Goal: Task Accomplishment & Management: Manage account settings

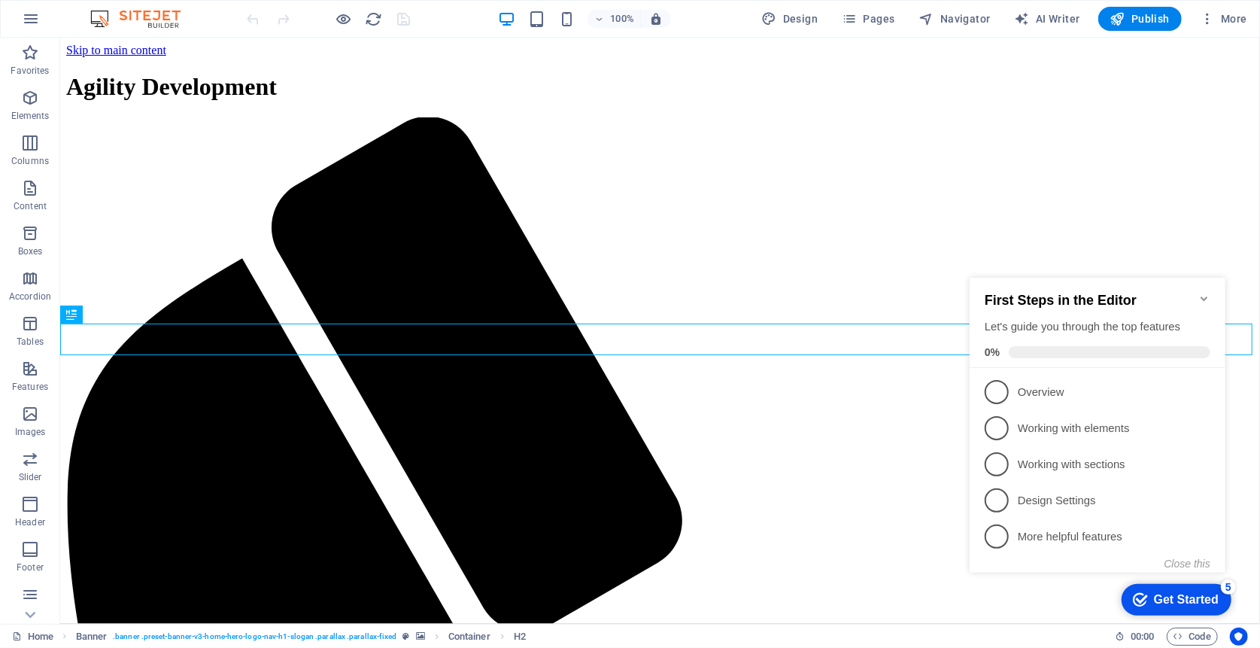
click at [1207, 292] on icon "Minimize checklist" at bounding box center [1204, 298] width 12 height 12
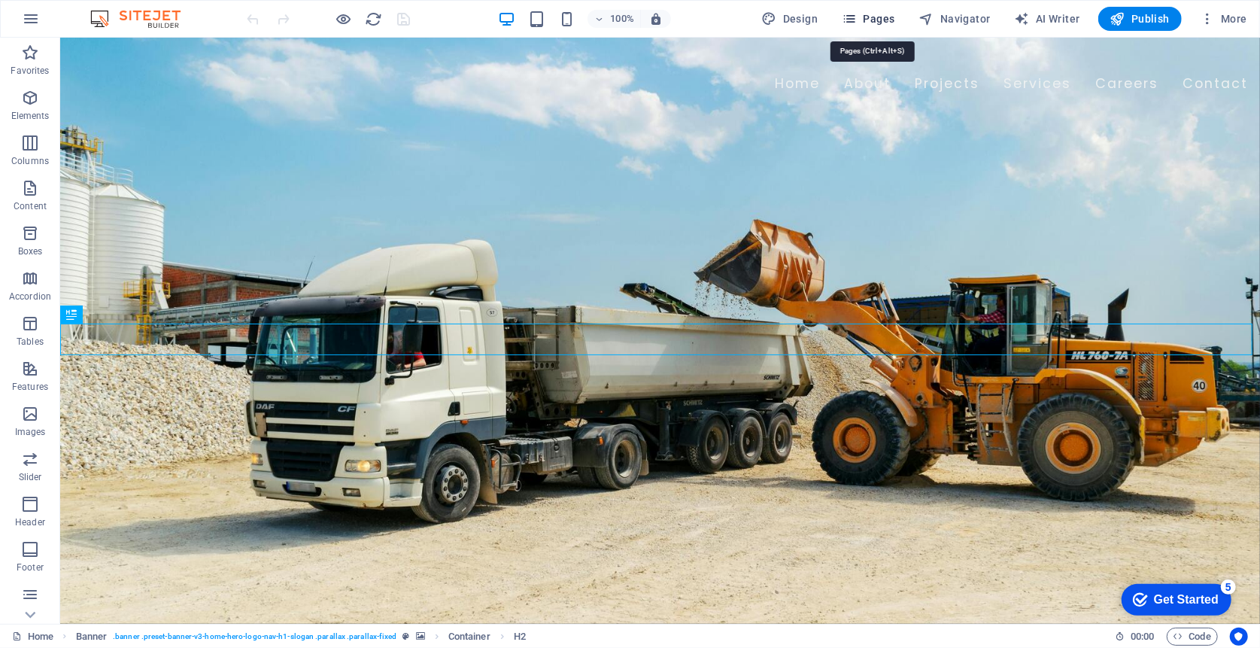
click at [890, 19] on span "Pages" at bounding box center [868, 18] width 53 height 15
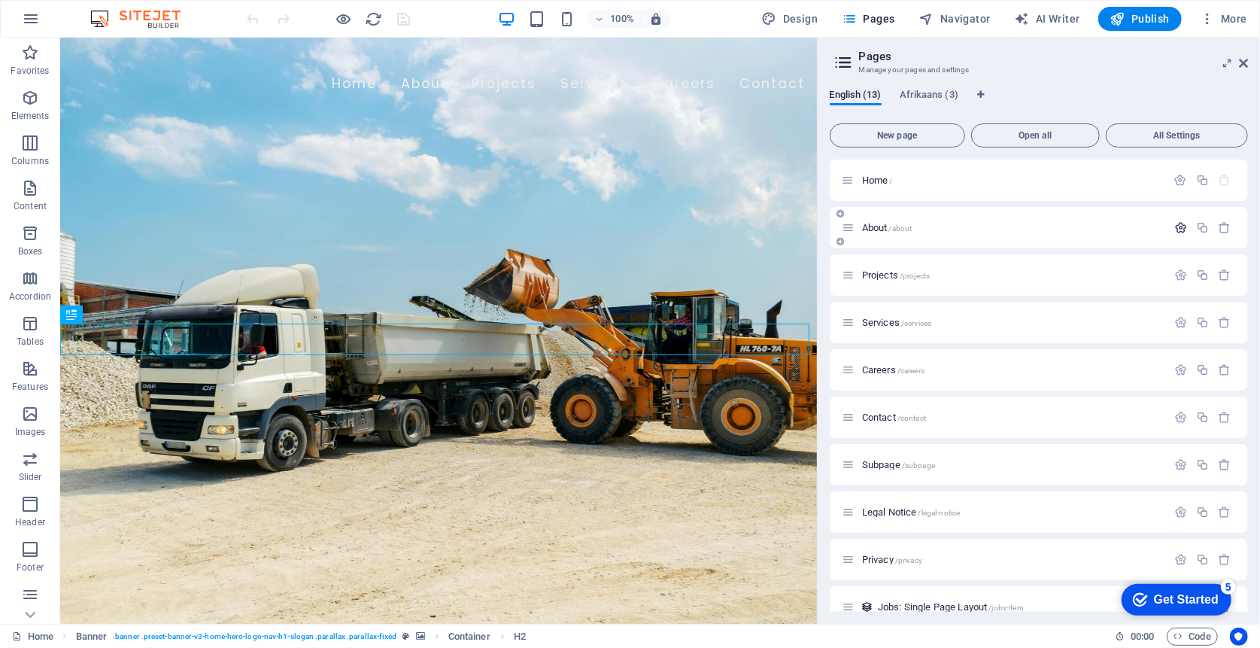
click at [1183, 228] on icon "button" at bounding box center [1180, 227] width 13 height 13
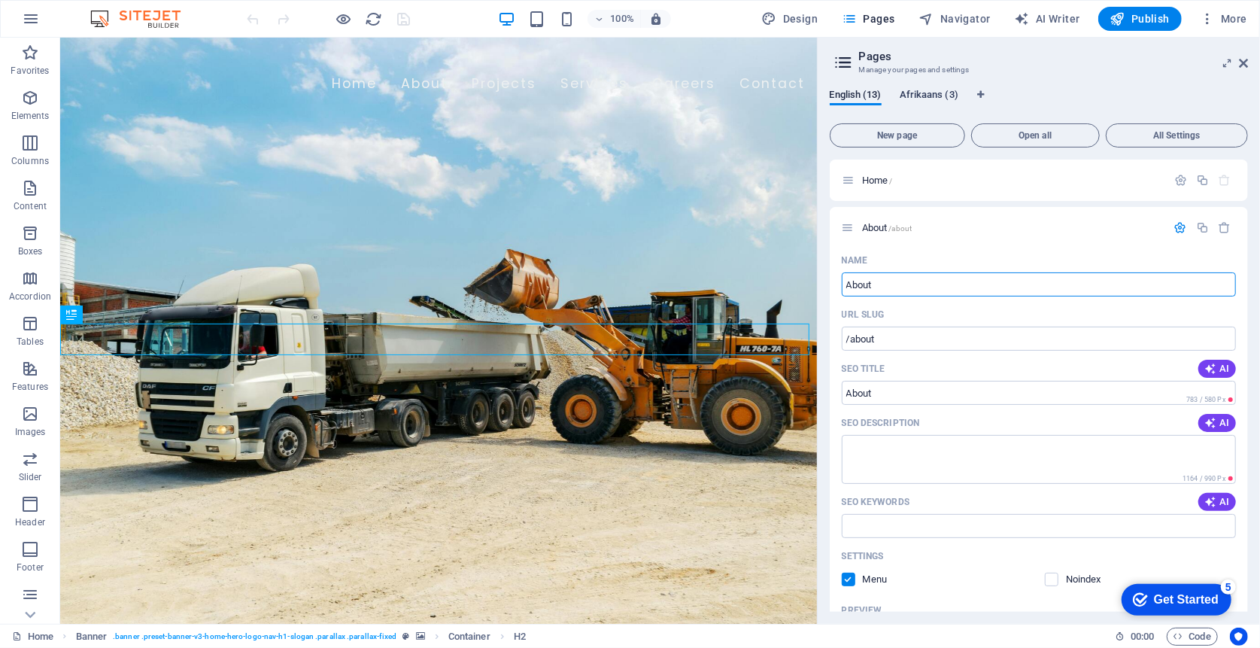
click at [931, 102] on button "Afrikaans (3)" at bounding box center [929, 97] width 59 height 17
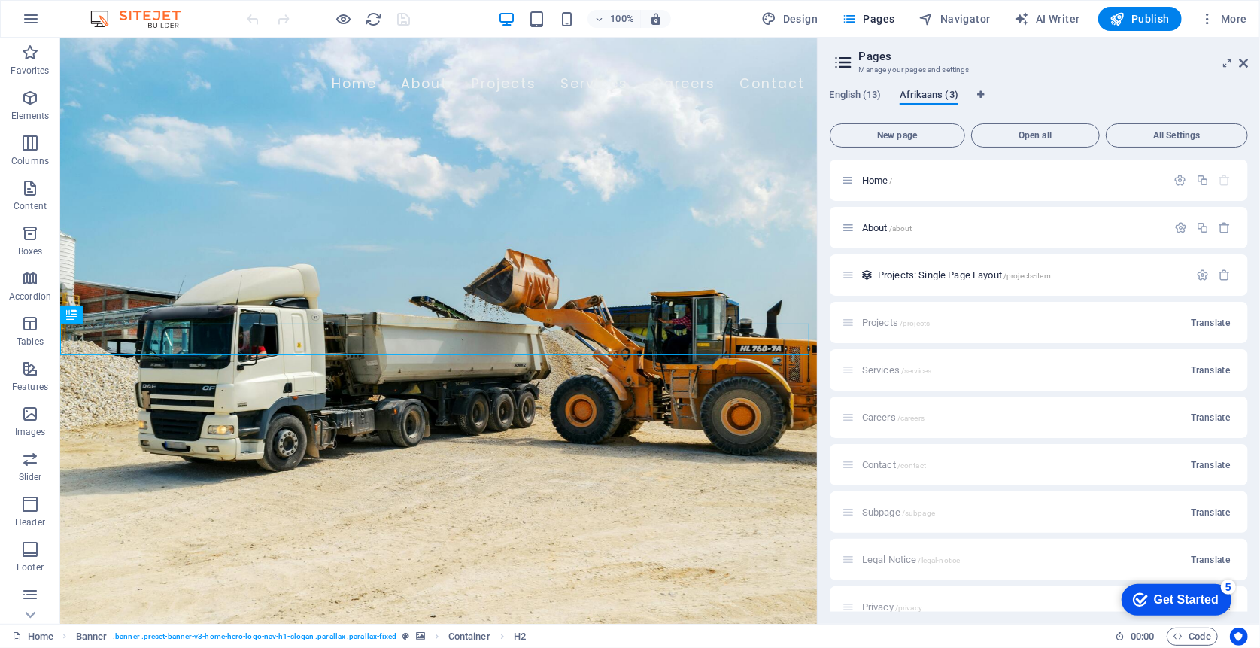
click at [934, 96] on span "Afrikaans (3)" at bounding box center [929, 96] width 59 height 21
click at [876, 232] on div "About /about" at bounding box center [1004, 227] width 325 height 17
click at [1183, 222] on icon "button" at bounding box center [1180, 227] width 13 height 13
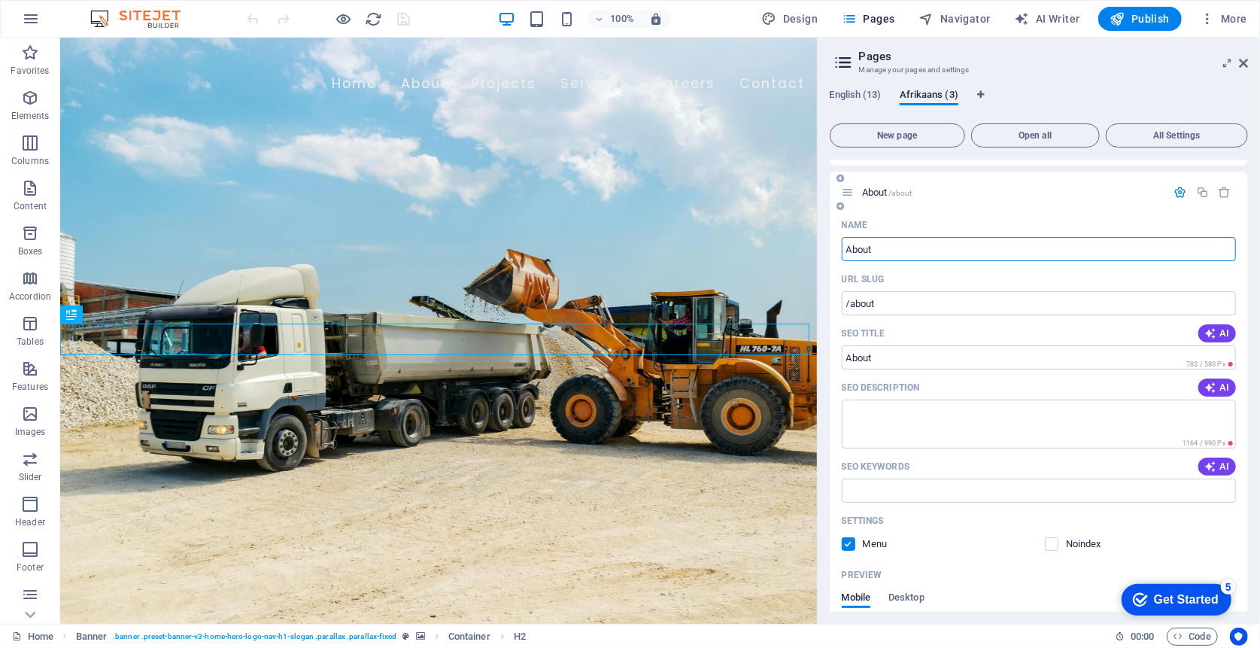
scroll to position [50, 0]
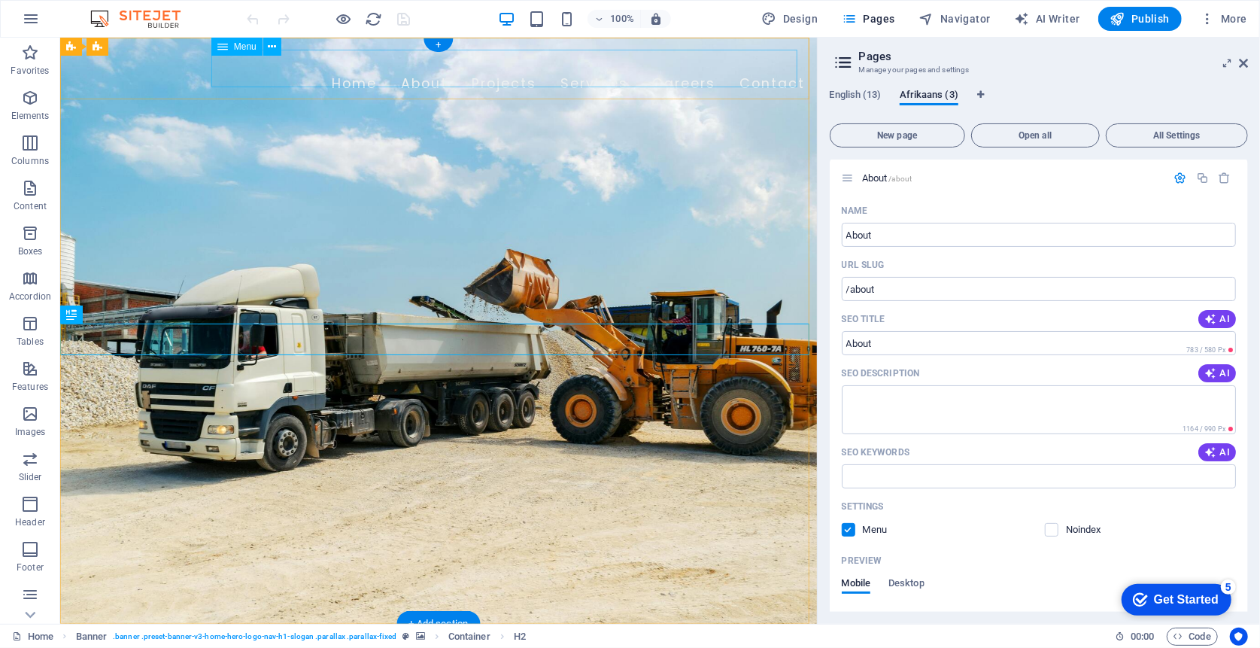
click at [427, 74] on nav "Home About Projects Services Careers Contact" at bounding box center [437, 84] width 733 height 38
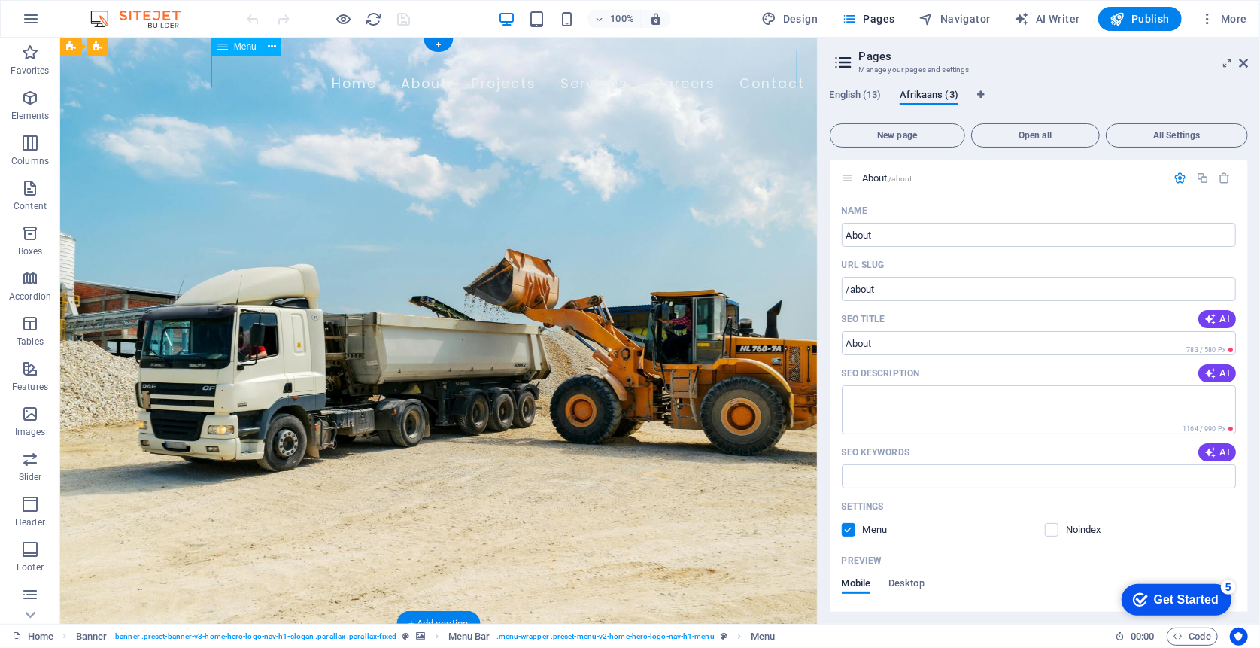
click at [427, 74] on nav "Home About Projects Services Careers Contact" at bounding box center [437, 84] width 733 height 38
select select
select select "1"
select select
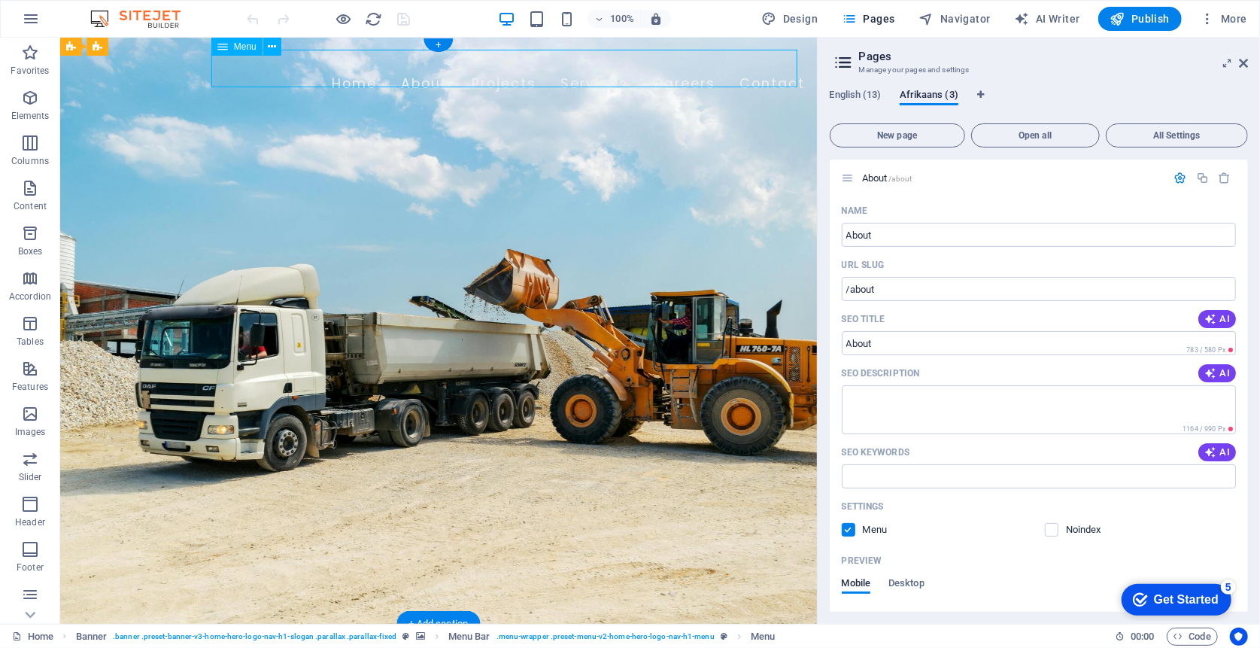
select select "2"
select select
select select "3"
select select
select select "4"
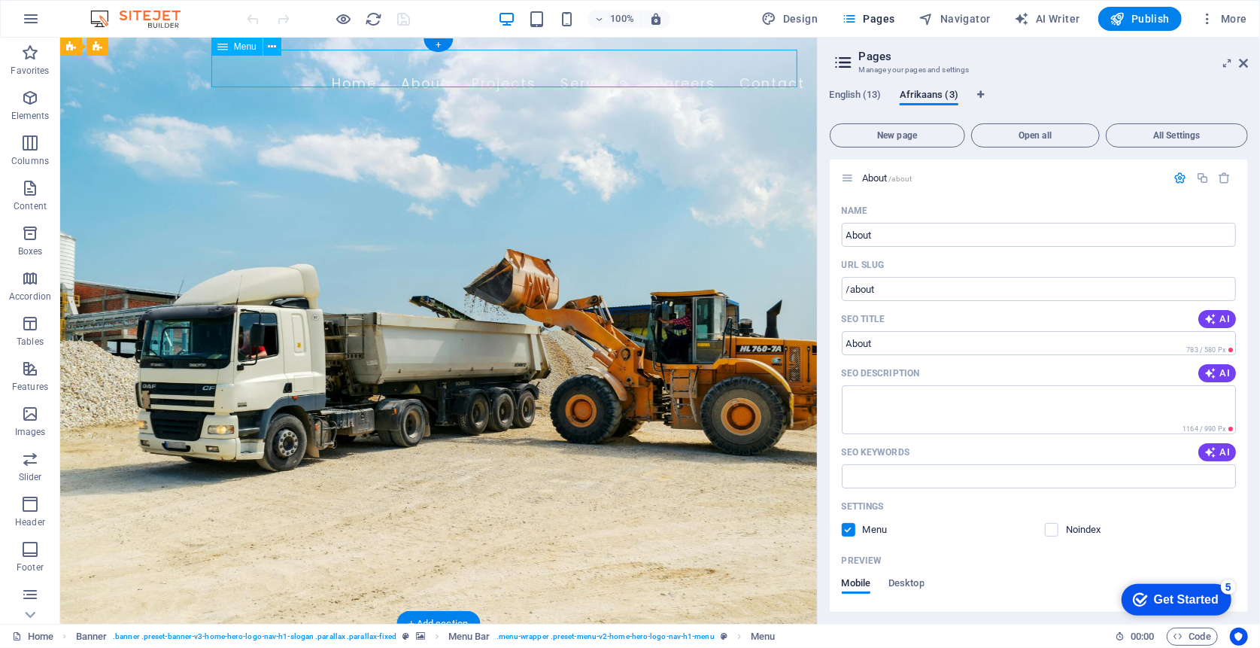
select select
select select "5"
select select
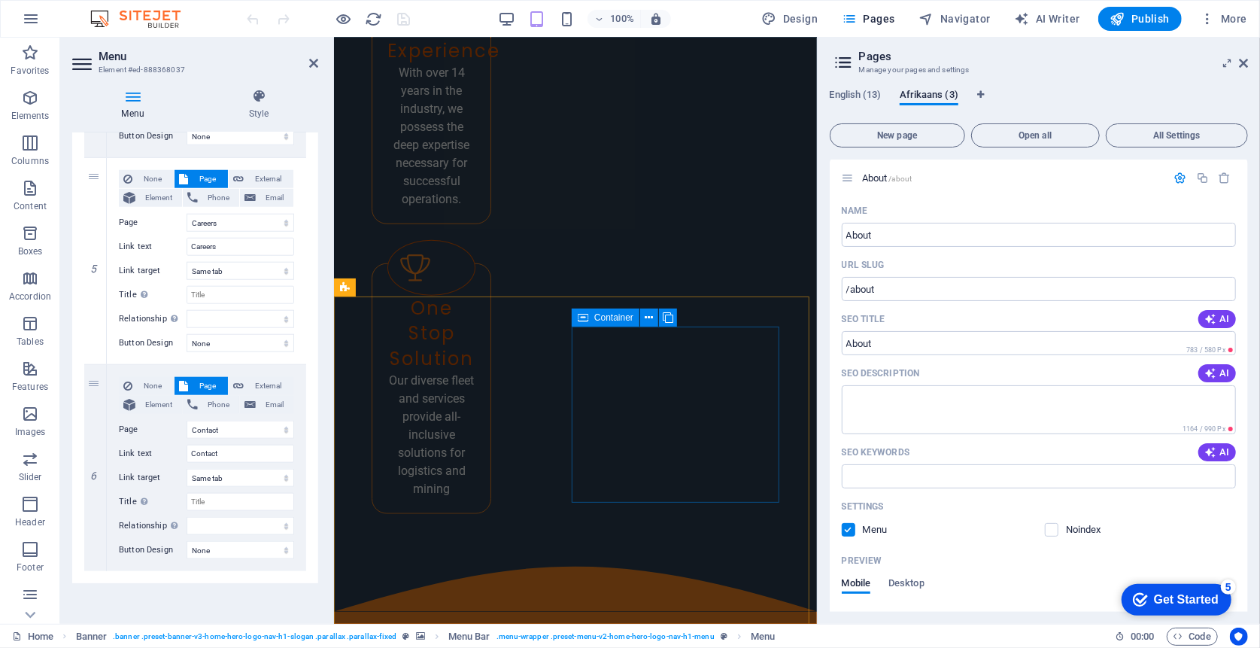
scroll to position [900, 0]
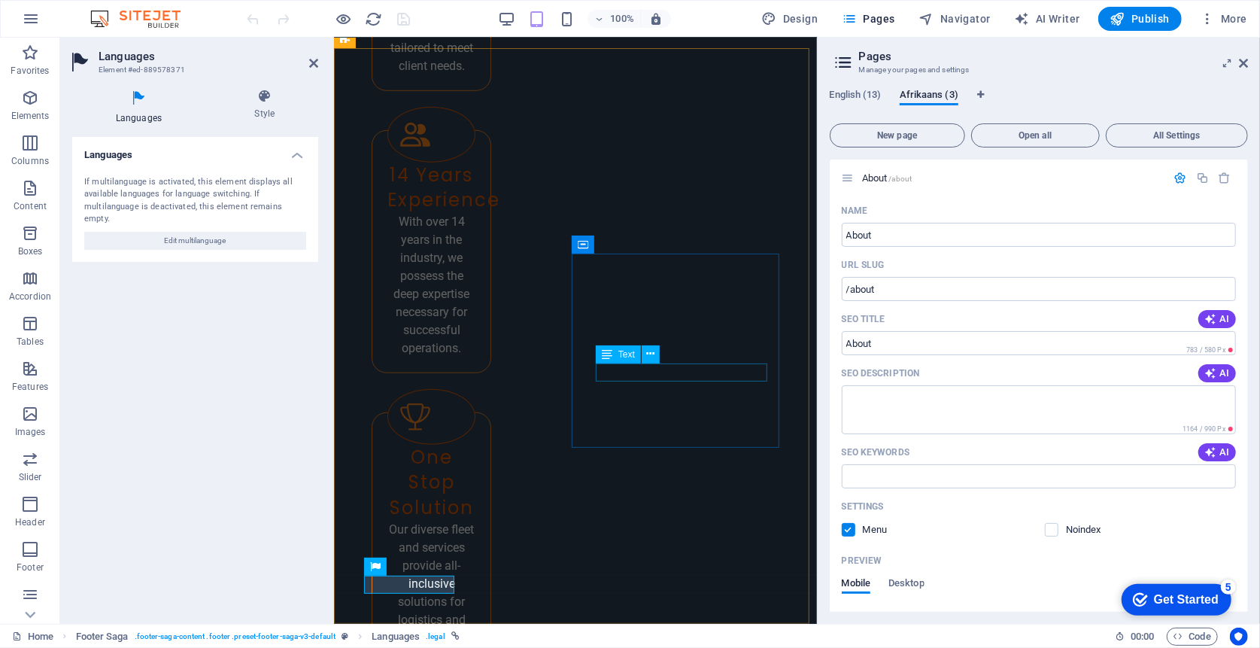
scroll to position [900, 0]
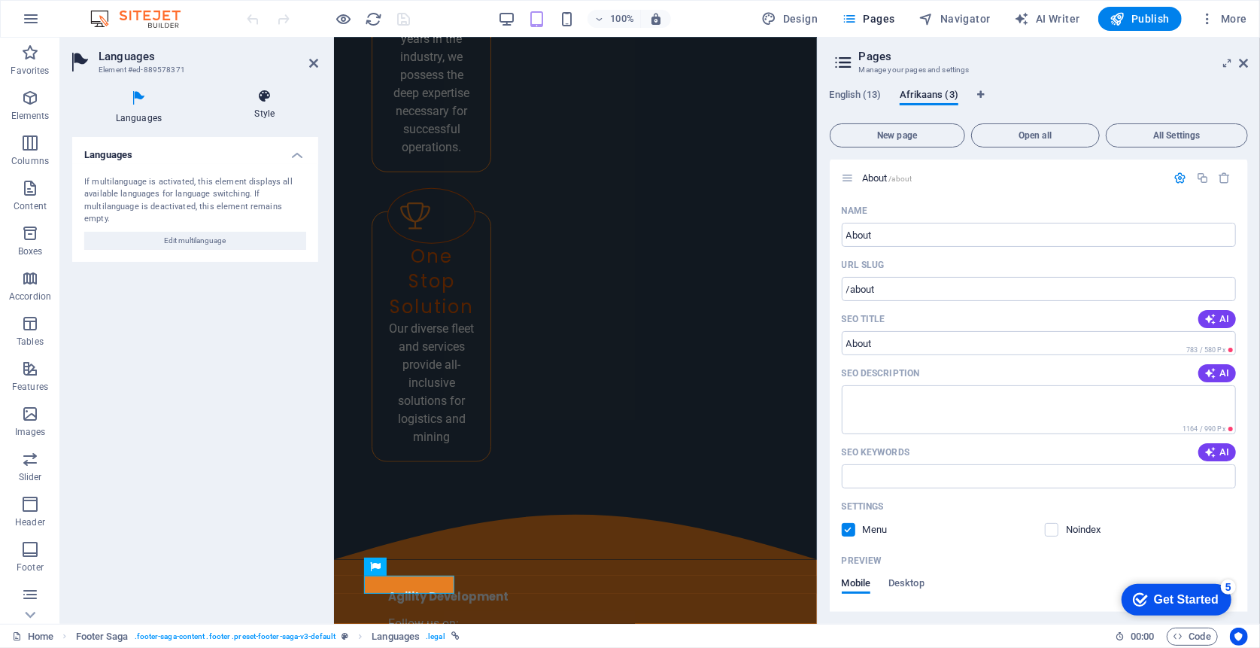
click at [259, 90] on icon at bounding box center [264, 96] width 107 height 15
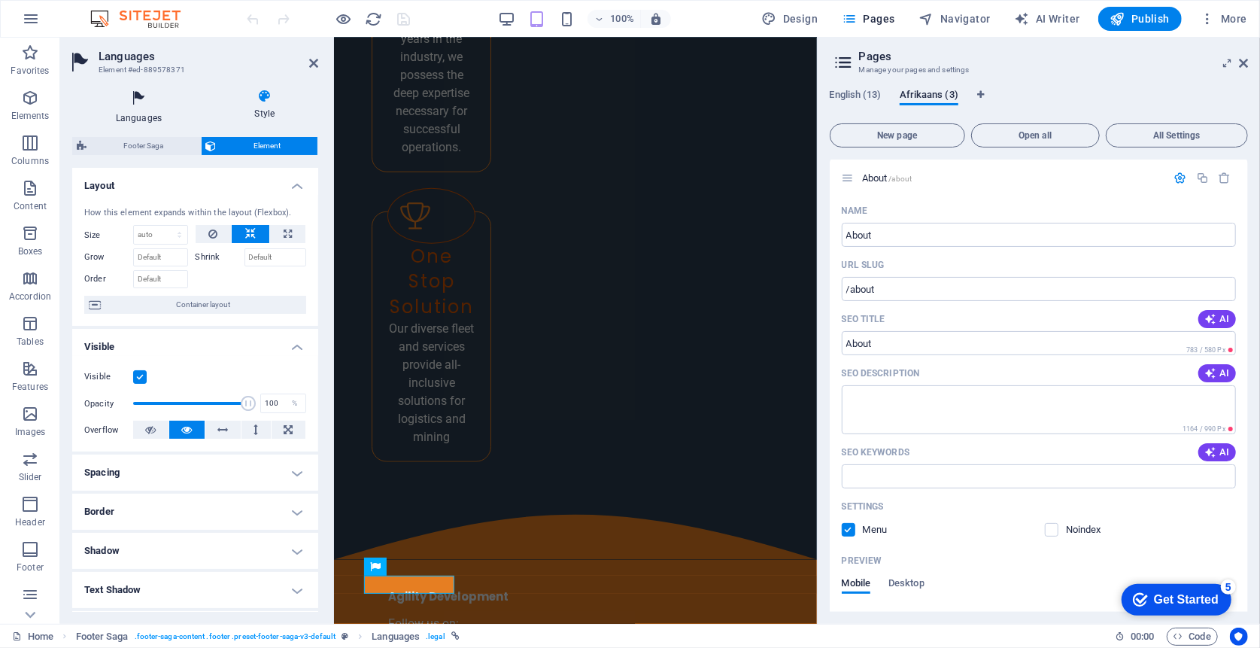
click at [147, 106] on icon at bounding box center [138, 99] width 133 height 20
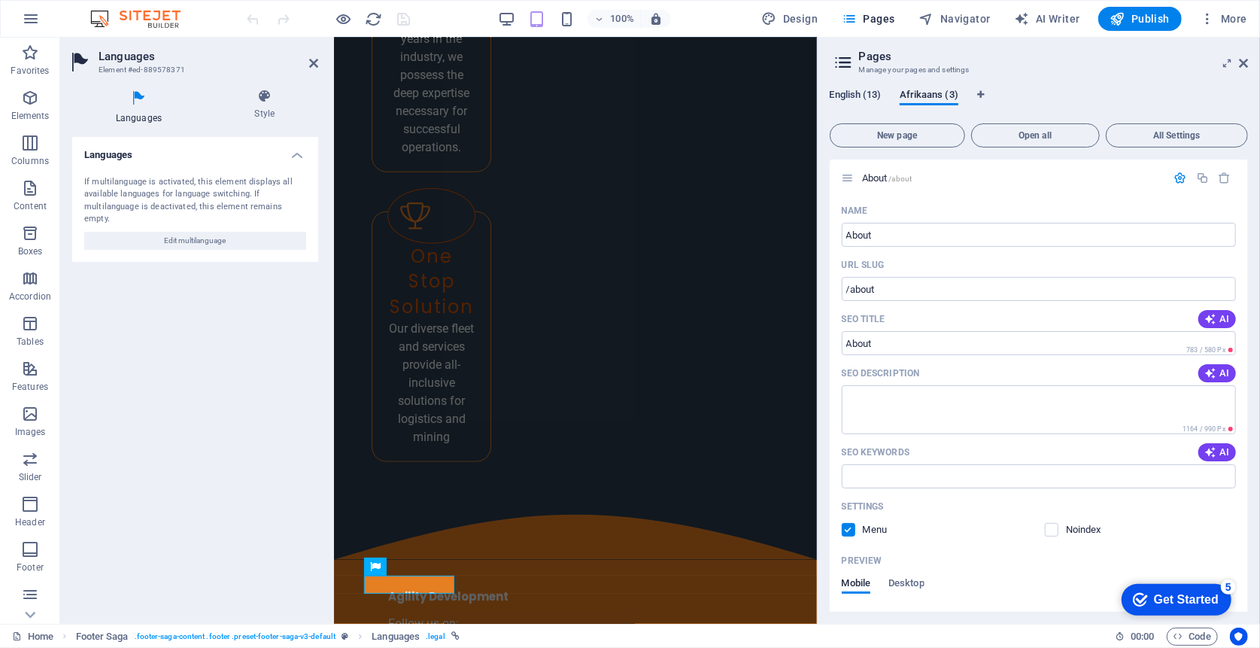
click at [848, 101] on span "English (13)" at bounding box center [856, 96] width 52 height 21
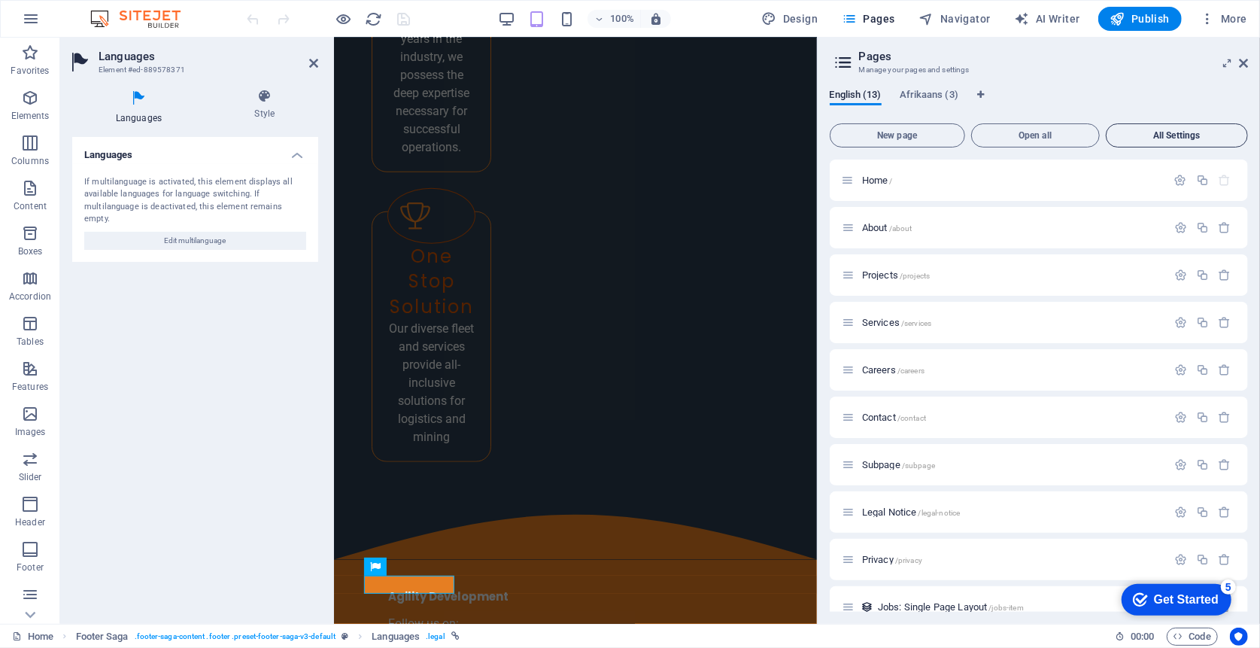
click at [1114, 139] on span "All Settings" at bounding box center [1177, 135] width 129 height 9
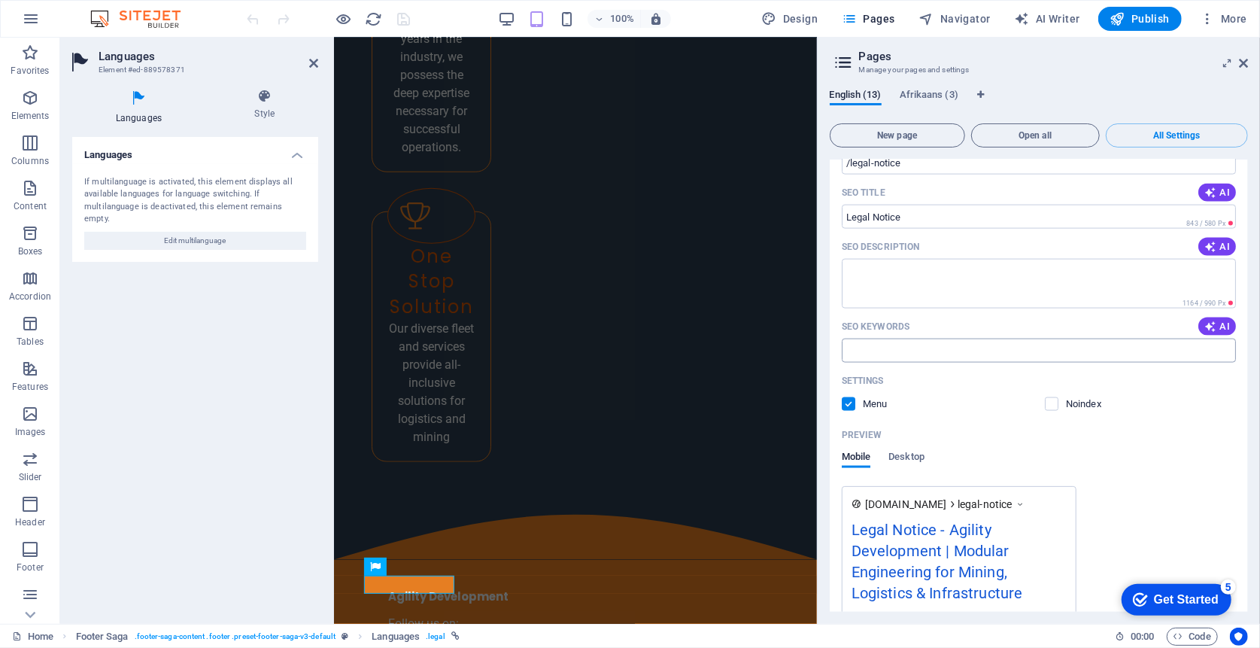
scroll to position [5130, 0]
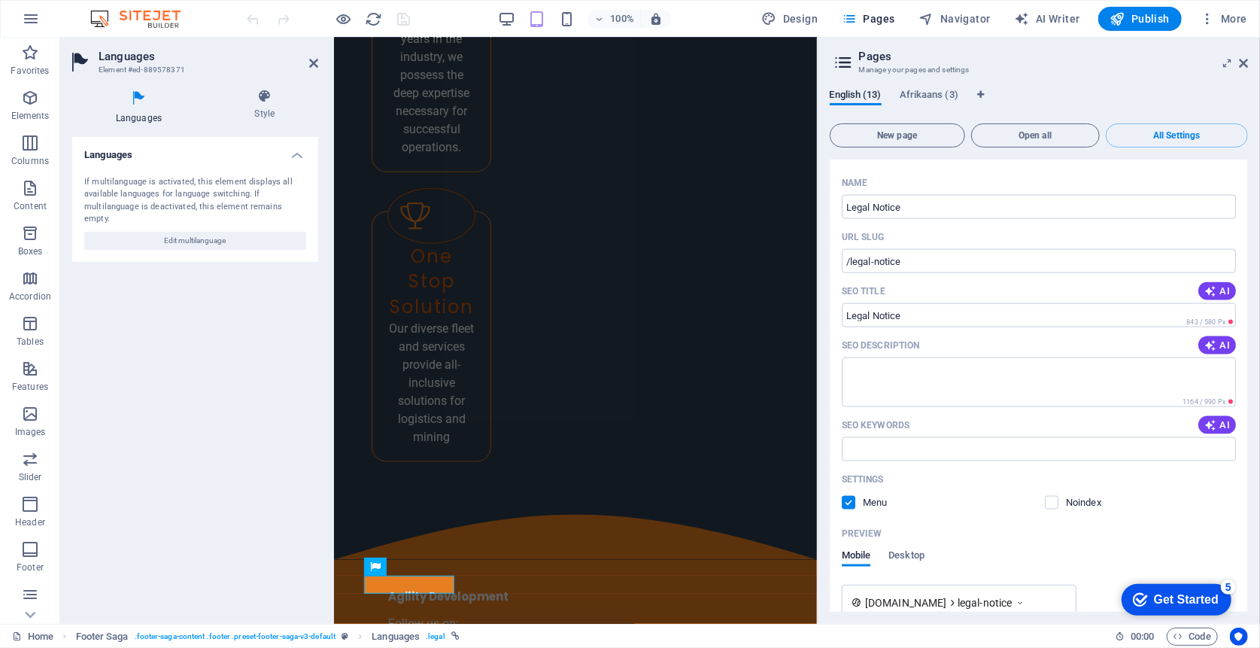
drag, startPoint x: 1249, startPoint y: 498, endPoint x: 1254, endPoint y: 399, distance: 99.4
click at [1254, 399] on div "English (13) Afrikaans (3) New page Open all All Settings Home / Name Home ​ UR…" at bounding box center [1039, 350] width 442 height 547
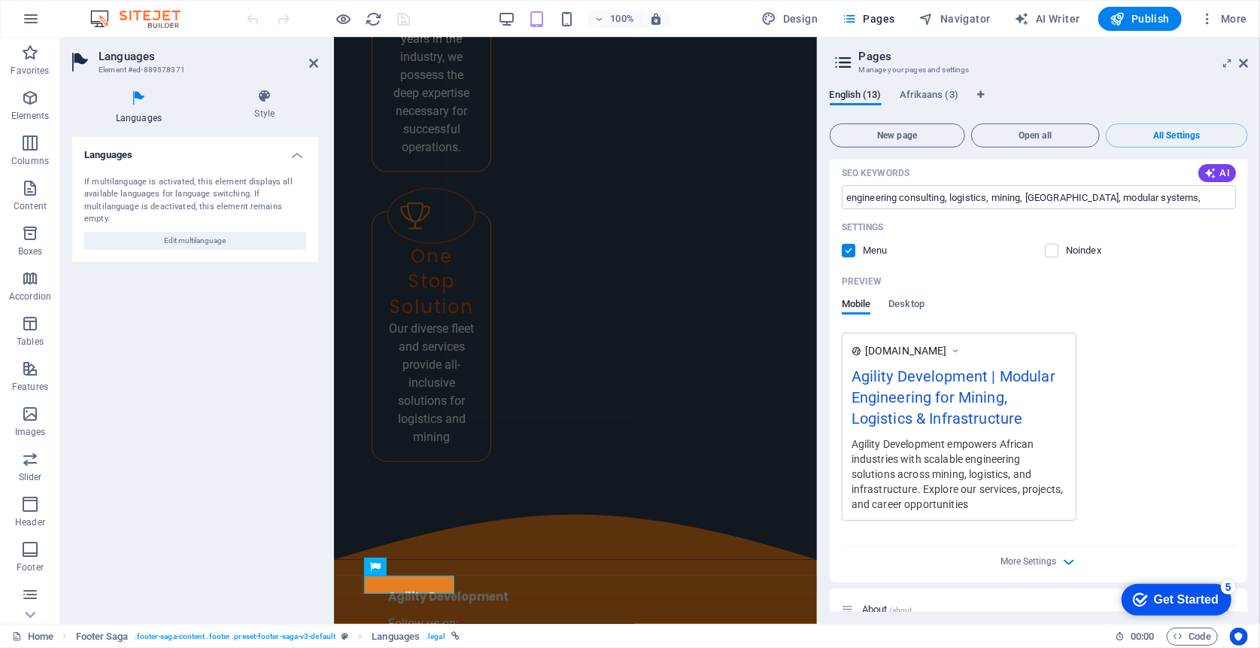
scroll to position [401, 0]
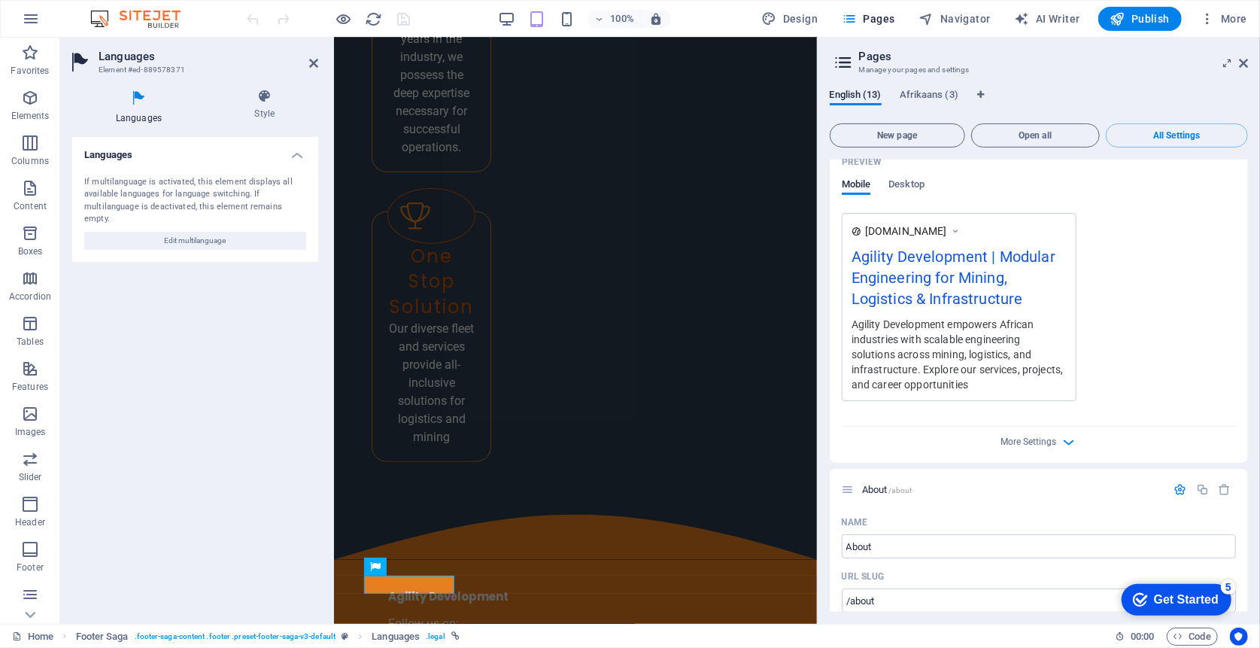
click at [947, 230] on span "[DOMAIN_NAME]" at bounding box center [906, 230] width 82 height 15
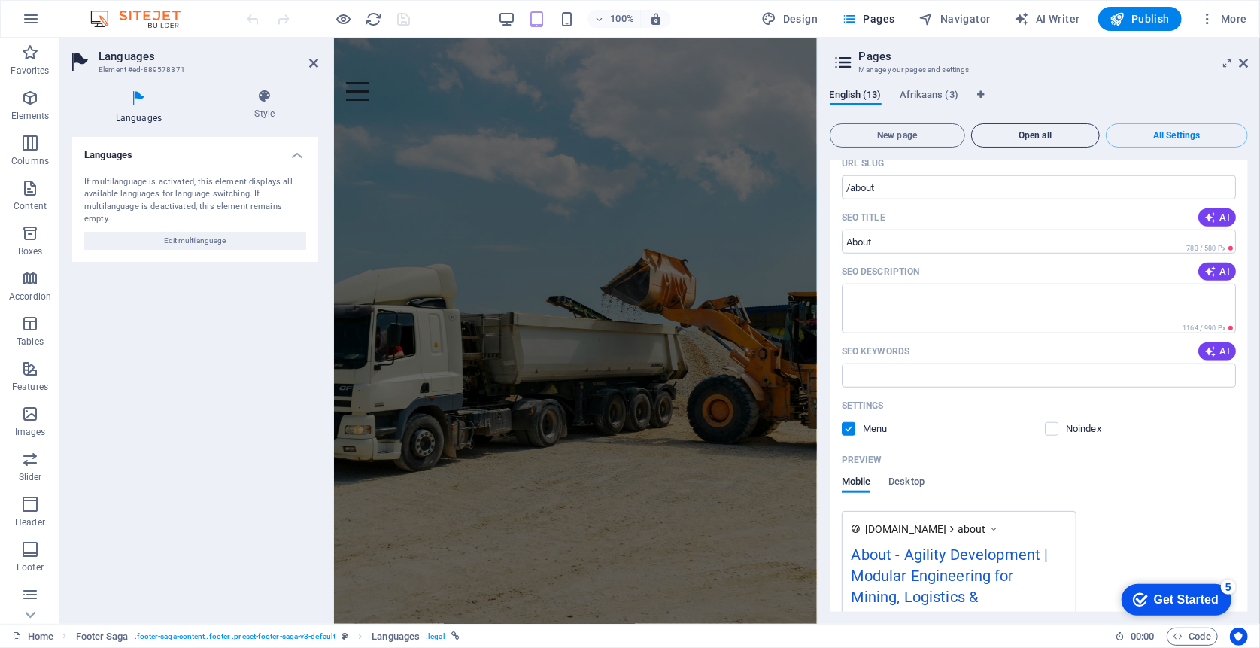
scroll to position [802, 0]
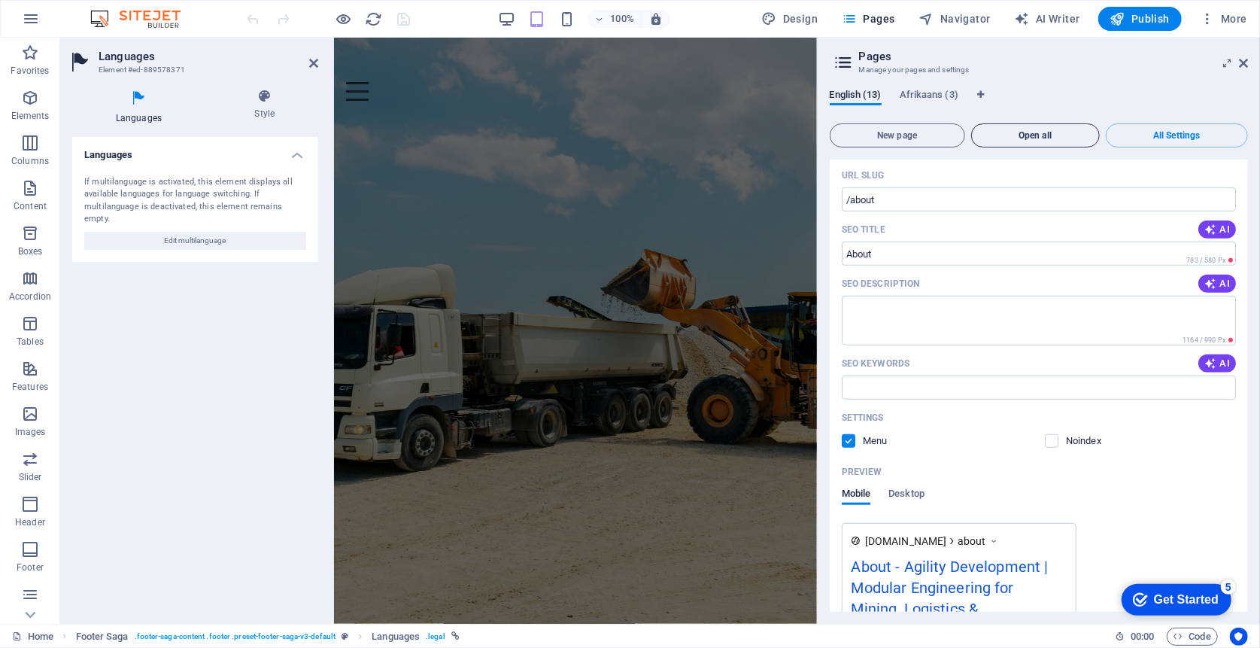
click at [1052, 141] on button "Open all" at bounding box center [1035, 135] width 129 height 24
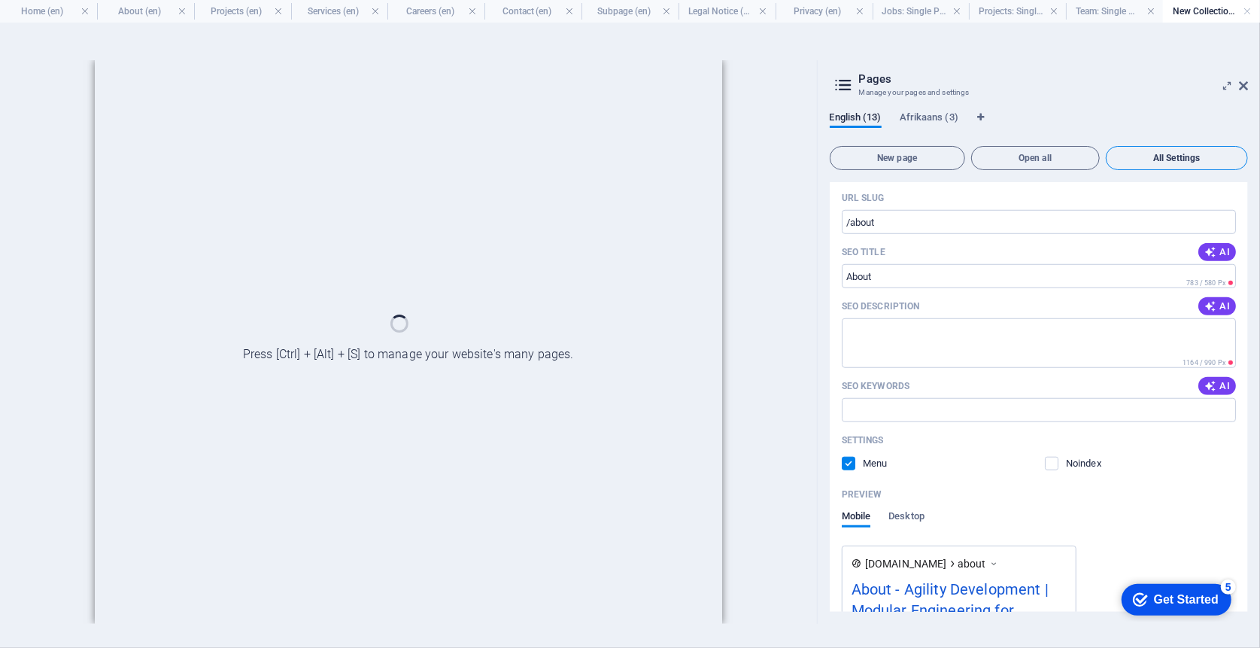
drag, startPoint x: 1223, startPoint y: 87, endPoint x: 1216, endPoint y: 92, distance: 8.1
click at [1227, 87] on icon at bounding box center [1227, 86] width 0 height 12
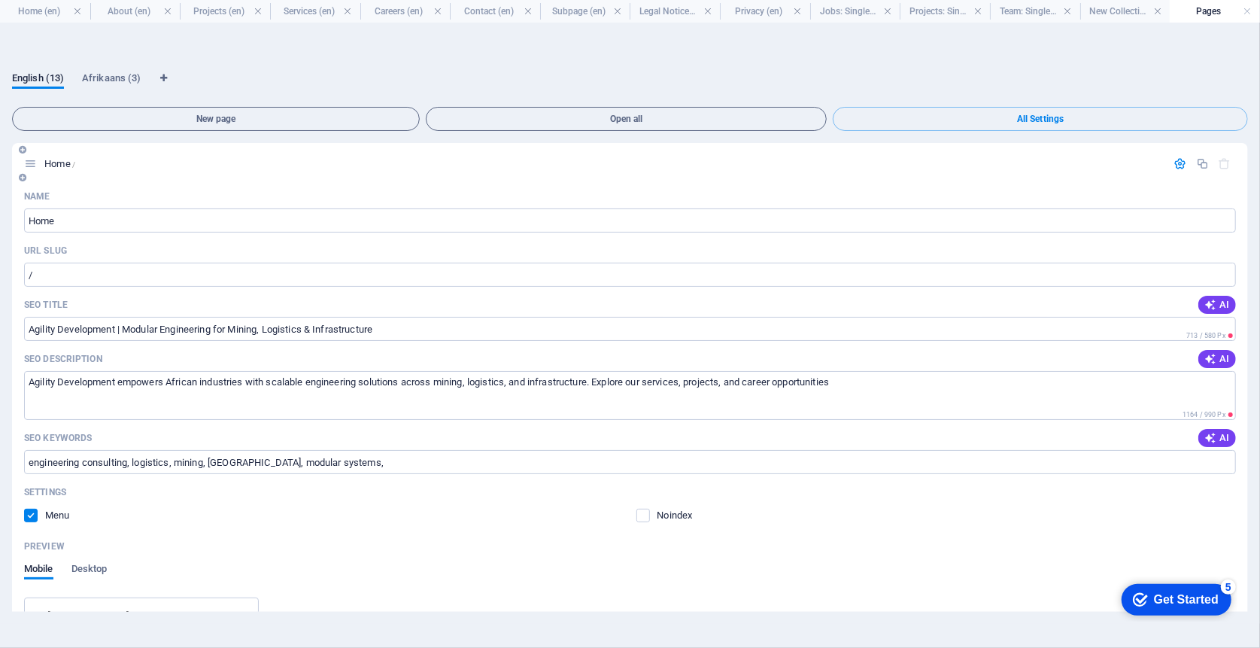
drag, startPoint x: 1244, startPoint y: 227, endPoint x: 1193, endPoint y: 229, distance: 51.2
click at [1244, 228] on div "Name Home ​ URL SLUG / ​ SEO Title AI Agility Development | Modular Engineering…" at bounding box center [630, 515] width 1236 height 663
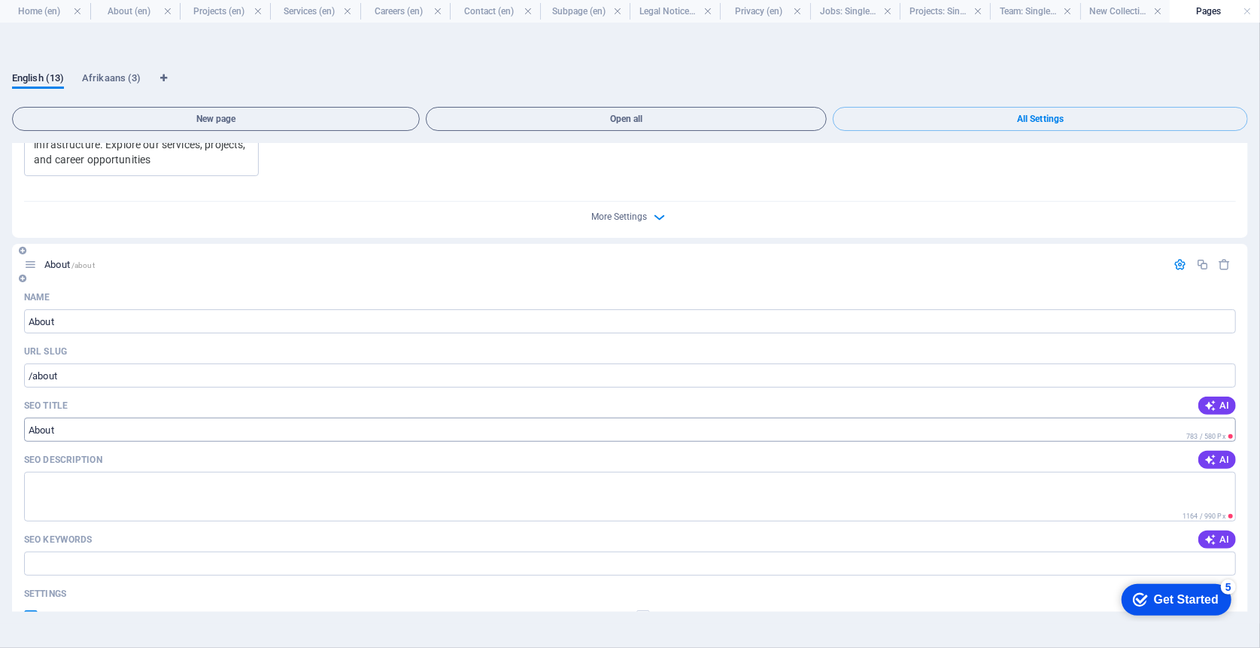
scroll to position [702, 0]
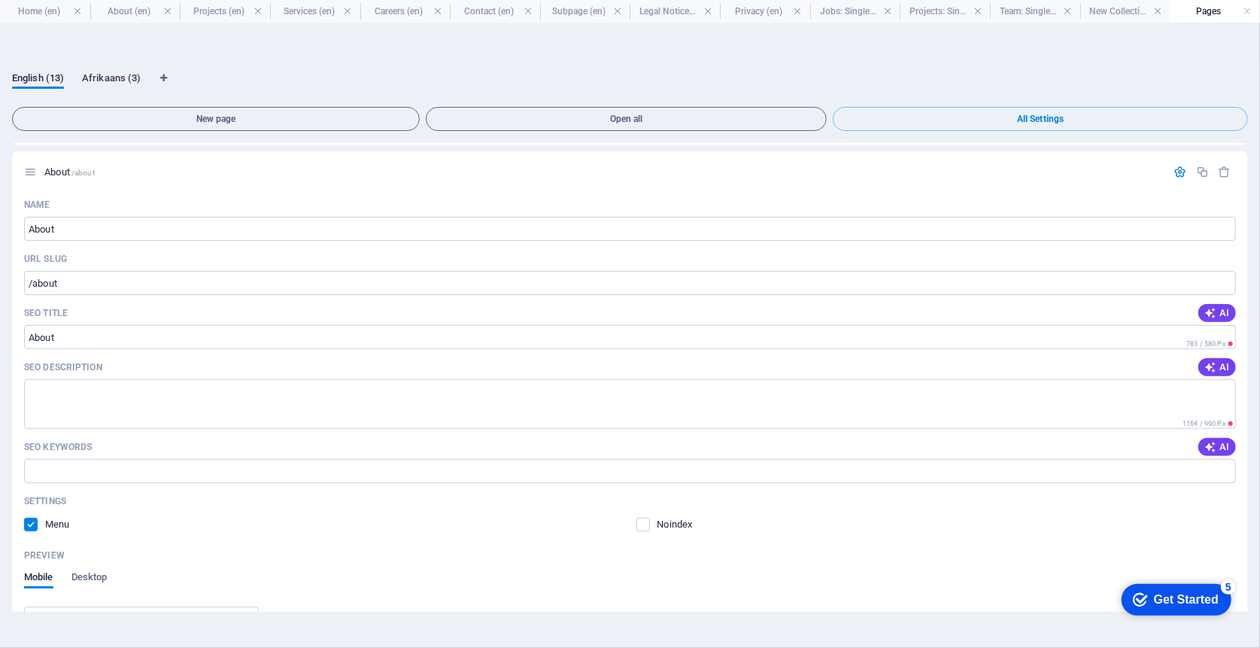
click at [118, 77] on span "Afrikaans (3)" at bounding box center [111, 79] width 59 height 21
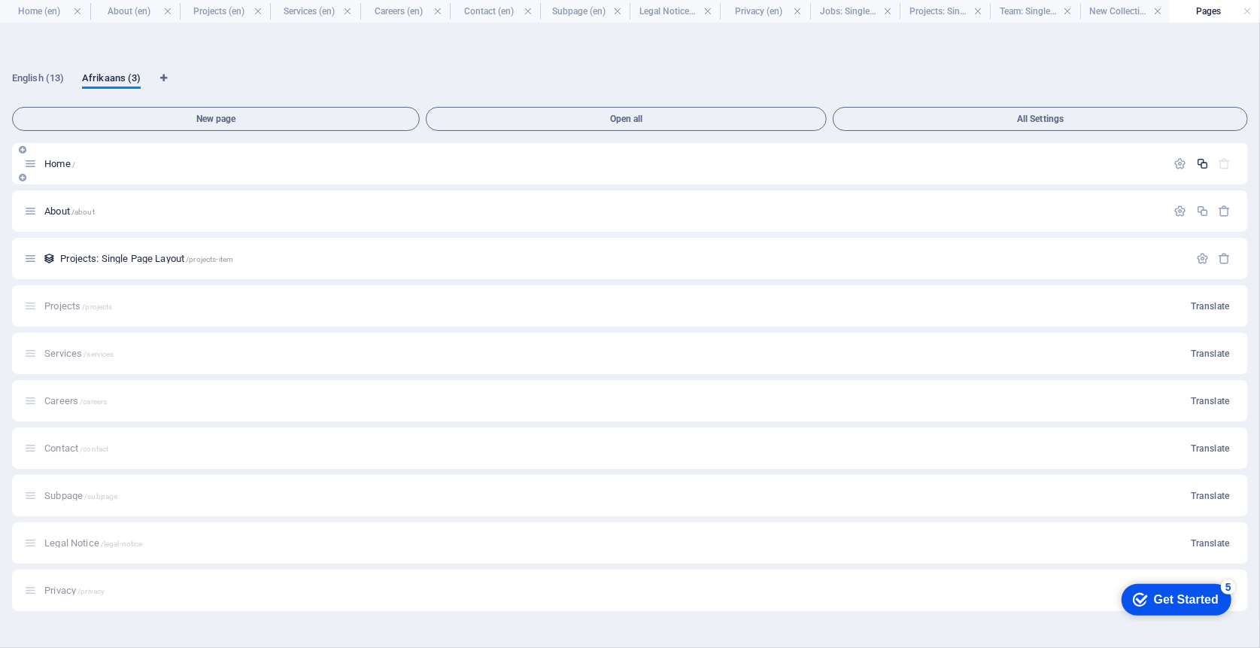
click at [1204, 164] on icon "button" at bounding box center [1202, 163] width 13 height 13
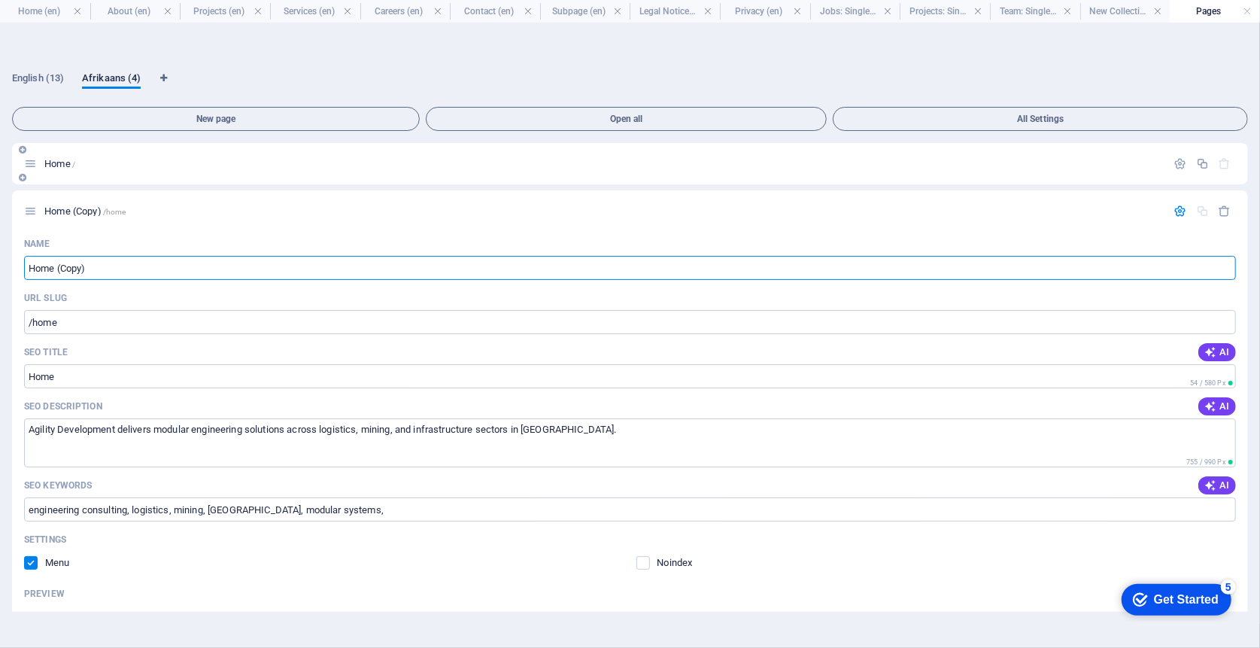
click at [302, 172] on div "Home /" at bounding box center [630, 163] width 1236 height 41
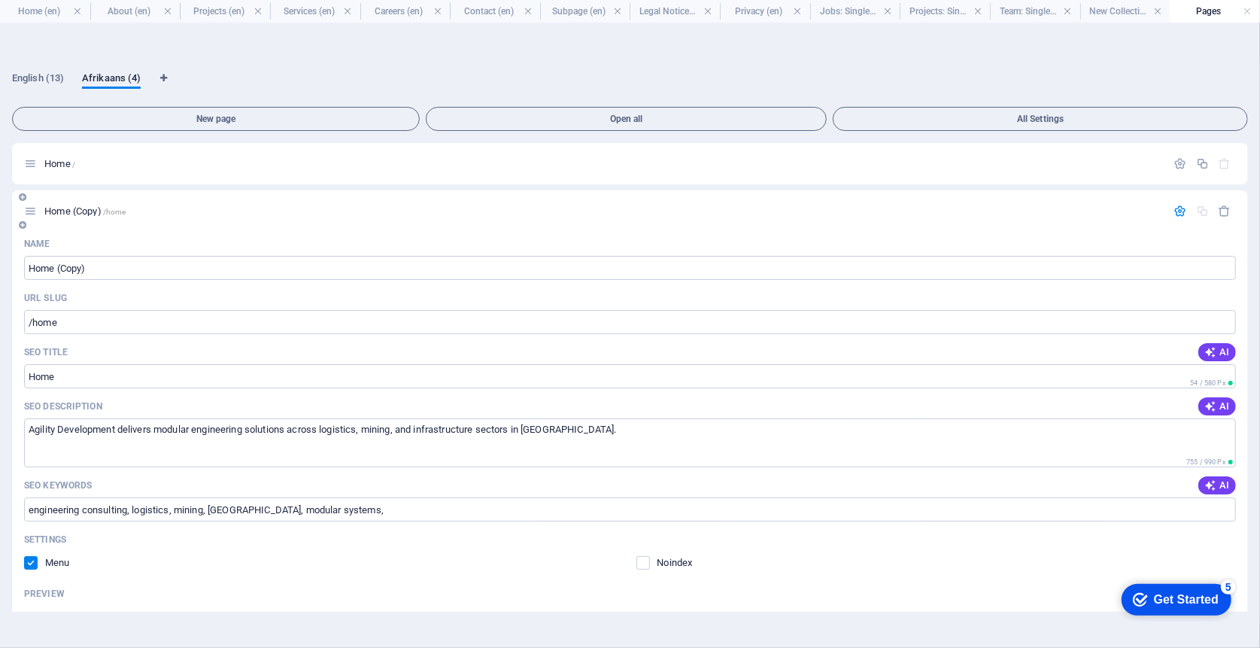
click at [1177, 208] on icon "button" at bounding box center [1180, 211] width 13 height 13
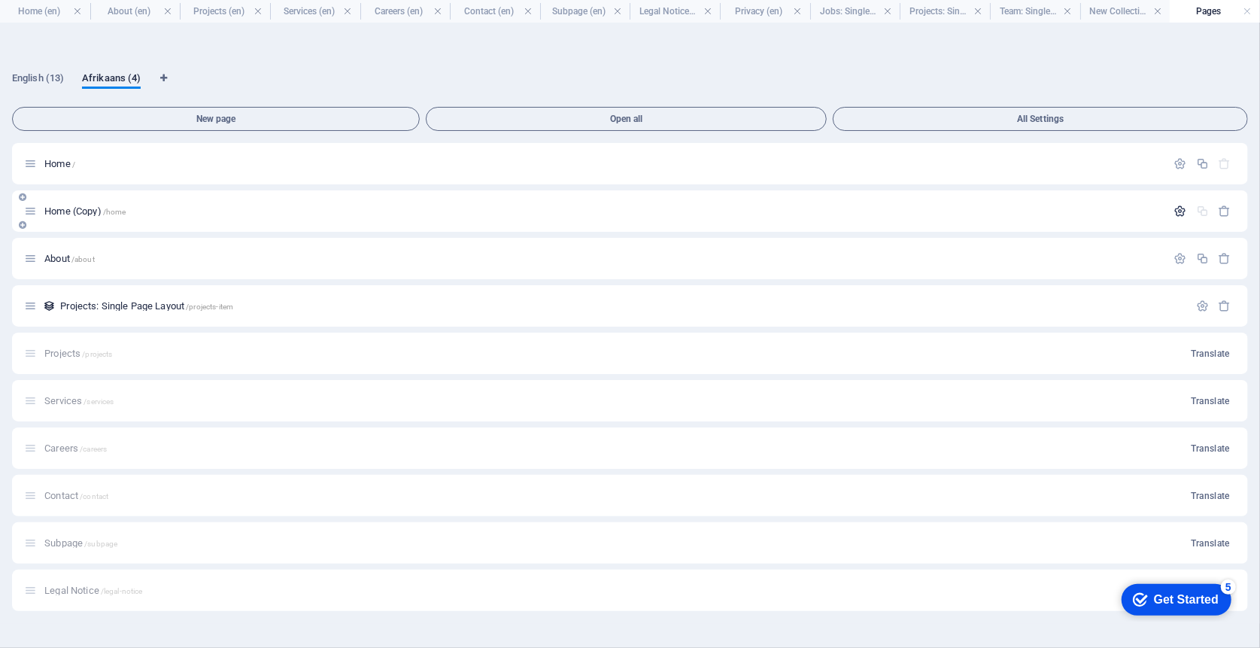
click at [1178, 214] on icon "button" at bounding box center [1180, 211] width 13 height 13
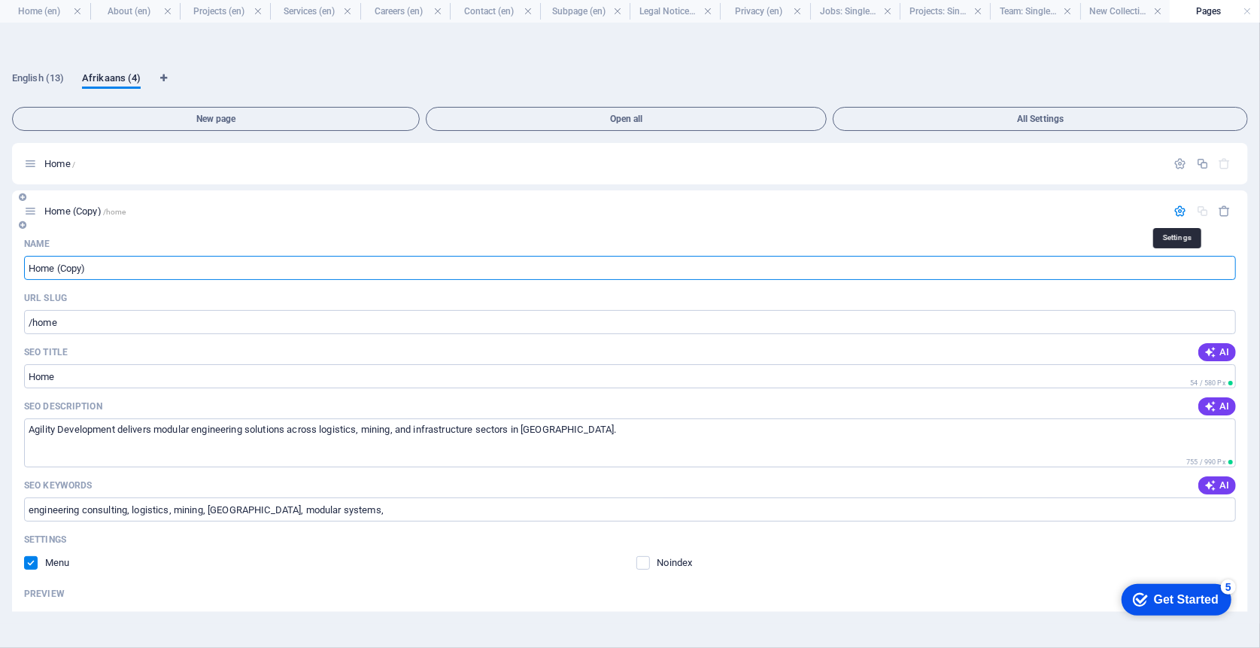
click at [1178, 214] on icon "button" at bounding box center [1180, 211] width 13 height 13
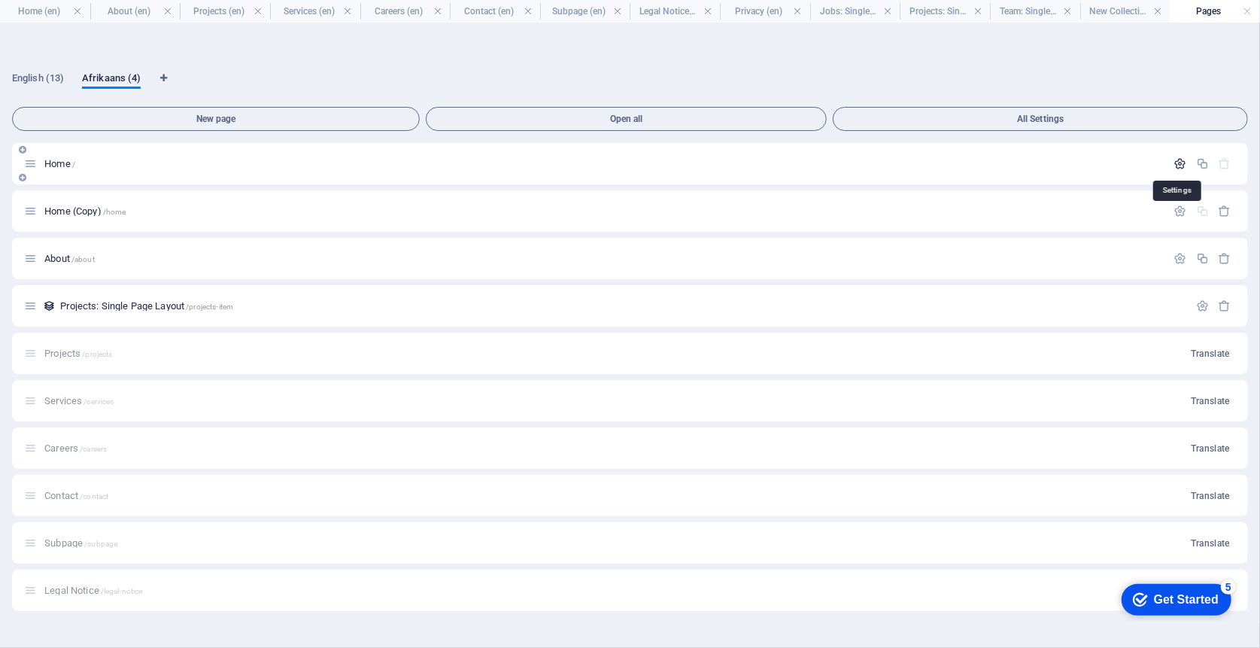
click at [1182, 163] on icon "button" at bounding box center [1180, 163] width 13 height 13
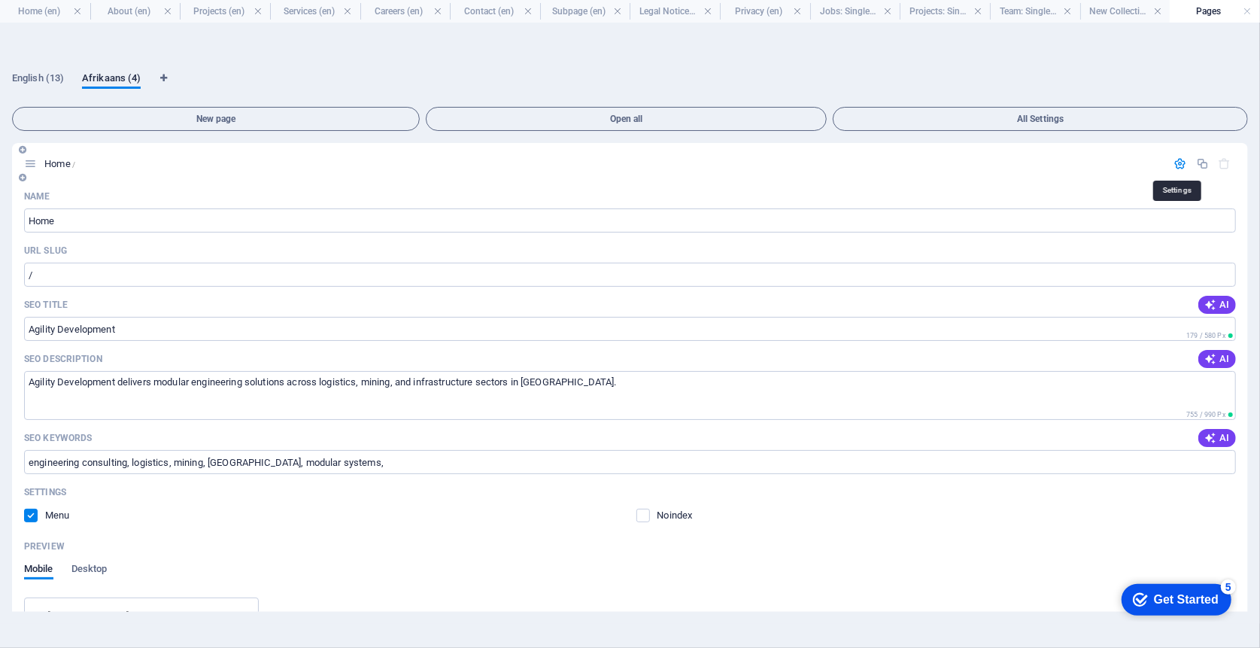
click at [1182, 163] on icon "button" at bounding box center [1180, 163] width 13 height 13
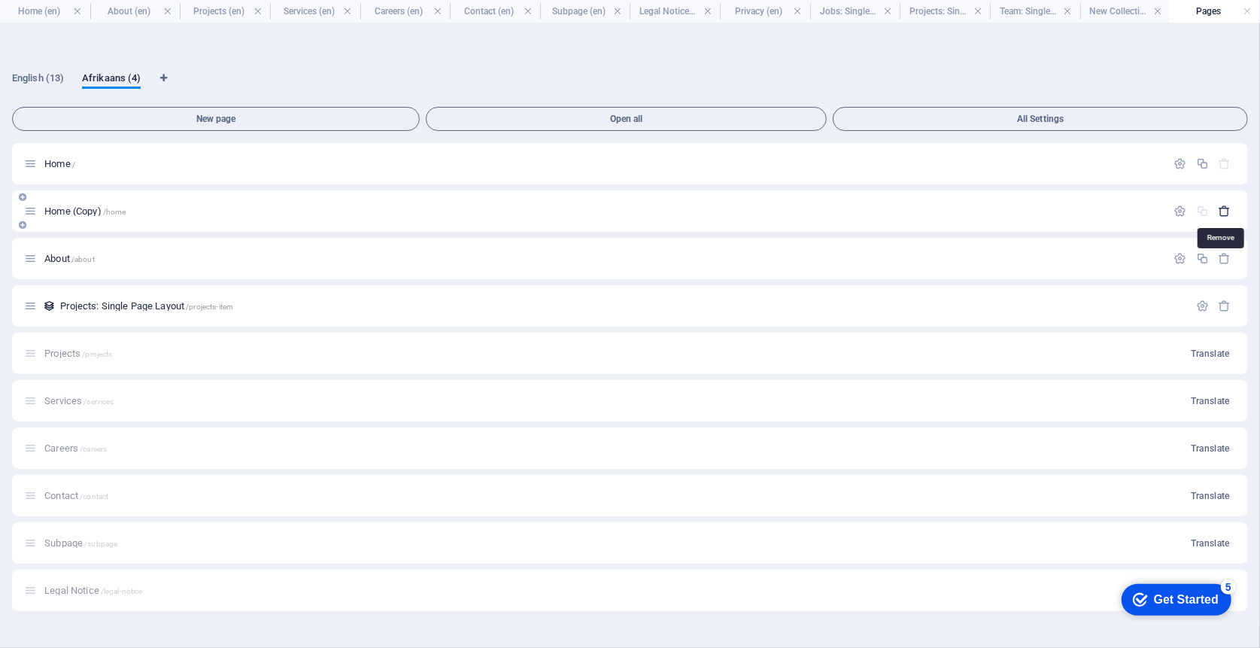
click at [1223, 215] on icon "button" at bounding box center [1225, 211] width 13 height 13
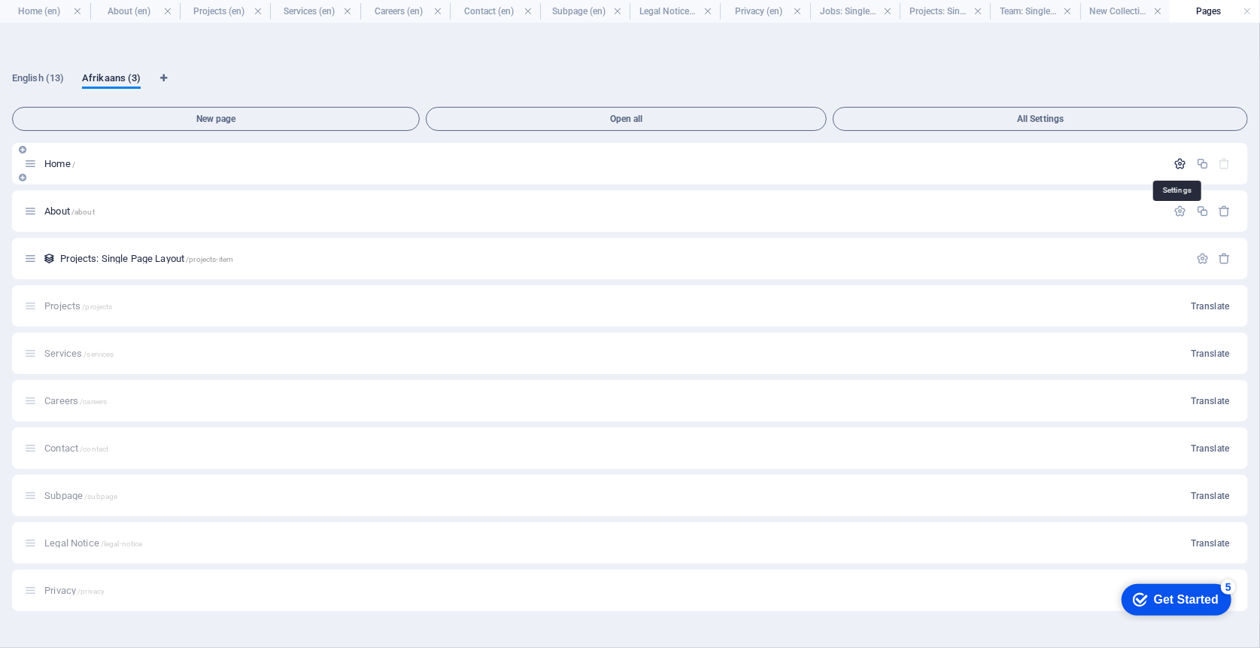
click at [1183, 162] on icon "button" at bounding box center [1180, 163] width 13 height 13
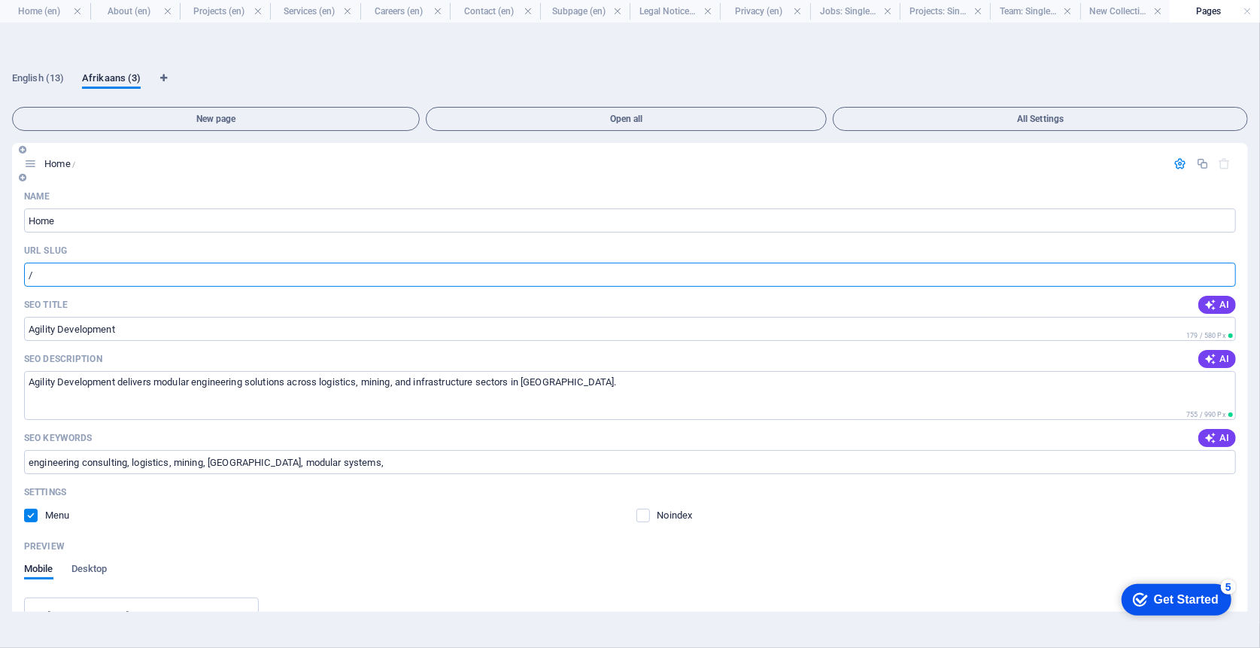
click at [58, 274] on input "/" at bounding box center [630, 275] width 1212 height 24
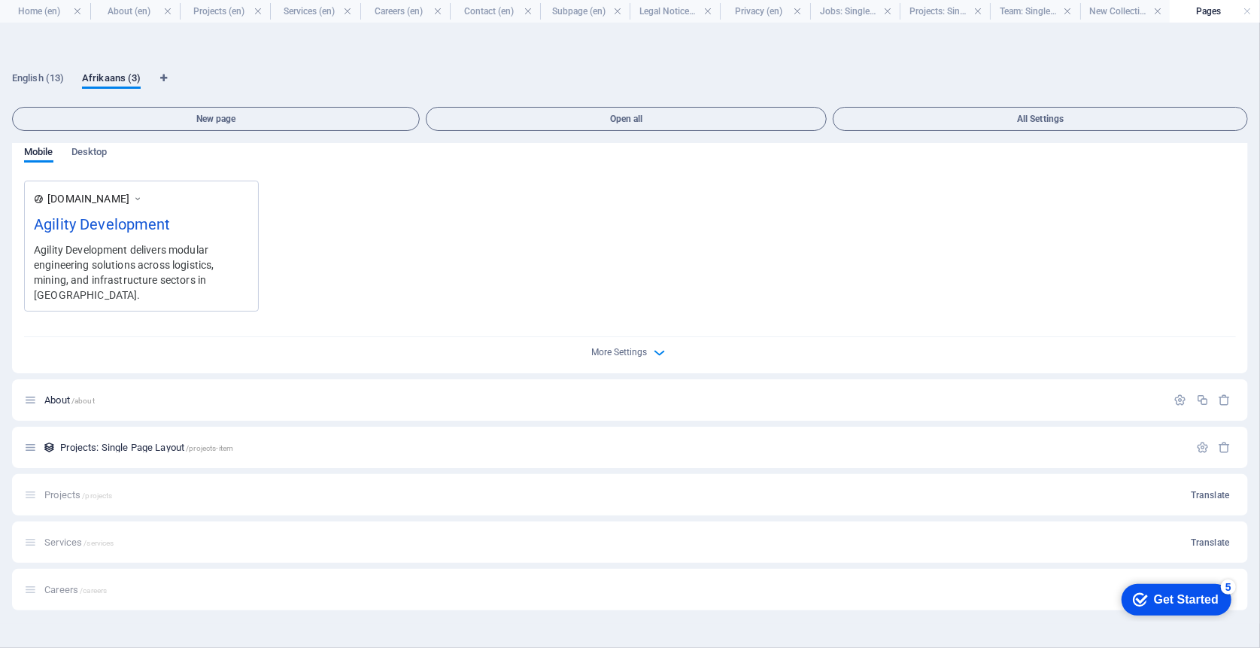
scroll to position [451, 0]
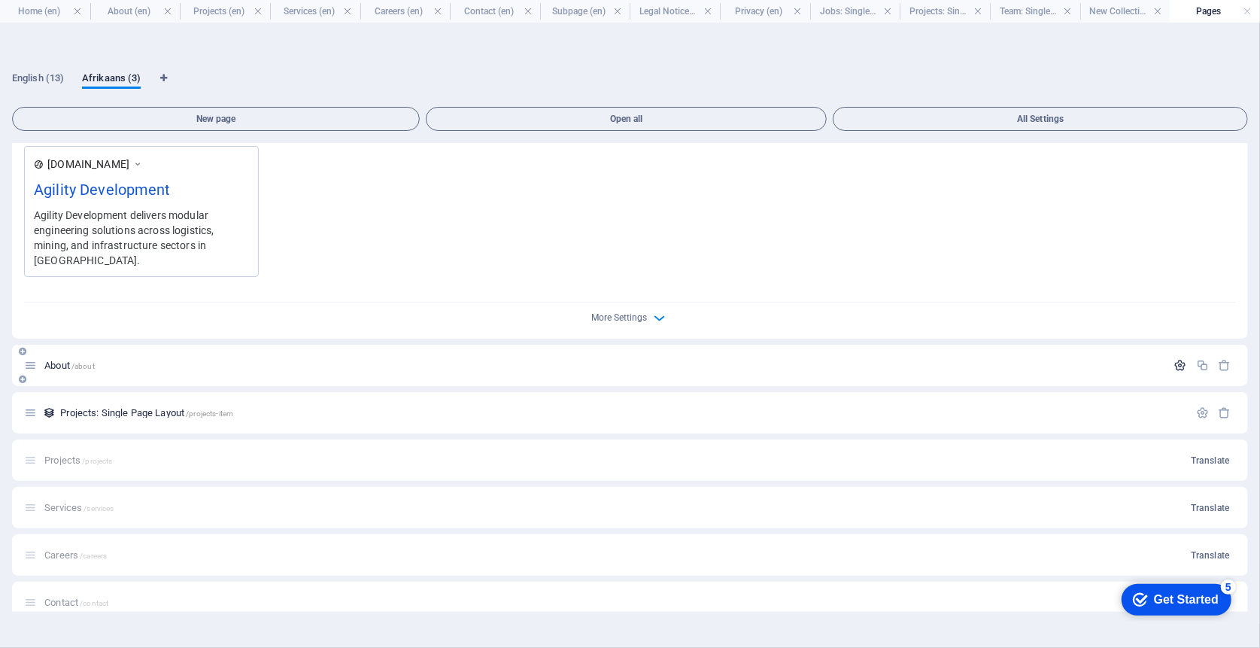
click at [1177, 359] on icon "button" at bounding box center [1180, 365] width 13 height 13
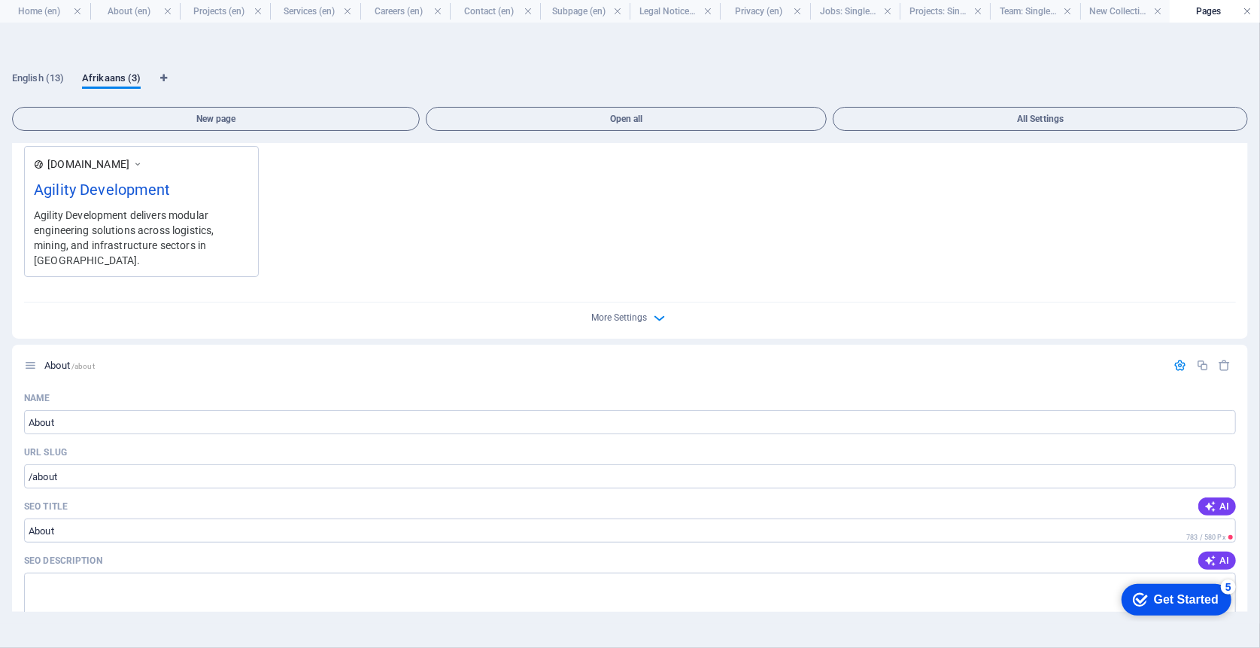
click at [1246, 13] on link at bounding box center [1248, 12] width 9 height 14
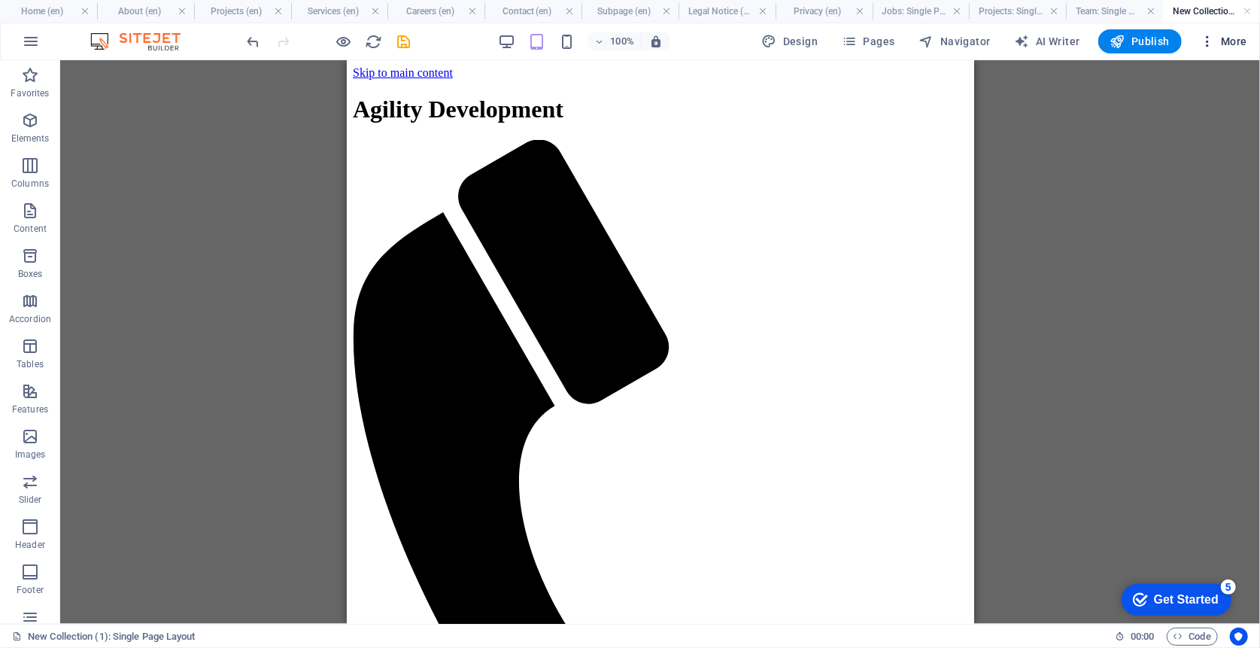
click at [1234, 45] on span "More" at bounding box center [1223, 41] width 47 height 15
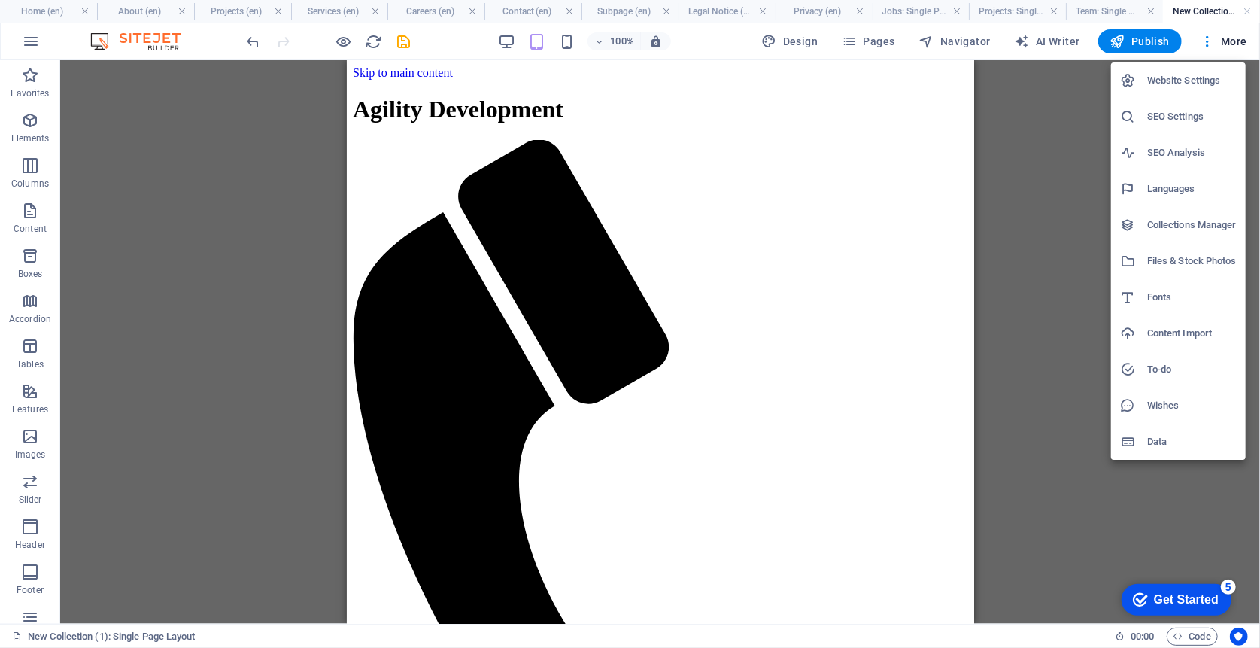
click at [1205, 88] on h6 "Website Settings" at bounding box center [1192, 80] width 90 height 18
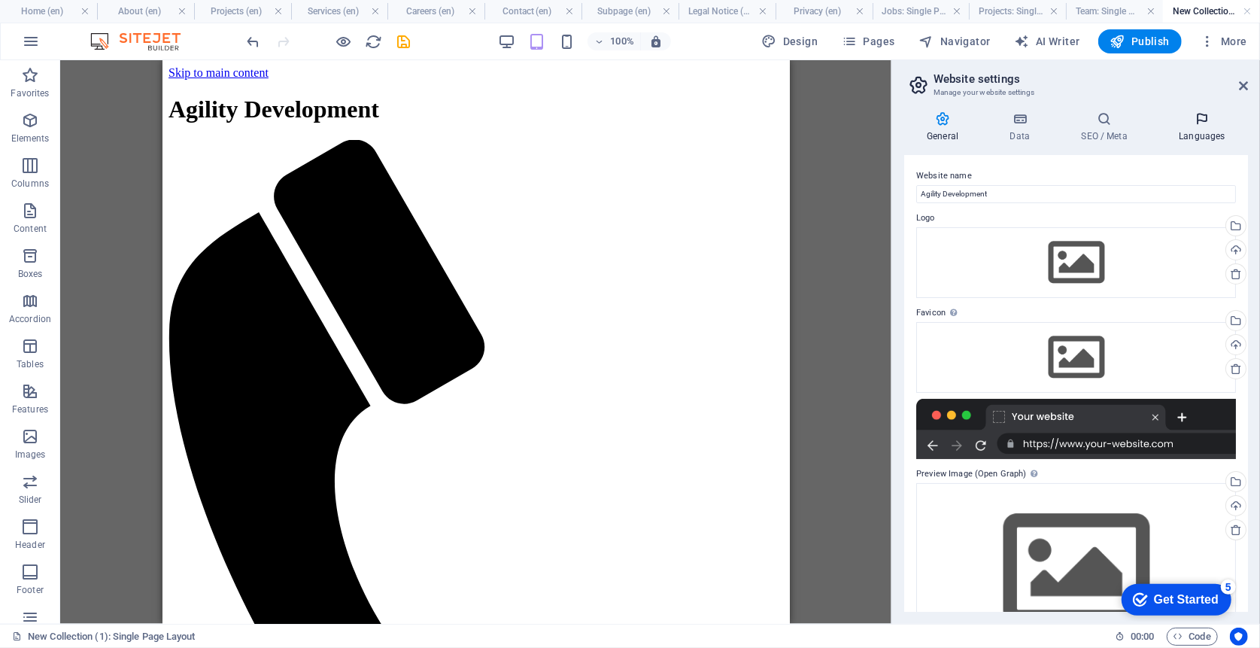
click at [1181, 129] on h4 "Languages" at bounding box center [1202, 127] width 92 height 32
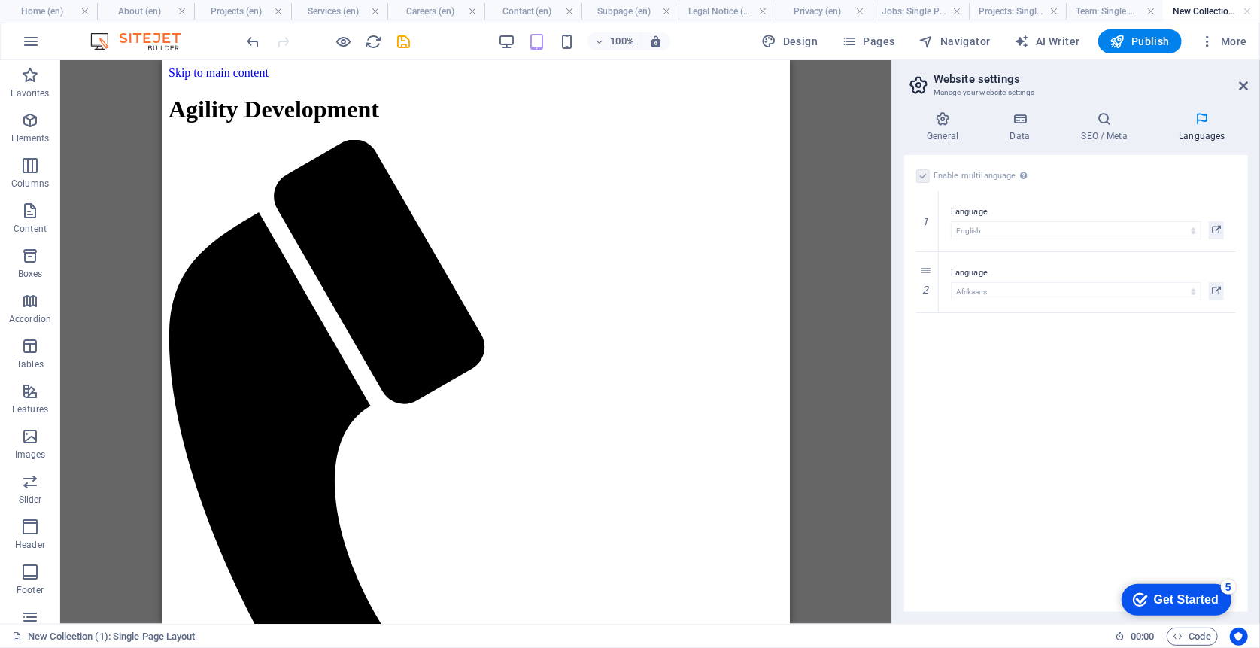
drag, startPoint x: 931, startPoint y: 281, endPoint x: 1041, endPoint y: 296, distance: 111.0
click at [0, 0] on icon at bounding box center [0, 0] width 0 height 0
click at [862, 45] on span "Pages" at bounding box center [868, 41] width 53 height 15
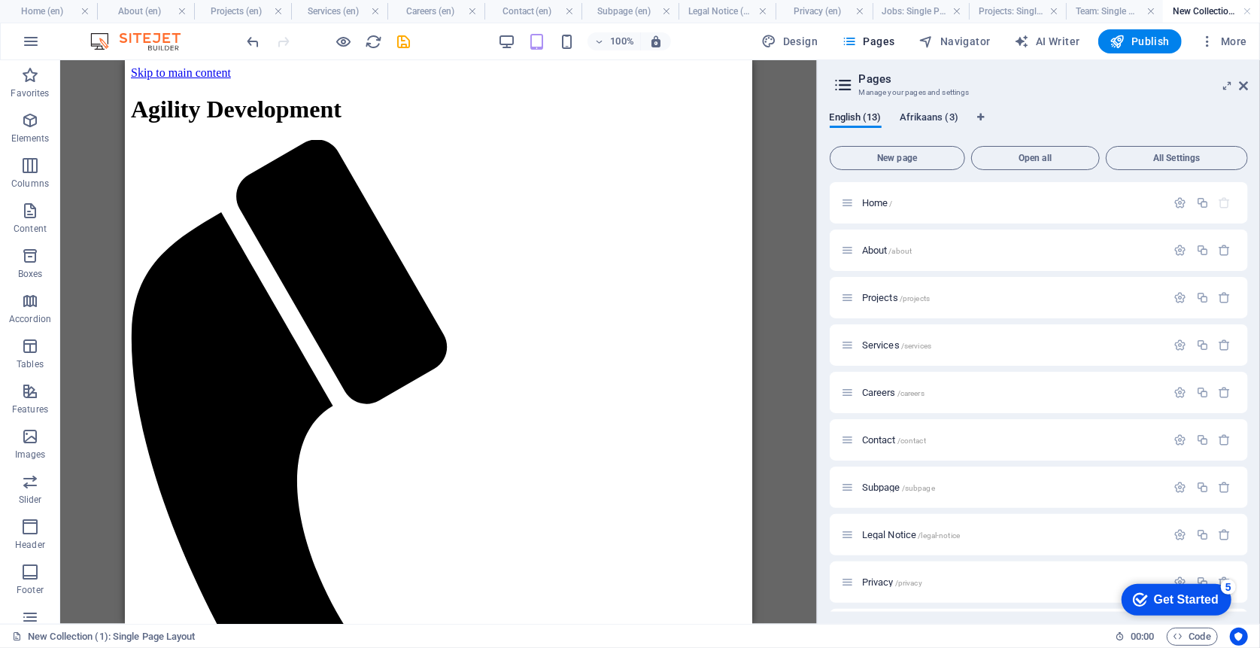
click at [933, 114] on span "Afrikaans (3)" at bounding box center [929, 118] width 59 height 21
drag, startPoint x: 946, startPoint y: 116, endPoint x: 1204, endPoint y: 126, distance: 258.2
click at [1204, 126] on div "English (13) Afrikaans (3)" at bounding box center [1039, 125] width 418 height 29
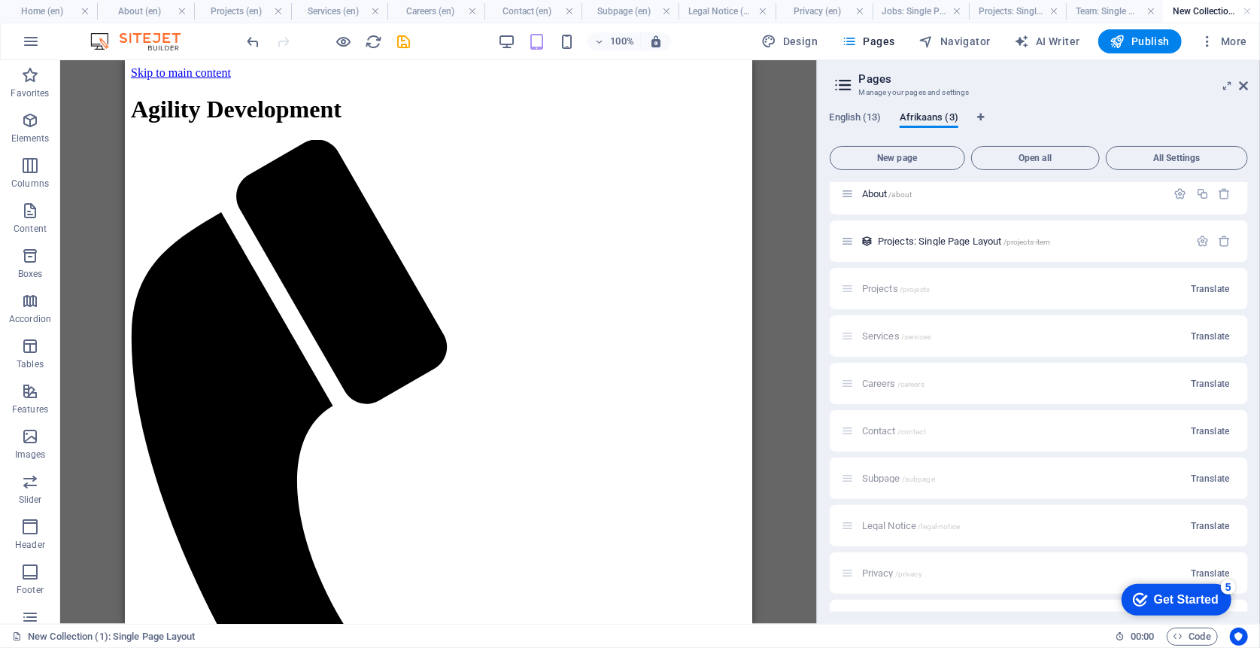
scroll to position [0, 0]
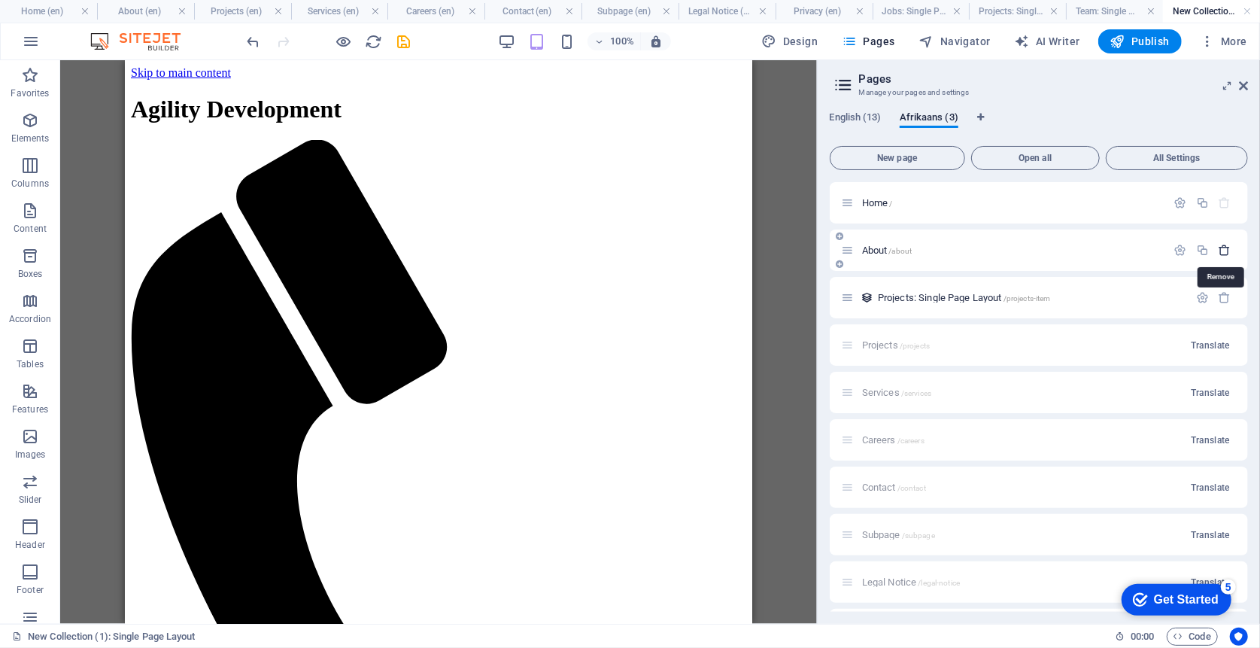
click at [1225, 250] on icon "button" at bounding box center [1225, 250] width 13 height 13
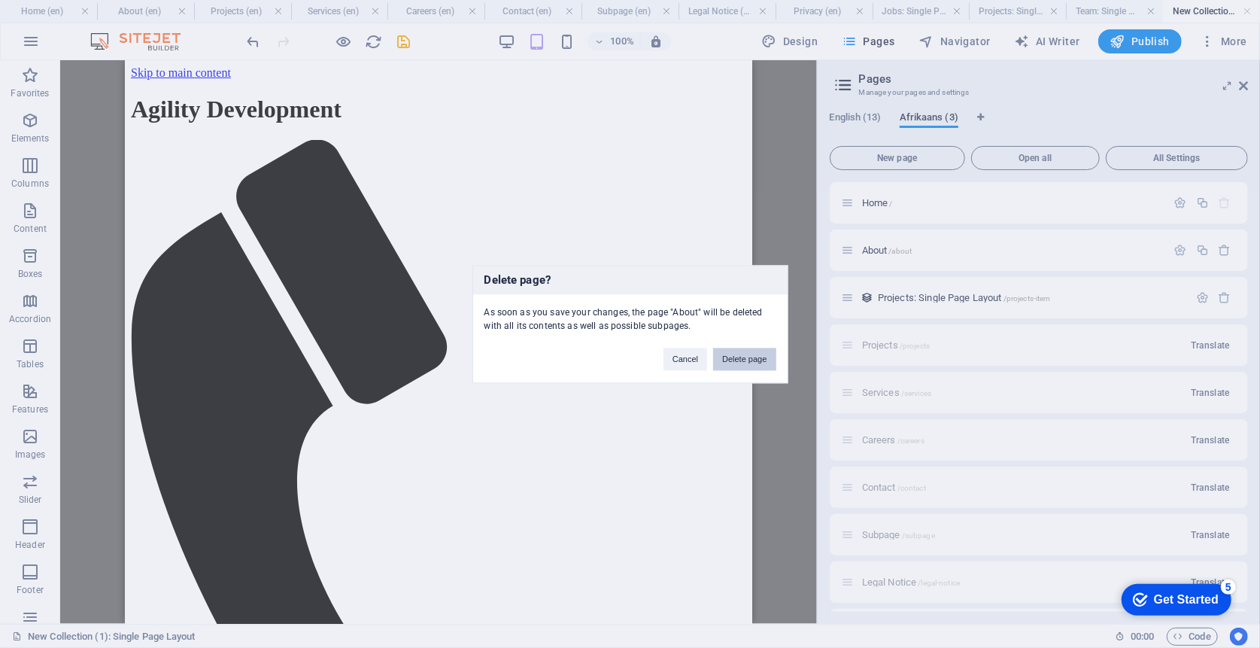
click at [764, 358] on button "Delete page" at bounding box center [744, 359] width 62 height 23
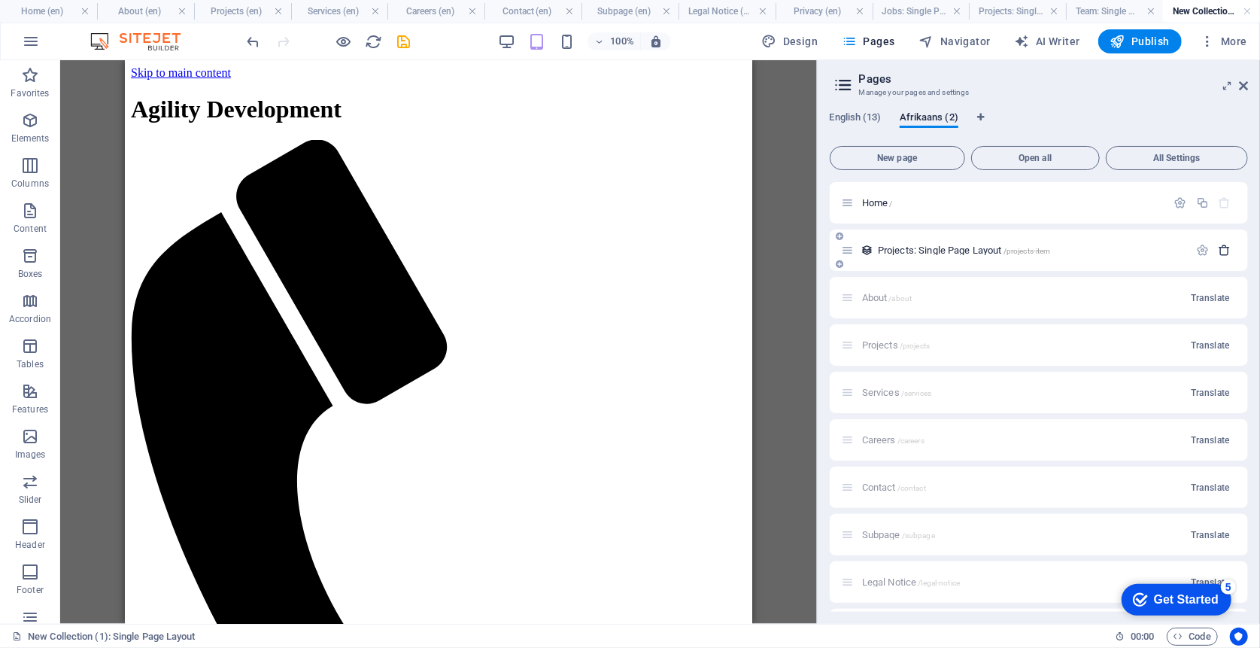
click at [1220, 250] on icon "button" at bounding box center [1225, 250] width 13 height 13
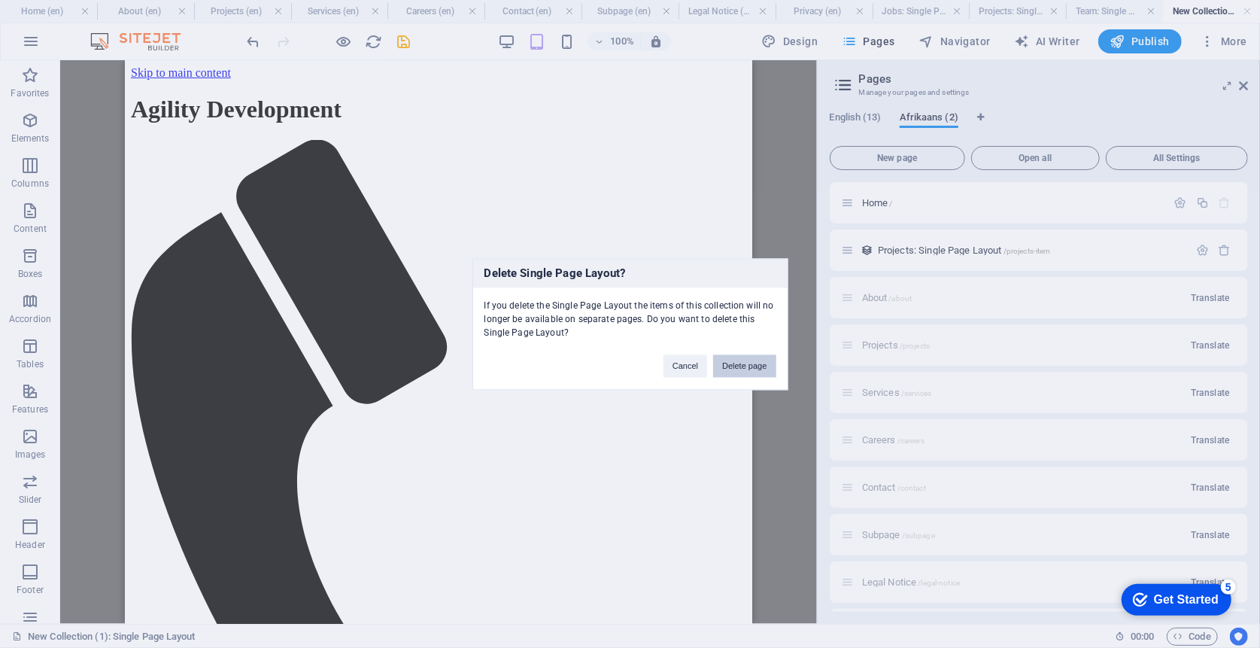
click at [734, 367] on button "Delete page" at bounding box center [744, 365] width 62 height 23
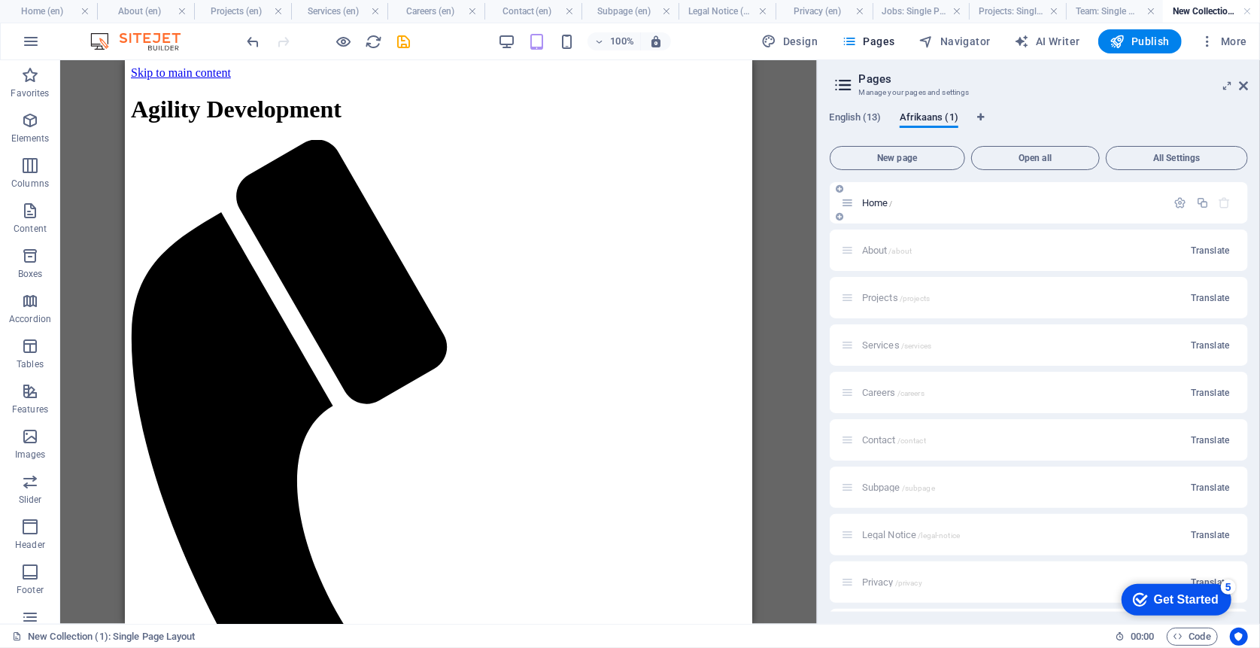
click at [1224, 199] on icon "button" at bounding box center [1225, 202] width 13 height 13
click at [949, 114] on span "Afrikaans (1)" at bounding box center [929, 118] width 59 height 21
click at [847, 122] on span "English (13)" at bounding box center [856, 118] width 52 height 21
click at [976, 120] on span "Language Tabs" at bounding box center [980, 117] width 9 height 9
select select "41"
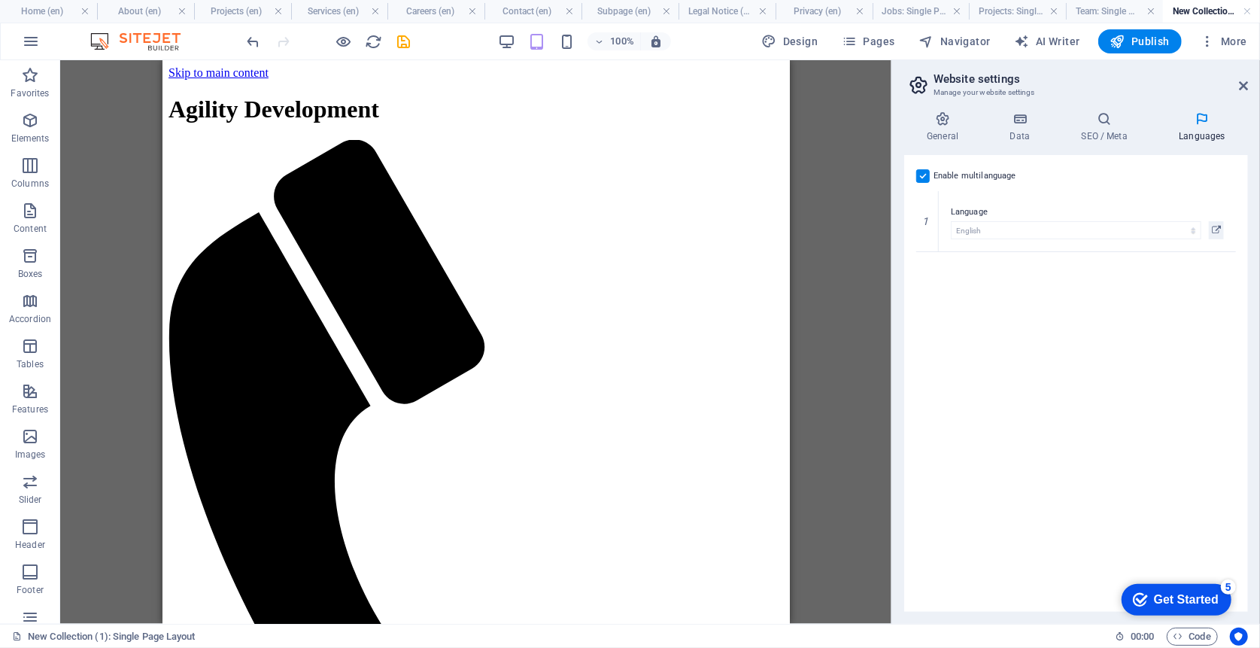
drag, startPoint x: 1240, startPoint y: 87, endPoint x: 1010, endPoint y: 89, distance: 230.2
click at [1240, 87] on icon at bounding box center [1243, 86] width 9 height 12
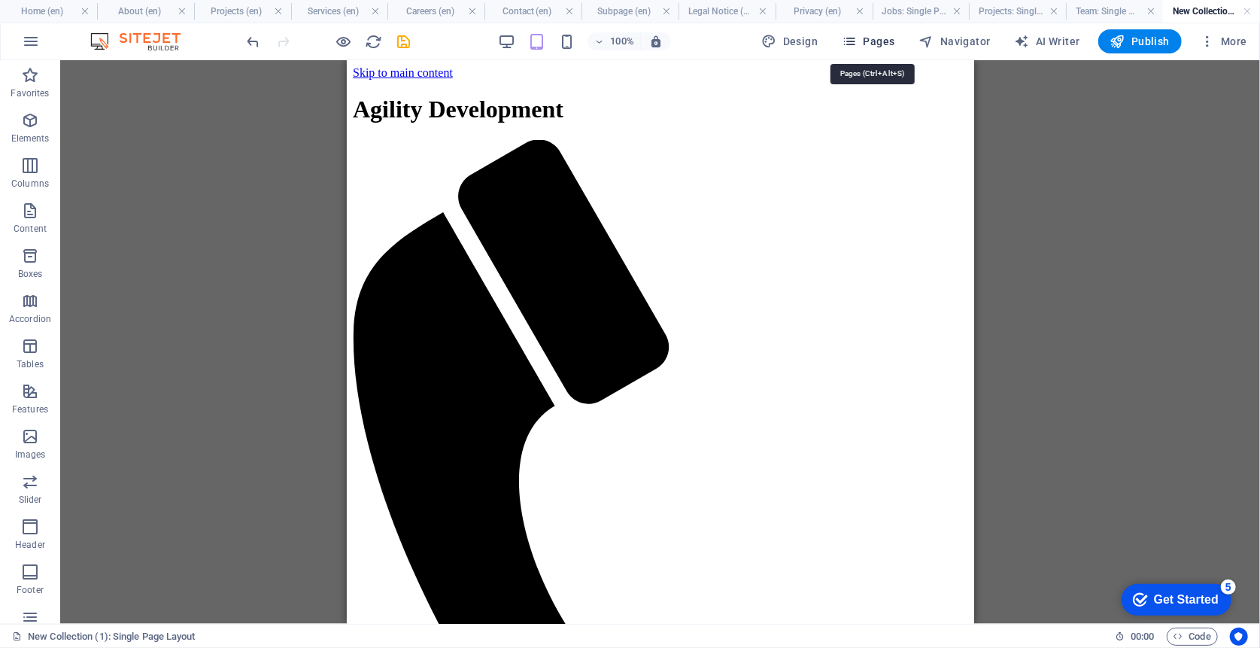
click at [871, 42] on span "Pages" at bounding box center [868, 41] width 53 height 15
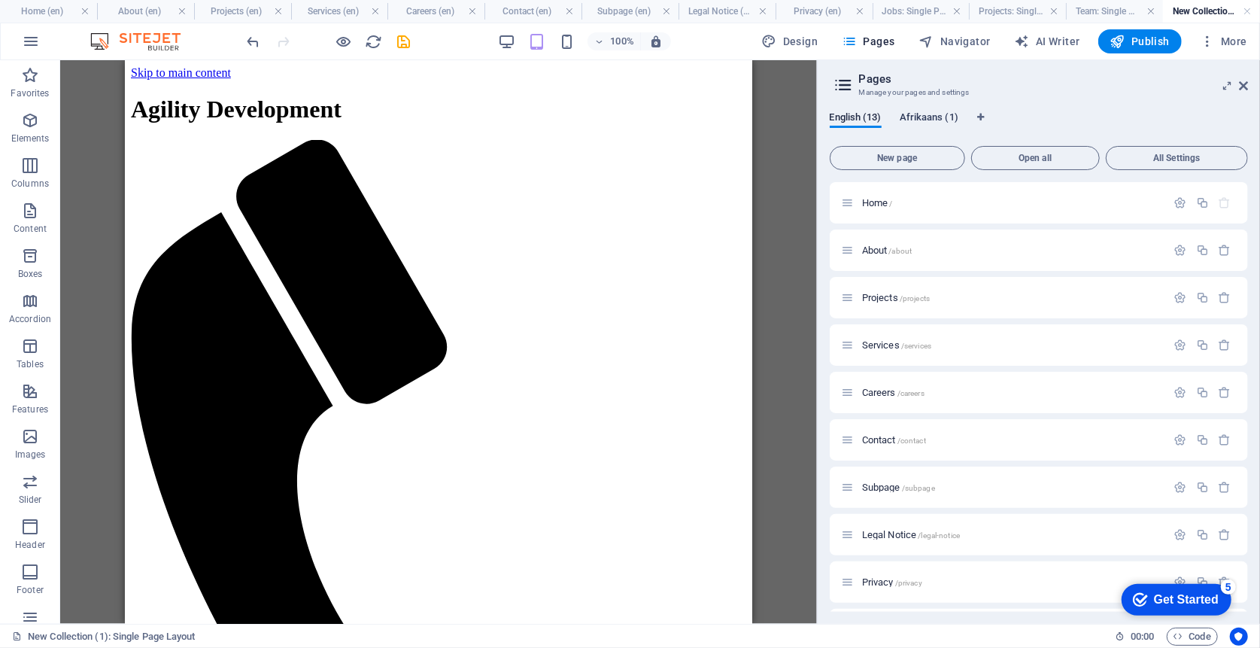
click at [934, 117] on span "Afrikaans (1)" at bounding box center [929, 118] width 59 height 21
click at [1181, 203] on icon "button" at bounding box center [1180, 202] width 13 height 13
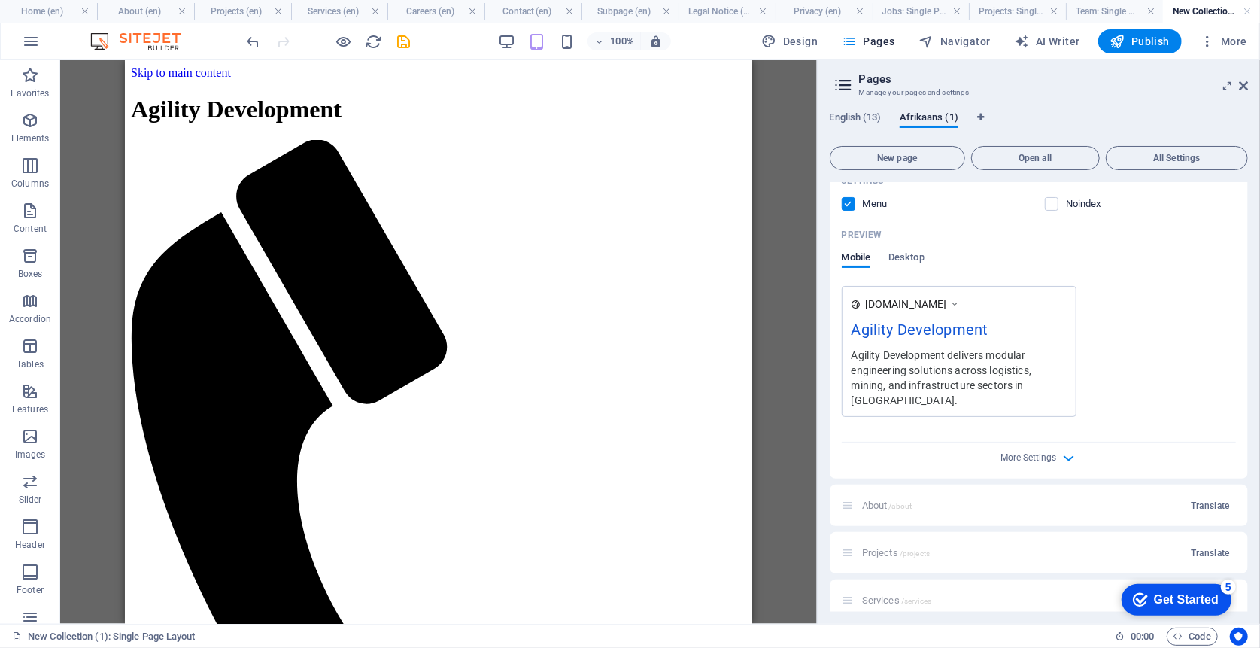
scroll to position [501, 0]
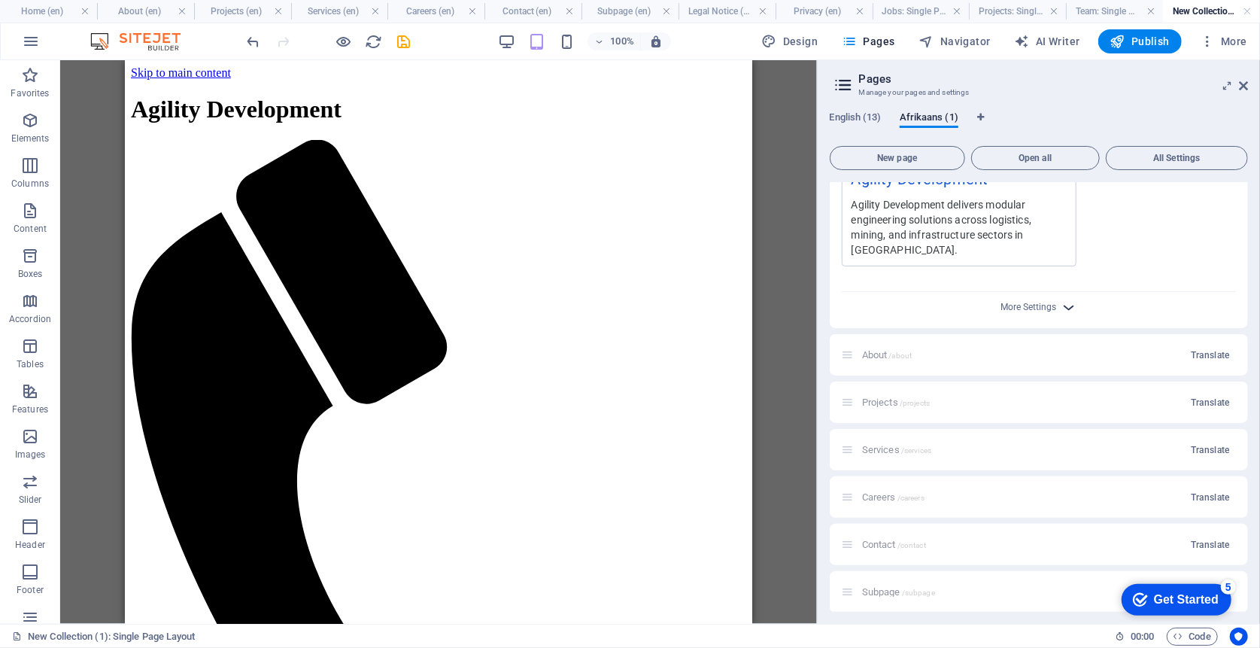
click at [1062, 299] on icon "button" at bounding box center [1068, 307] width 17 height 17
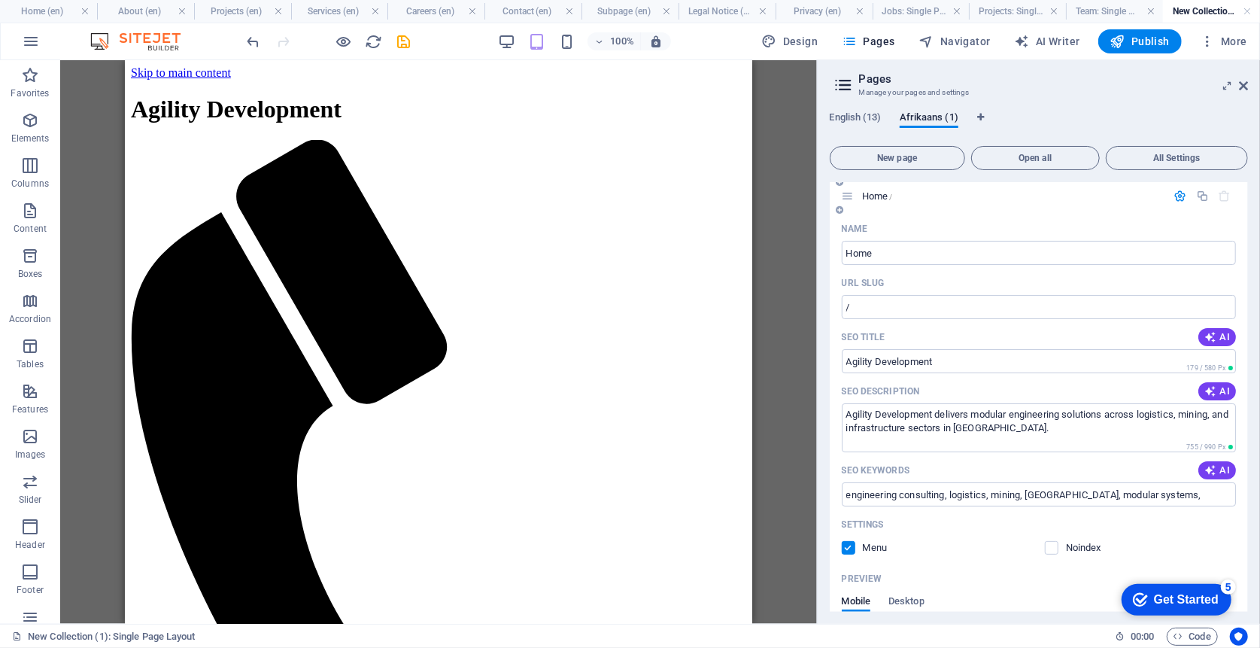
scroll to position [0, 0]
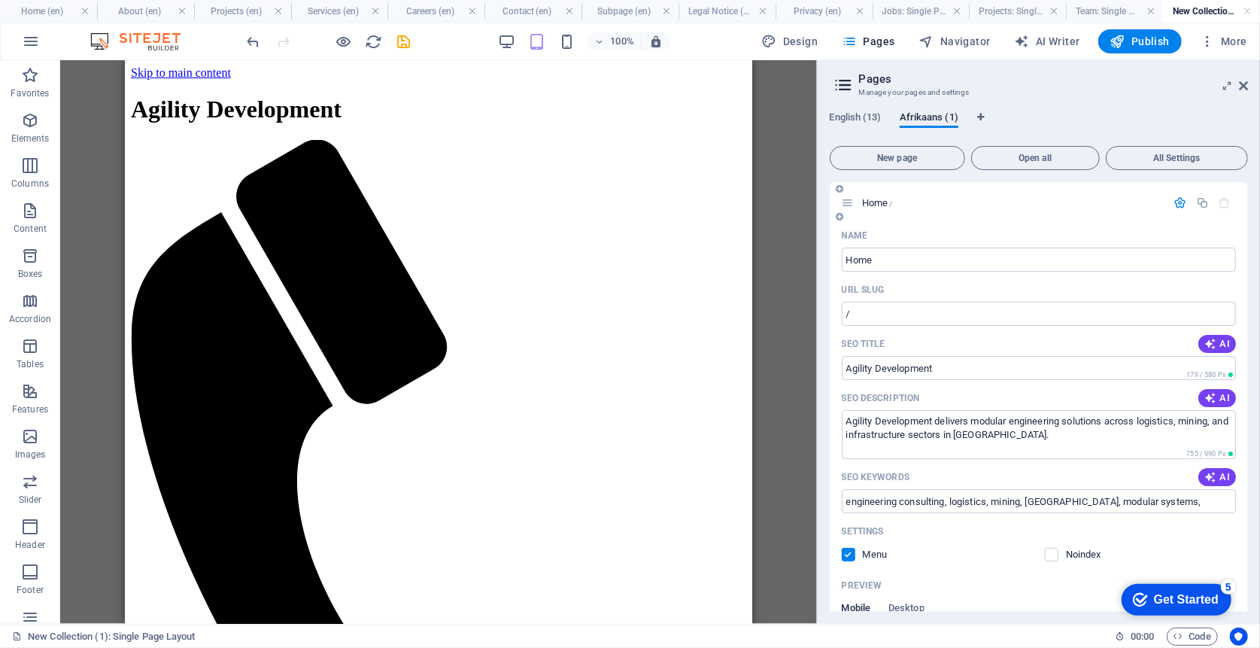
click at [837, 217] on icon at bounding box center [841, 216] width 8 height 9
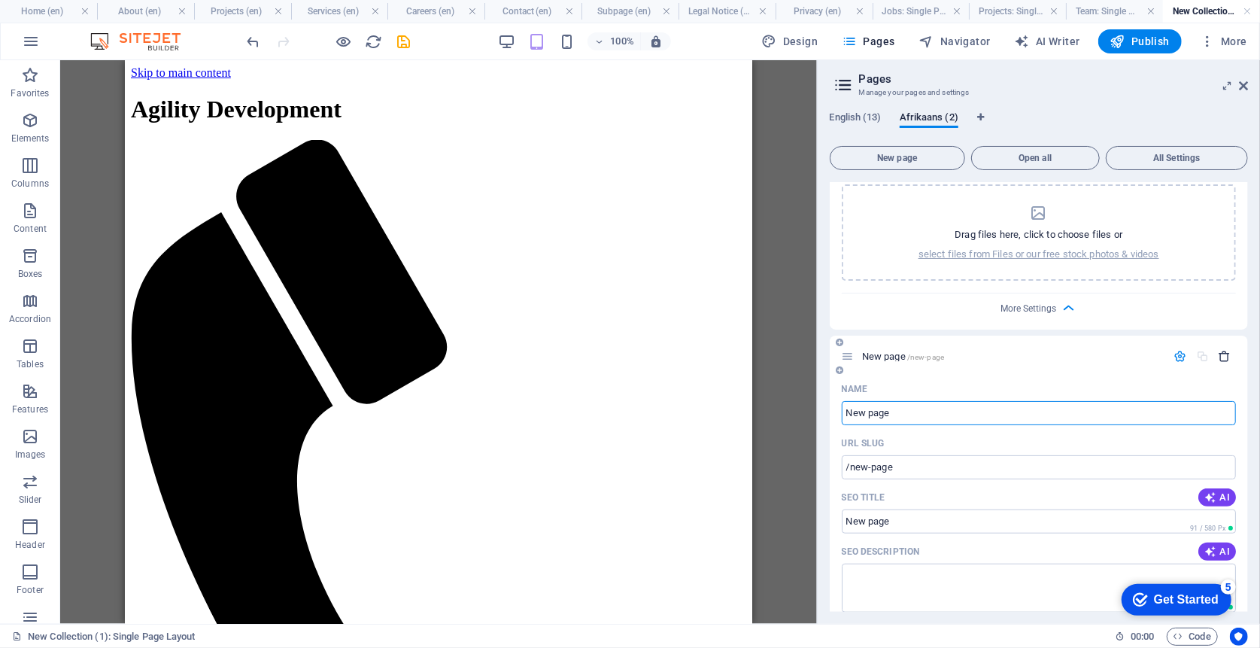
click at [1222, 350] on icon "button" at bounding box center [1225, 356] width 13 height 13
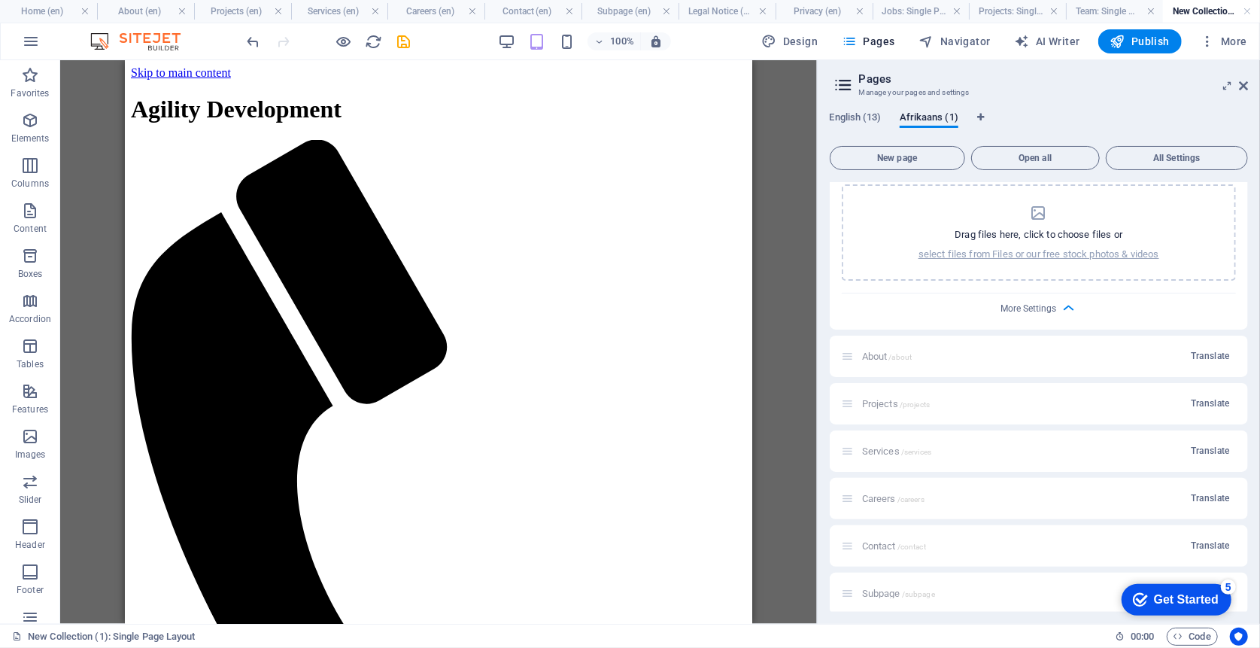
drag, startPoint x: 939, startPoint y: 120, endPoint x: 859, endPoint y: 290, distance: 187.8
click at [855, 293] on div "More Settings" at bounding box center [1039, 305] width 394 height 24
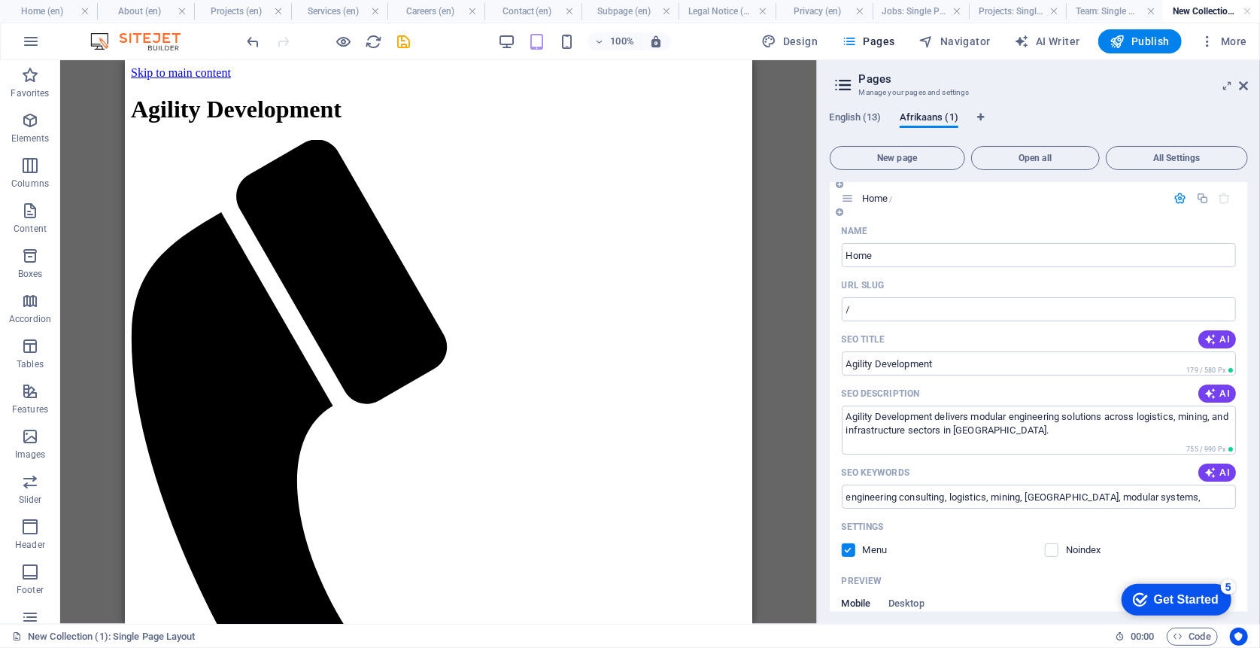
scroll to position [0, 0]
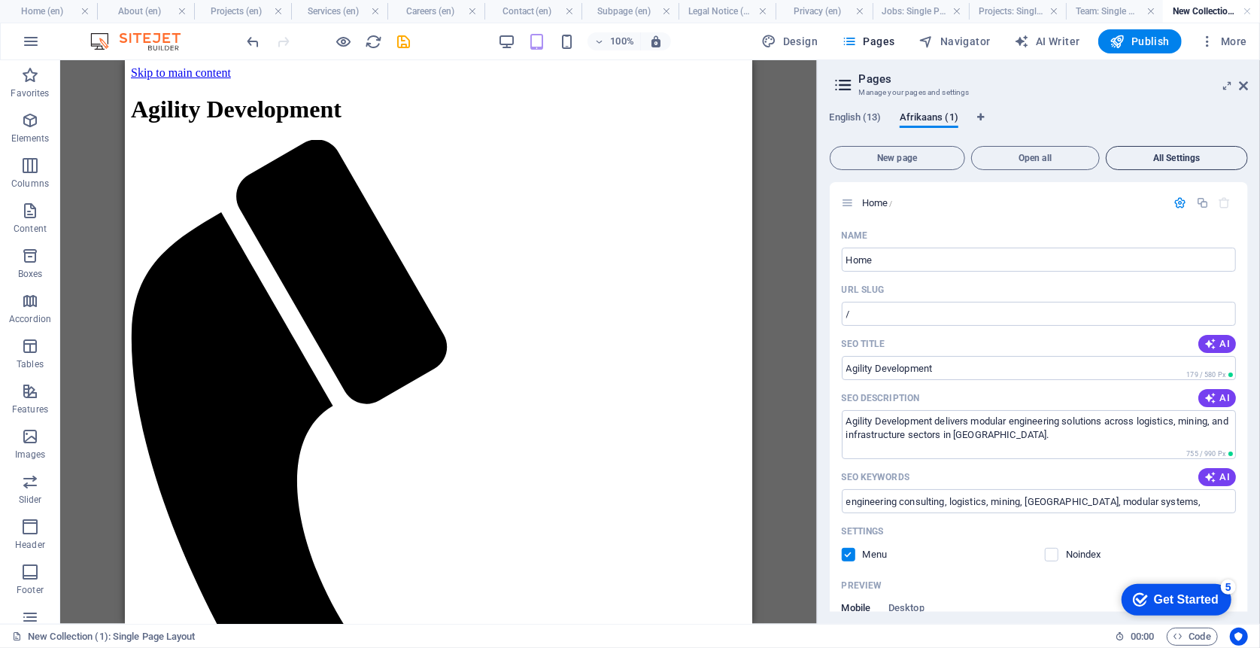
click at [1159, 156] on span "All Settings" at bounding box center [1177, 157] width 129 height 9
drag, startPoint x: 929, startPoint y: 116, endPoint x: 852, endPoint y: 119, distance: 77.5
click at [850, 119] on span "English (13)" at bounding box center [856, 118] width 52 height 21
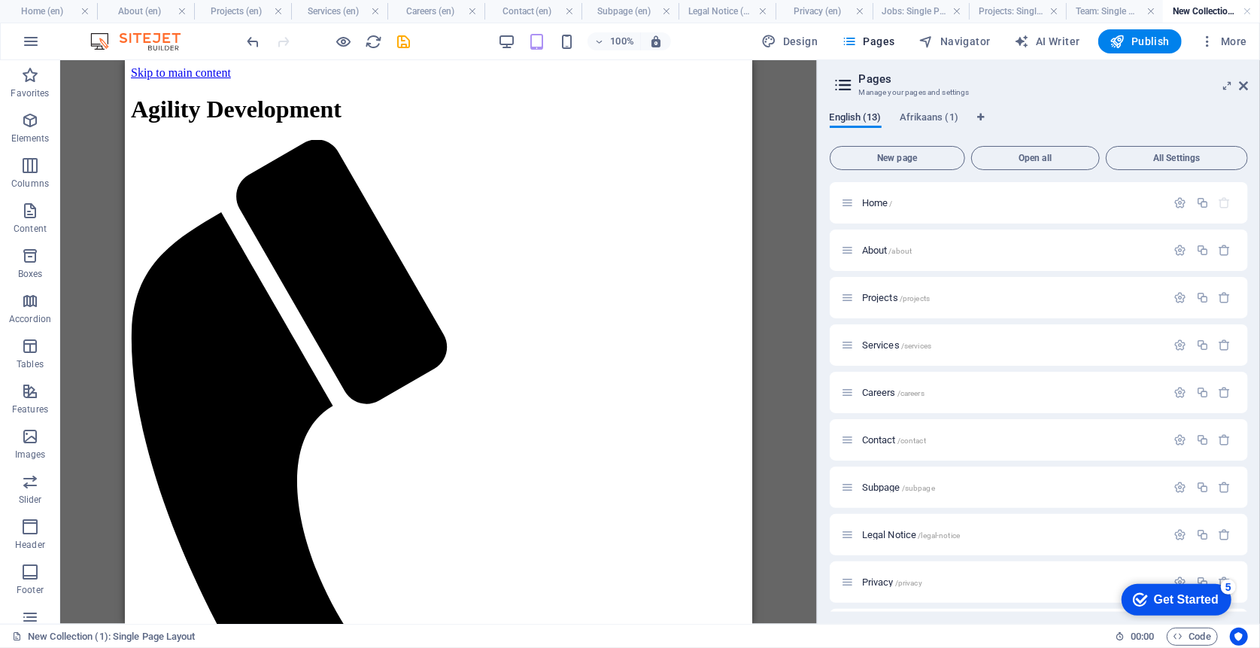
click at [855, 117] on span "English (13)" at bounding box center [856, 118] width 52 height 21
click at [849, 120] on span "English (13)" at bounding box center [856, 118] width 52 height 21
click at [1214, 41] on icon "button" at bounding box center [1207, 41] width 15 height 15
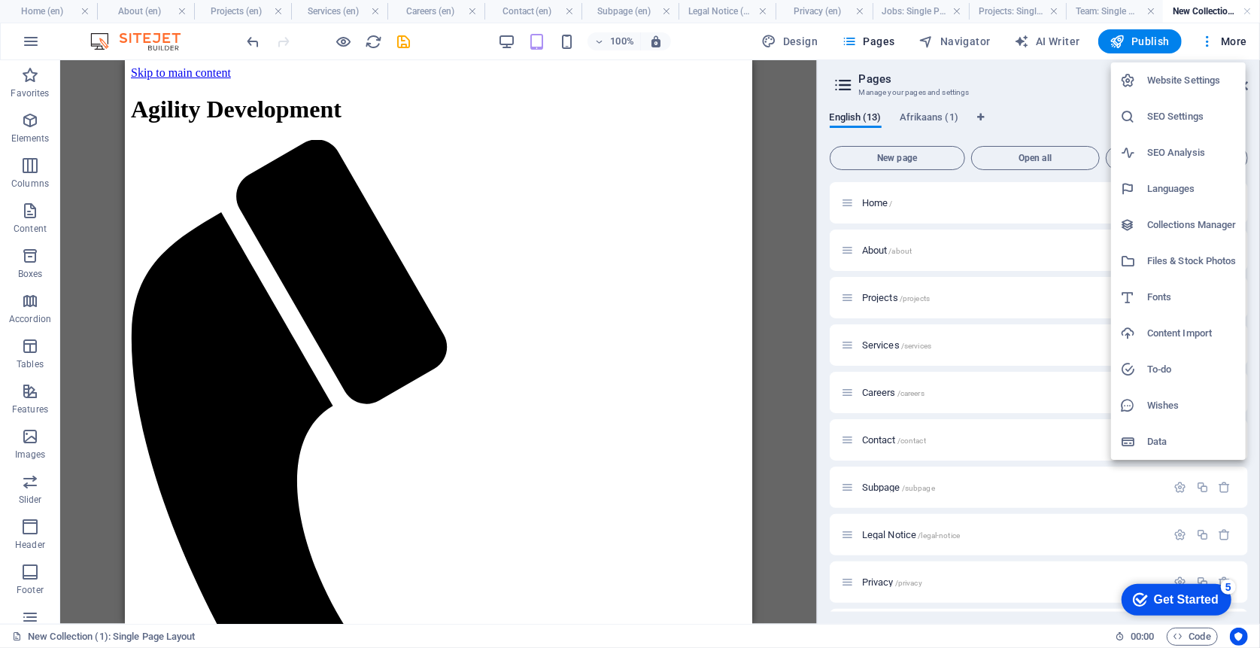
click at [1190, 181] on h6 "Languages" at bounding box center [1192, 189] width 90 height 18
select select "41"
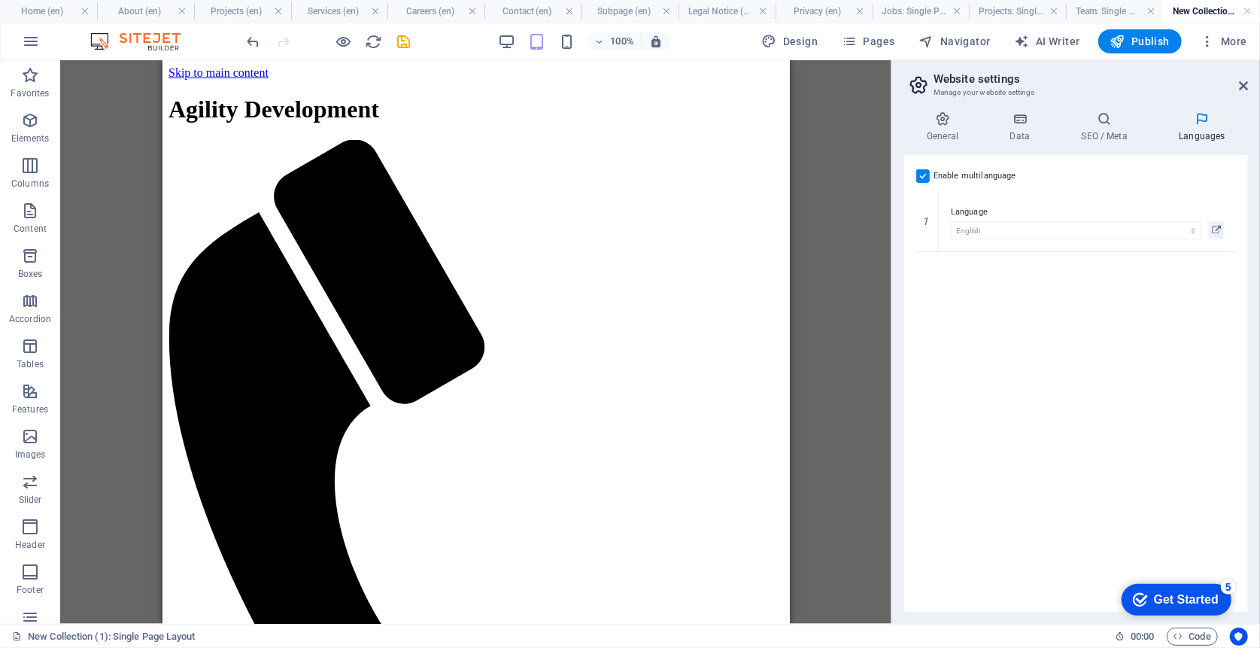
drag, startPoint x: 924, startPoint y: 178, endPoint x: 1023, endPoint y: 314, distance: 169.1
click at [925, 178] on label at bounding box center [923, 176] width 14 height 14
click at [0, 0] on input "Enable multilanguage To disable multilanguage delete all languages until only o…" at bounding box center [0, 0] width 0 height 0
click at [1134, 290] on div "Enable multilanguage To disable multilanguage delete all languages until only o…" at bounding box center [1076, 383] width 344 height 457
click at [403, 41] on icon "save" at bounding box center [404, 41] width 17 height 17
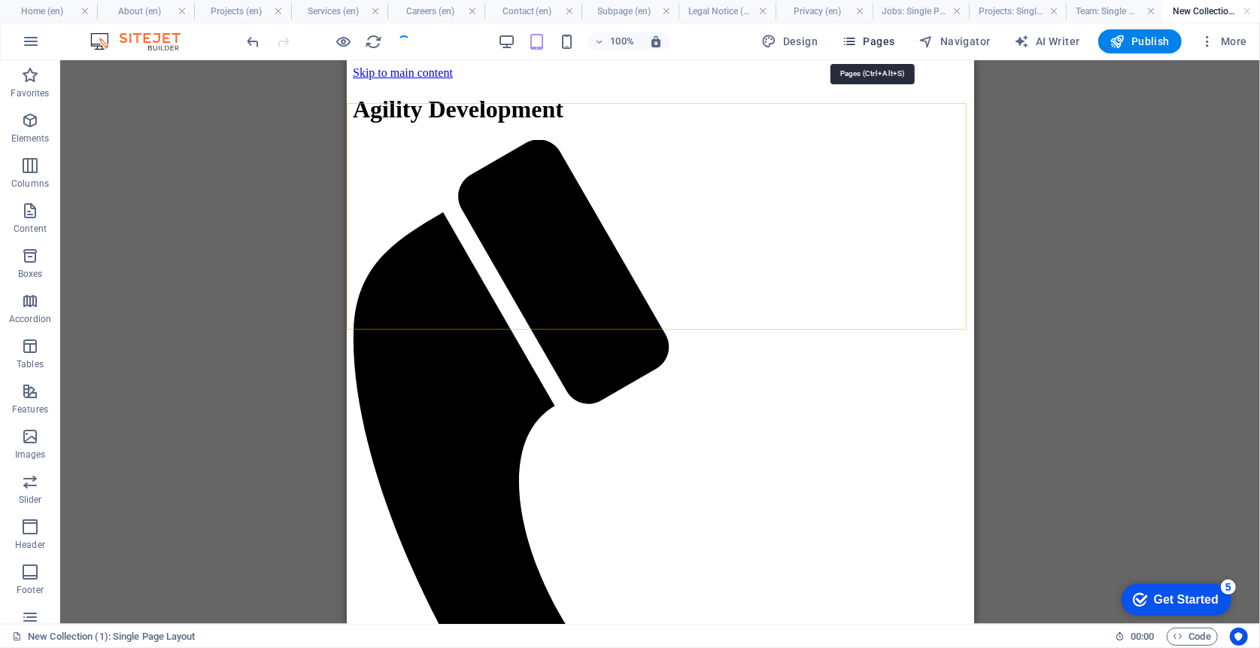
click at [882, 38] on span "Pages" at bounding box center [868, 41] width 53 height 15
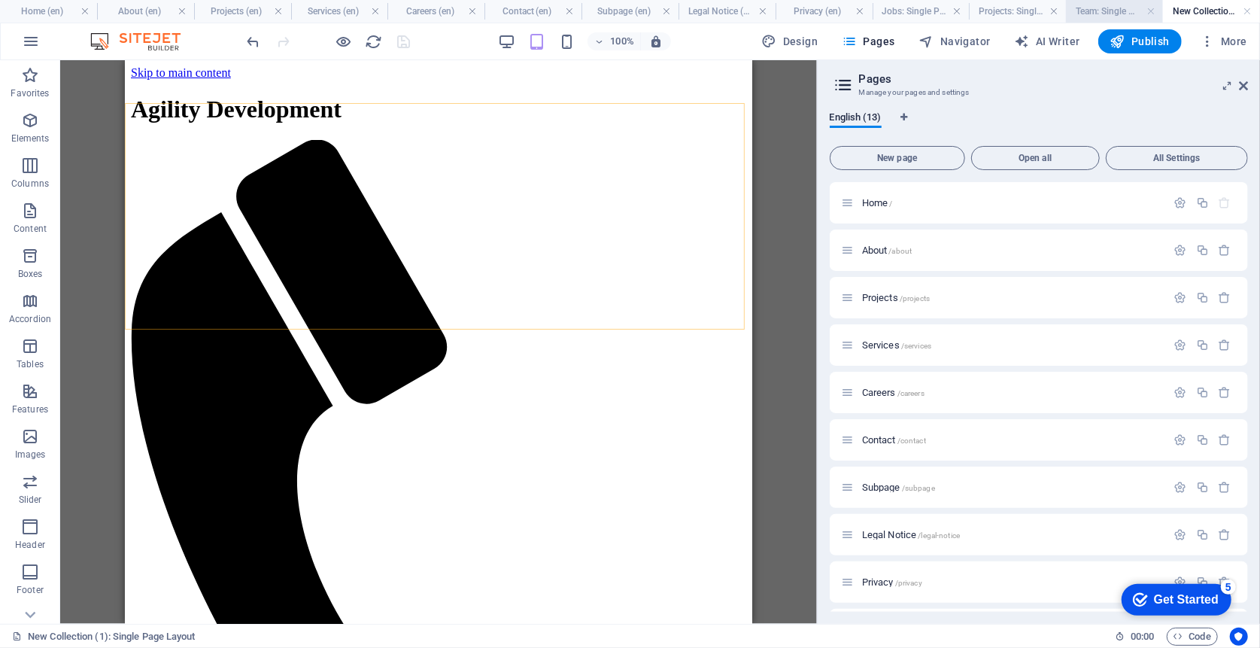
click at [1247, 8] on link at bounding box center [1248, 12] width 9 height 14
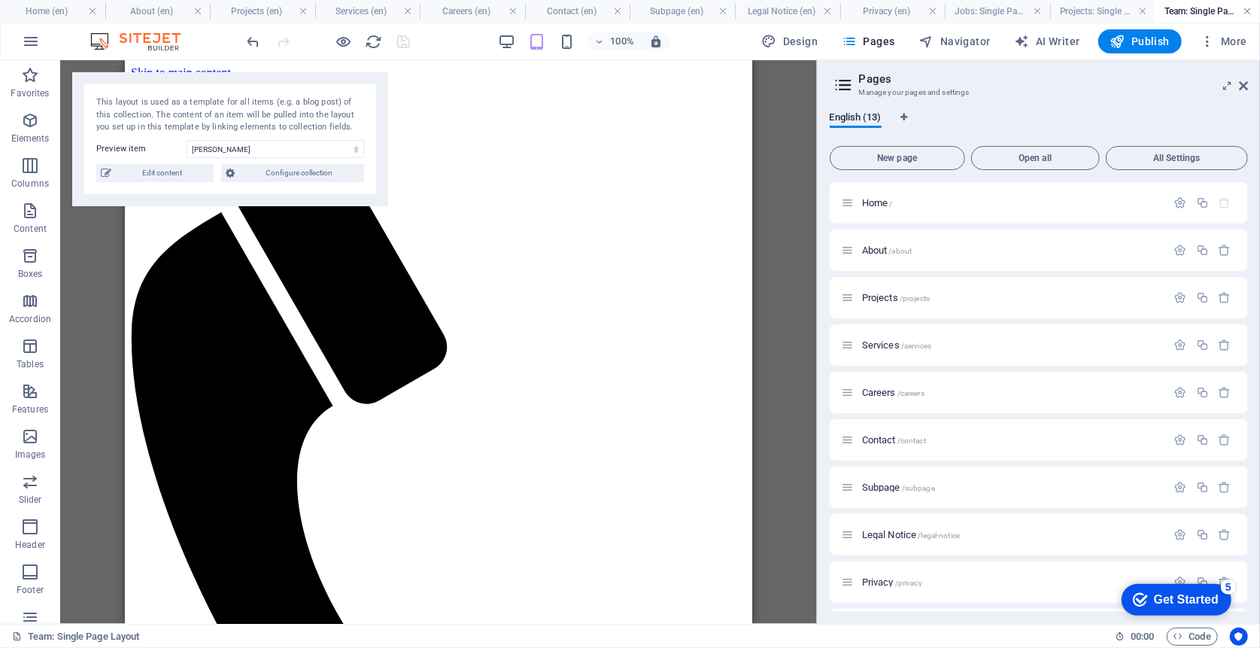
click at [1247, 11] on link at bounding box center [1248, 12] width 9 height 14
click at [1247, 13] on link at bounding box center [1248, 12] width 9 height 14
click at [1125, 11] on link at bounding box center [1121, 12] width 9 height 14
drag, startPoint x: 1244, startPoint y: 12, endPoint x: 1207, endPoint y: 12, distance: 36.9
click at [1110, 12] on link at bounding box center [1108, 12] width 9 height 14
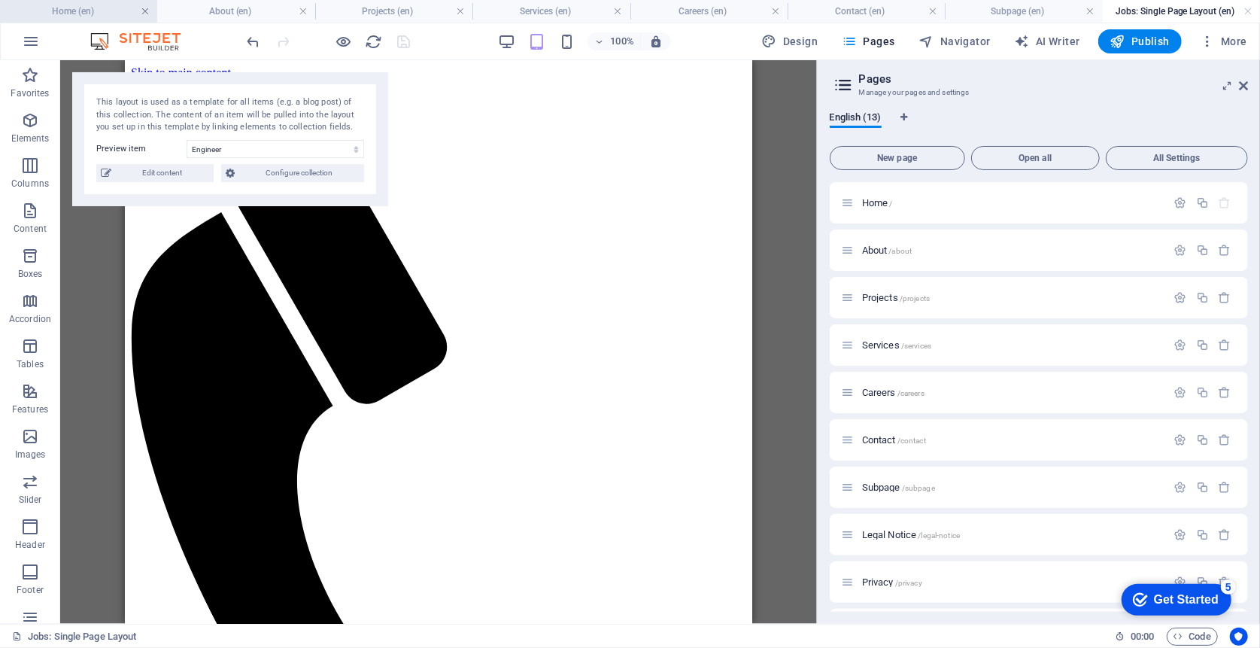
drag, startPoint x: 141, startPoint y: 14, endPoint x: 77, endPoint y: 122, distance: 125.8
click at [141, 14] on link at bounding box center [145, 12] width 9 height 14
click at [157, 11] on h4 "About (en)" at bounding box center [235, 11] width 157 height 17
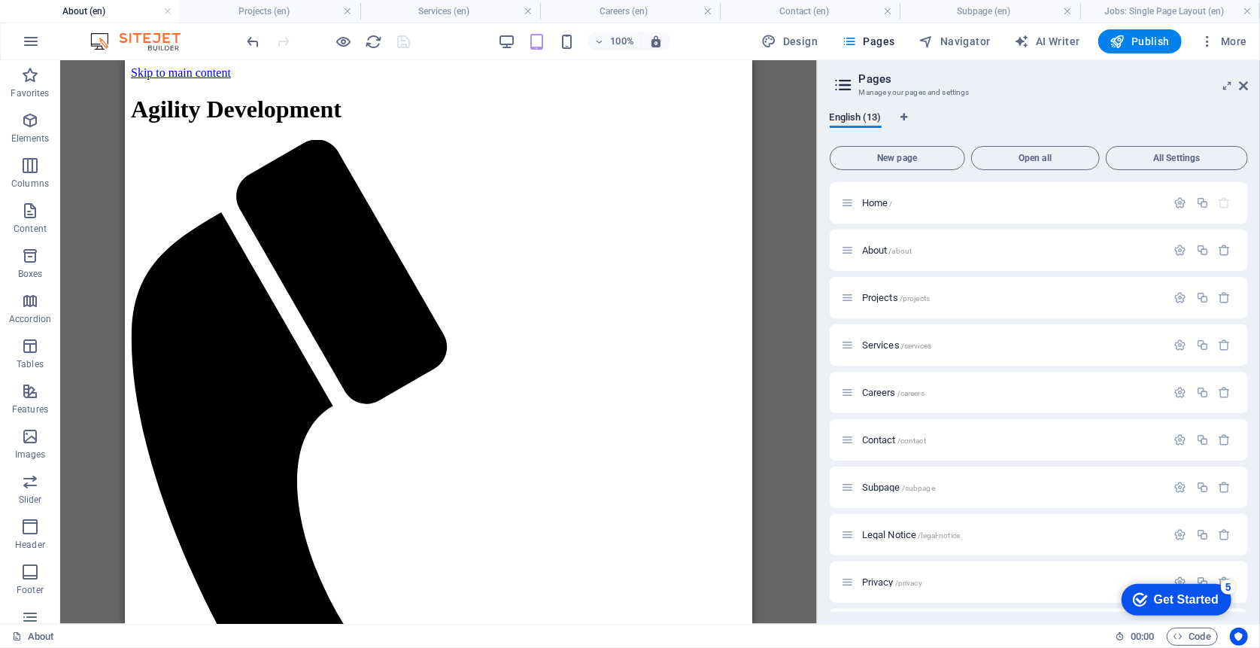
click at [172, 8] on h4 "About (en)" at bounding box center [90, 11] width 180 height 17
drag, startPoint x: 162, startPoint y: 13, endPoint x: 170, endPoint y: 15, distance: 7.9
click at [166, 14] on link at bounding box center [167, 12] width 9 height 14
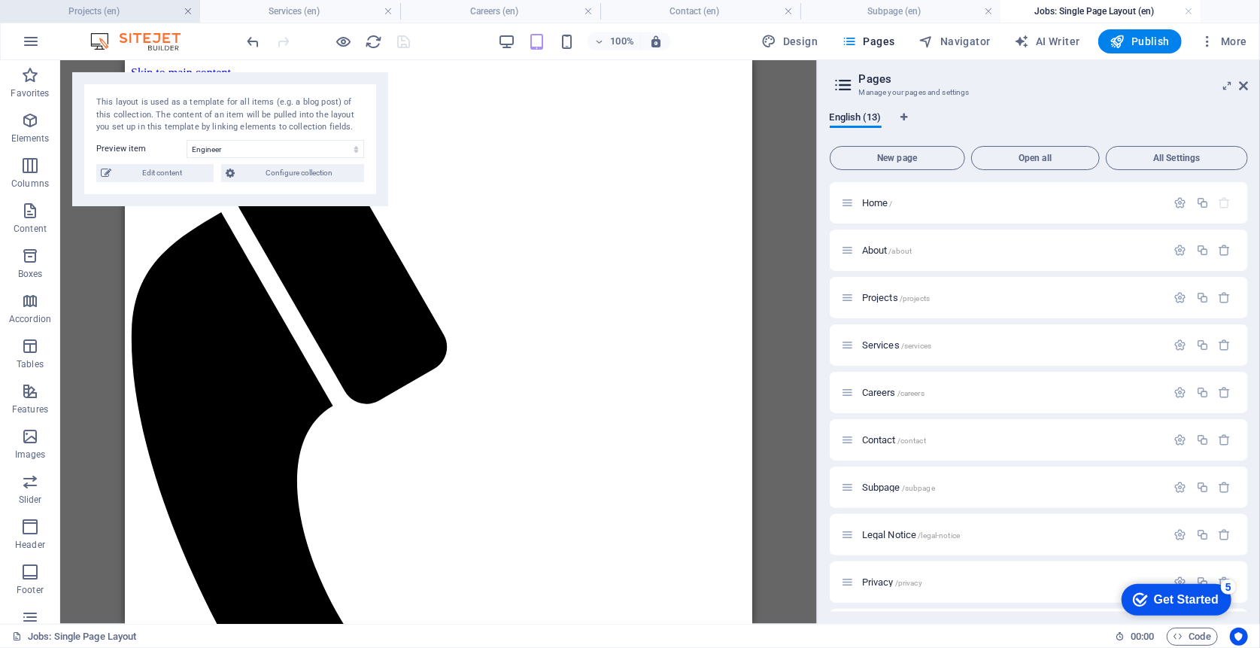
click at [188, 14] on link at bounding box center [188, 12] width 9 height 14
click at [186, 12] on link at bounding box center [188, 12] width 9 height 14
click at [193, 12] on h4 "Careers (en)" at bounding box center [100, 11] width 200 height 17
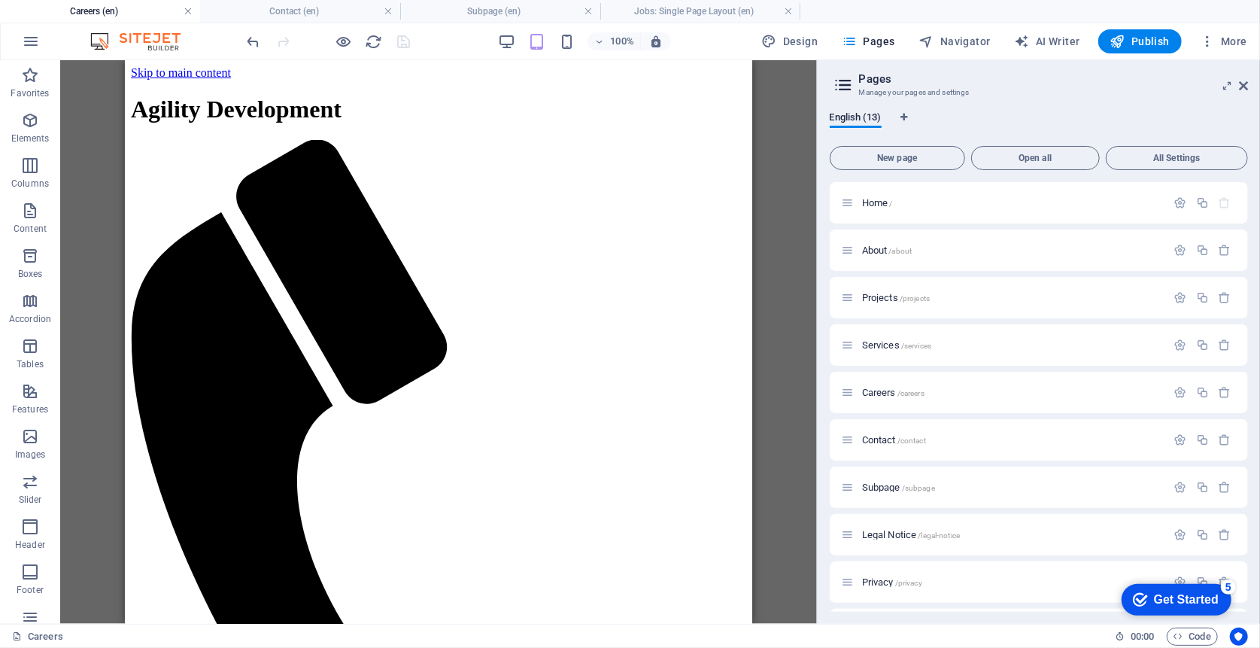
click at [185, 11] on link at bounding box center [188, 12] width 9 height 14
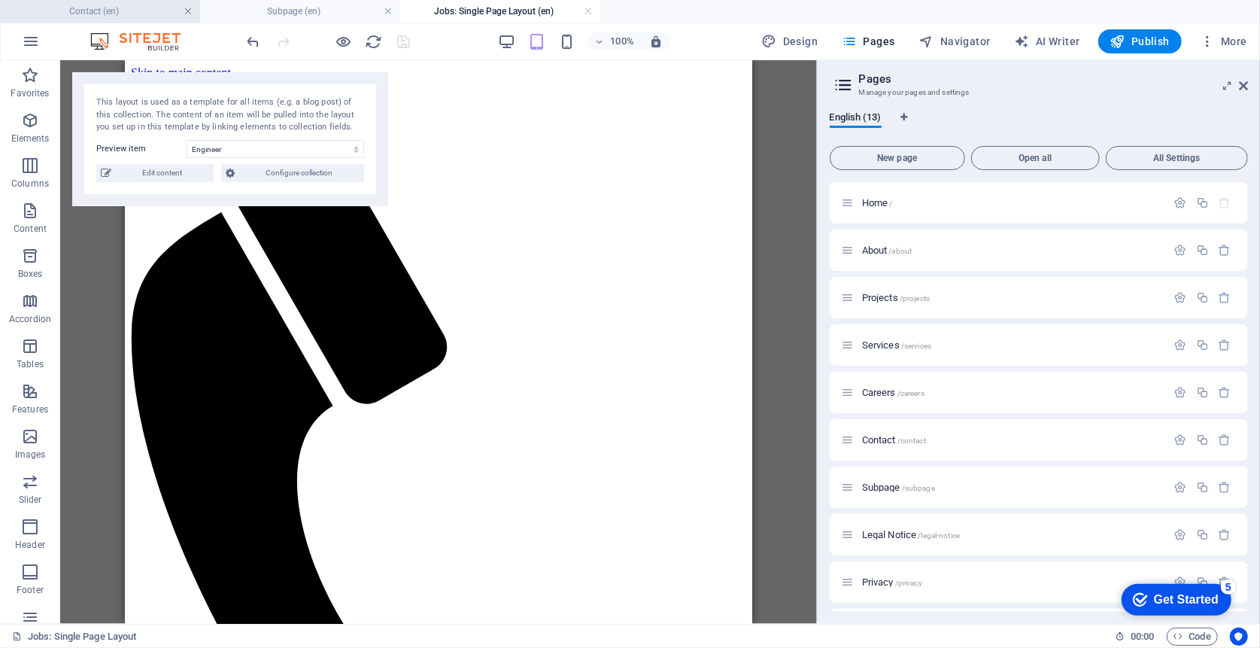
click at [186, 12] on link at bounding box center [188, 12] width 9 height 14
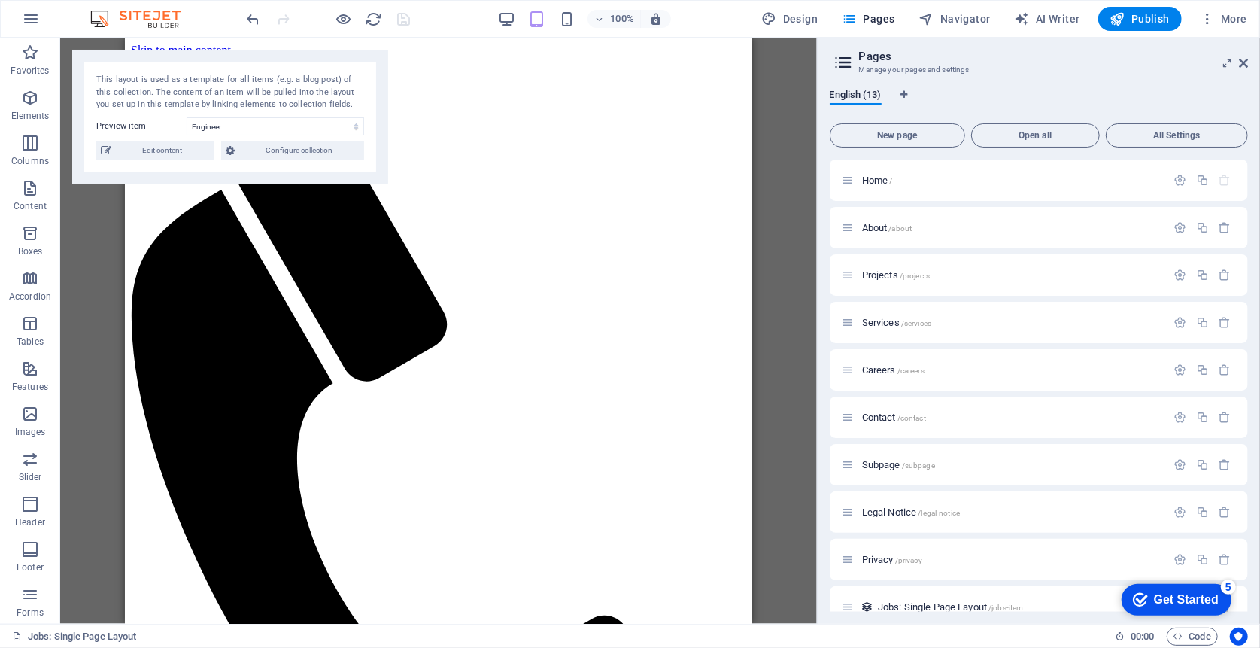
click at [1004, 89] on div "English (13)" at bounding box center [1039, 103] width 418 height 29
click at [800, 18] on span "Design" at bounding box center [790, 18] width 56 height 15
select select "px"
select select "200"
select select "px"
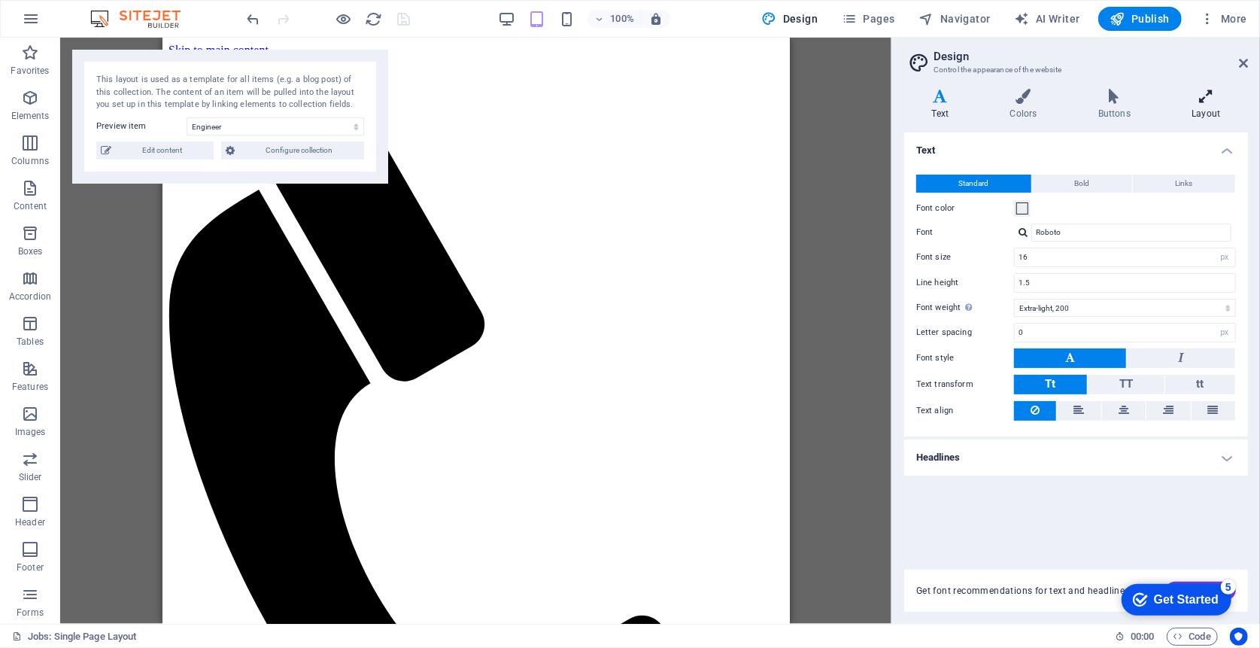
click at [1205, 106] on h4 "Layout" at bounding box center [1207, 105] width 84 height 32
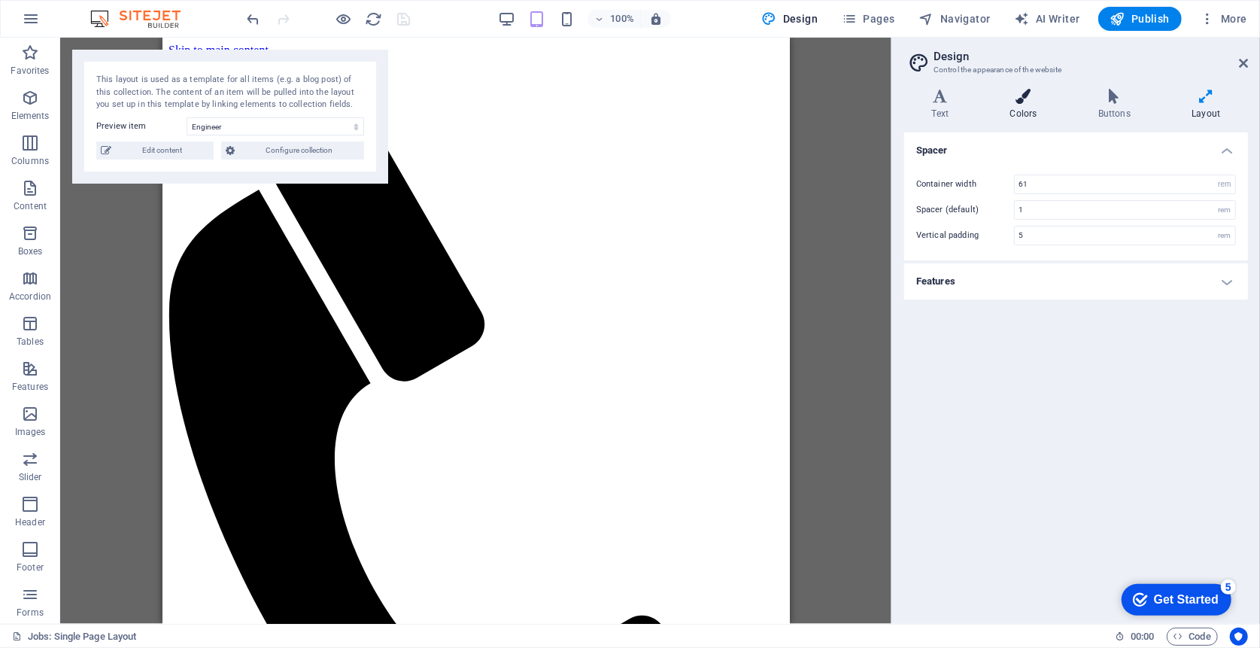
click at [1029, 101] on icon at bounding box center [1023, 96] width 82 height 15
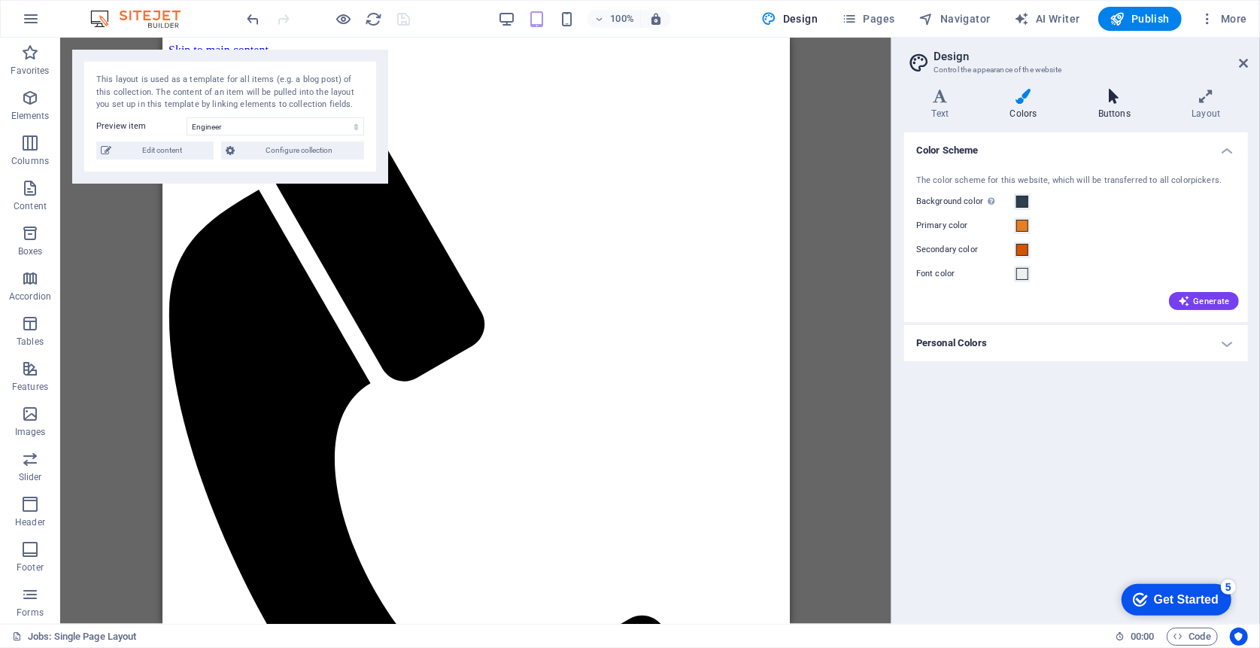
click at [1125, 102] on icon at bounding box center [1113, 96] width 87 height 15
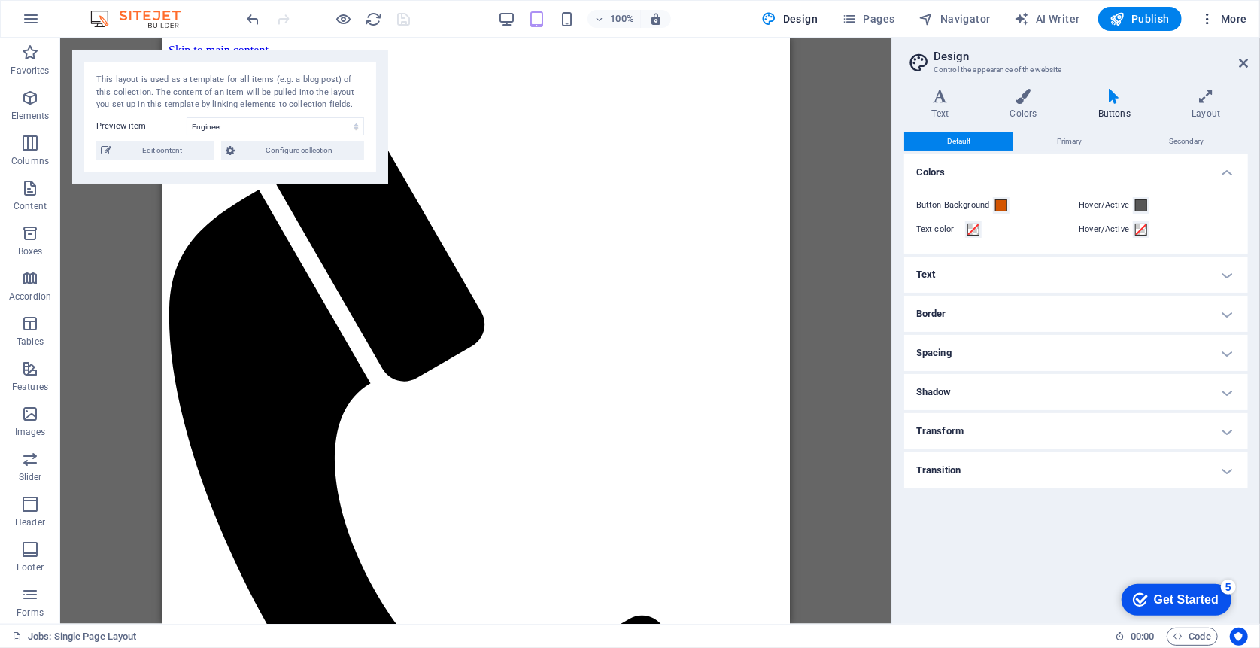
click at [1238, 21] on span "More" at bounding box center [1223, 18] width 47 height 15
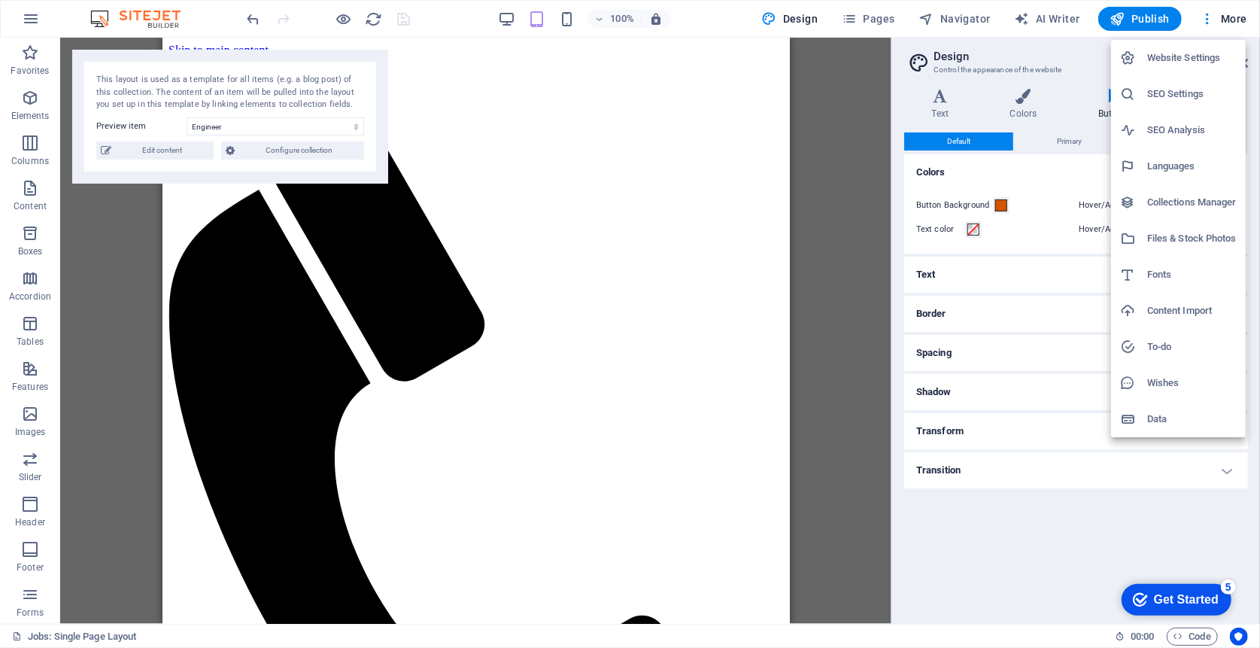
click at [1178, 60] on h6 "Website Settings" at bounding box center [1192, 58] width 90 height 18
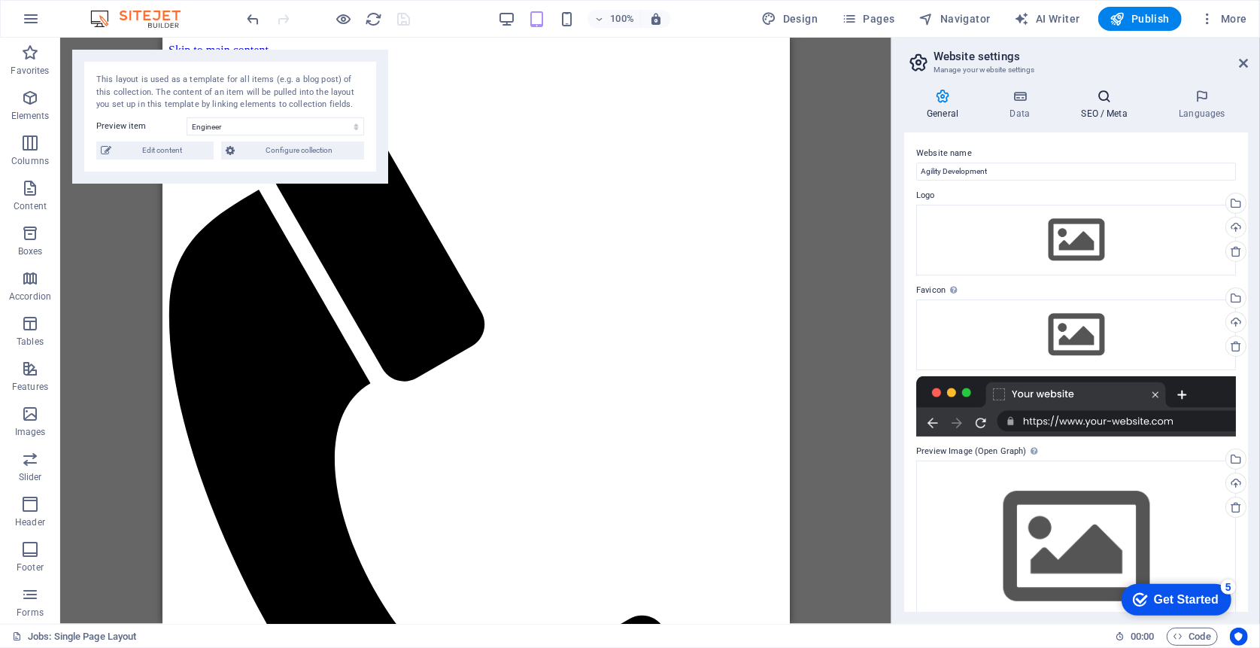
click at [1116, 111] on h4 "SEO / Meta" at bounding box center [1107, 105] width 98 height 32
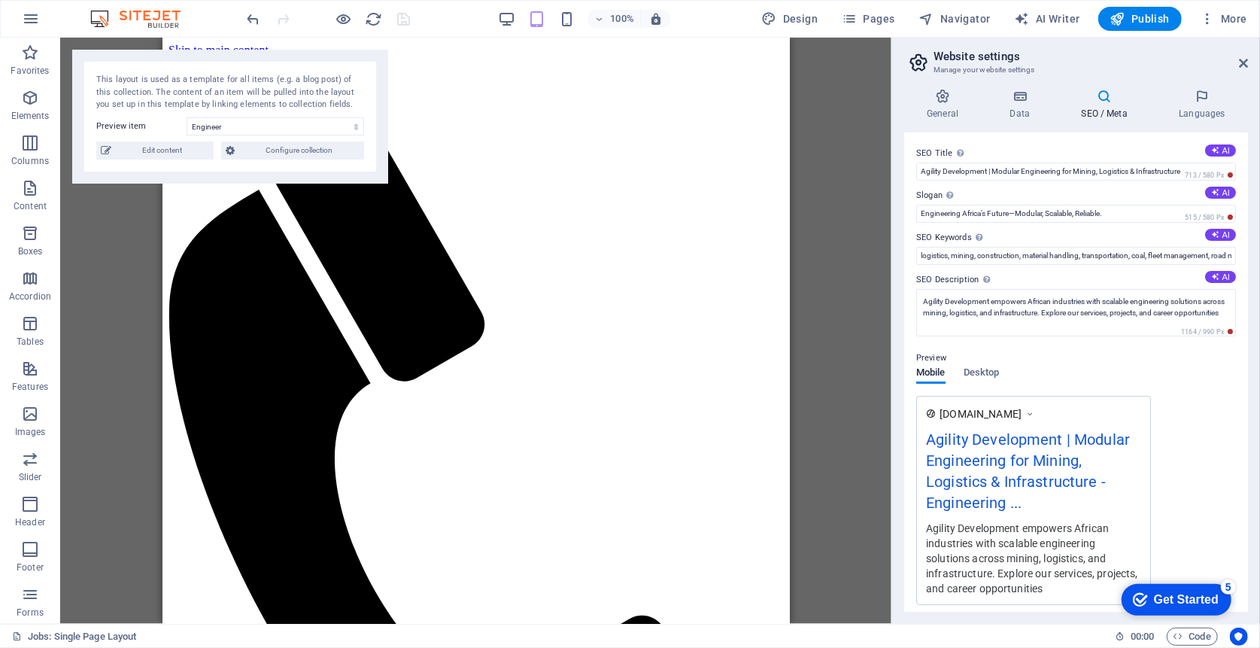
click at [1244, 60] on icon at bounding box center [1243, 63] width 9 height 12
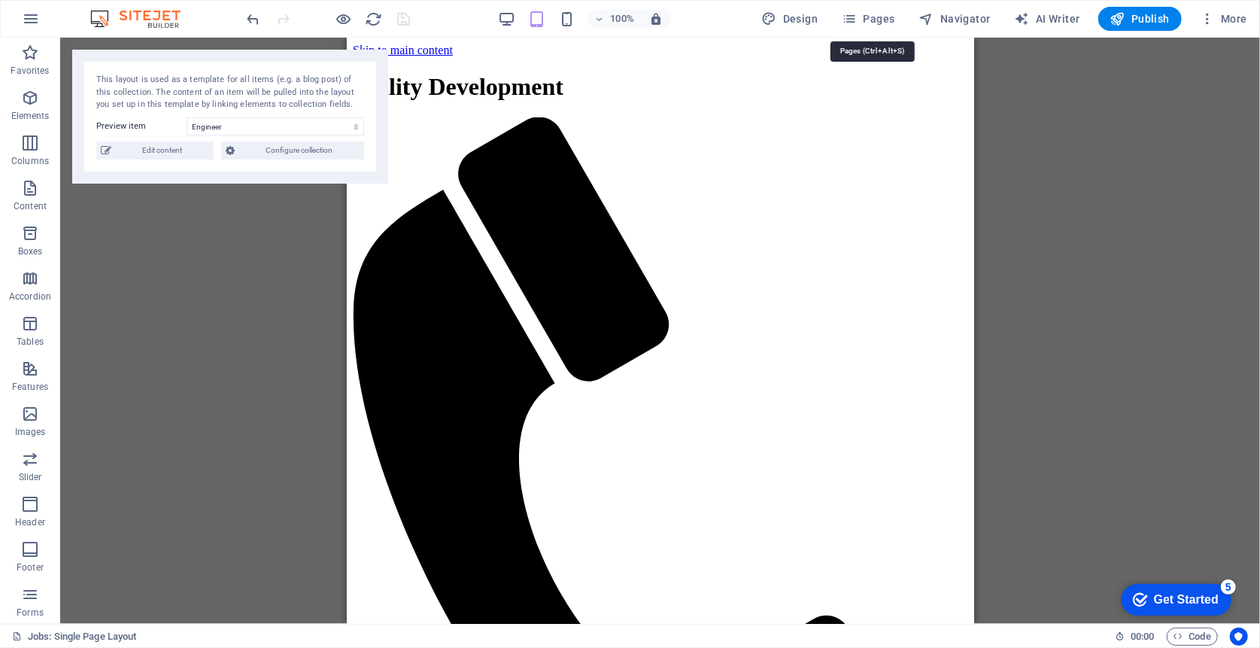
drag, startPoint x: 863, startPoint y: 17, endPoint x: 915, endPoint y: 36, distance: 55.2
click at [864, 17] on span "Pages" at bounding box center [868, 18] width 53 height 15
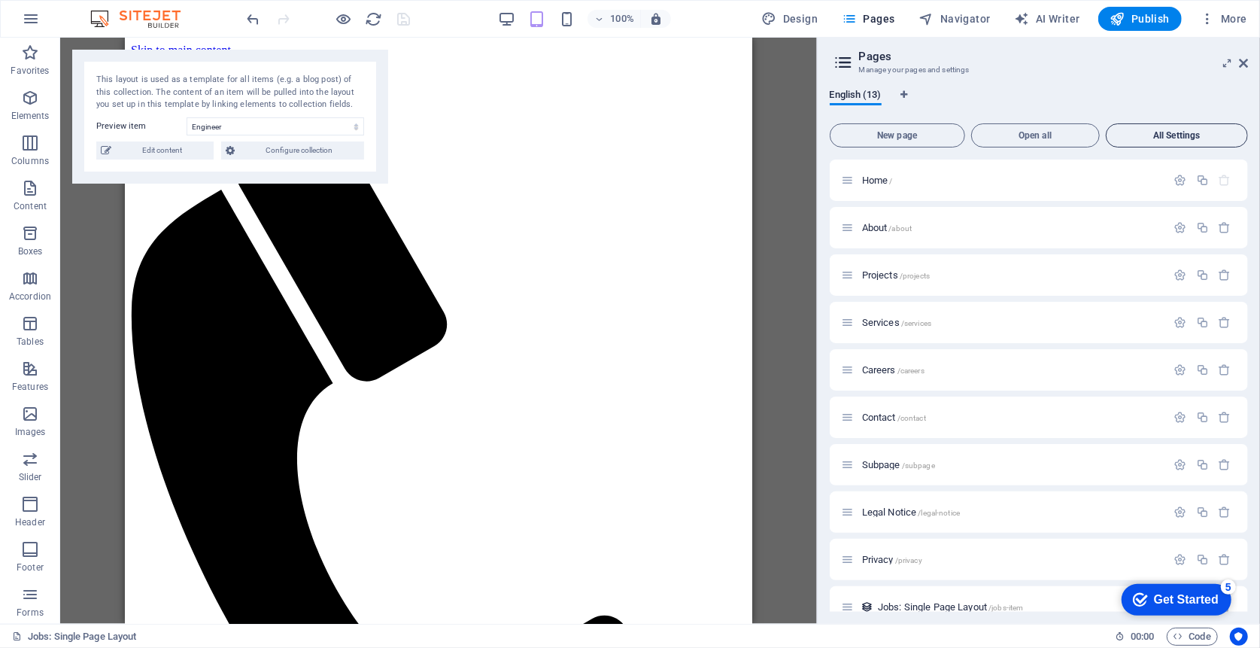
click at [1216, 132] on span "All Settings" at bounding box center [1177, 135] width 129 height 9
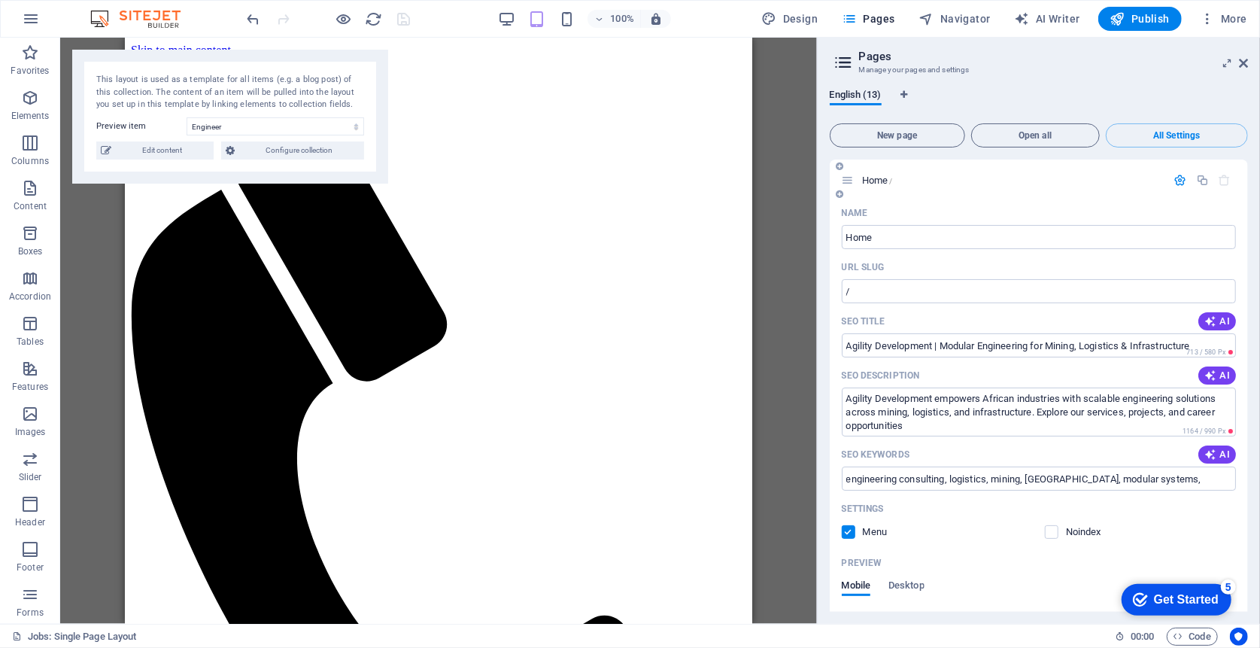
click at [1174, 181] on icon "button" at bounding box center [1180, 180] width 13 height 13
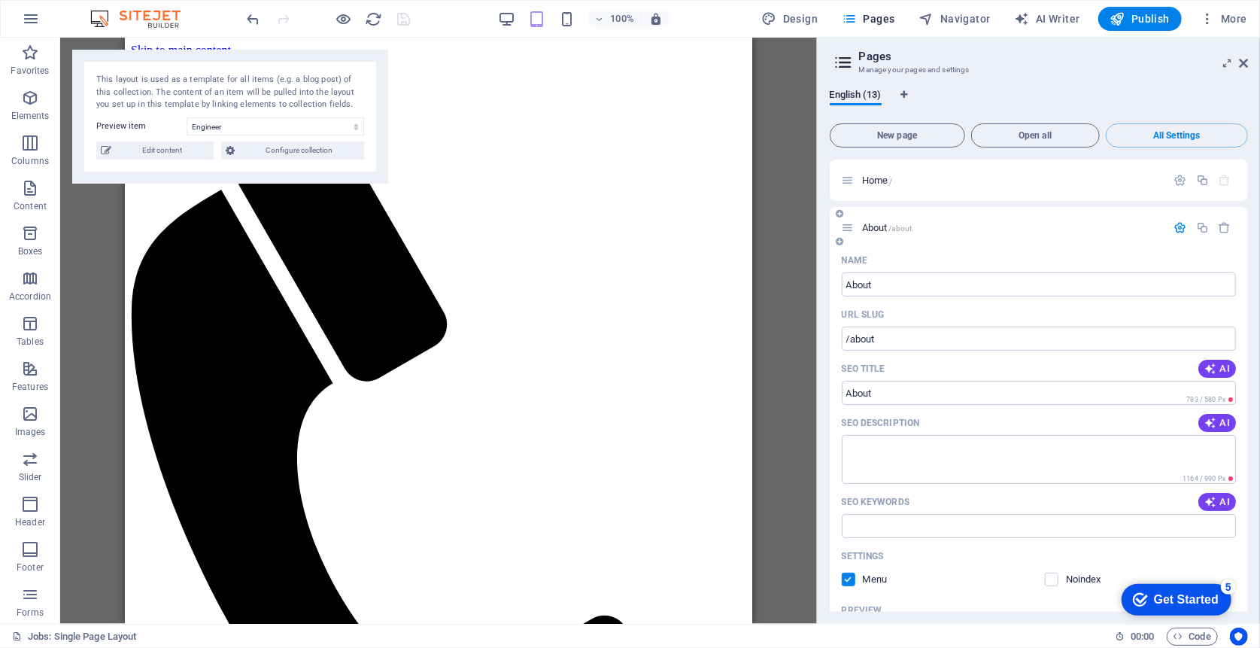
click at [1179, 223] on icon "button" at bounding box center [1180, 227] width 13 height 13
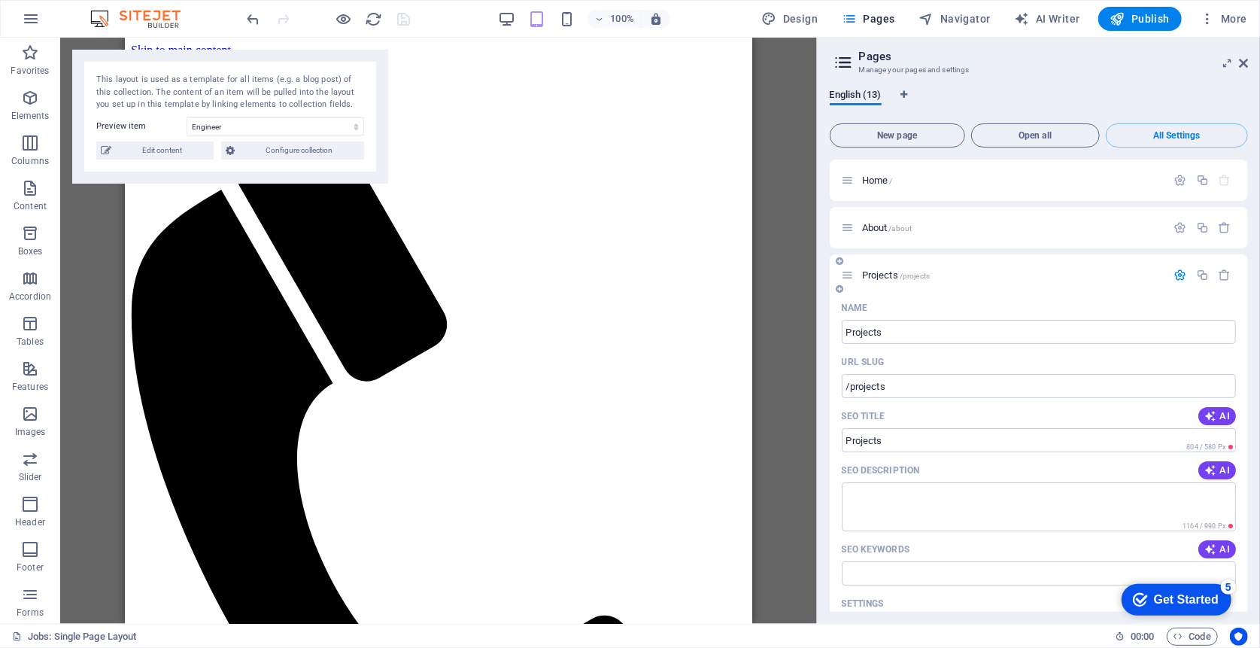
drag, startPoint x: 1175, startPoint y: 265, endPoint x: 1177, endPoint y: 274, distance: 9.2
click at [1175, 266] on div "Projects /projects" at bounding box center [1039, 274] width 418 height 41
click at [1177, 279] on icon "button" at bounding box center [1180, 275] width 13 height 13
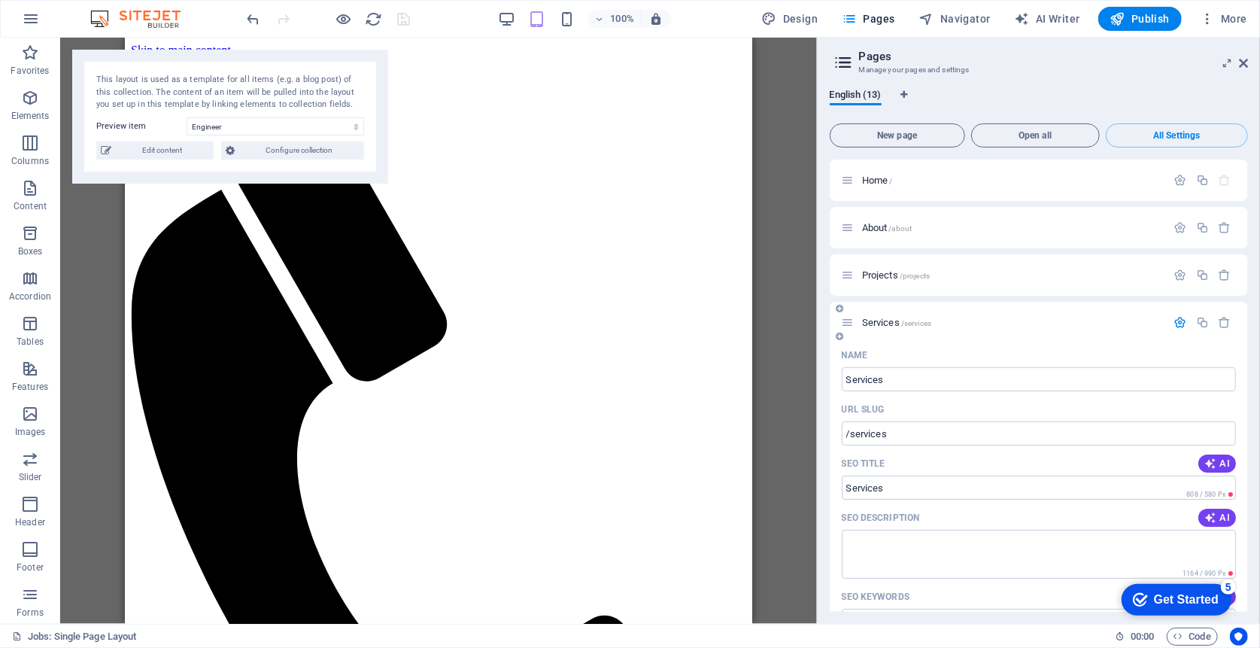
click at [1175, 317] on icon "button" at bounding box center [1180, 322] width 13 height 13
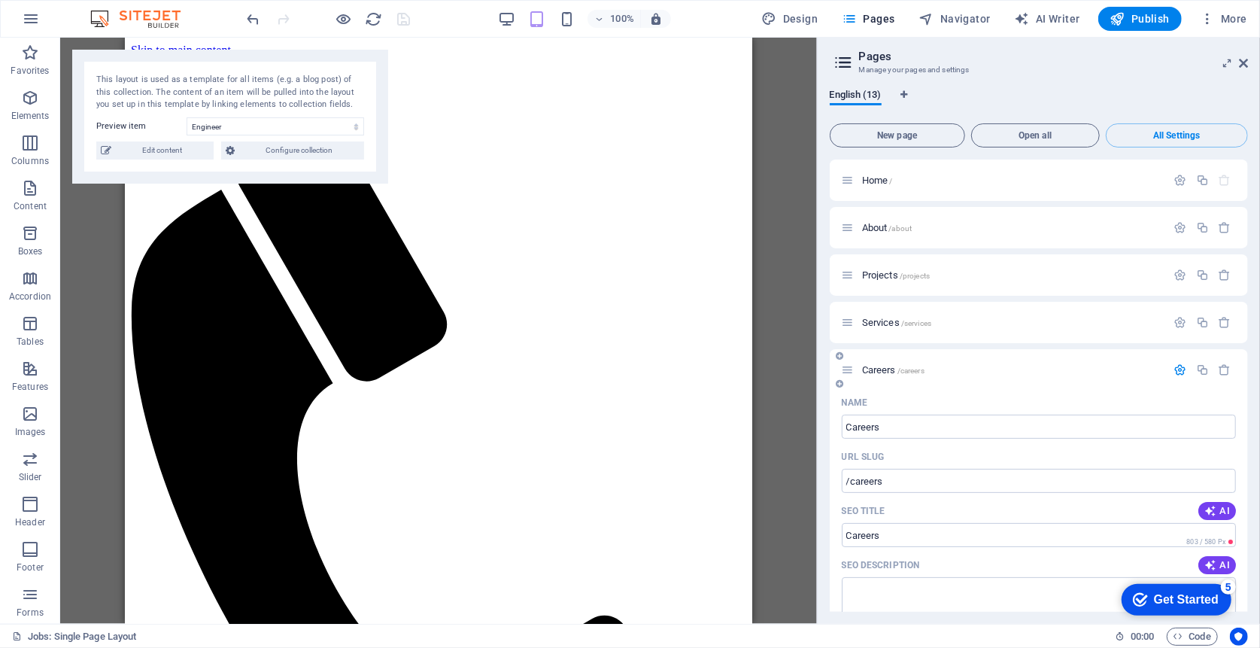
click at [1177, 372] on icon "button" at bounding box center [1180, 369] width 13 height 13
click at [1182, 418] on icon "button" at bounding box center [1180, 417] width 13 height 13
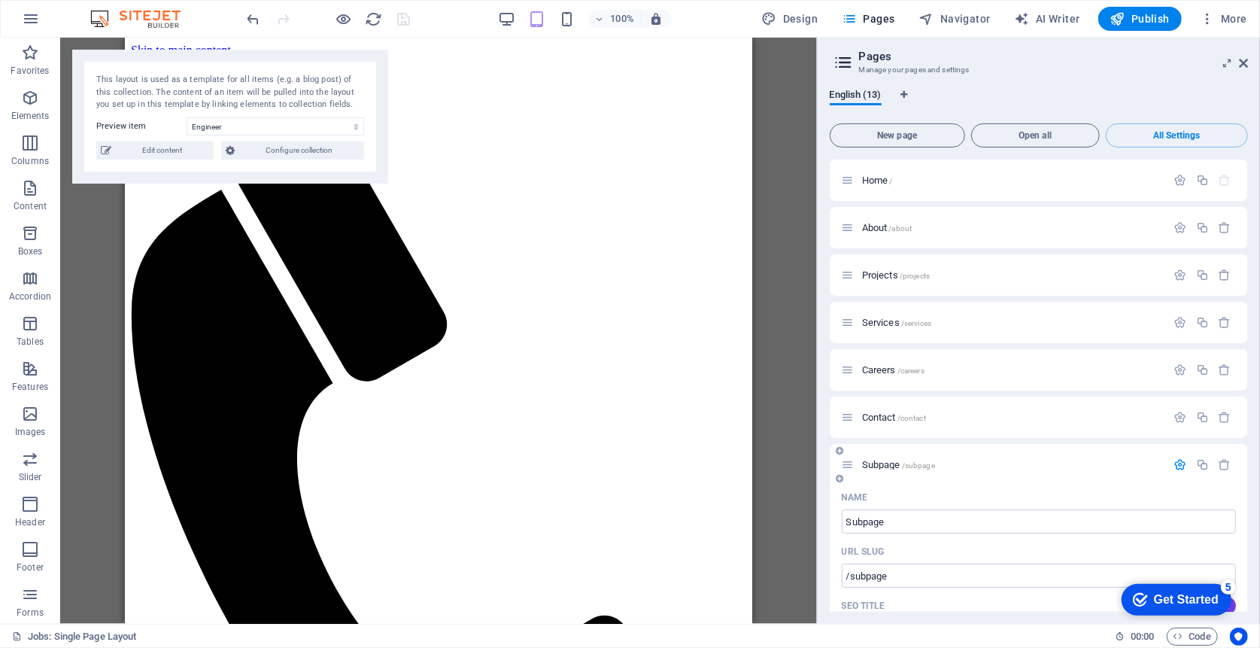
click at [1174, 463] on icon "button" at bounding box center [1180, 464] width 13 height 13
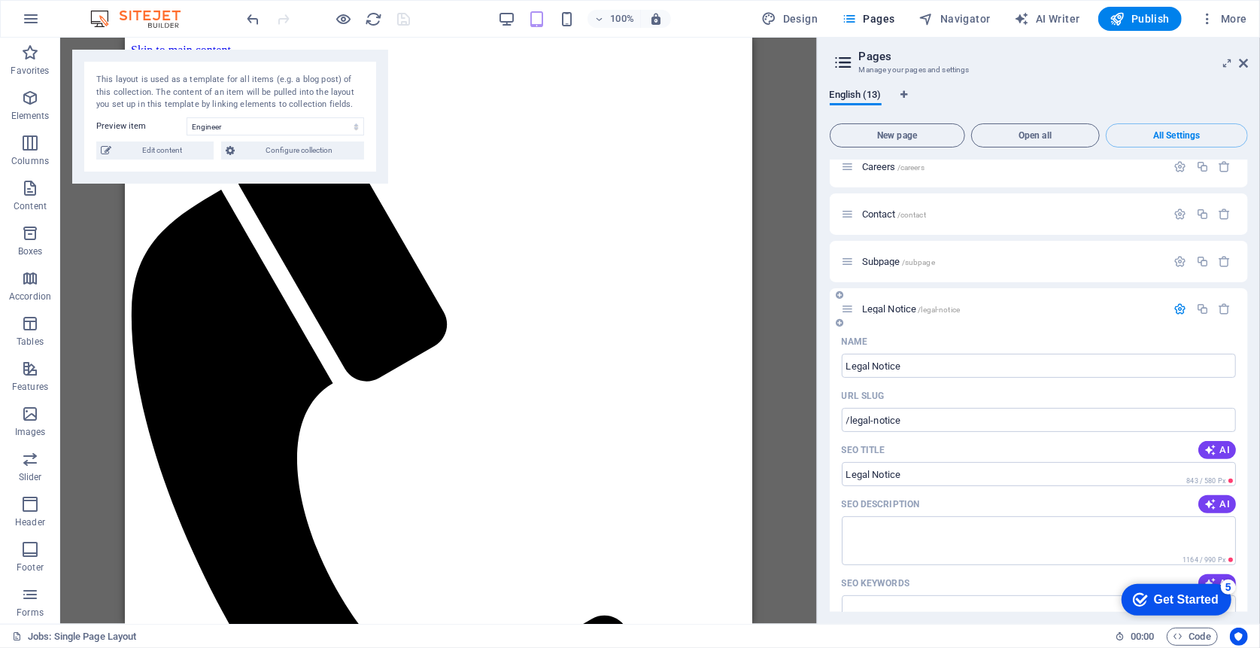
scroll to position [251, 0]
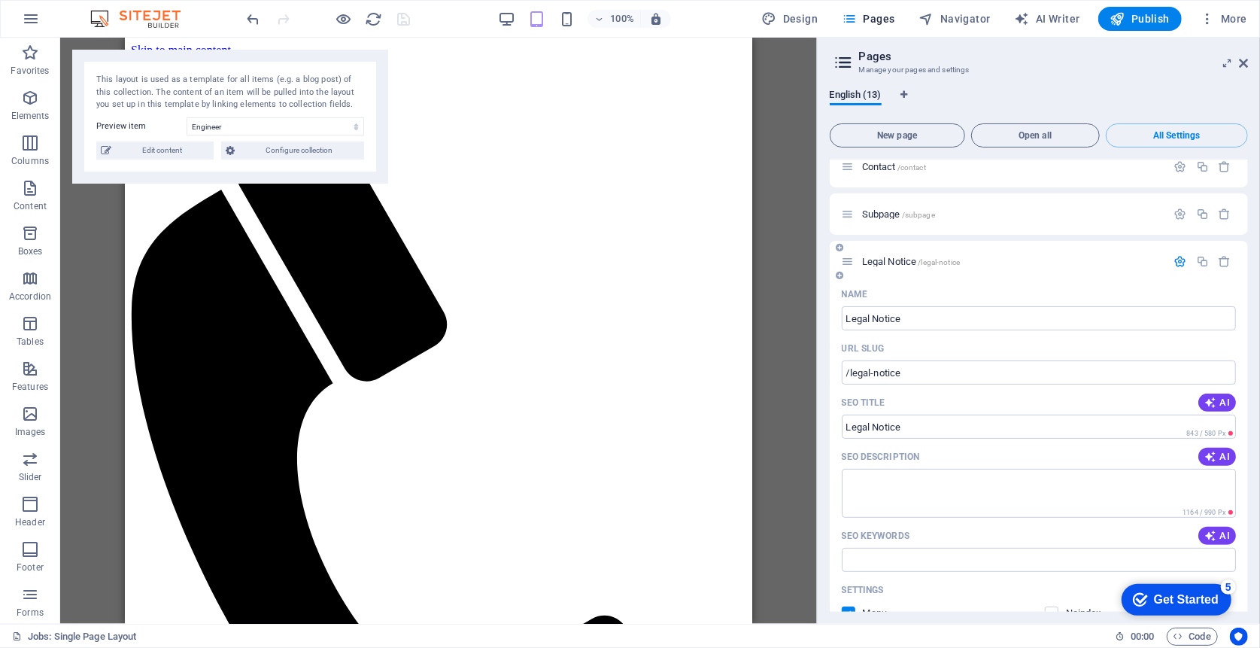
click at [1174, 264] on icon "button" at bounding box center [1180, 261] width 13 height 13
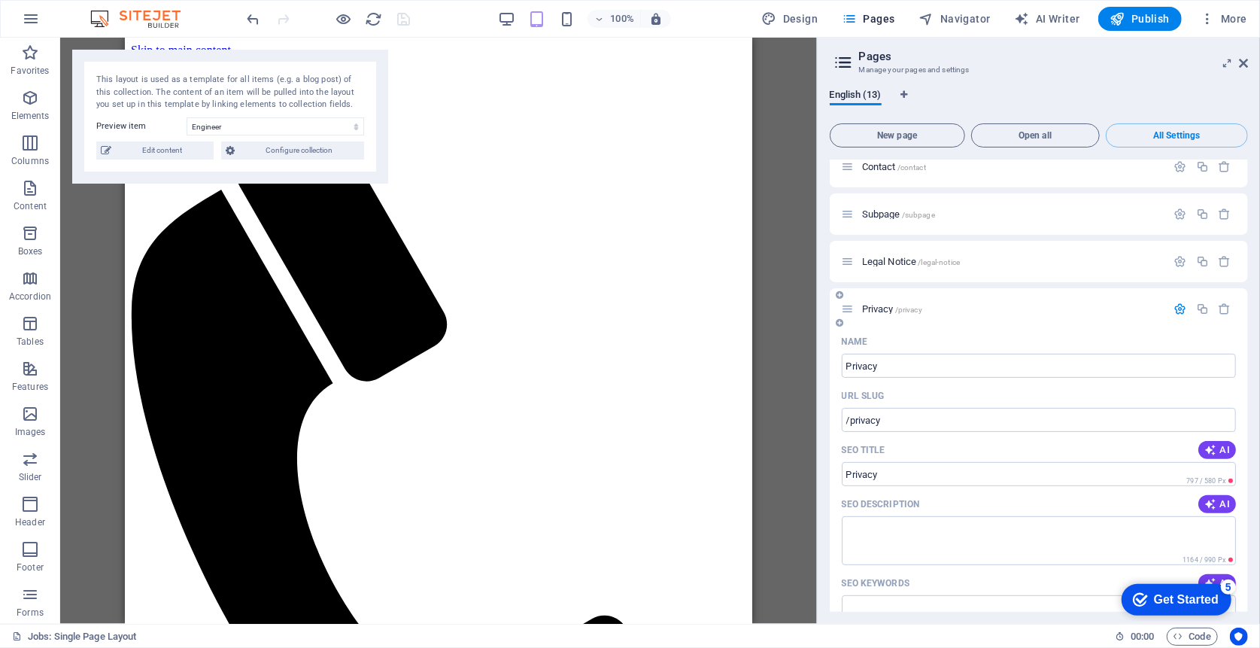
click at [1180, 308] on icon "button" at bounding box center [1180, 308] width 13 height 13
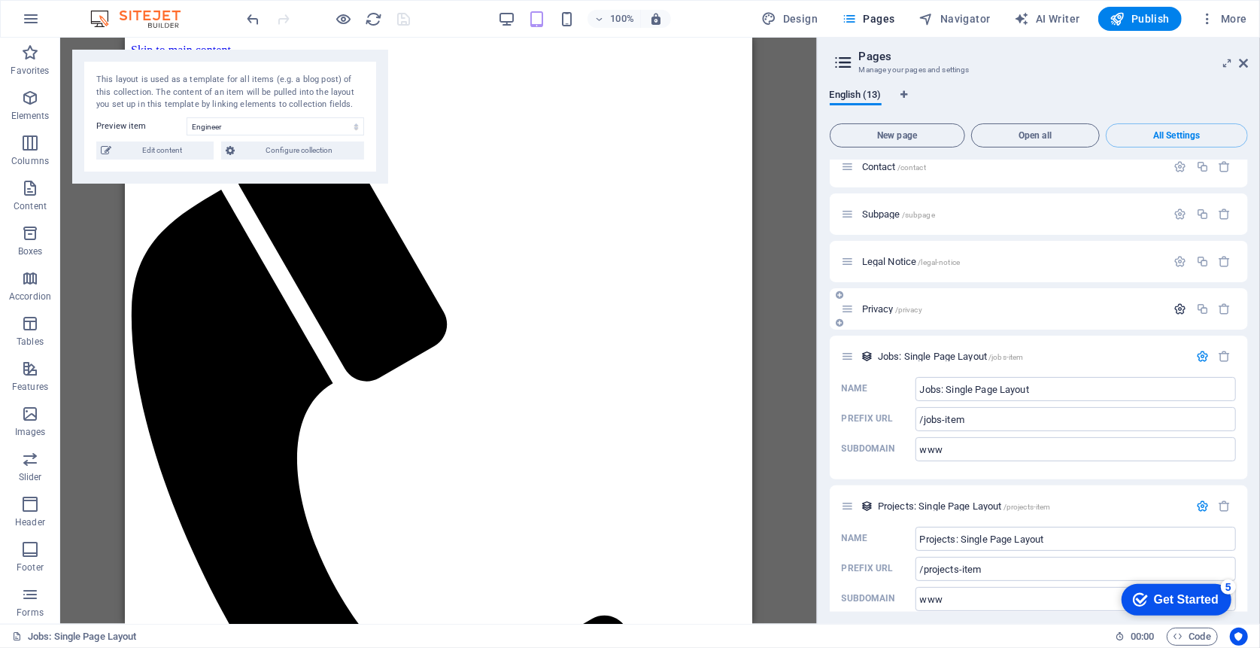
click at [1181, 311] on icon "button" at bounding box center [1180, 308] width 13 height 13
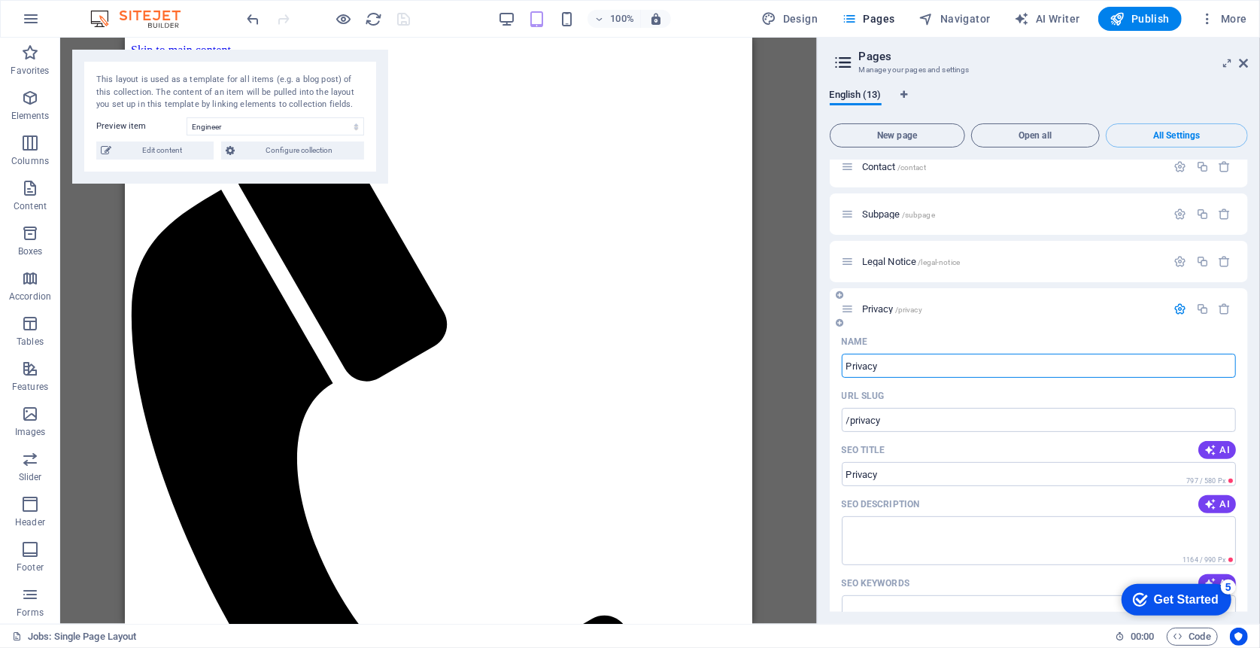
click at [1180, 311] on icon "button" at bounding box center [1180, 308] width 13 height 13
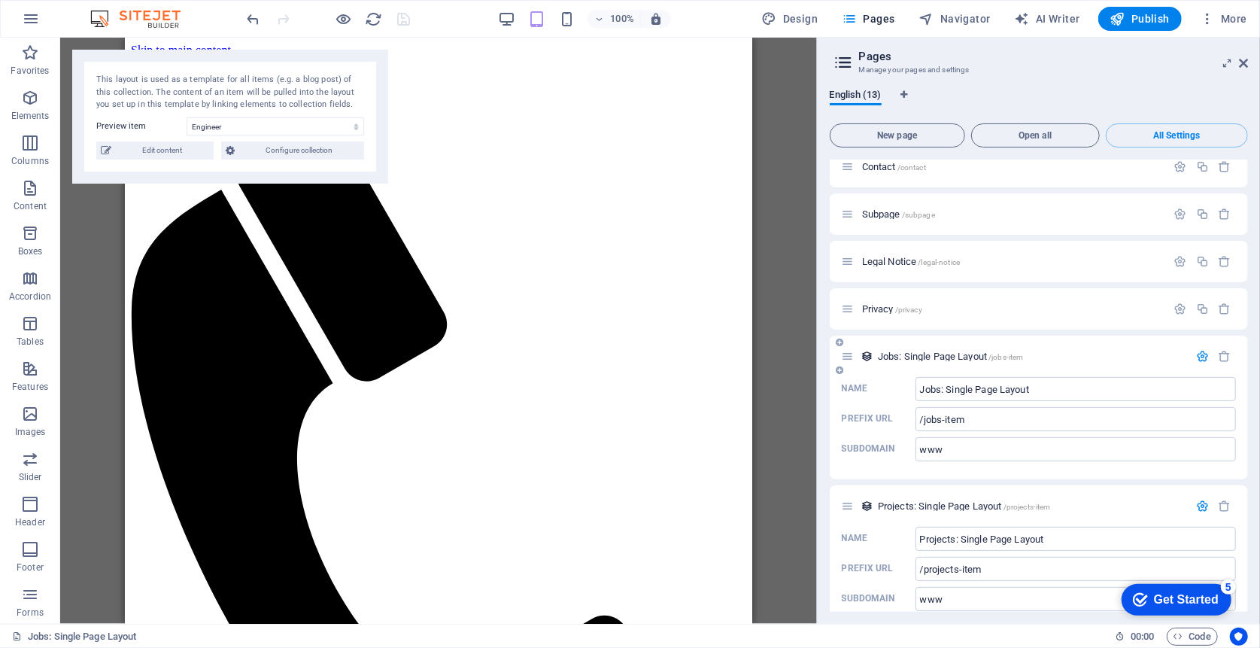
click at [1199, 357] on icon "button" at bounding box center [1202, 356] width 13 height 13
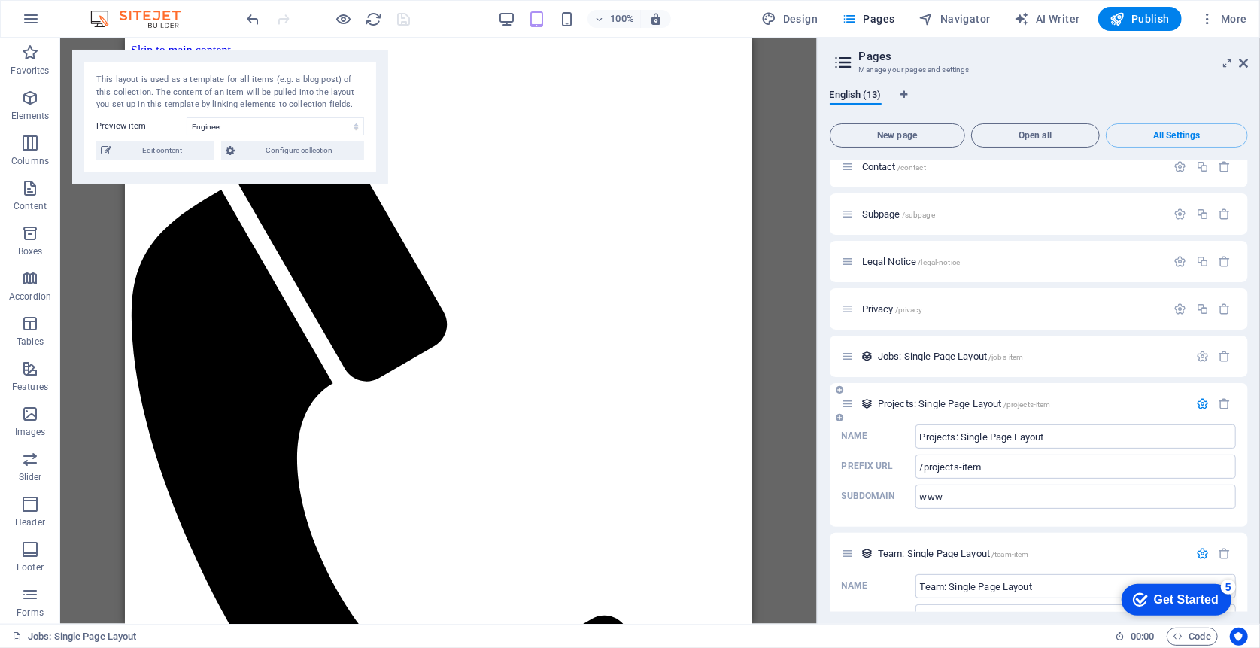
click at [1201, 399] on icon "button" at bounding box center [1202, 403] width 13 height 13
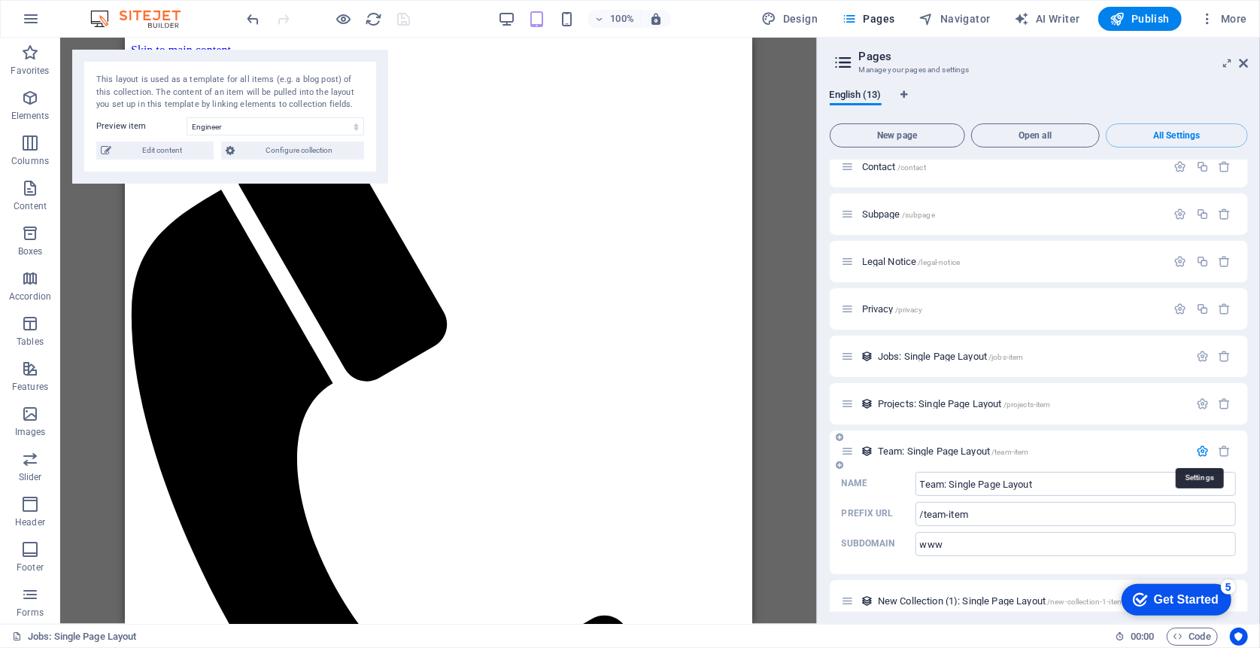
click at [1202, 451] on icon "button" at bounding box center [1202, 451] width 13 height 13
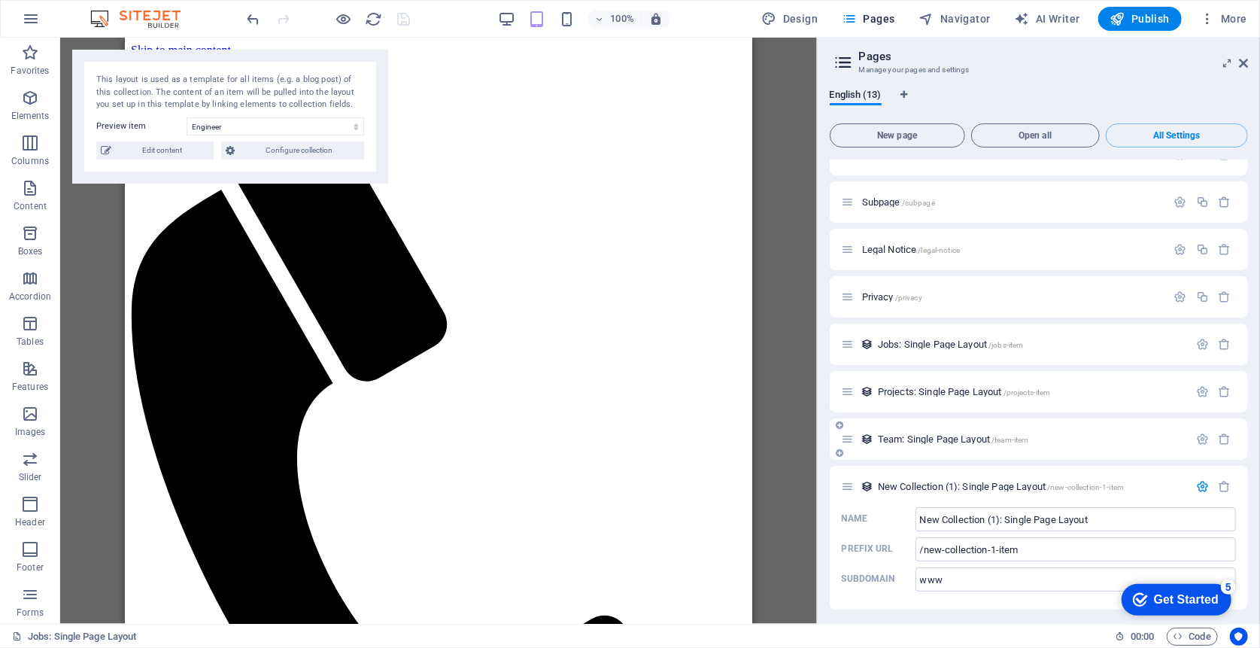
scroll to position [266, 0]
click at [1201, 487] on icon "button" at bounding box center [1202, 482] width 13 height 13
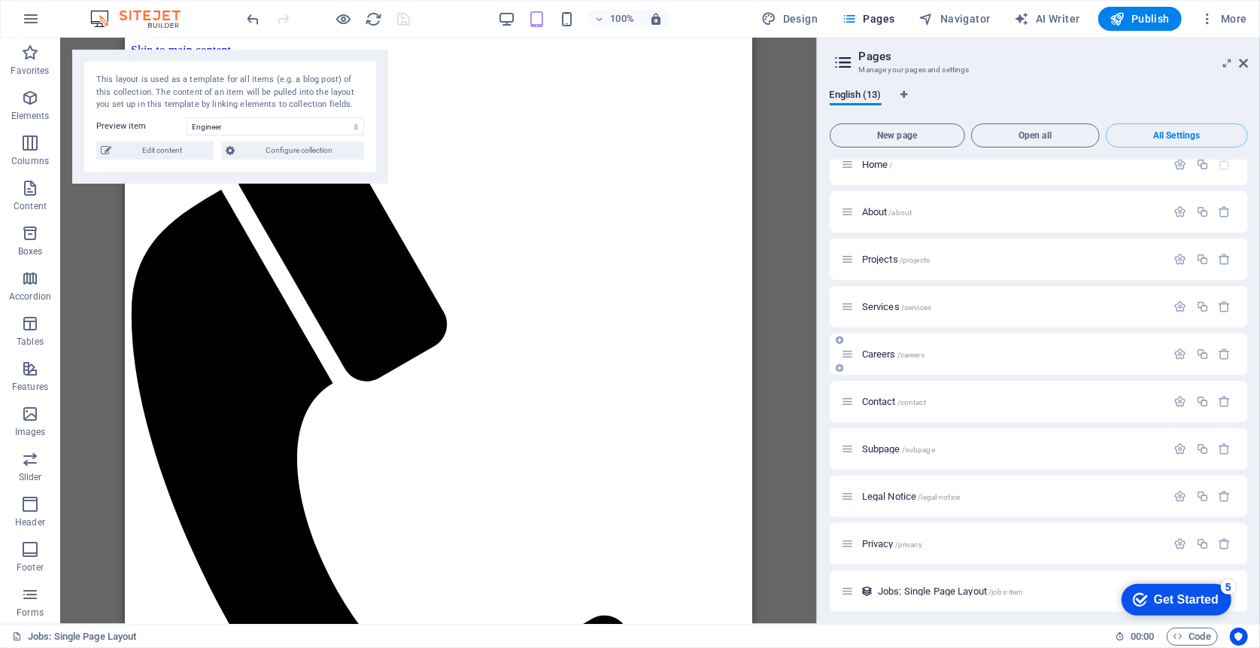
scroll to position [0, 0]
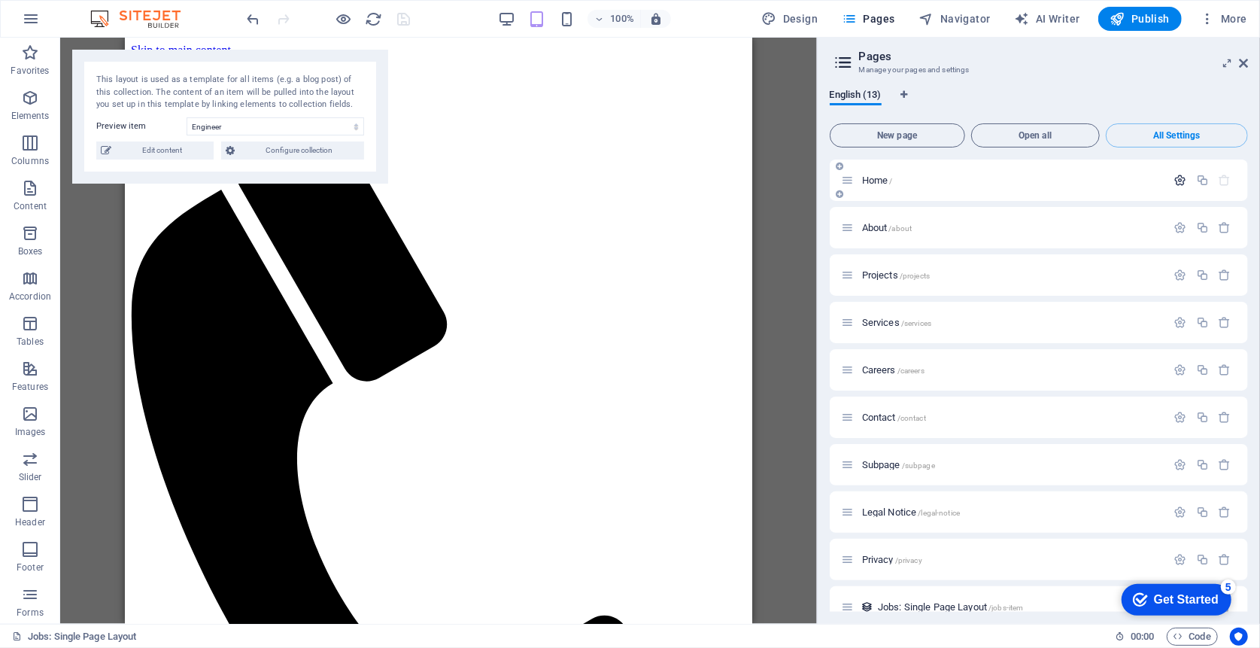
click at [1174, 184] on icon "button" at bounding box center [1180, 180] width 13 height 13
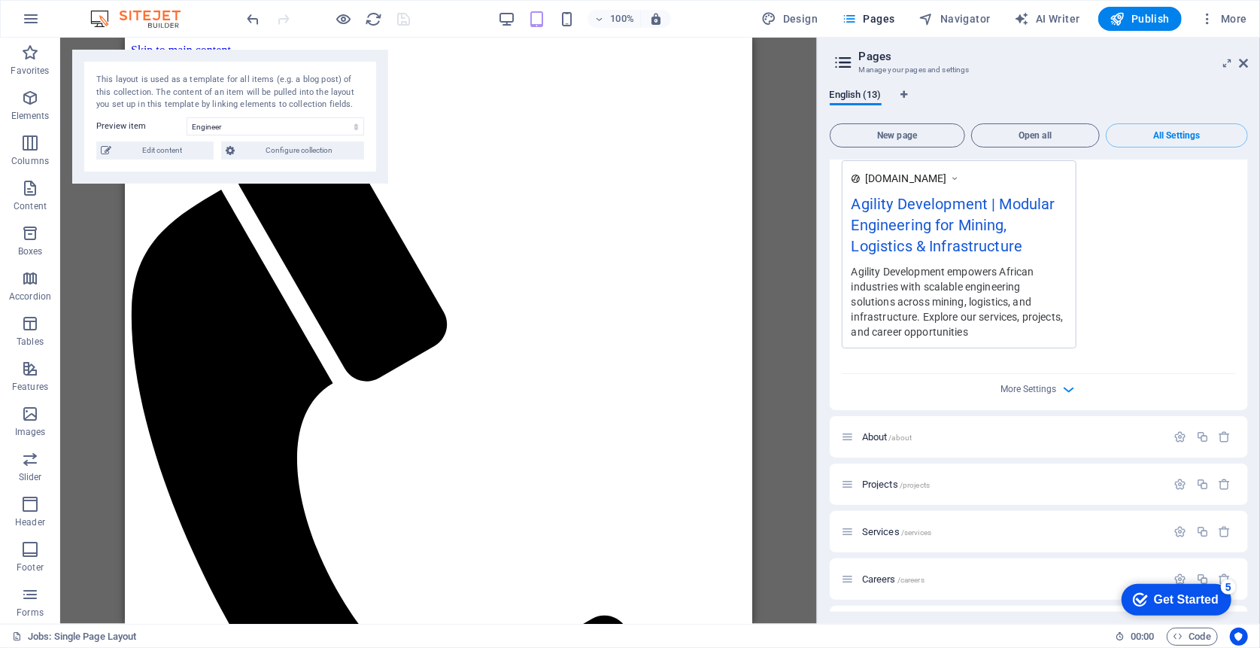
scroll to position [501, 0]
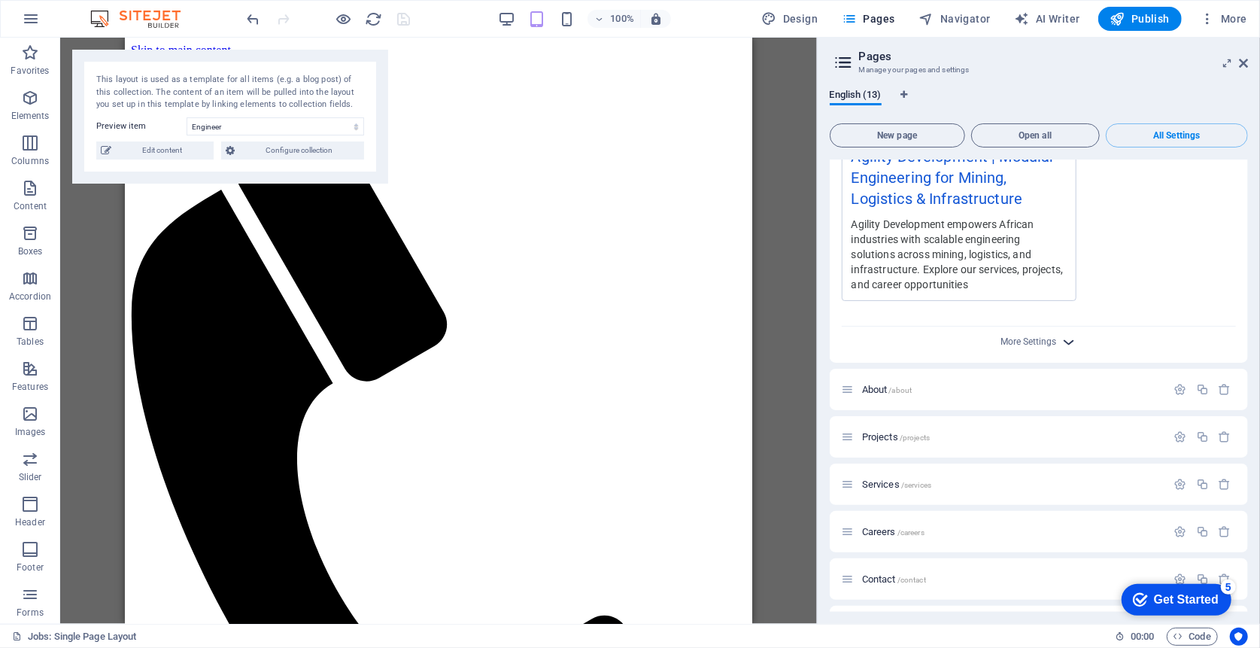
click at [1043, 348] on span "More Settings" at bounding box center [1039, 341] width 18 height 17
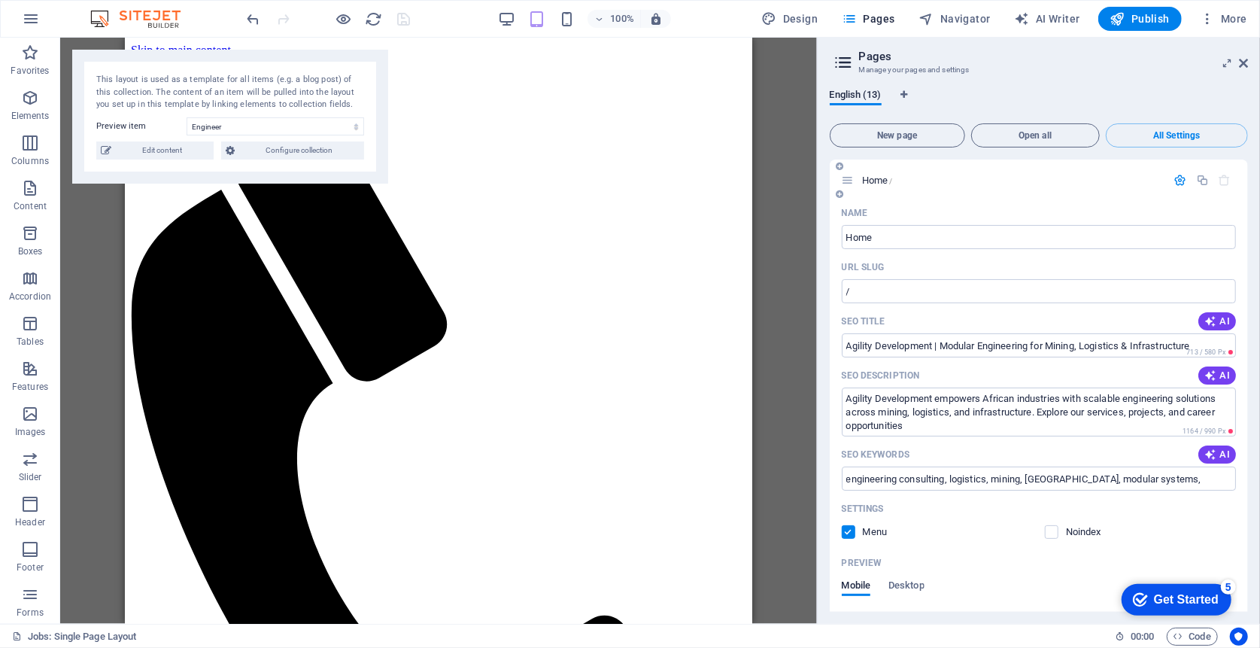
scroll to position [0, 0]
click at [943, 351] on input "Agility Development | Modular Engineering for Mining, Logistics & Infrastructure" at bounding box center [1039, 345] width 394 height 24
click at [938, 346] on input "Agility Development | Modular Engineering for Mining, Logistics & Infrastructure" at bounding box center [1039, 345] width 394 height 24
type input "Agility Development : Modular Engineering for Mining, Logistics & Infrastructure"
click at [986, 417] on textarea "Agility Development empowers African industries with scalable engineering solut…" at bounding box center [1039, 411] width 394 height 49
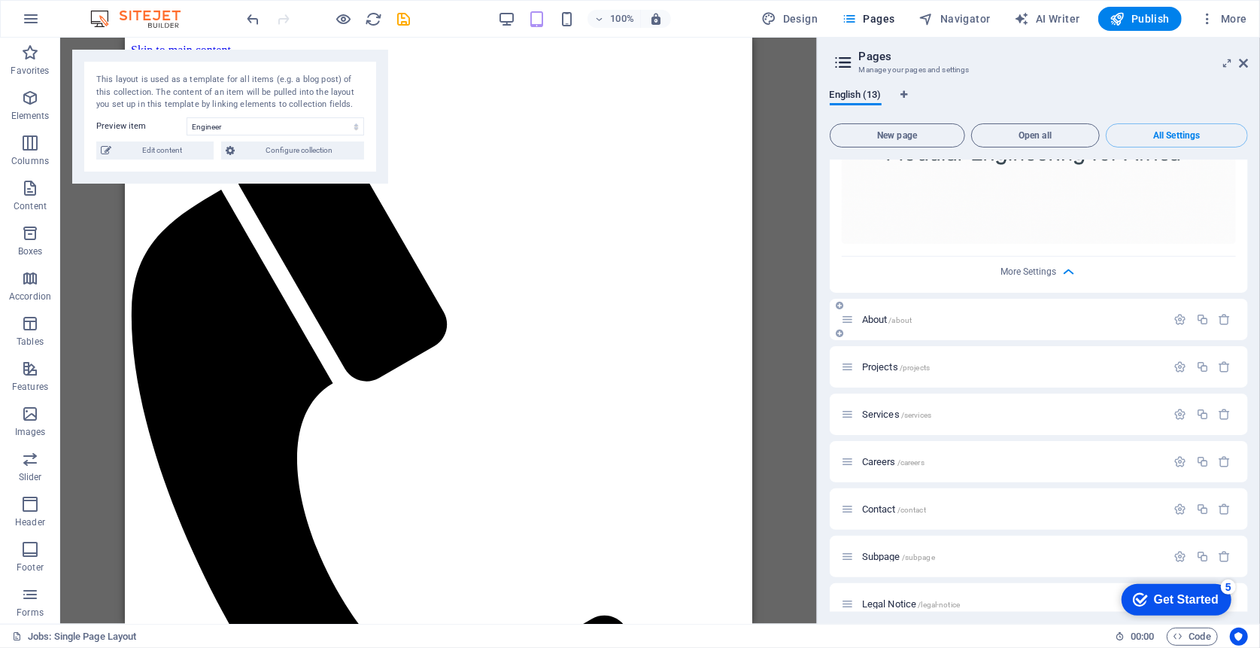
scroll to position [952, 0]
click at [1176, 314] on icon "button" at bounding box center [1180, 320] width 13 height 13
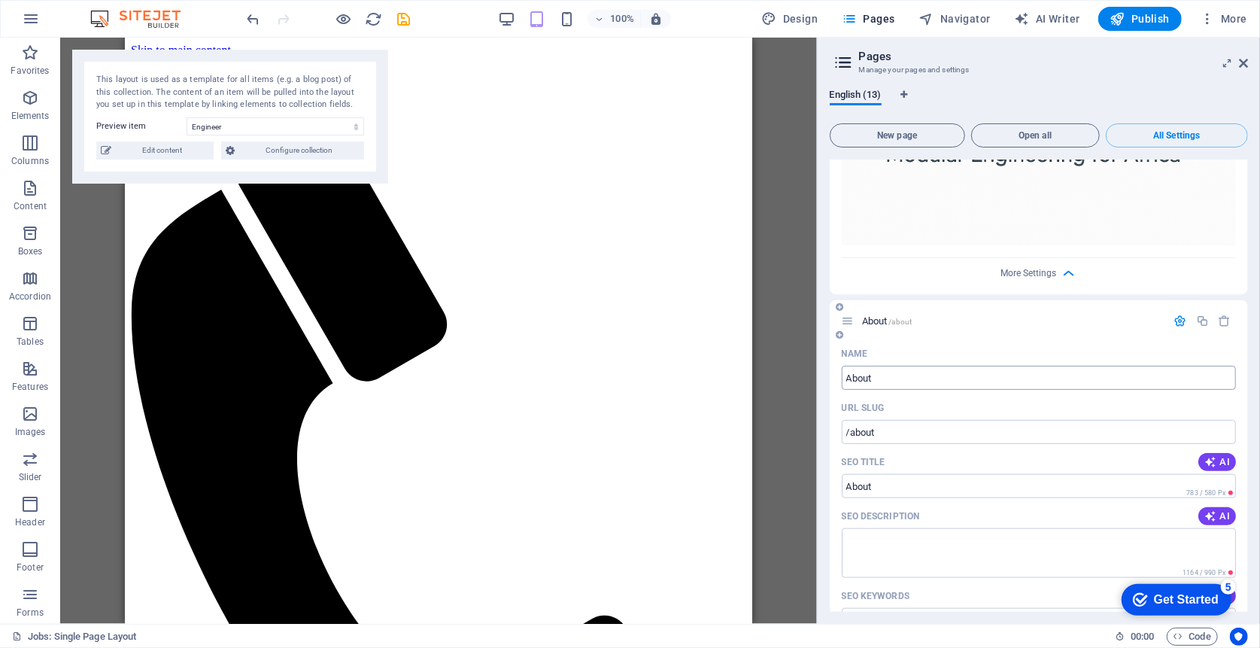
click at [896, 379] on input "About" at bounding box center [1039, 378] width 394 height 24
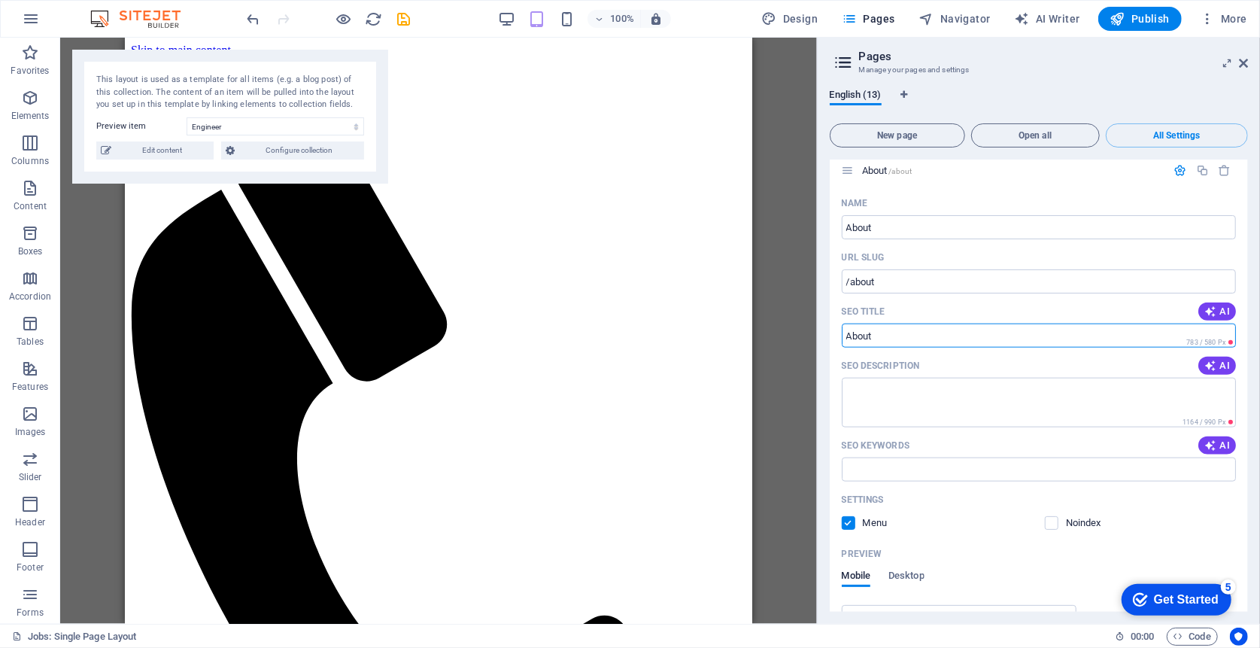
drag, startPoint x: 918, startPoint y: 339, endPoint x: 811, endPoint y: 338, distance: 106.8
click at [811, 338] on div "Jobs: Single Page Layout (en) Favorites Elements Columns Content Boxes Accordio…" at bounding box center [630, 331] width 1260 height 586
drag, startPoint x: 900, startPoint y: 336, endPoint x: 834, endPoint y: 333, distance: 66.3
click at [834, 333] on div "Name About ​ URL SLUG /about ​ SEO Title AI ​ 783 / 580 Px SEO Description AI ​…" at bounding box center [1039, 533] width 418 height 684
click at [860, 329] on input "SEO Title" at bounding box center [1039, 335] width 394 height 24
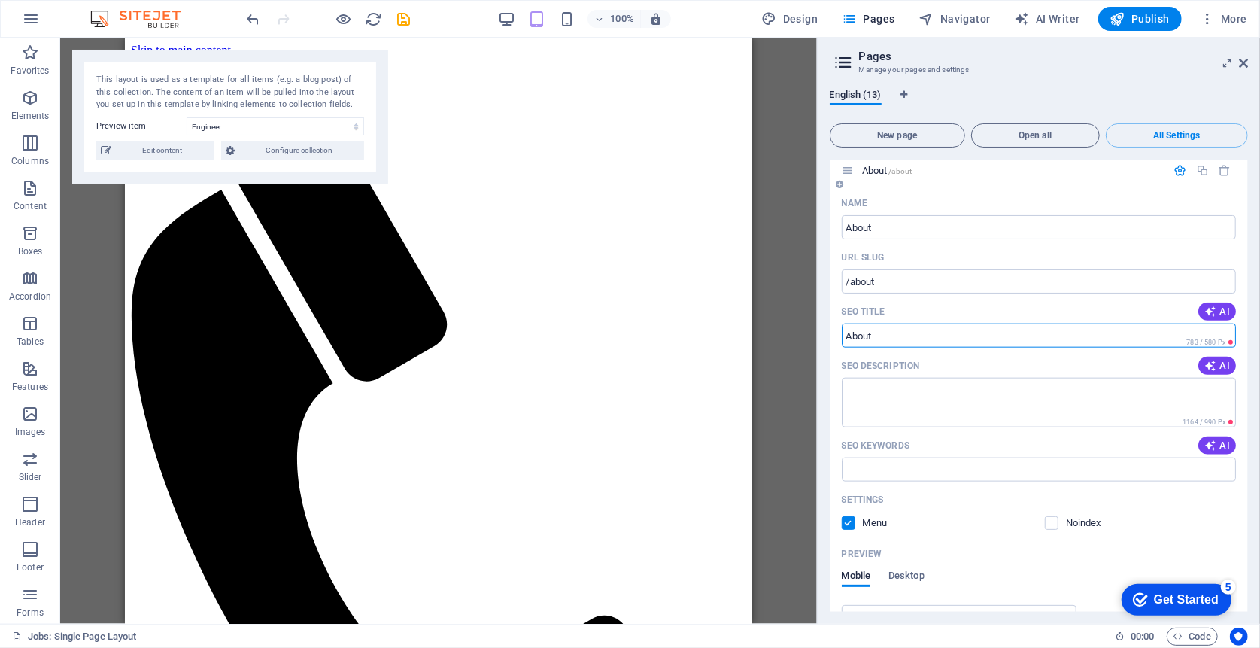
click at [860, 329] on input "SEO Title" at bounding box center [1039, 335] width 394 height 24
paste input "About Us – Agility Development | Engineering Leadership in Africa"
click at [993, 332] on input "About Us – Agility Development | Engineering Leadership in Africa" at bounding box center [1039, 335] width 394 height 24
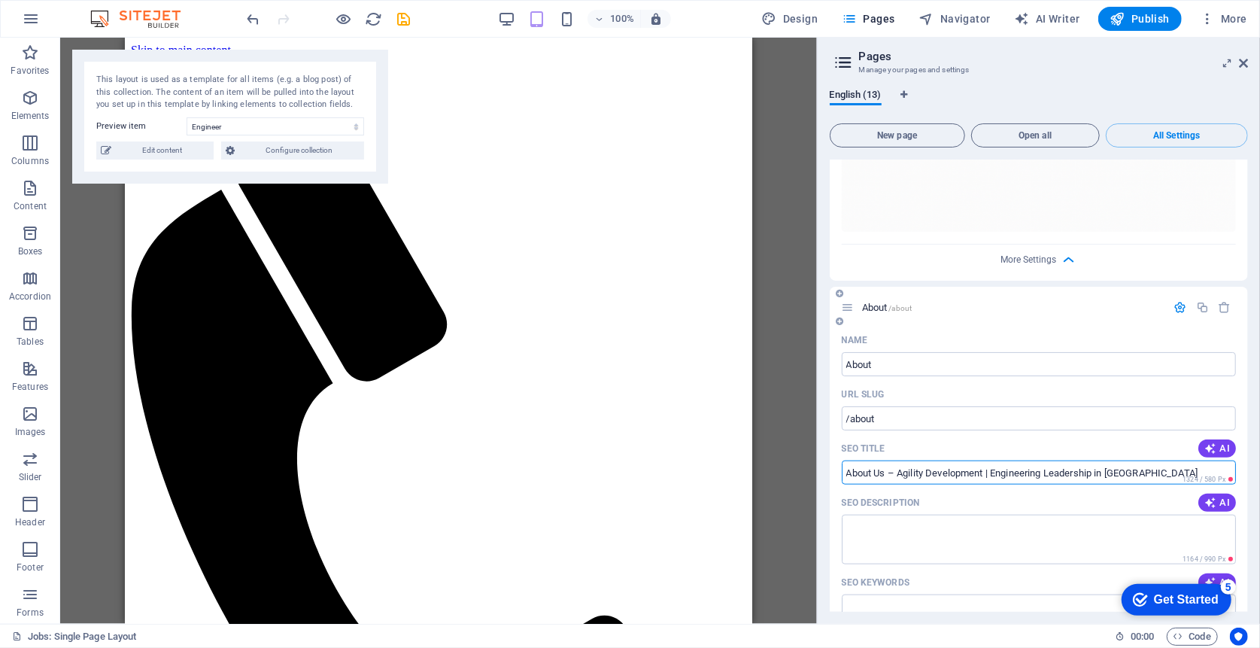
scroll to position [1053, 0]
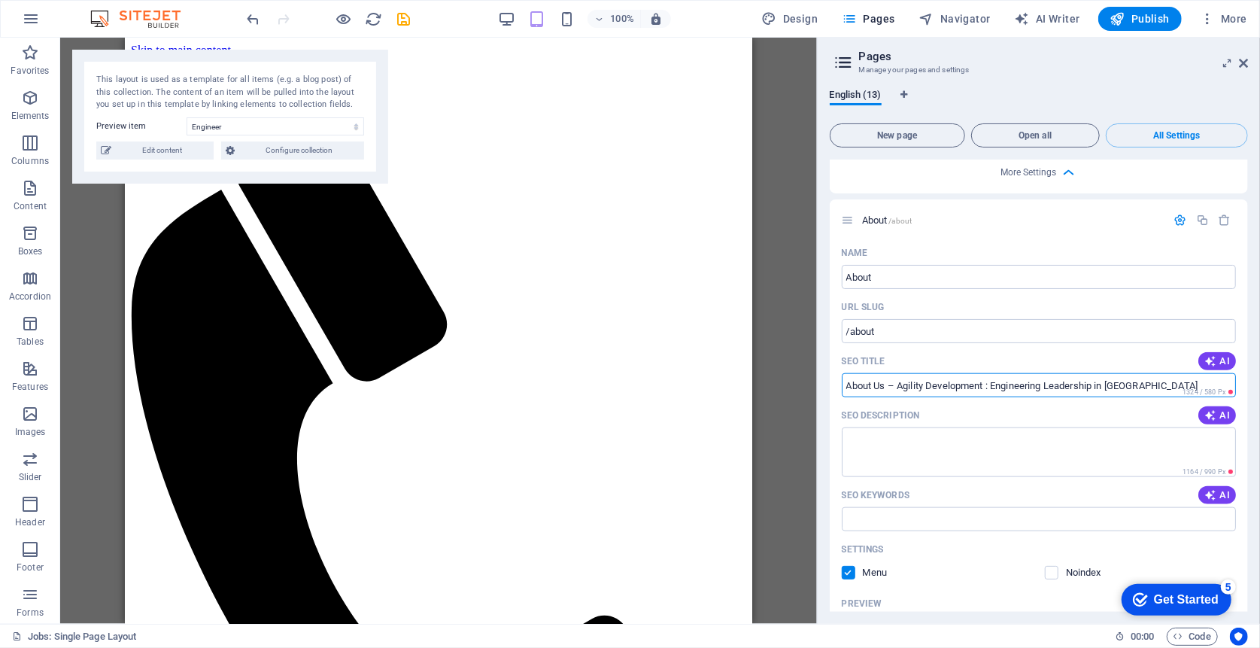
type input "About Us – Agility Development : Engineering Leadership in Africa"
click at [934, 450] on textarea "SEO Description" at bounding box center [1039, 451] width 394 height 49
paste textarea "Learn about Agility Development’s mission to transform African industries throu…"
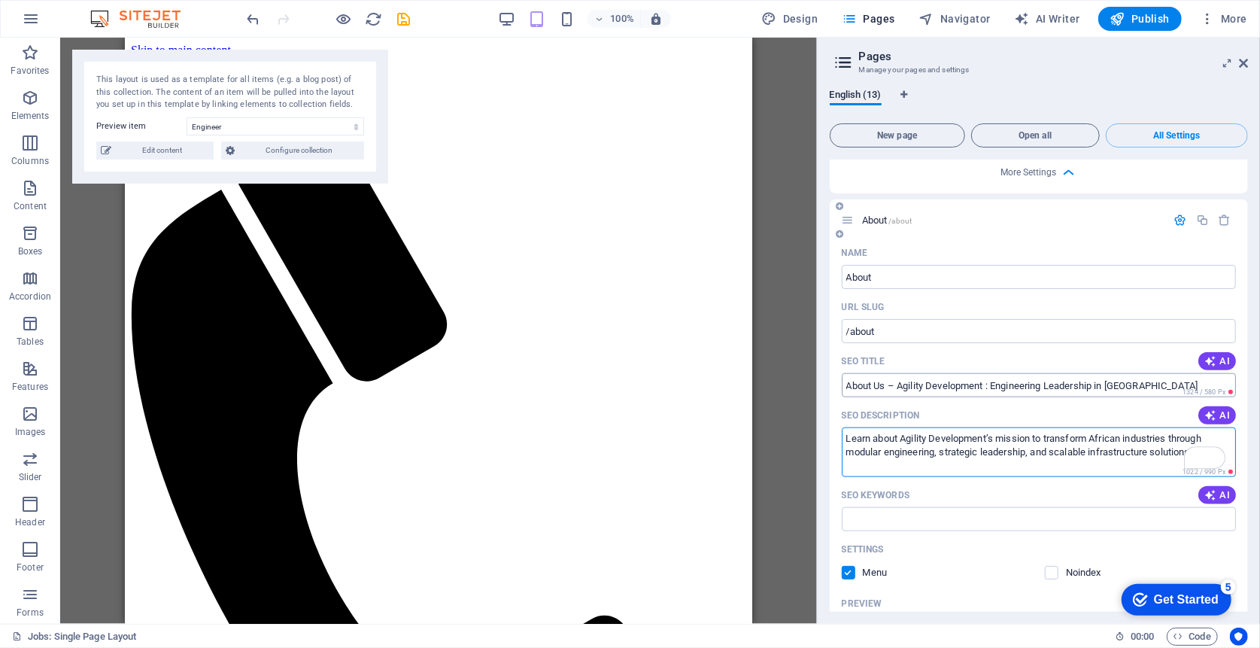
type textarea "Learn about Agility Development’s mission to transform African industries throu…"
click at [952, 385] on input "About Us – Agility Development : Engineering Leadership in Africa" at bounding box center [1039, 385] width 394 height 24
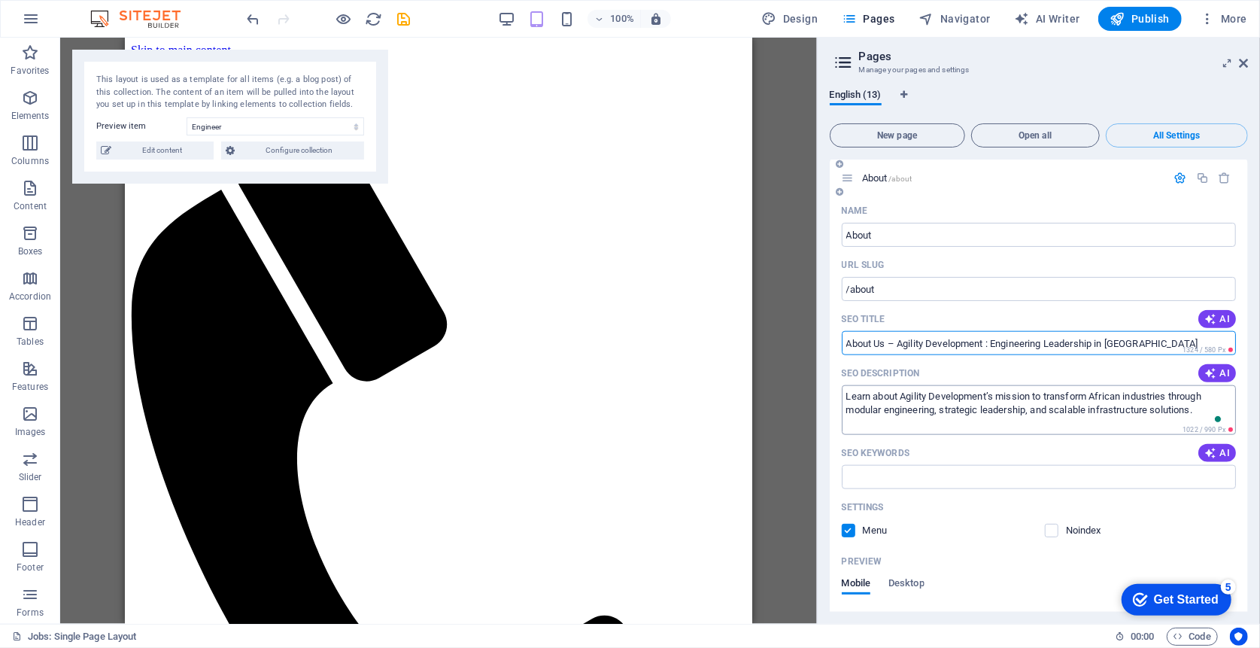
scroll to position [1103, 0]
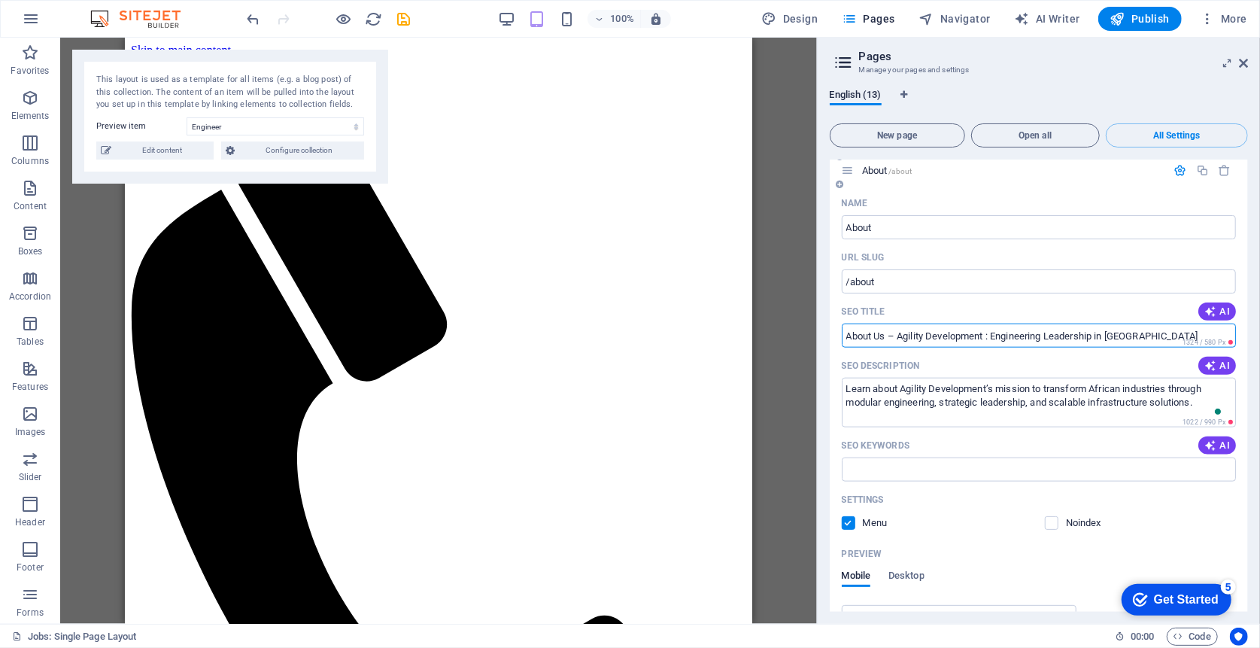
drag, startPoint x: 958, startPoint y: 333, endPoint x: 992, endPoint y: 305, distance: 44.4
click at [992, 303] on div "SEO Title AI" at bounding box center [1039, 311] width 394 height 24
click at [978, 337] on input "About Us – Agility Development : Engineering Leadership in Africa" at bounding box center [1039, 335] width 394 height 24
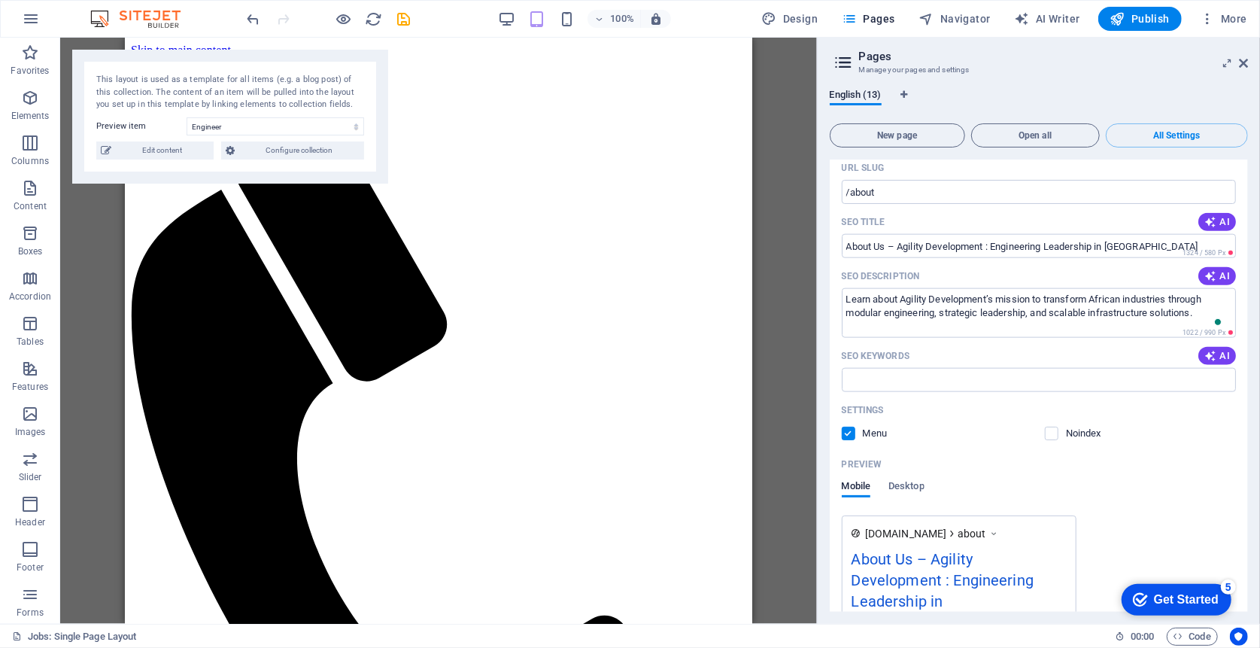
scroll to position [1204, 0]
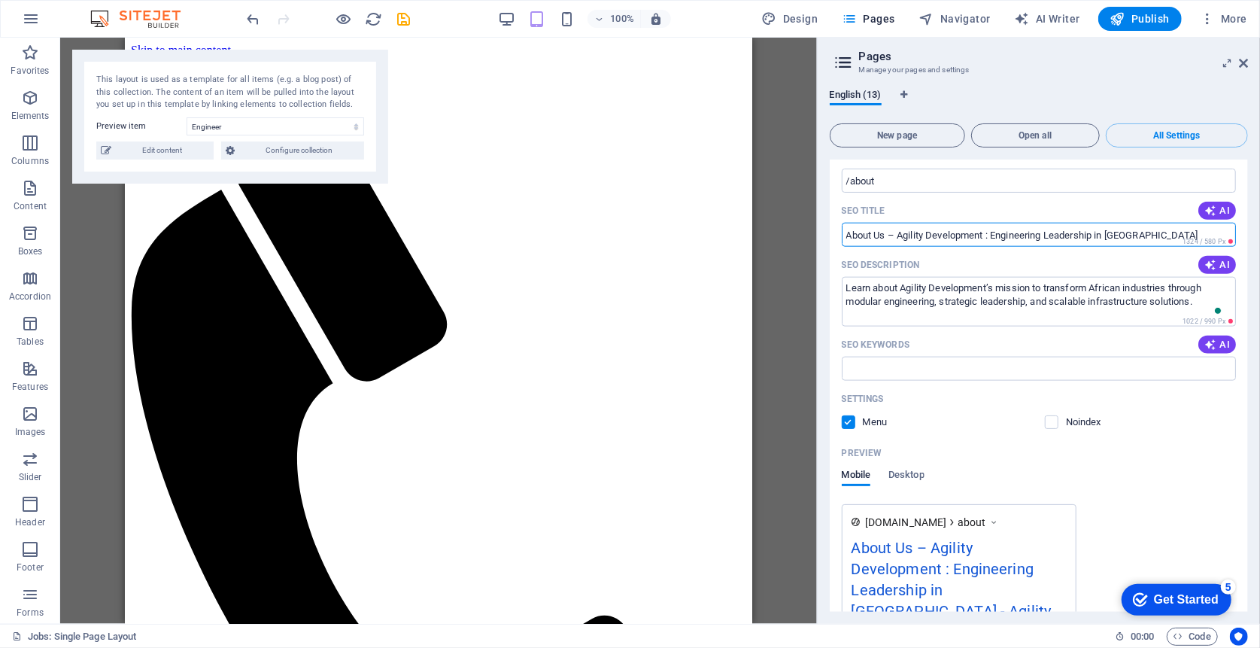
drag, startPoint x: 1118, startPoint y: 233, endPoint x: 1183, endPoint y: 229, distance: 64.9
click at [1183, 229] on input "About Us – Agility Development : Engineering Leadership in Africa" at bounding box center [1039, 235] width 394 height 24
click at [1146, 233] on input "About Us – Agility Development : Engineering Leadership in Africa" at bounding box center [1039, 235] width 394 height 24
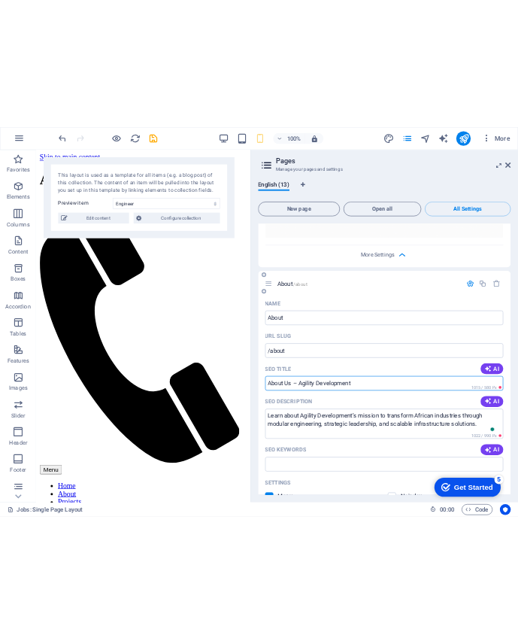
scroll to position [1003, 0]
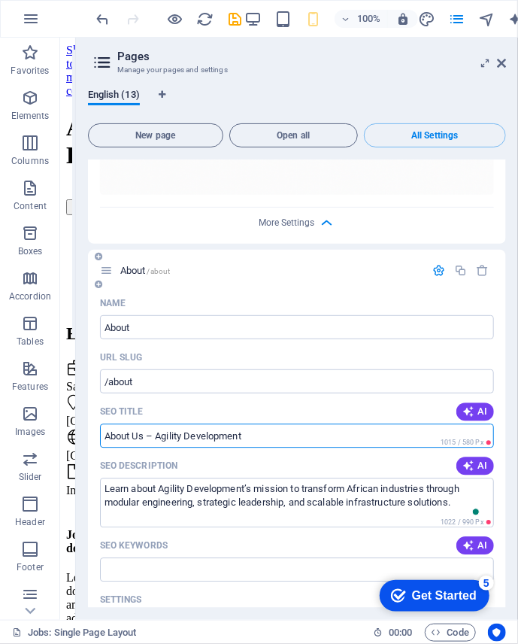
drag, startPoint x: 260, startPoint y: 430, endPoint x: 144, endPoint y: 432, distance: 116.6
click at [144, 432] on input "About Us – Agility Development" at bounding box center [297, 436] width 394 height 24
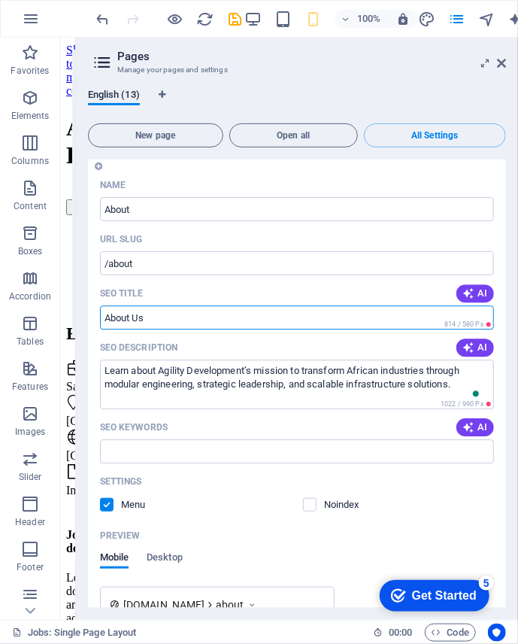
scroll to position [1304, 0]
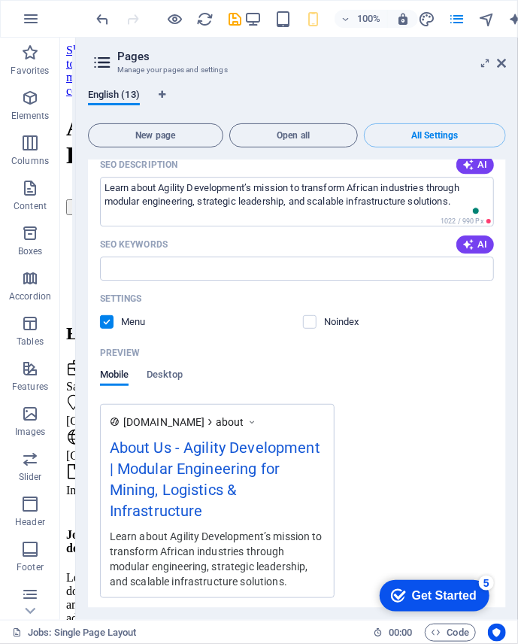
type input "About Us"
click at [422, 341] on div "Preview" at bounding box center [297, 353] width 394 height 24
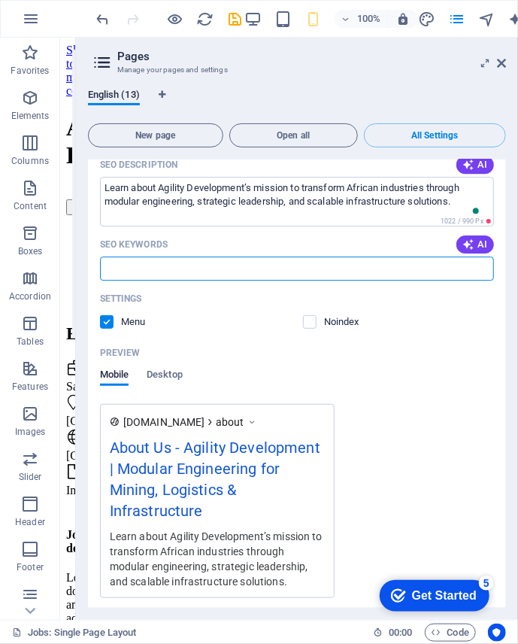
click at [271, 262] on input "SEO Keywords" at bounding box center [297, 269] width 394 height 24
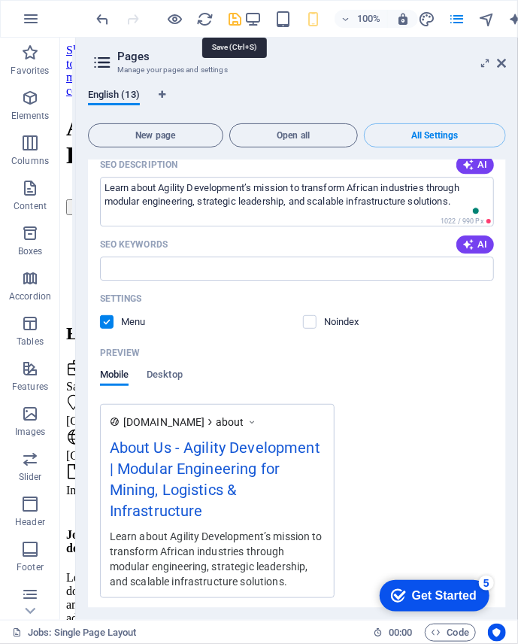
click at [230, 21] on icon "save" at bounding box center [235, 19] width 17 height 17
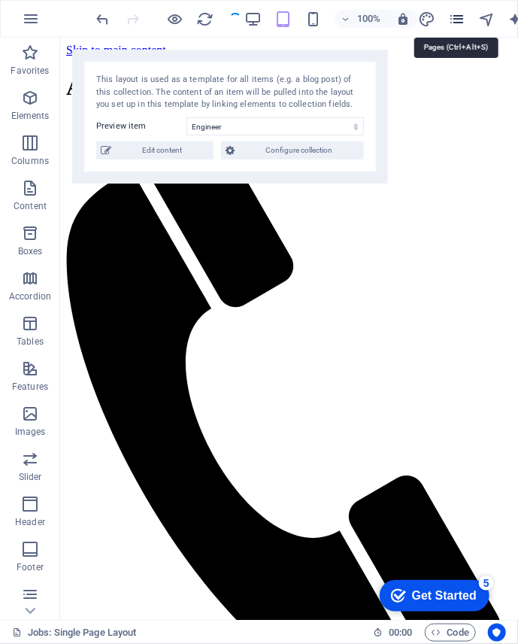
click at [453, 17] on icon "pages" at bounding box center [457, 19] width 17 height 17
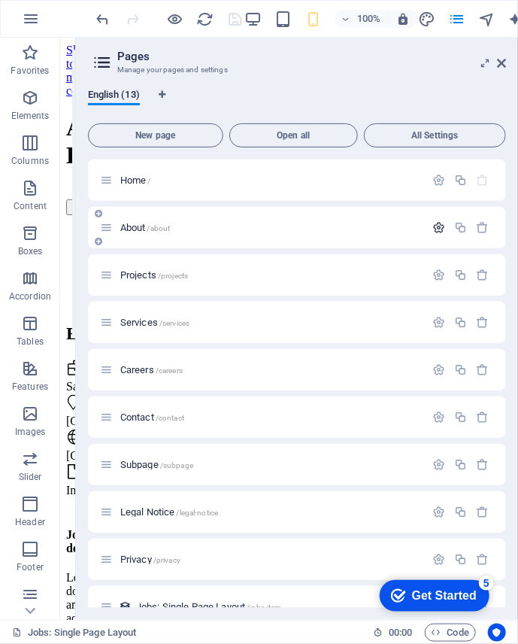
click at [435, 228] on icon "button" at bounding box center [439, 227] width 13 height 13
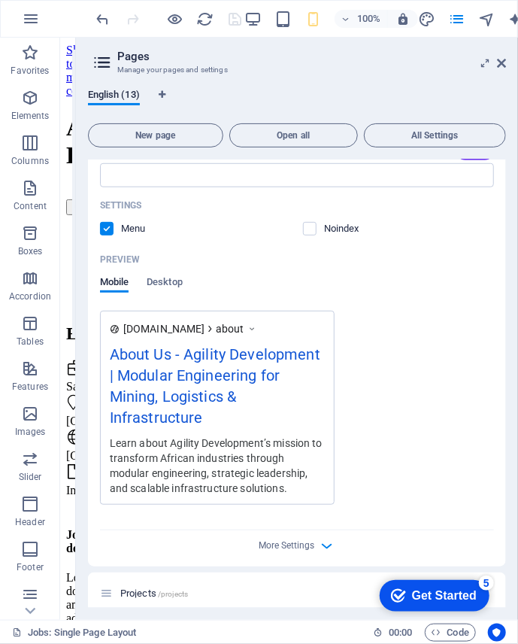
scroll to position [651, 0]
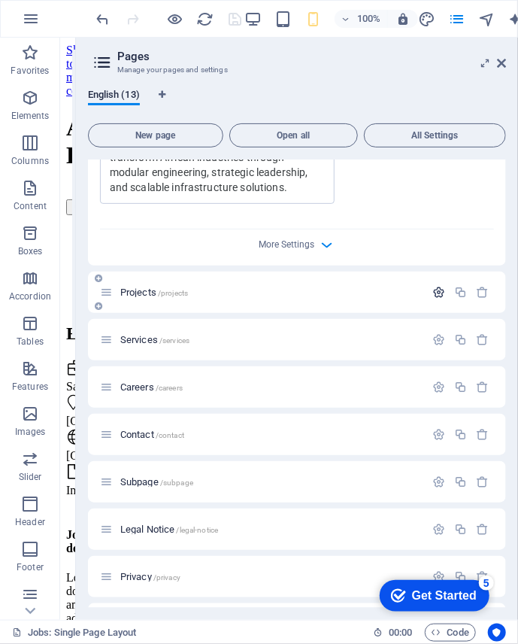
click at [440, 294] on icon "button" at bounding box center [439, 292] width 13 height 13
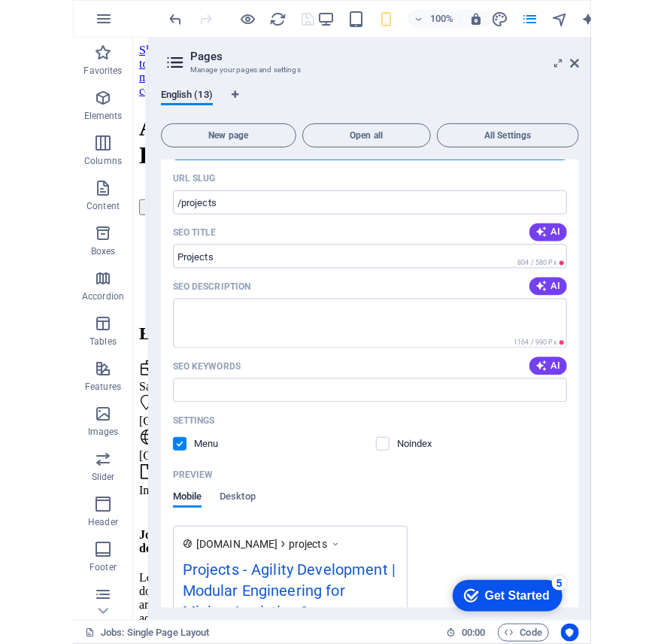
scroll to position [903, 0]
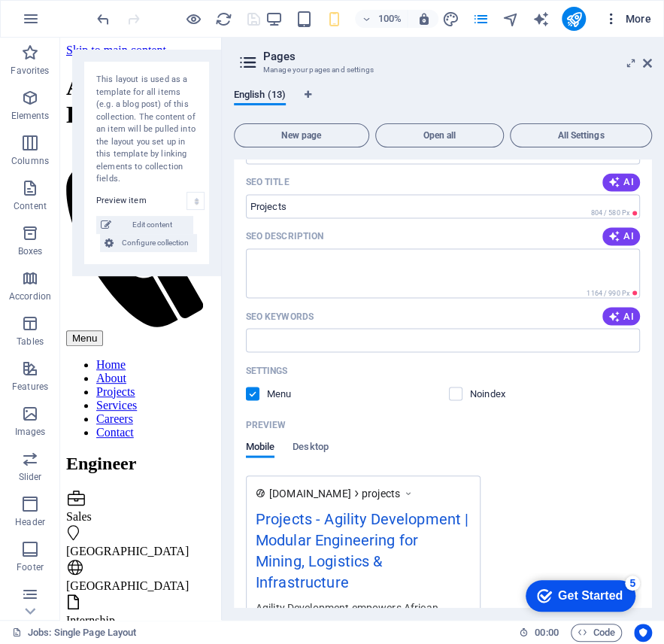
click at [643, 28] on button "More" at bounding box center [627, 19] width 59 height 24
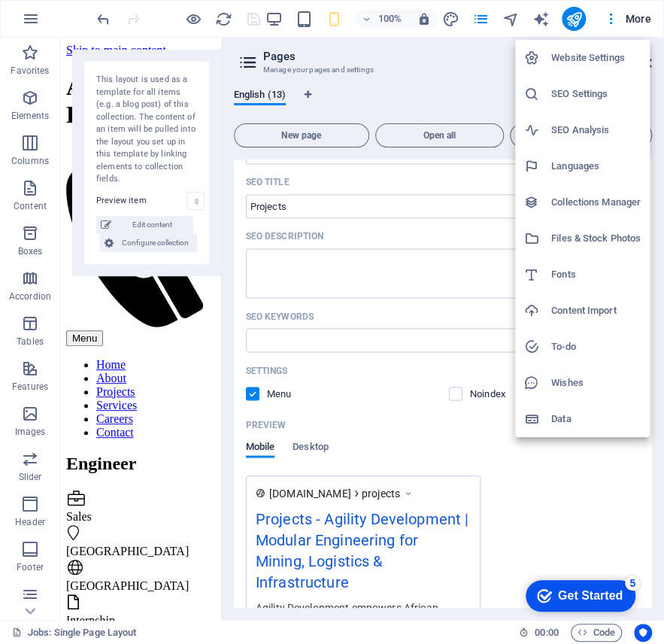
click at [584, 96] on h6 "SEO Settings" at bounding box center [596, 94] width 90 height 18
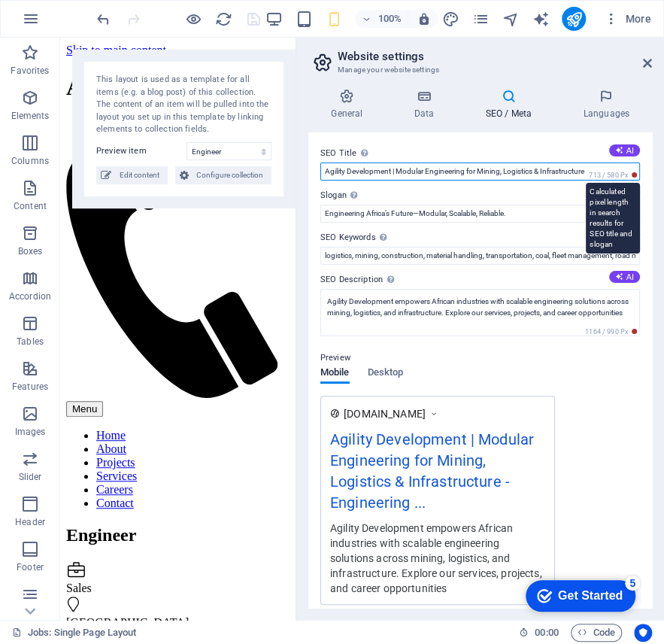
drag, startPoint x: 392, startPoint y: 174, endPoint x: 615, endPoint y: 174, distance: 223.4
click at [615, 174] on div "SEO Title The title of your website - make it something that stands out in sear…" at bounding box center [480, 162] width 320 height 36
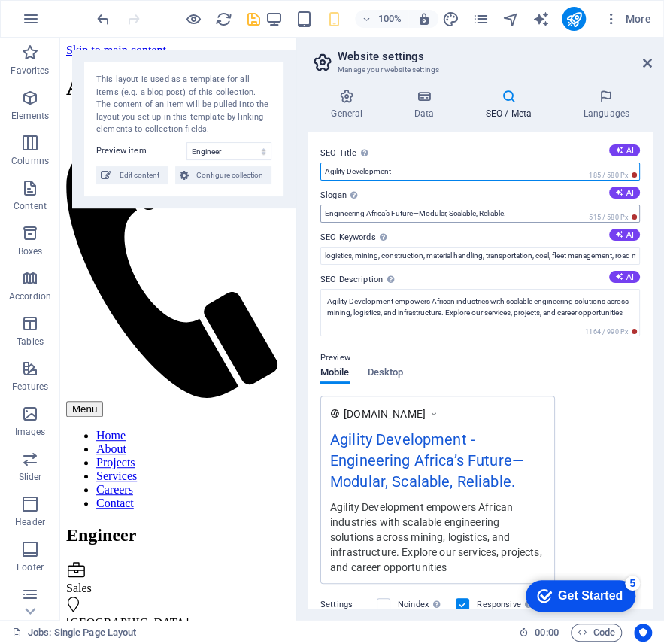
type input "Agility Development"
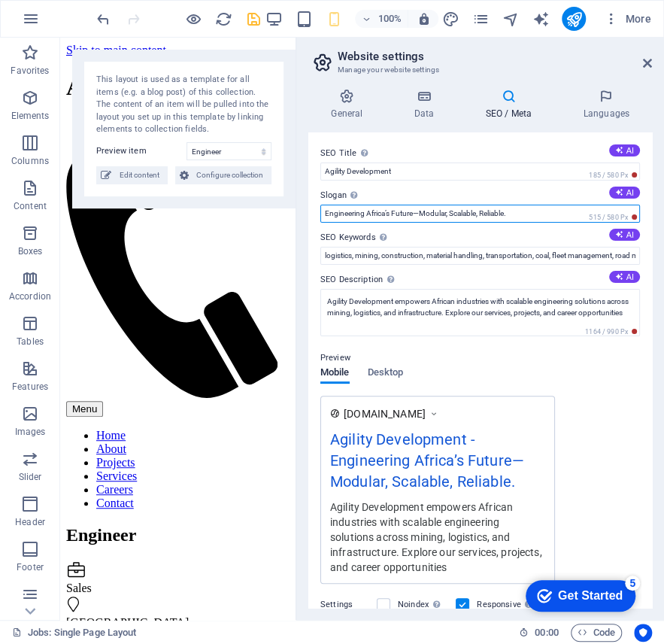
click at [533, 205] on input "Engineering Africa’s Future—Modular, Scalable, Reliable." at bounding box center [480, 214] width 320 height 18
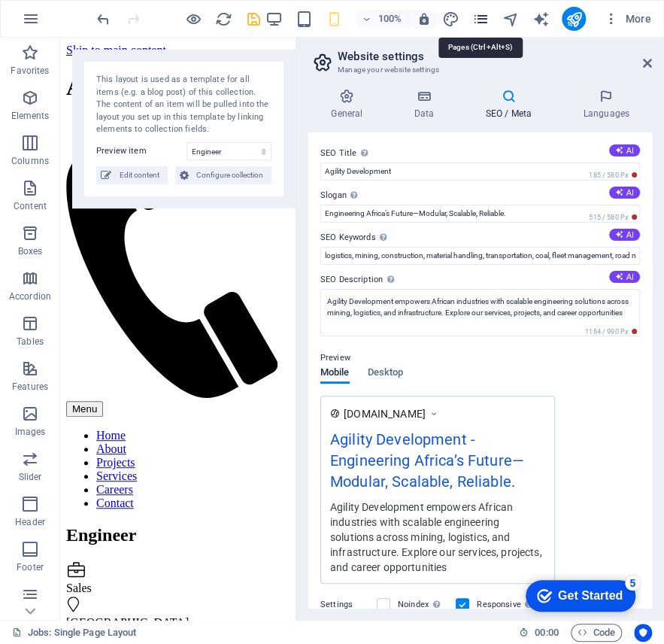
click at [485, 25] on icon "pages" at bounding box center [480, 19] width 17 height 17
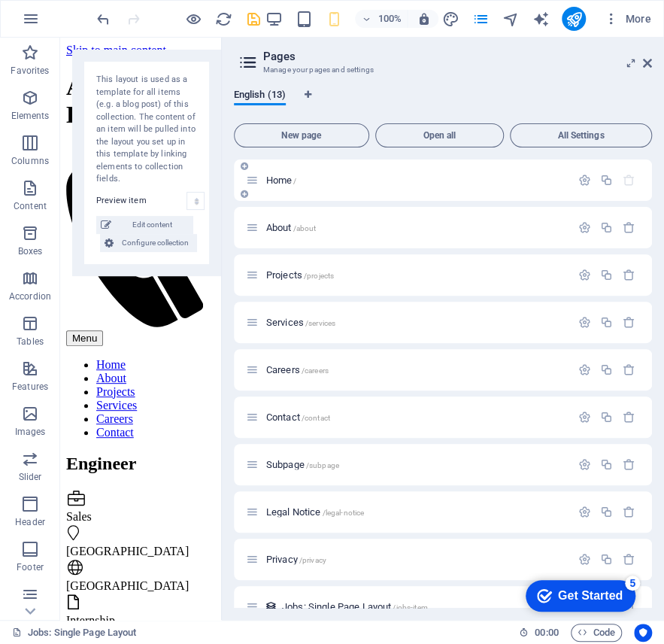
click at [360, 181] on p "Home /" at bounding box center [416, 180] width 300 height 10
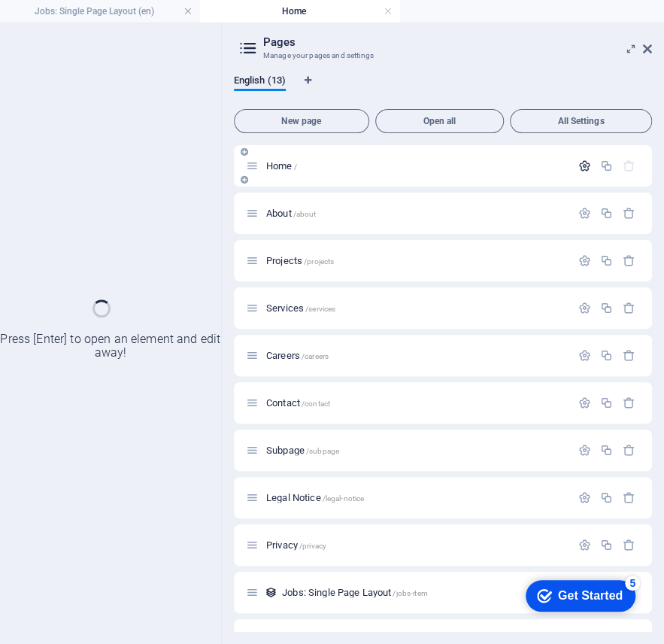
click at [585, 166] on icon "button" at bounding box center [585, 165] width 13 height 13
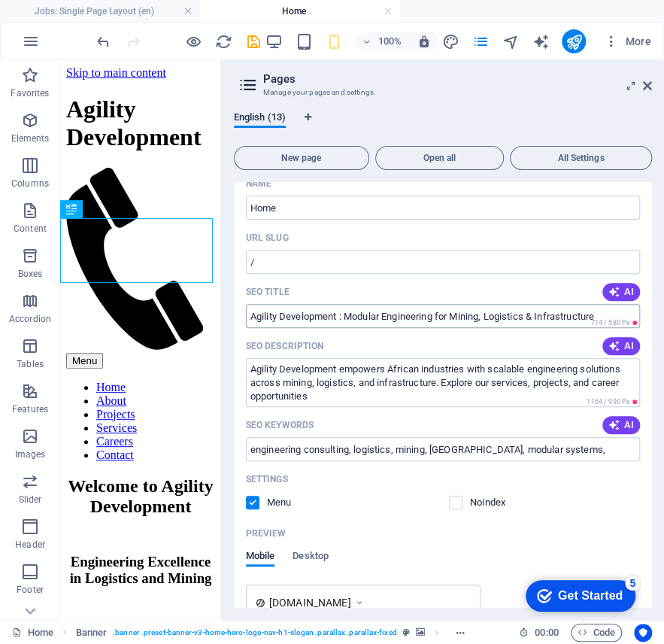
scroll to position [50, 0]
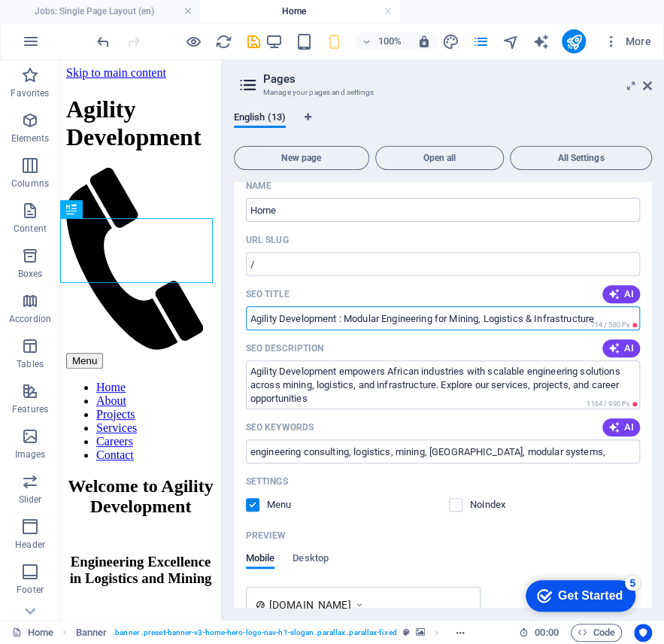
drag, startPoint x: 339, startPoint y: 320, endPoint x: 665, endPoint y: 320, distance: 325.7
click at [664, 320] on html "agilitydevelopment.co.za Jobs: Single Page Layout (en) Home Favorites Elements …" at bounding box center [332, 322] width 664 height 644
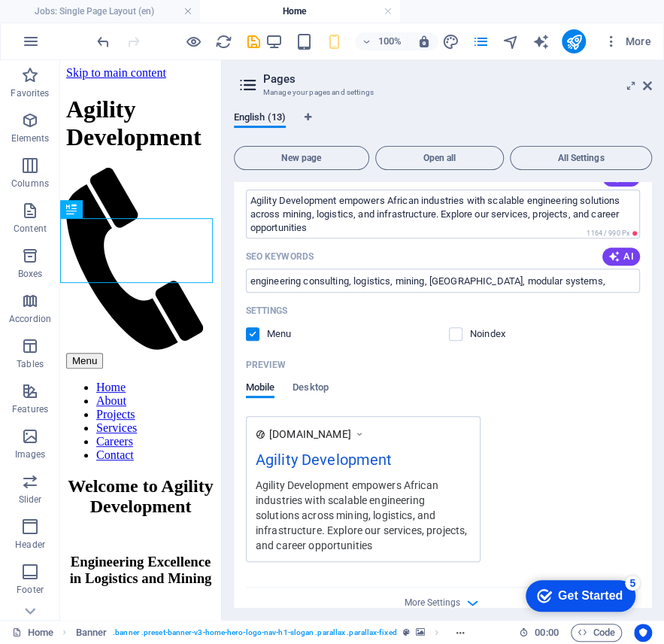
scroll to position [351, 0]
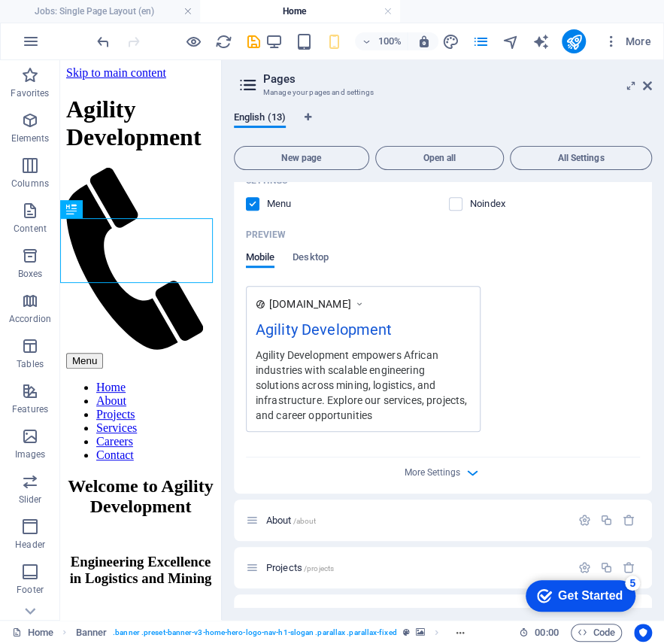
click at [554, 296] on div "www.example.com Agility Development Agility Development empowers African indust…" at bounding box center [443, 359] width 394 height 146
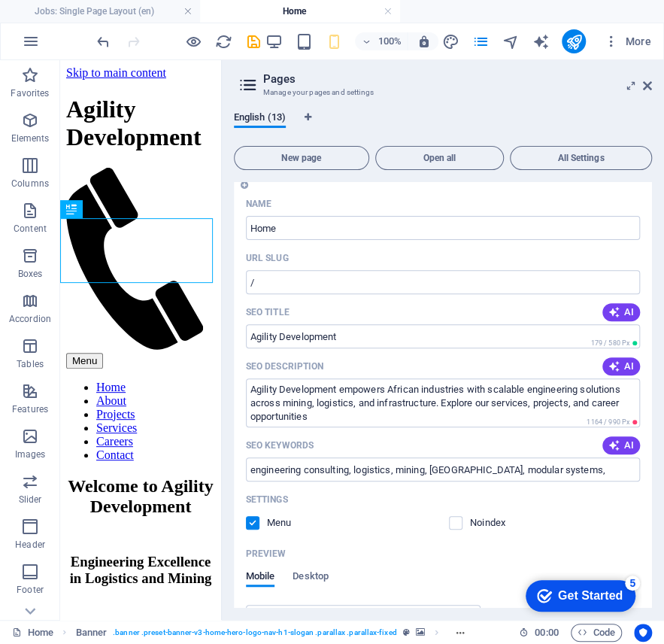
scroll to position [0, 0]
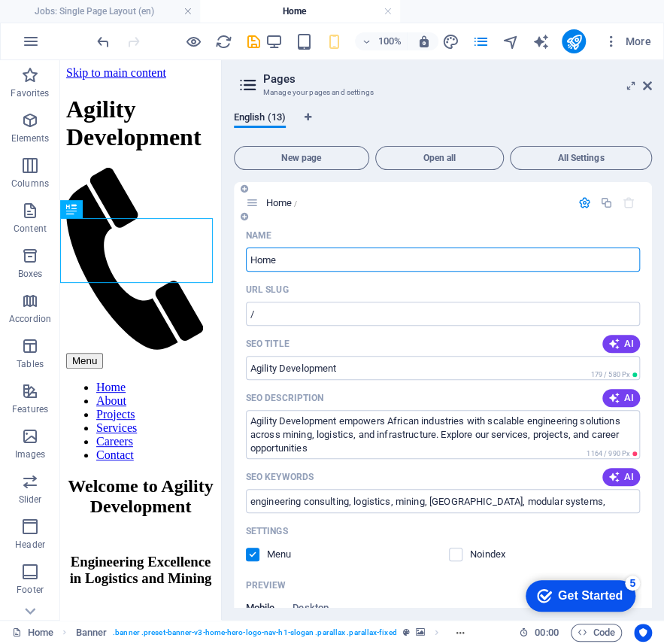
click at [313, 260] on input "Home" at bounding box center [443, 260] width 394 height 24
click at [340, 369] on input "Agility Development" at bounding box center [443, 368] width 394 height 24
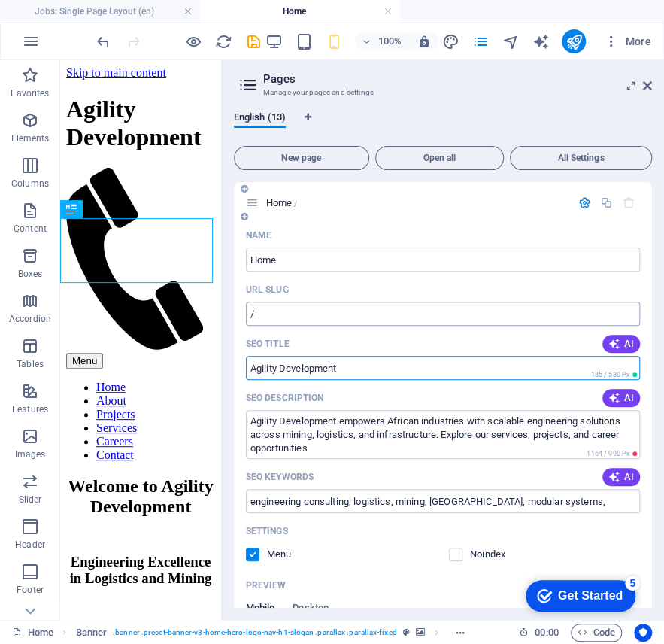
paste input "| Modular Engineering for Mining, Logistics & Infrastructure"
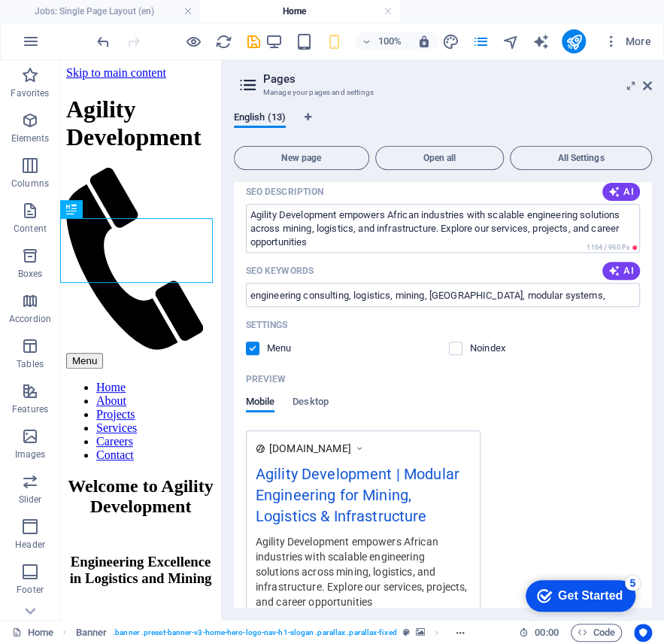
scroll to position [251, 0]
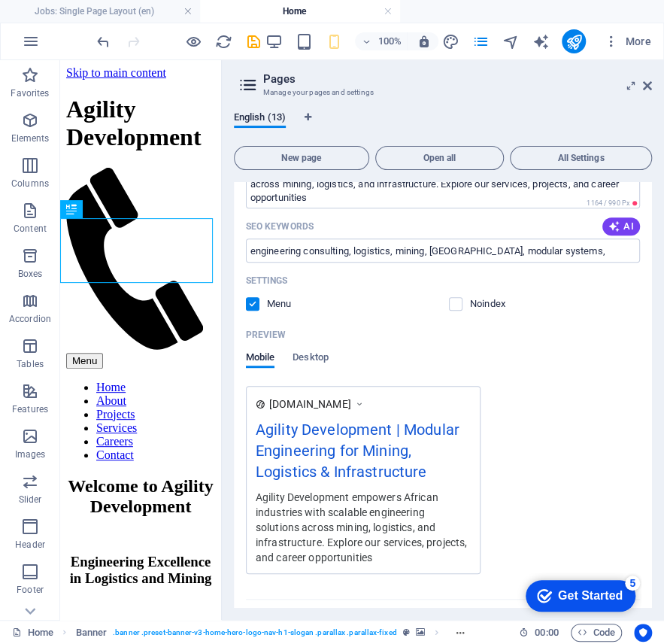
click at [583, 447] on div "www.example.com Agility Development | Modular Engineering for Mining, Logistics…" at bounding box center [443, 480] width 394 height 188
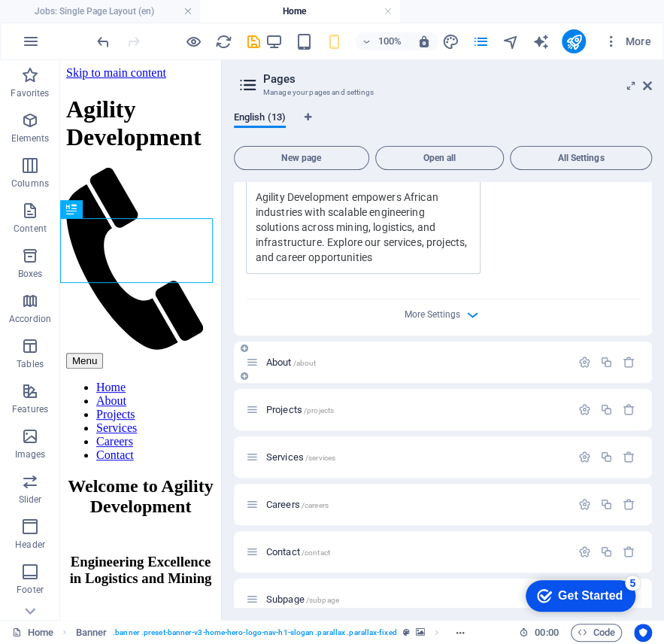
scroll to position [551, 0]
click at [579, 363] on icon "button" at bounding box center [585, 361] width 13 height 13
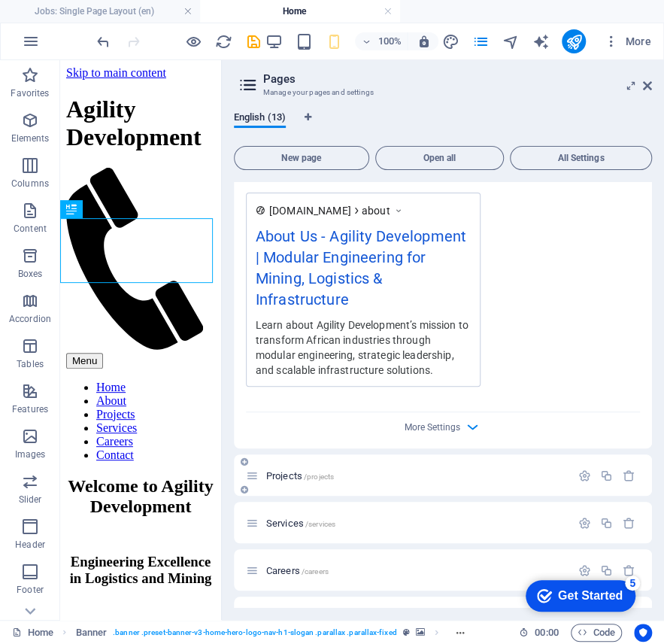
scroll to position [1204, 0]
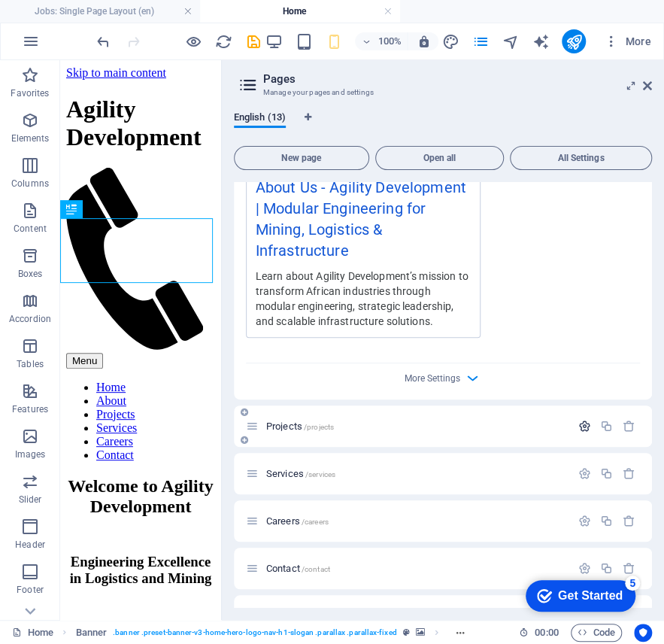
click at [581, 421] on icon "button" at bounding box center [585, 426] width 13 height 13
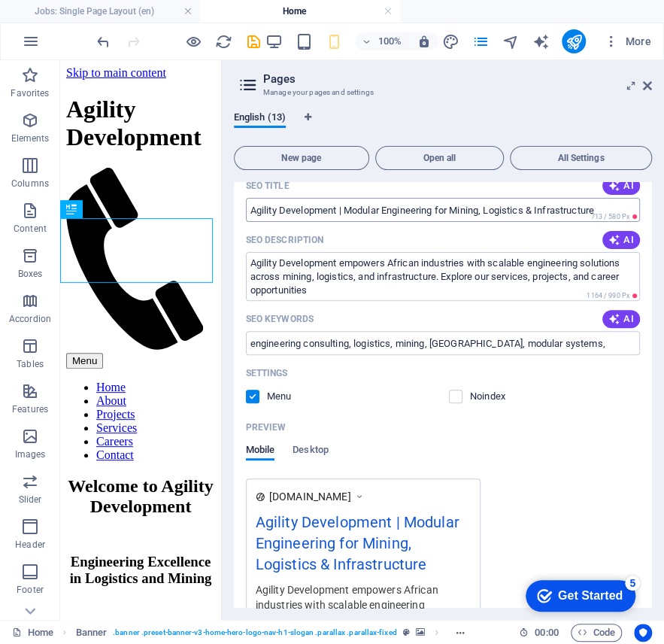
scroll to position [0, 0]
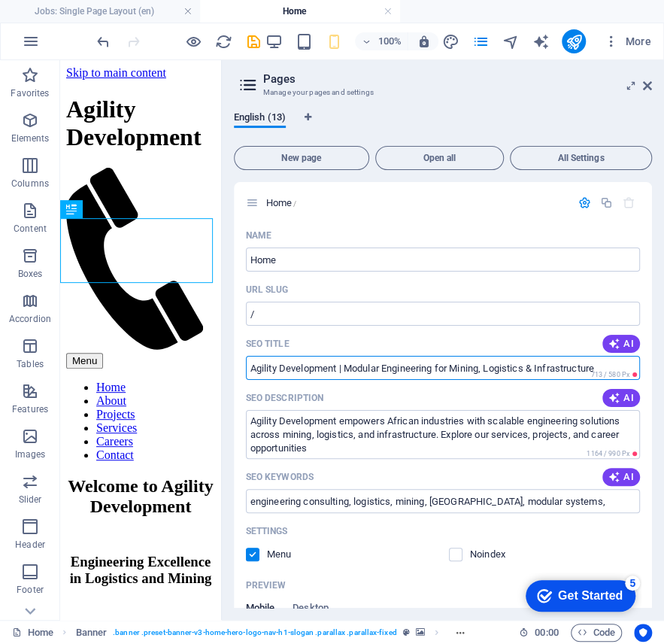
drag, startPoint x: 339, startPoint y: 372, endPoint x: 778, endPoint y: 359, distance: 439.5
click at [664, 359] on html "agilitydevelopment.co.za Jobs: Single Page Layout (en) Home Favorites Elements …" at bounding box center [332, 322] width 664 height 644
type input "Agility Development"
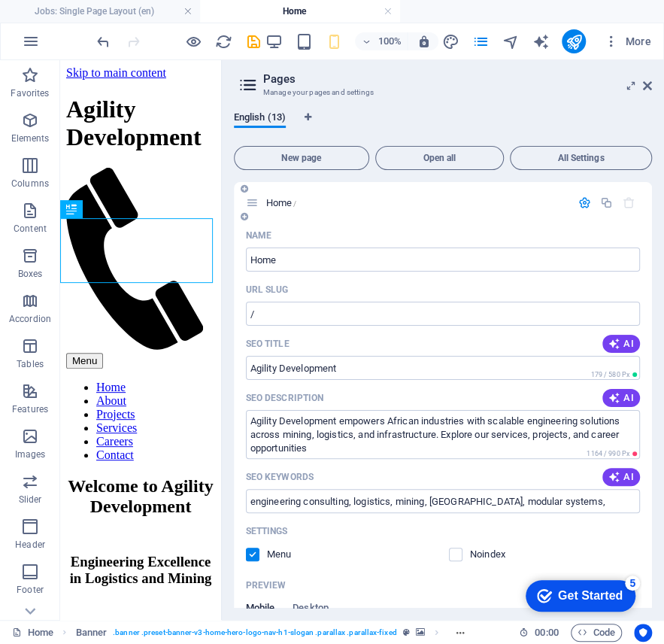
click at [406, 328] on div "Name Home ​ URL SLUG / ​ SEO Title AI Agility Development ​ 179 / 580 Px SEO De…" at bounding box center [443, 533] width 418 height 621
click at [416, 314] on input "/" at bounding box center [443, 314] width 394 height 24
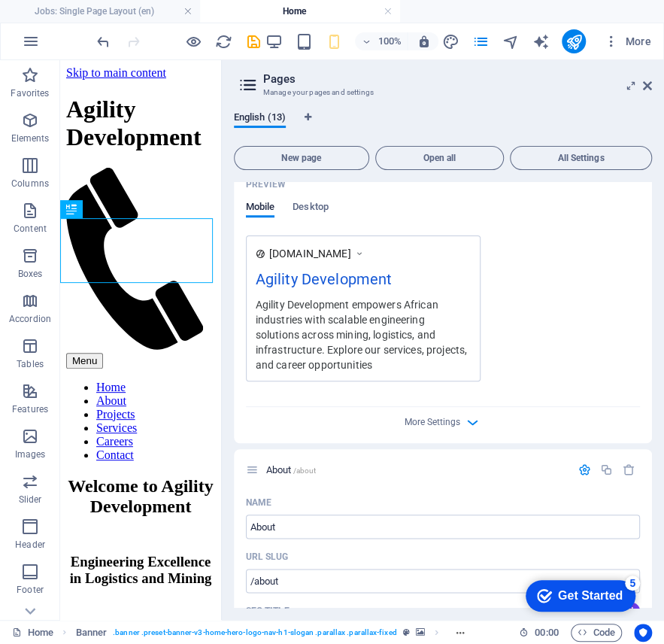
click at [575, 321] on div "www.example.com Agility Development Agility Development empowers African indust…" at bounding box center [443, 308] width 394 height 146
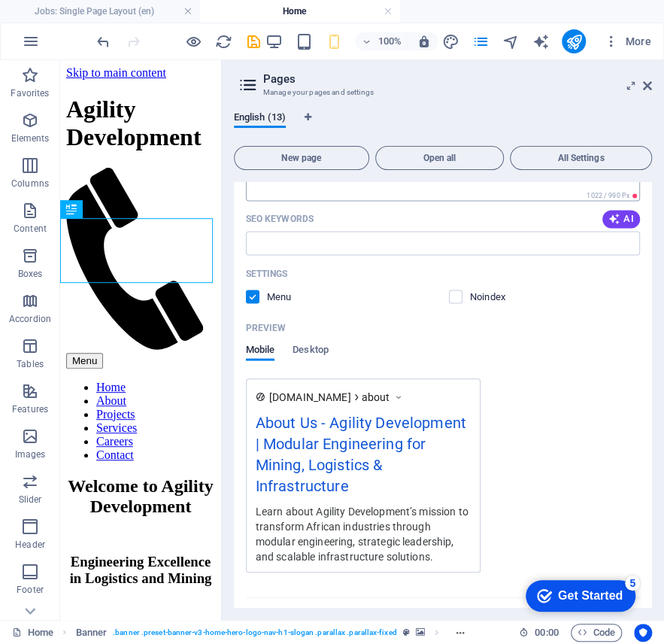
scroll to position [952, 0]
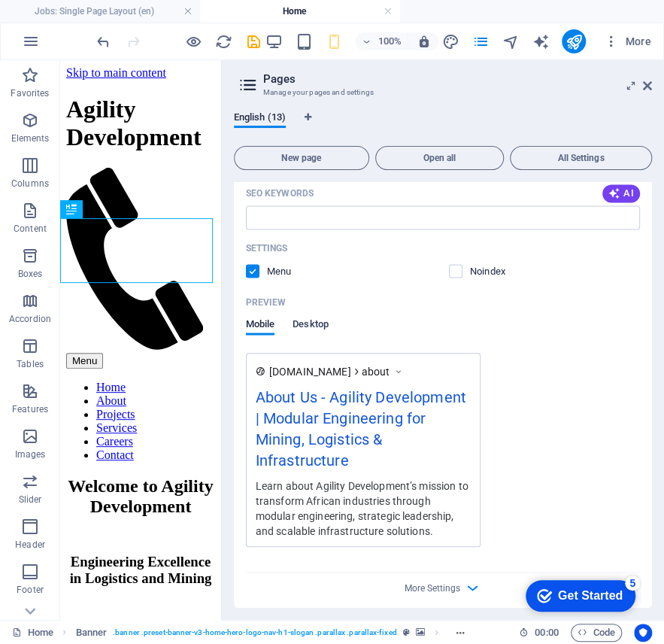
click at [323, 317] on span "Desktop" at bounding box center [311, 324] width 36 height 21
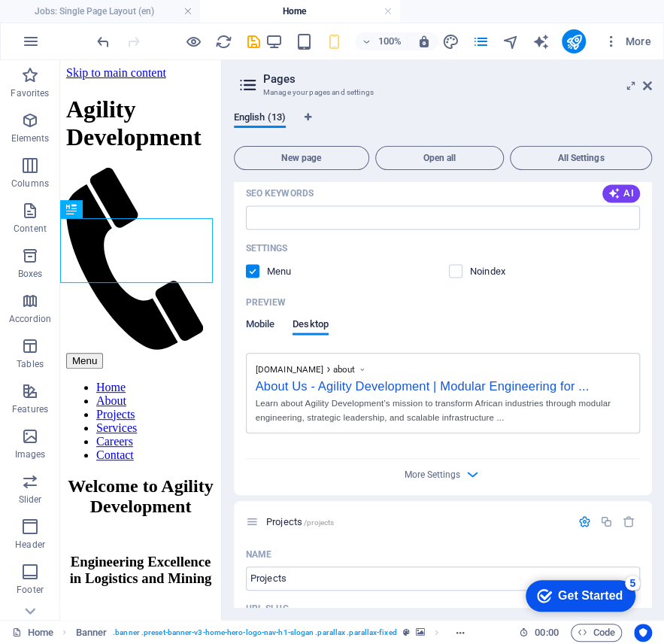
click at [260, 326] on span "Mobile" at bounding box center [260, 324] width 29 height 21
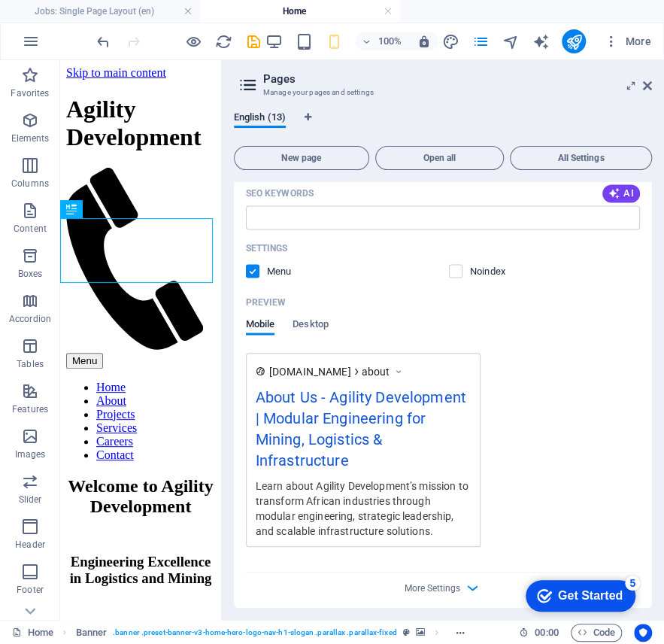
click at [258, 270] on label at bounding box center [253, 271] width 14 height 14
click at [0, 0] on input "checkbox" at bounding box center [0, 0] width 0 height 0
click at [257, 271] on label at bounding box center [253, 271] width 14 height 14
click at [0, 0] on input "checkbox" at bounding box center [0, 0] width 0 height 0
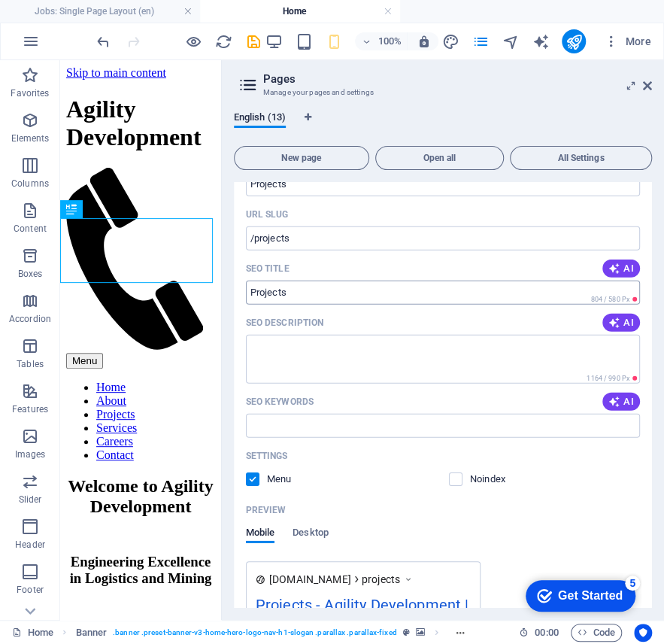
scroll to position [1605, 0]
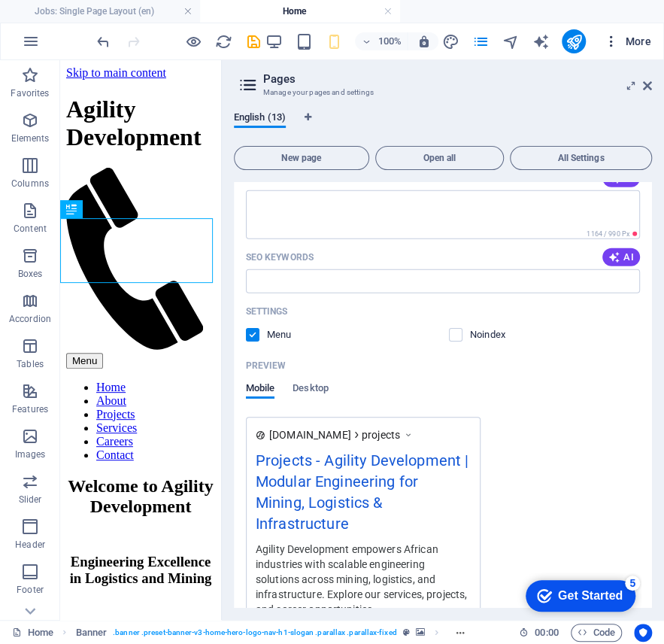
click at [653, 40] on button "More" at bounding box center [627, 41] width 59 height 24
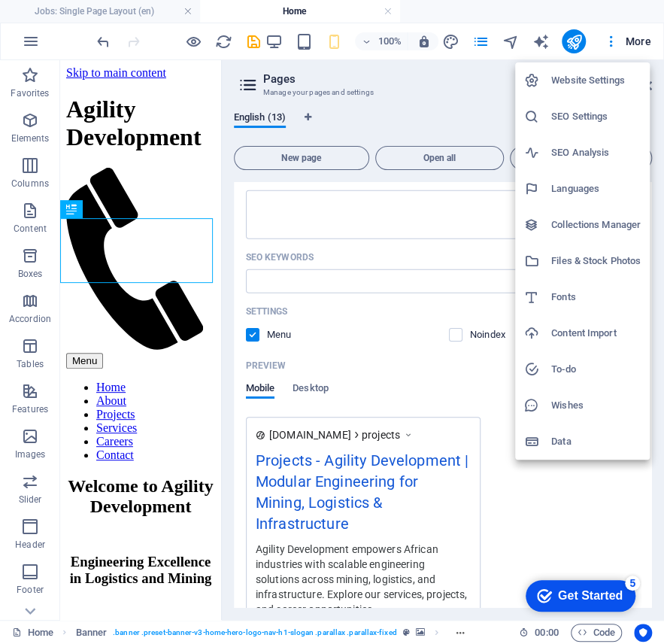
click at [588, 114] on h6 "SEO Settings" at bounding box center [596, 117] width 90 height 18
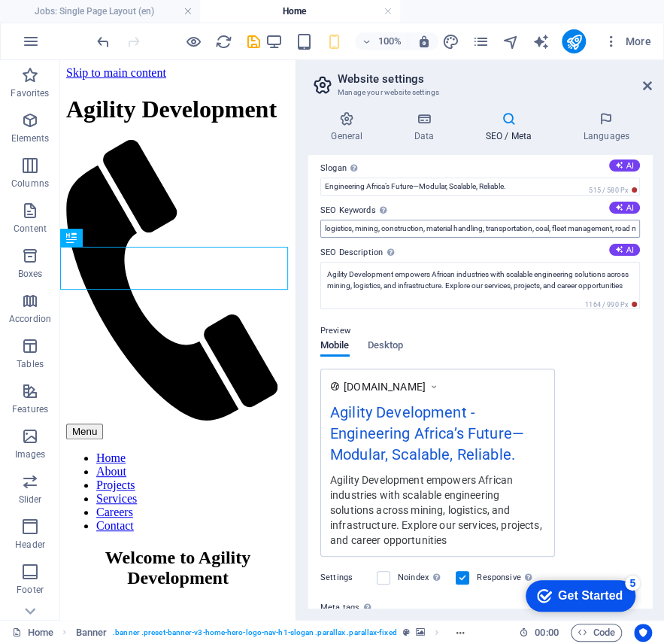
scroll to position [0, 0]
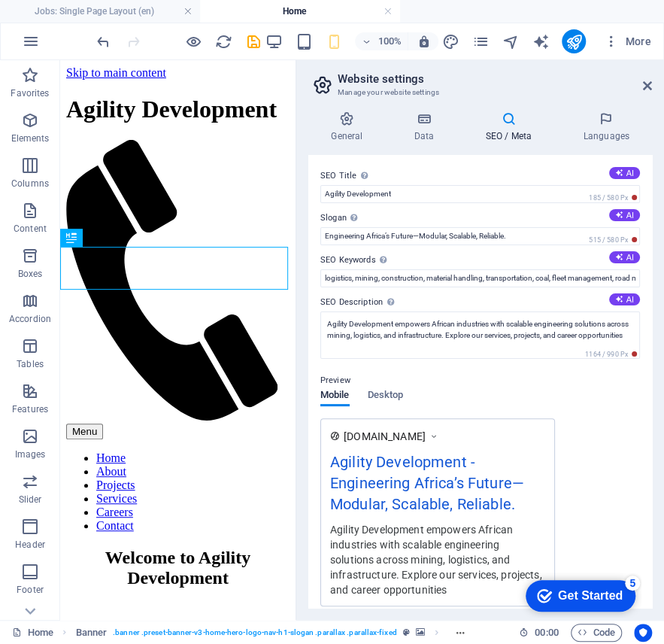
click at [440, 203] on div "SEO Title The title of your website - make it something that stands out in sear…" at bounding box center [480, 381] width 344 height 453
click at [440, 195] on input "Agility Development" at bounding box center [480, 194] width 320 height 18
paste input "| Modular Engineering for Mining, Logistics & Infrastructure"
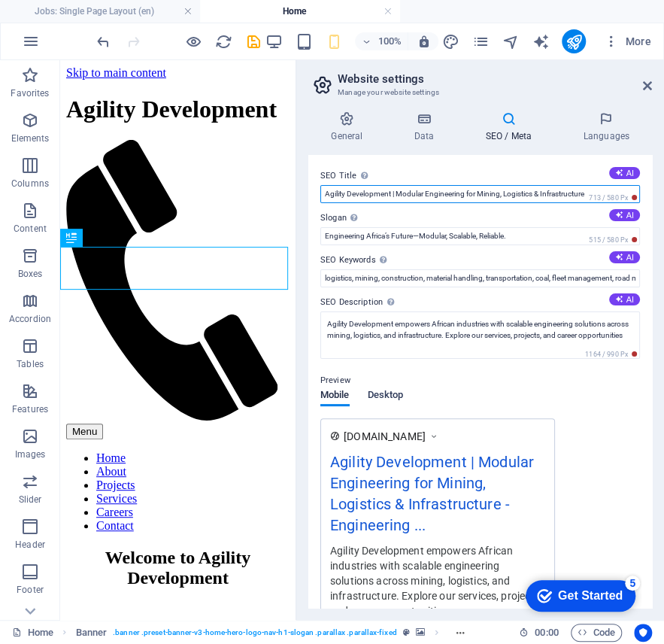
type input "Agility Development | Modular Engineering for Mining, Logistics & Infrastructure"
click at [391, 397] on span "Desktop" at bounding box center [386, 396] width 36 height 21
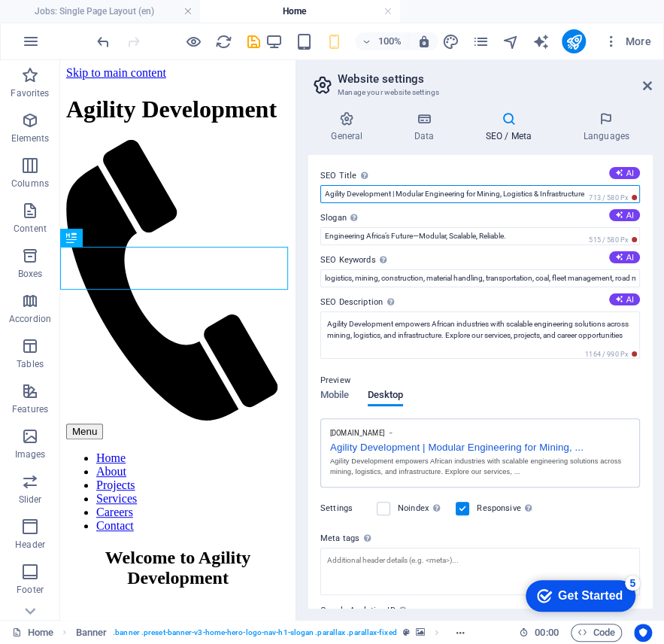
click at [392, 191] on input "Agility Development | Modular Engineering for Mining, Logistics & Infrastructure" at bounding box center [480, 194] width 320 height 18
click at [438, 301] on label "SEO Description Describe the contents of your website - this is crucial for sea…" at bounding box center [480, 302] width 320 height 18
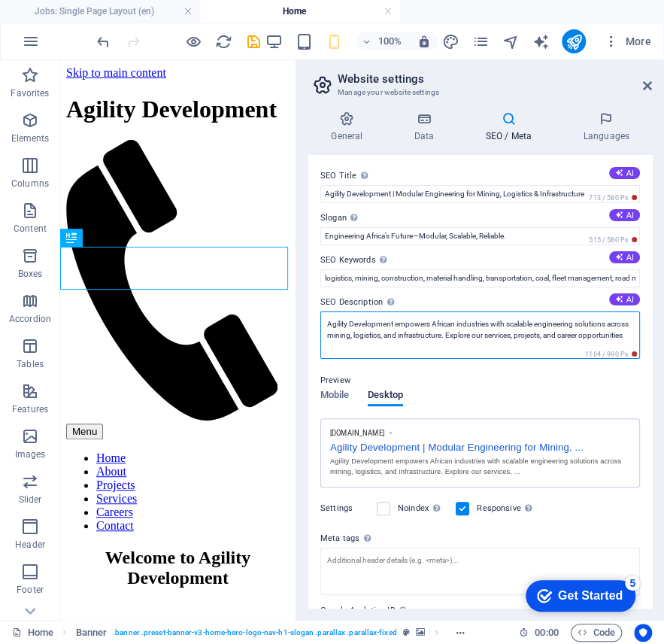
click at [438, 311] on textarea "Agility Development empowers African industries with scalable engineering solut…" at bounding box center [480, 334] width 320 height 47
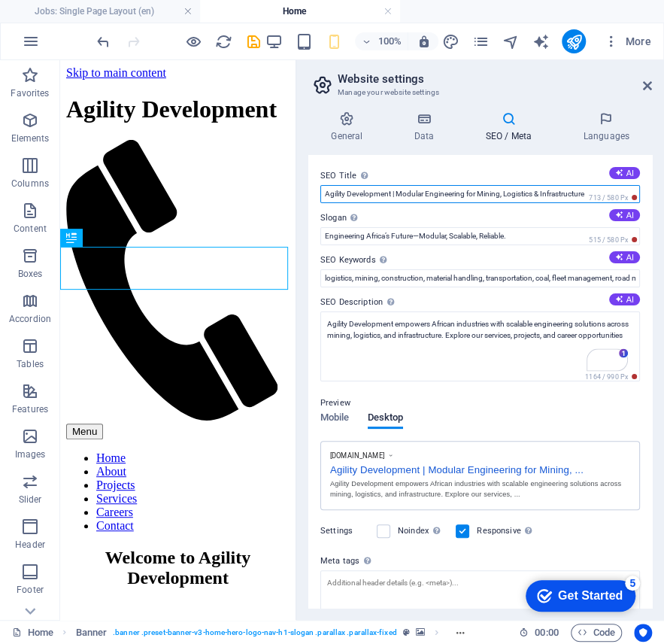
click at [527, 187] on input "Agility Development | Modular Engineering for Mining, Logistics & Infrastructure" at bounding box center [480, 194] width 320 height 18
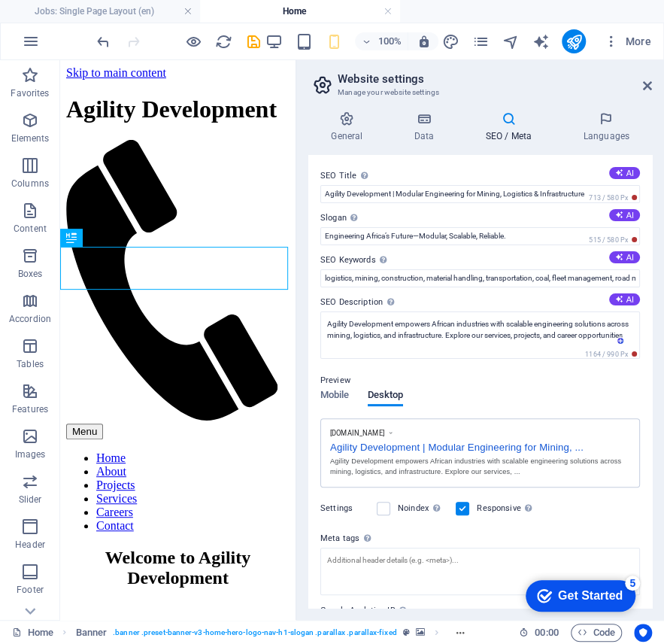
click at [536, 391] on div "Preview Mobile Desktop www.example.com Agility Development | Modular Engineerin…" at bounding box center [480, 424] width 320 height 128
drag, startPoint x: 473, startPoint y: 41, endPoint x: 473, endPoint y: 53, distance: 12.0
click at [473, 43] on icon "pages" at bounding box center [480, 41] width 17 height 17
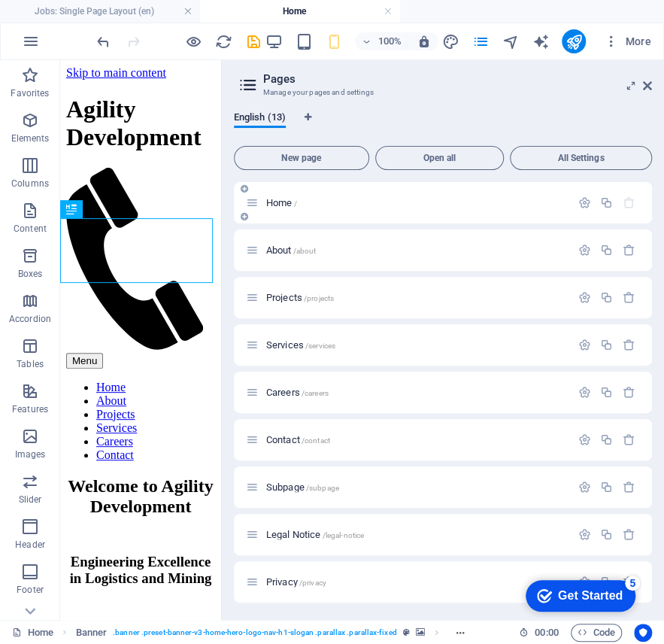
click at [344, 212] on div "Home /" at bounding box center [443, 202] width 418 height 41
click at [579, 203] on icon "button" at bounding box center [585, 202] width 13 height 13
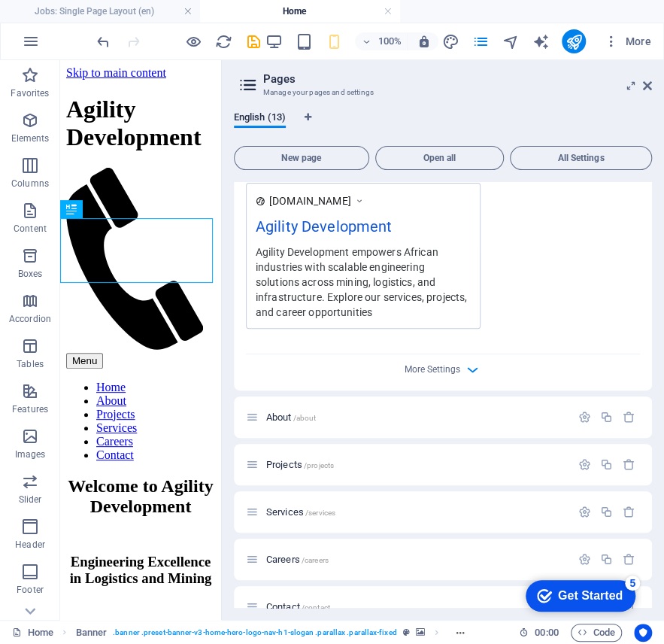
scroll to position [551, 0]
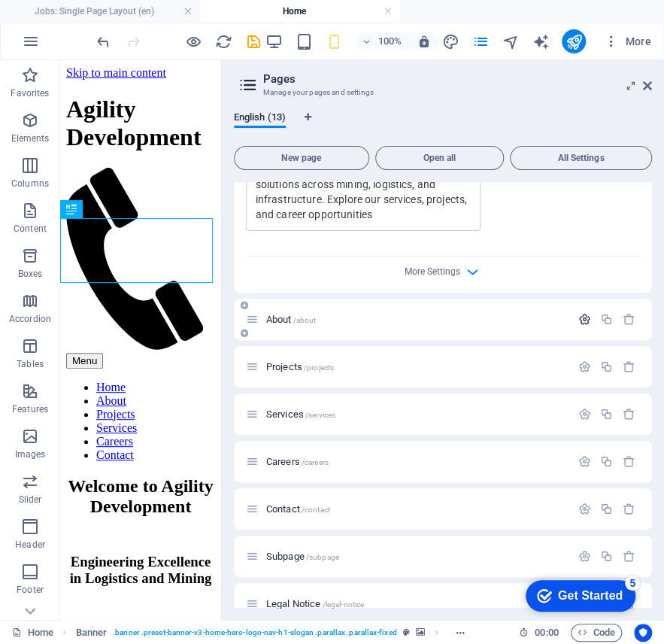
click at [584, 323] on icon "button" at bounding box center [585, 319] width 13 height 13
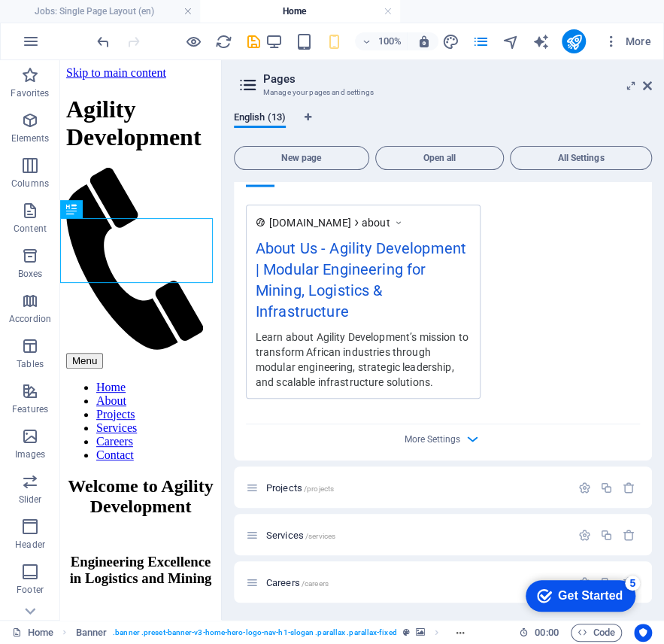
scroll to position [1103, 0]
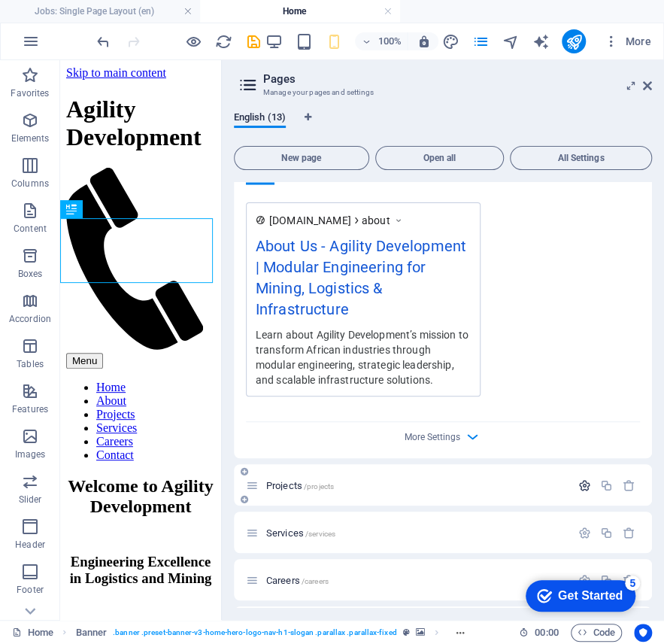
click at [579, 483] on icon "button" at bounding box center [585, 484] width 13 height 13
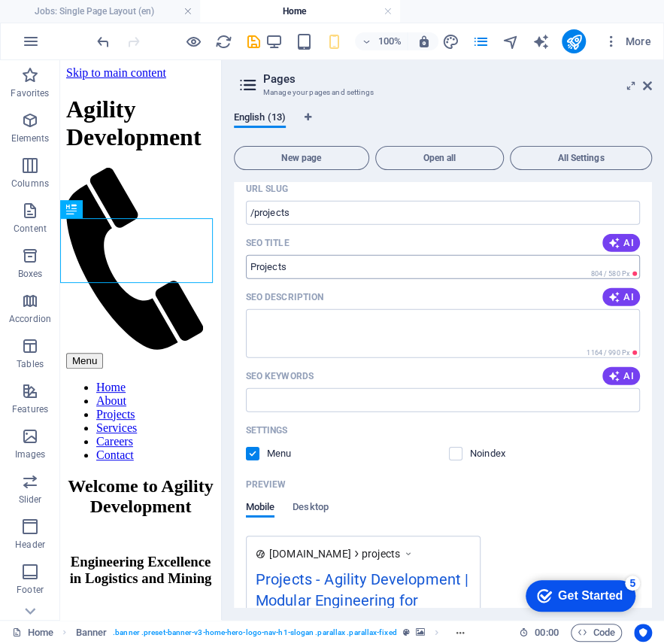
scroll to position [1404, 0]
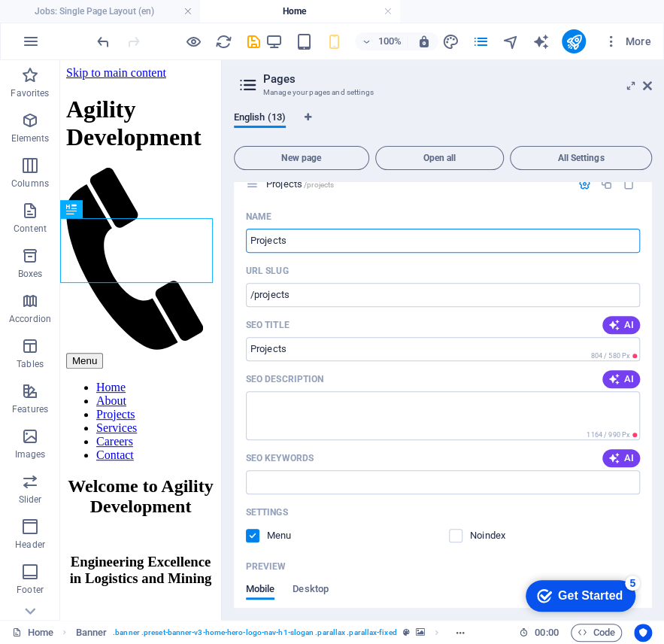
drag, startPoint x: 405, startPoint y: 411, endPoint x: 97, endPoint y: 349, distance: 313.8
click at [328, 349] on input "SEO Title" at bounding box center [443, 349] width 394 height 24
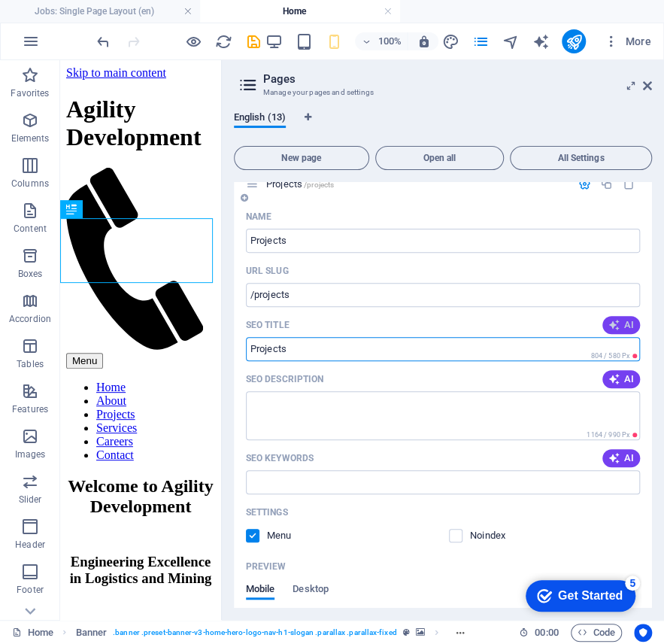
click at [617, 326] on icon "button" at bounding box center [615, 325] width 12 height 12
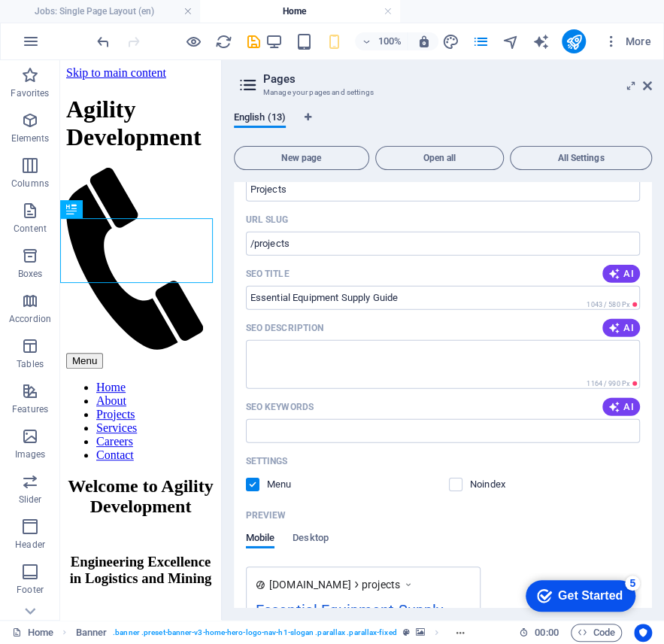
scroll to position [1454, 0]
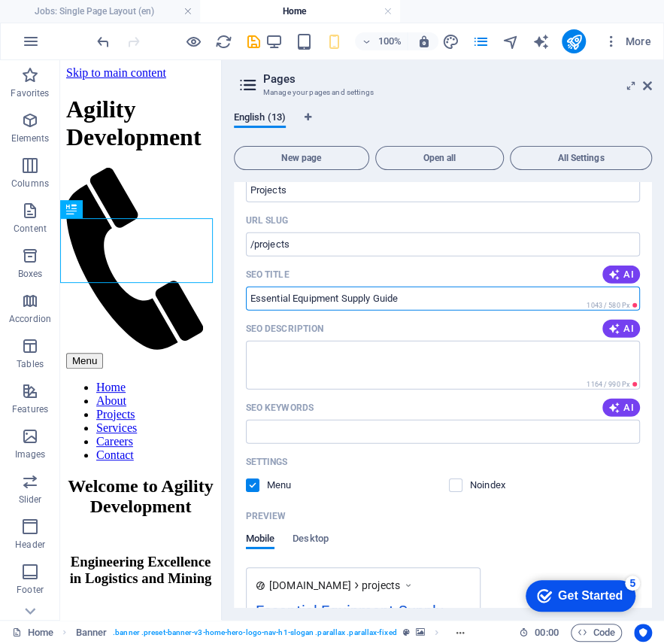
drag, startPoint x: 406, startPoint y: 293, endPoint x: 227, endPoint y: 293, distance: 179.0
click at [227, 293] on div "English (13) New page Open all All Settings Home / Name Home ​ URL SLUG / ​ SEO…" at bounding box center [443, 359] width 442 height 521
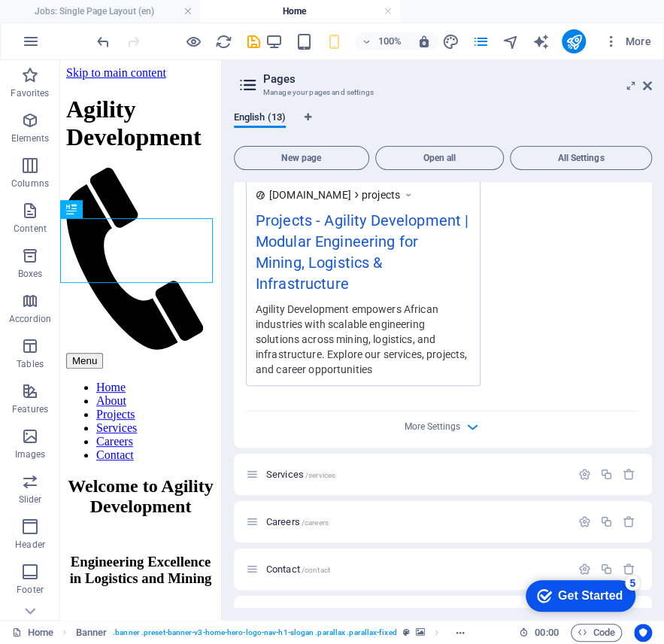
scroll to position [1855, 0]
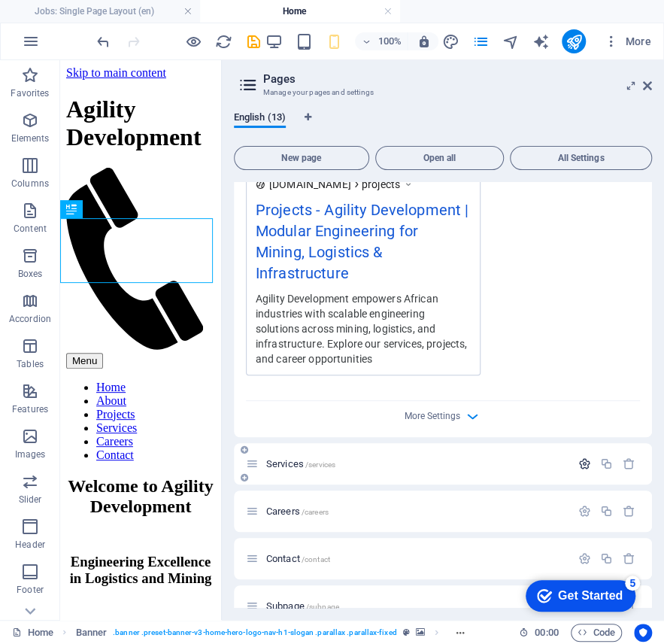
type input "Projects"
click at [585, 461] on icon "button" at bounding box center [585, 463] width 13 height 13
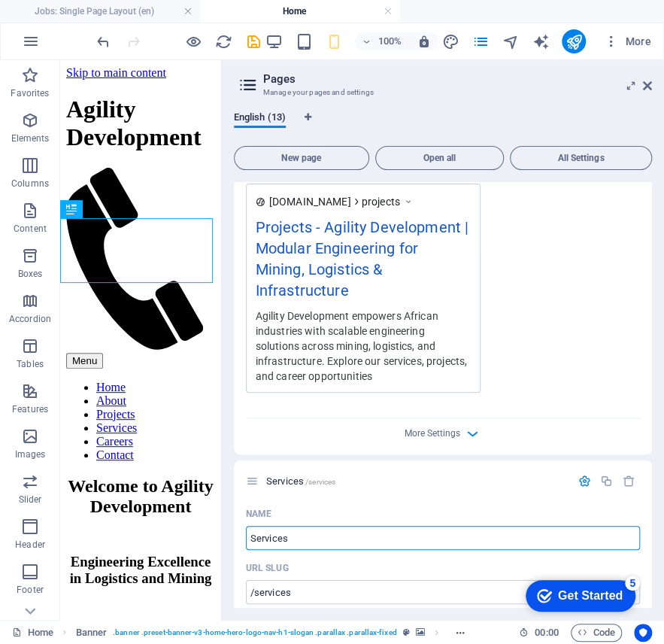
scroll to position [1705, 0]
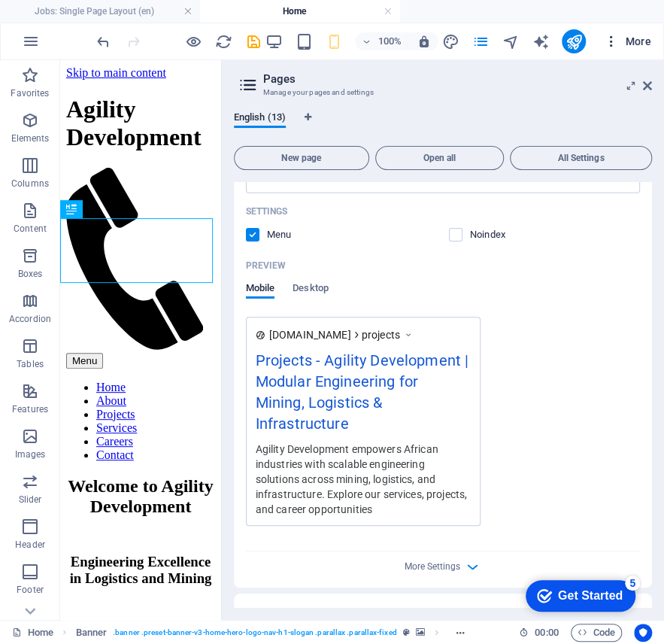
click at [656, 35] on button "More" at bounding box center [627, 41] width 59 height 24
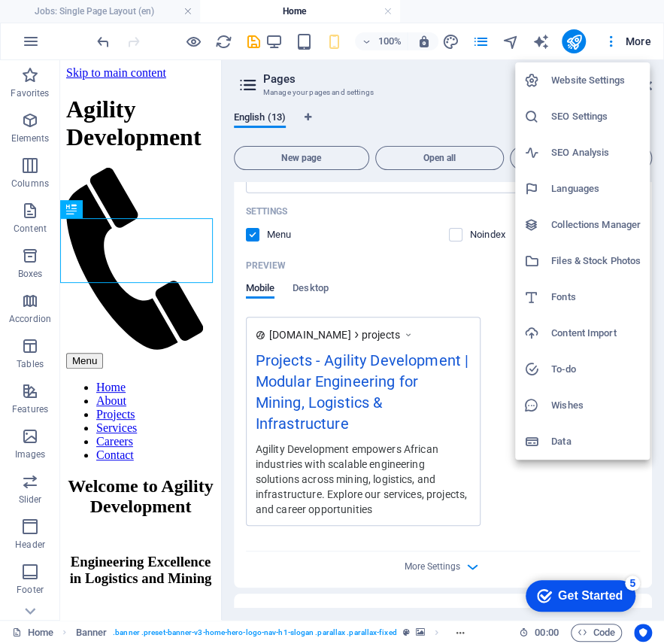
click at [609, 76] on h6 "Website Settings" at bounding box center [596, 80] width 90 height 18
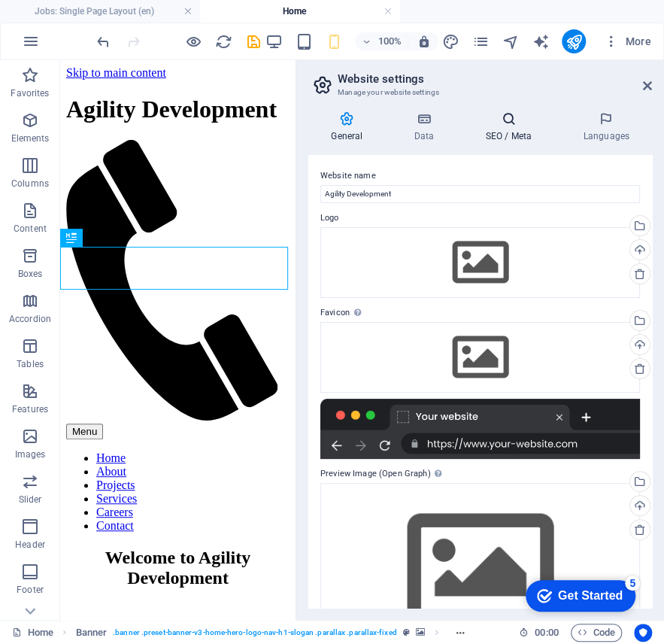
click at [509, 124] on icon at bounding box center [509, 118] width 92 height 15
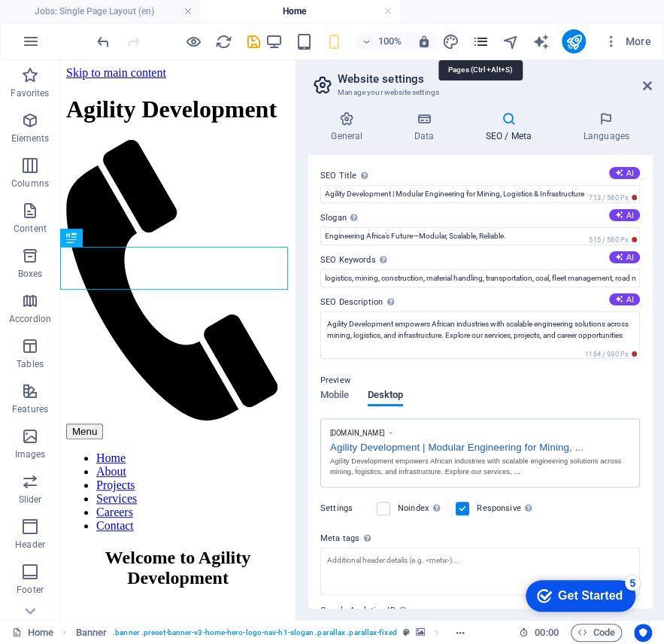
click at [472, 42] on icon "pages" at bounding box center [480, 41] width 17 height 17
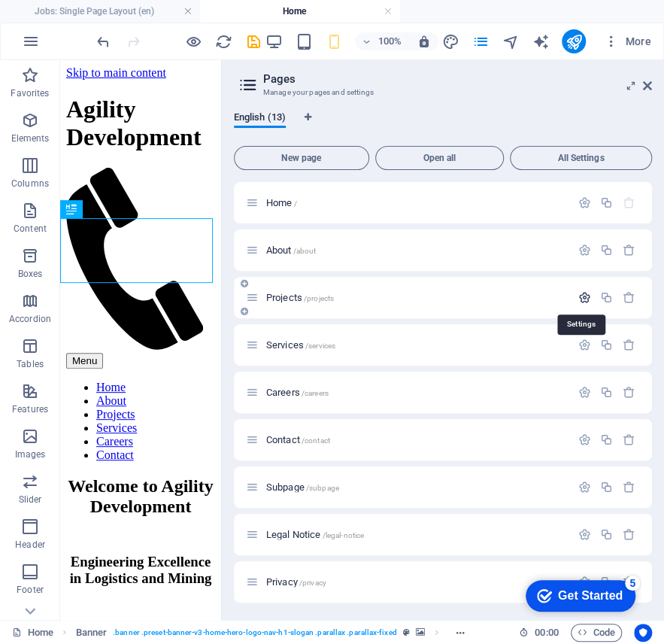
click at [580, 294] on icon "button" at bounding box center [585, 297] width 13 height 13
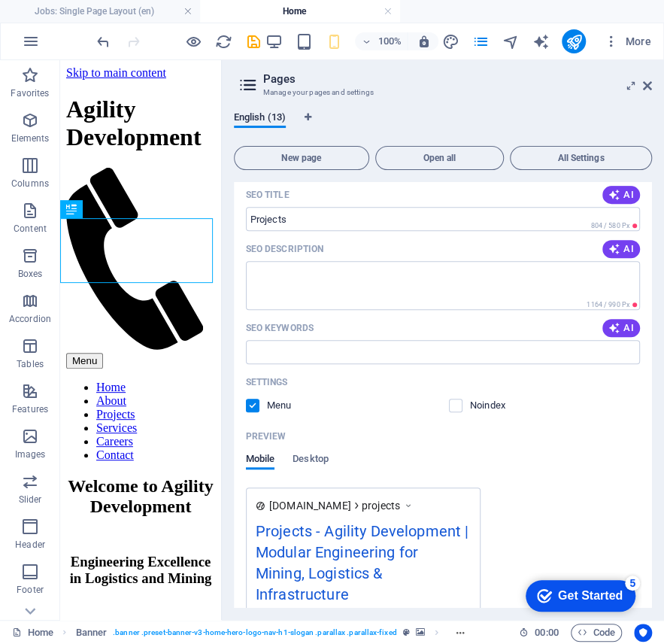
scroll to position [251, 0]
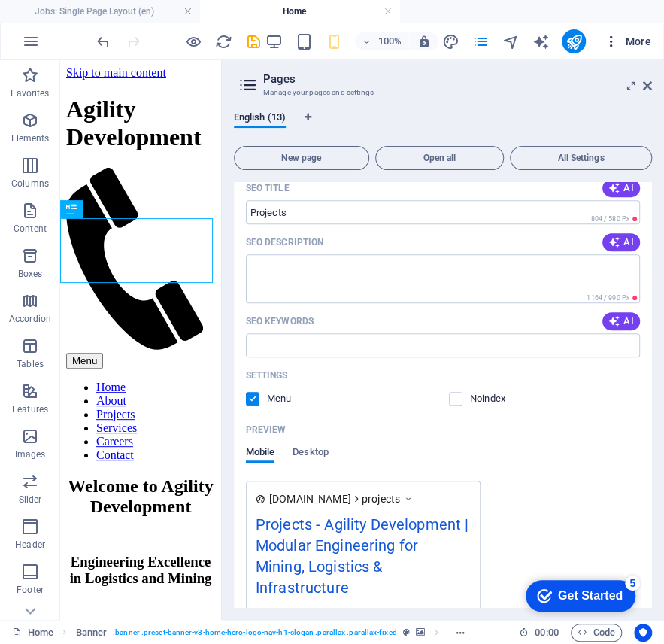
click at [654, 33] on button "More" at bounding box center [627, 41] width 59 height 24
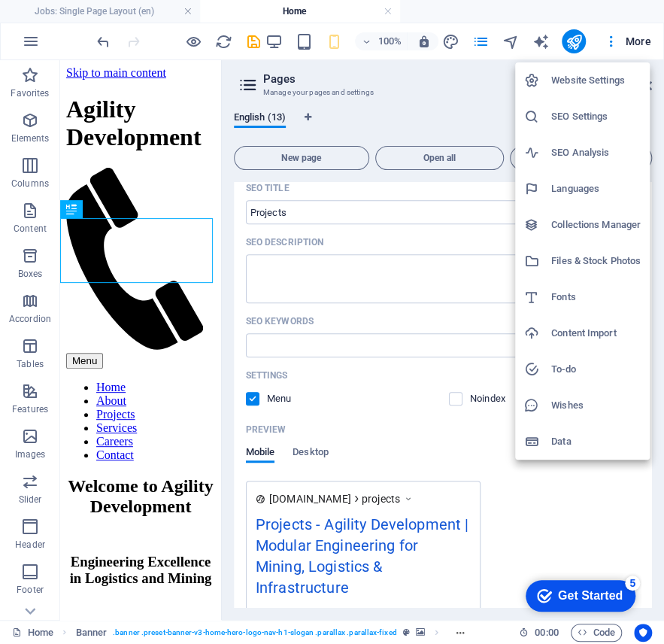
click at [591, 78] on h6 "Website Settings" at bounding box center [596, 80] width 90 height 18
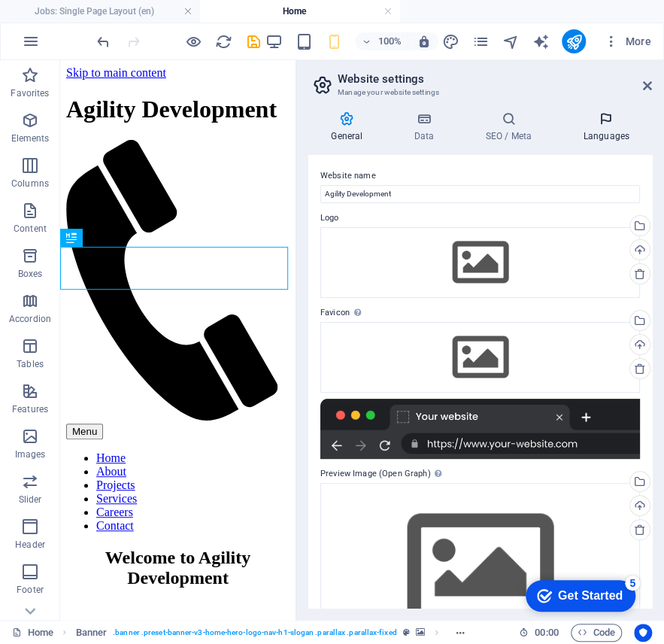
click at [599, 137] on h4 "Languages" at bounding box center [606, 127] width 92 height 32
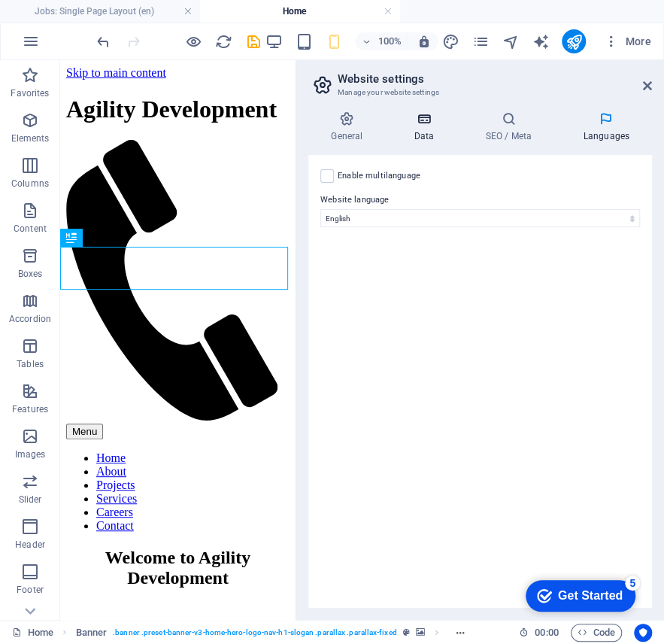
click at [442, 122] on icon at bounding box center [423, 118] width 65 height 15
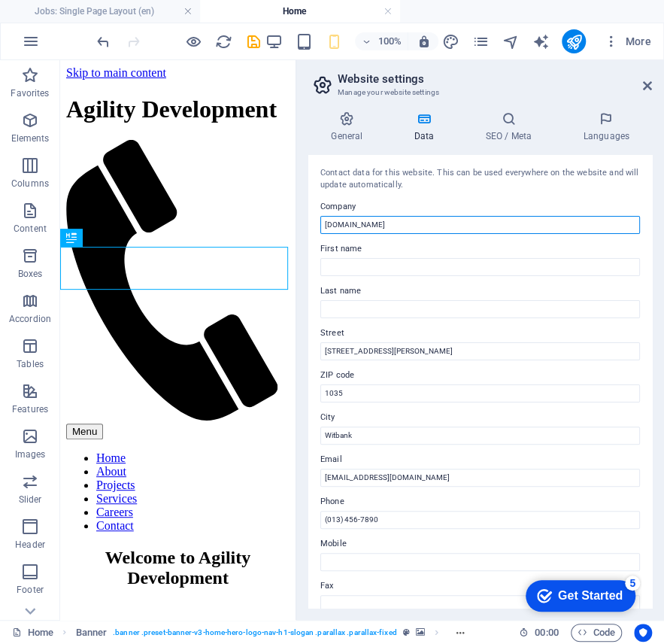
drag, startPoint x: 433, startPoint y: 227, endPoint x: 317, endPoint y: 227, distance: 115.9
click at [317, 227] on div "Contact data for this website. This can be used everywhere on the website and w…" at bounding box center [480, 381] width 344 height 453
type input "Agility Development"
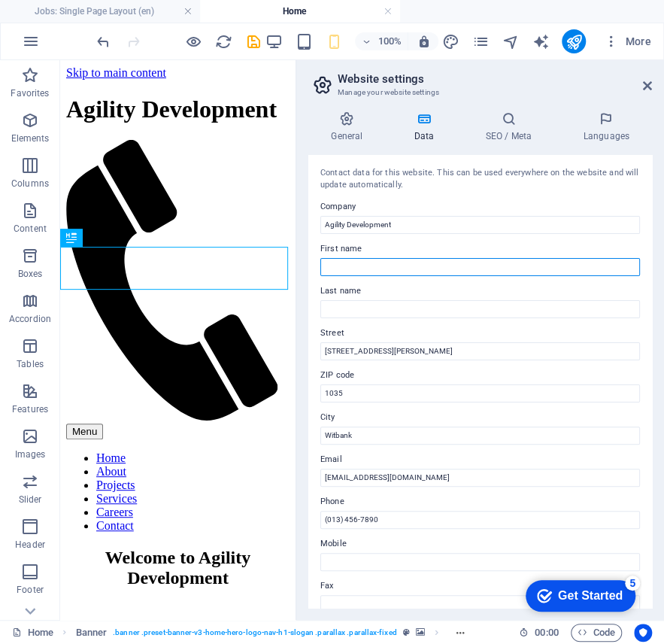
click at [377, 267] on input "First name" at bounding box center [480, 267] width 320 height 18
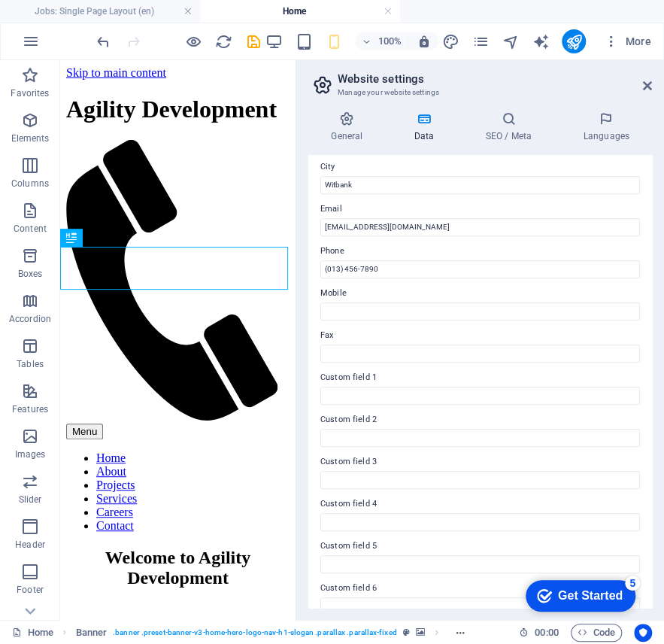
scroll to position [269, 0]
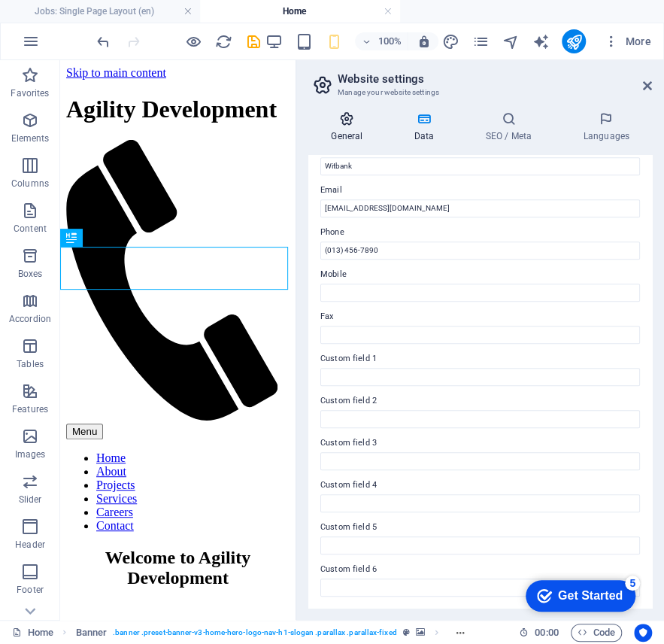
click at [345, 126] on icon at bounding box center [346, 118] width 77 height 15
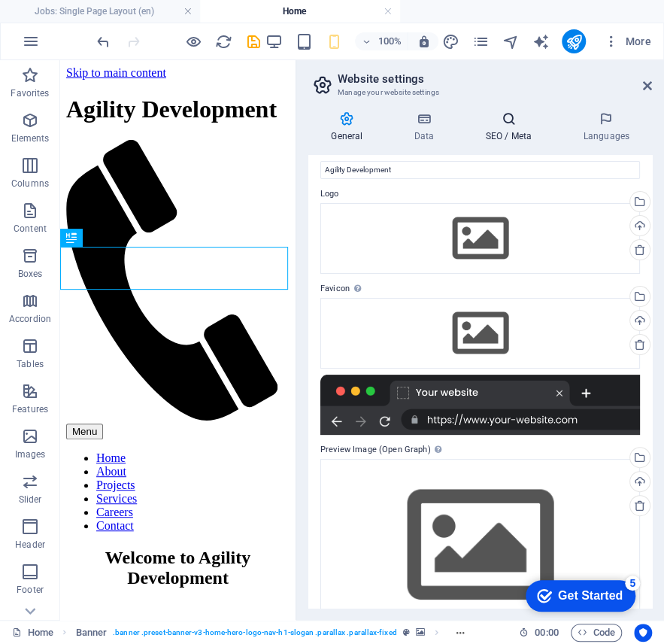
scroll to position [0, 0]
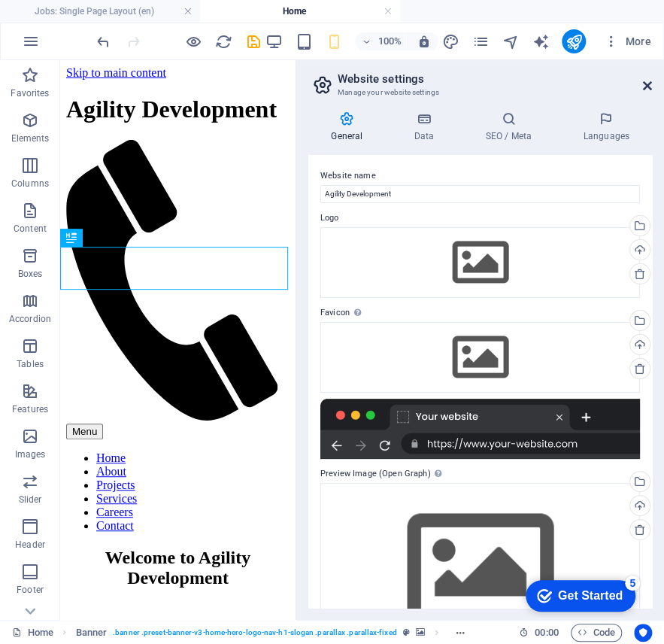
click at [642, 81] on h2 "Website settings" at bounding box center [495, 79] width 314 height 14
click at [645, 84] on icon at bounding box center [647, 86] width 9 height 12
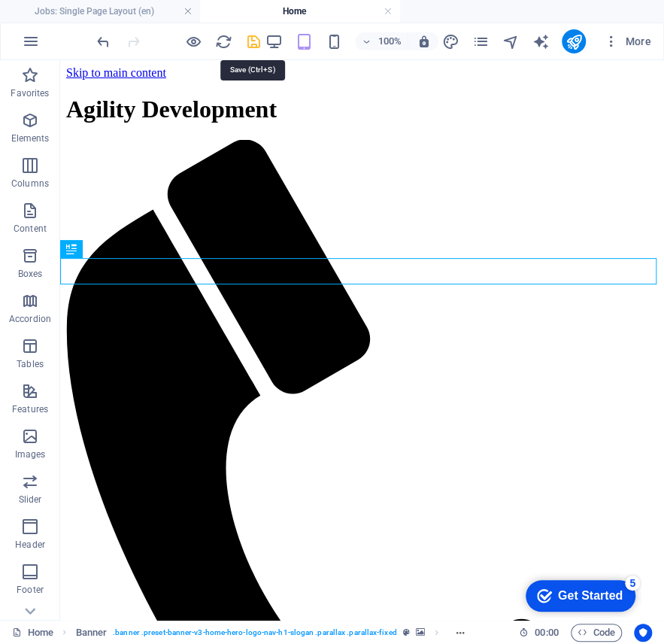
click at [251, 44] on icon "save" at bounding box center [253, 41] width 17 height 17
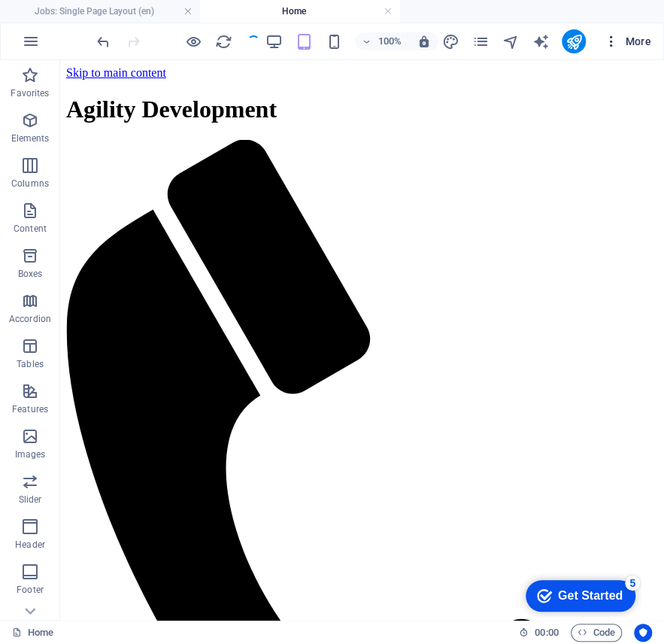
click at [626, 35] on span "More" at bounding box center [627, 41] width 47 height 15
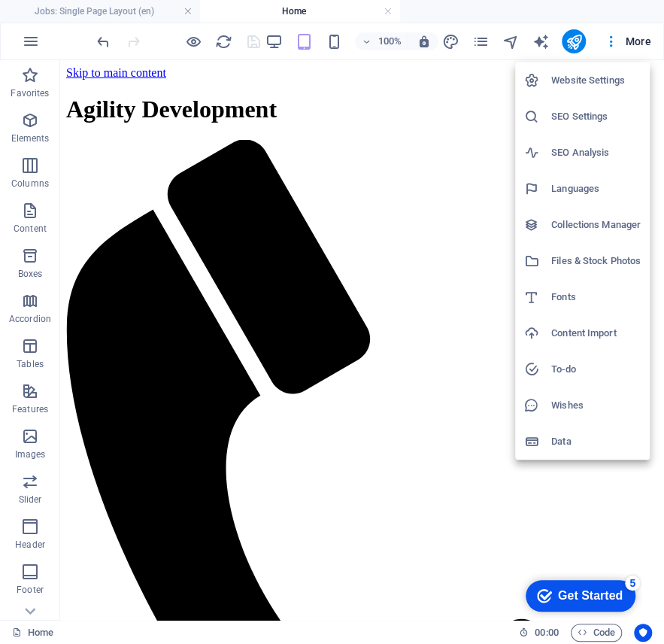
click at [588, 120] on h6 "SEO Settings" at bounding box center [596, 117] width 90 height 18
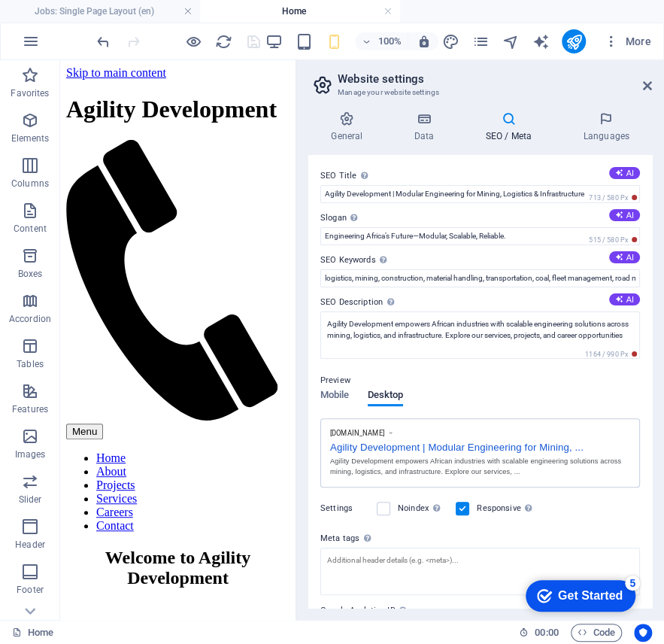
click at [481, 54] on div "100% More" at bounding box center [332, 41] width 663 height 36
click at [483, 43] on icon "pages" at bounding box center [480, 41] width 17 height 17
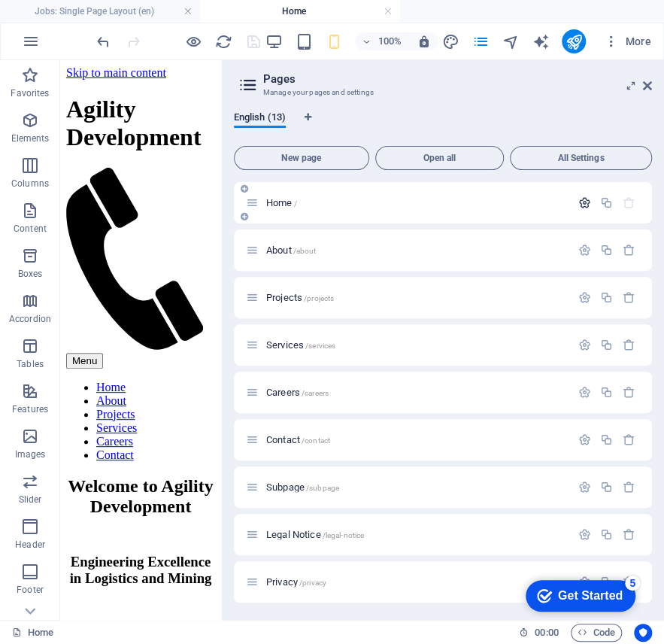
click at [588, 200] on button "button" at bounding box center [585, 202] width 22 height 13
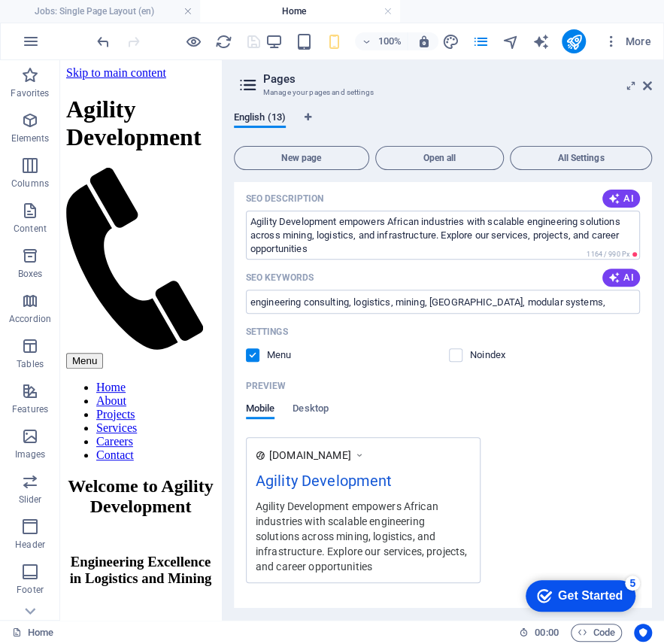
scroll to position [200, 0]
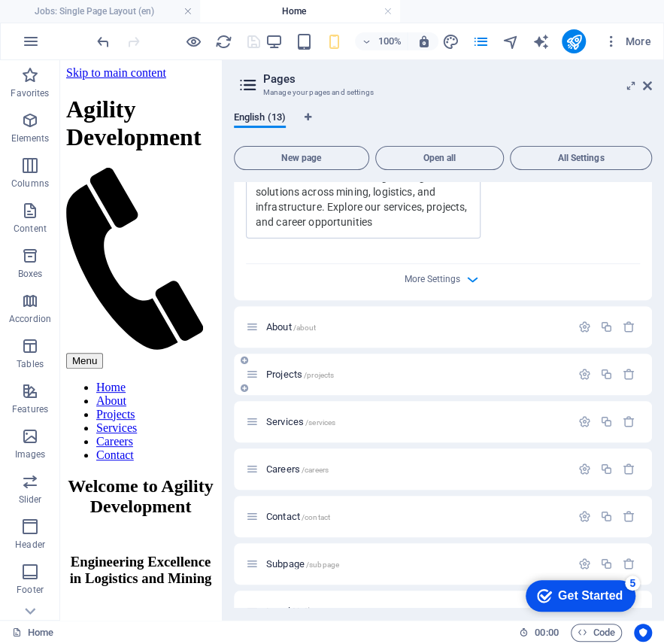
click at [395, 382] on div "Projects /projects" at bounding box center [443, 374] width 418 height 41
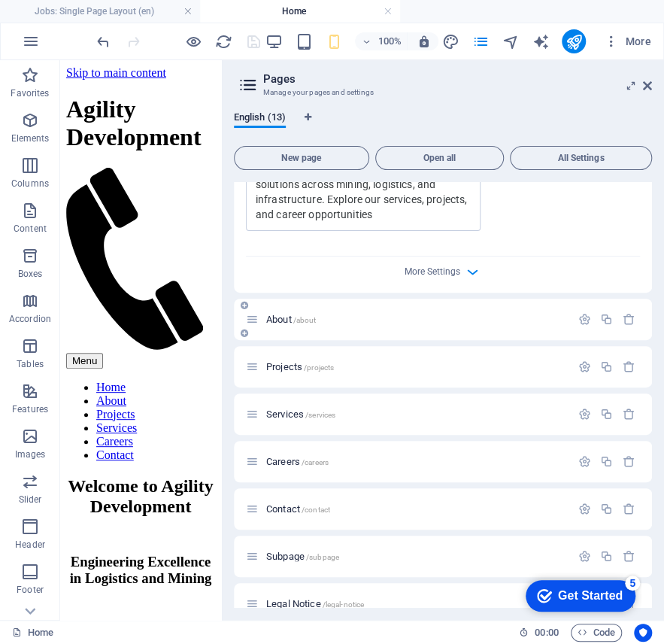
click at [405, 330] on div "About /about" at bounding box center [443, 319] width 418 height 41
click at [574, 322] on button "button" at bounding box center [585, 319] width 22 height 13
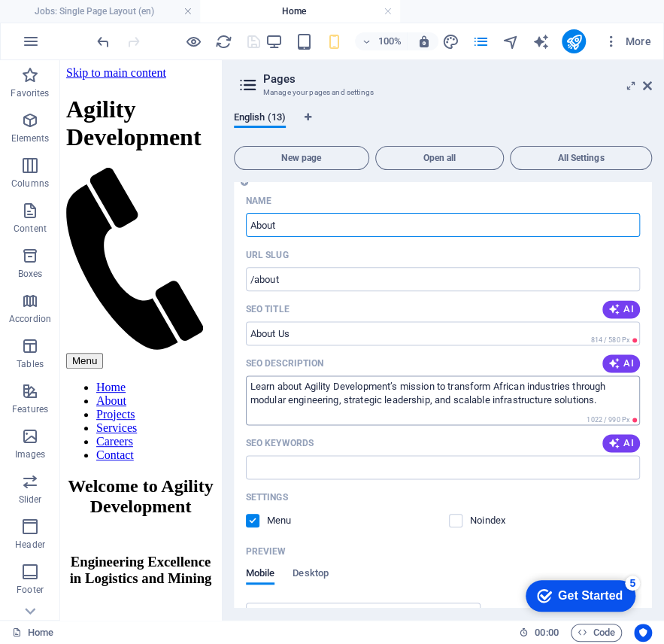
scroll to position [702, 0]
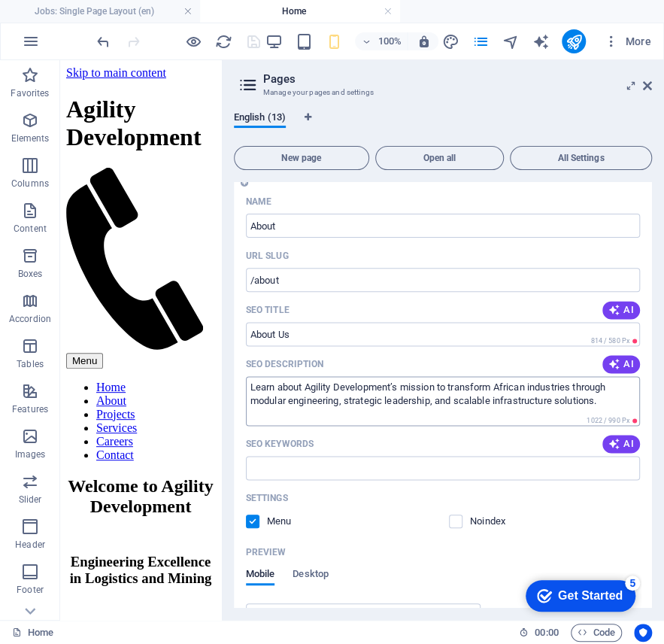
click at [433, 399] on textarea "Learn about Agility Development’s mission to transform African industries throu…" at bounding box center [443, 400] width 394 height 49
click at [277, 463] on input "SEO Keywords" at bounding box center [443, 468] width 394 height 24
paste input "ompany overview, engineering leadership, African infrastructure, modular system…"
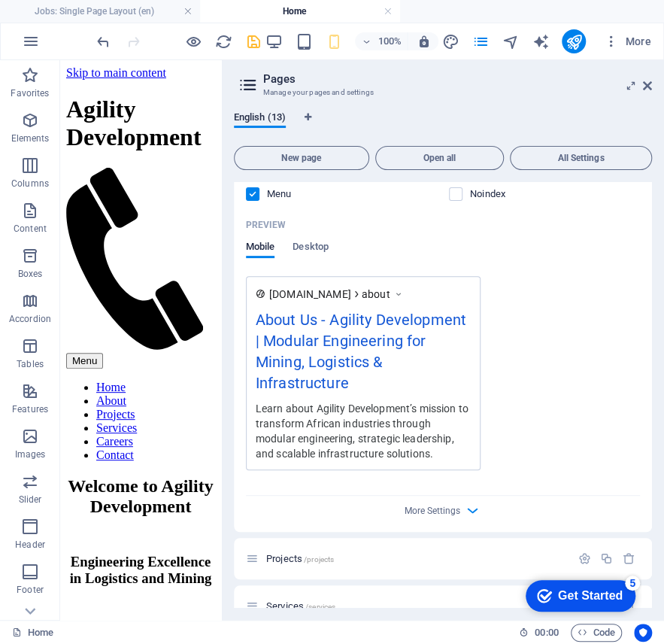
scroll to position [903, 0]
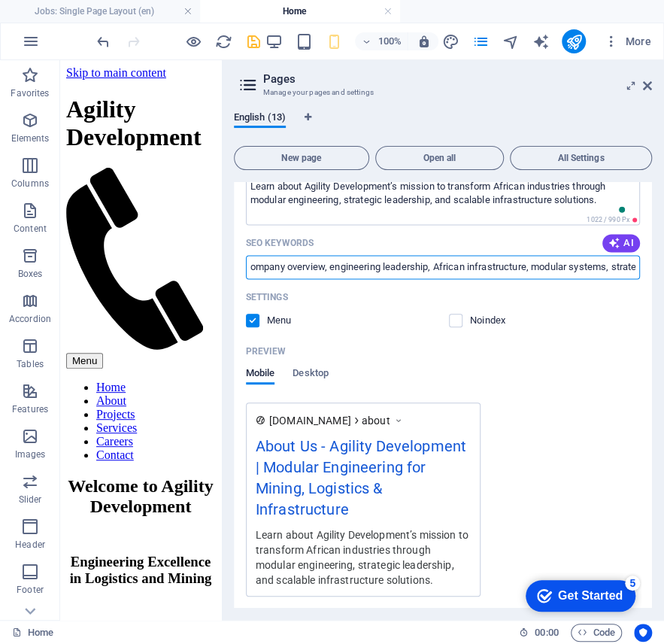
drag, startPoint x: 251, startPoint y: 268, endPoint x: 237, endPoint y: 267, distance: 14.3
click at [237, 267] on div "Name About ​ URL SLUG /about ​ SEO Title AI About Us ​ 814 / 580 Px SEO Descrip…" at bounding box center [443, 323] width 418 height 669
click at [475, 310] on div "Settings Menu Noindex" at bounding box center [443, 309] width 394 height 48
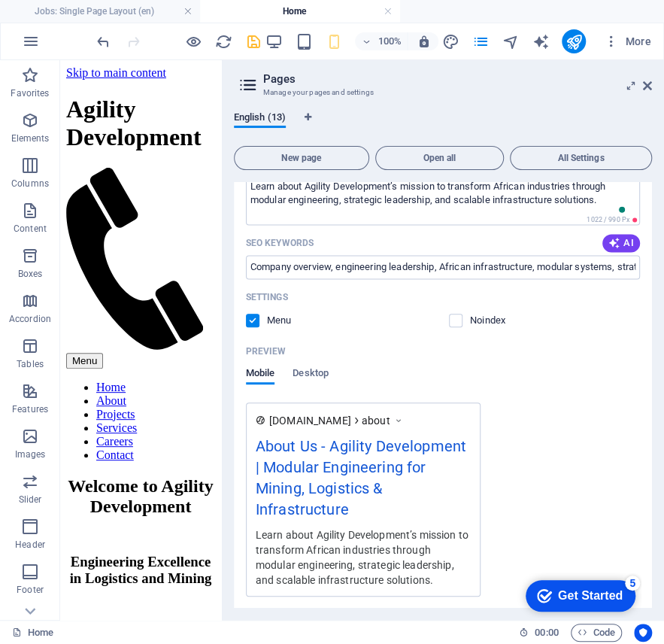
type input "Company overview, engineering leadership, African infrastructure, modular syste…"
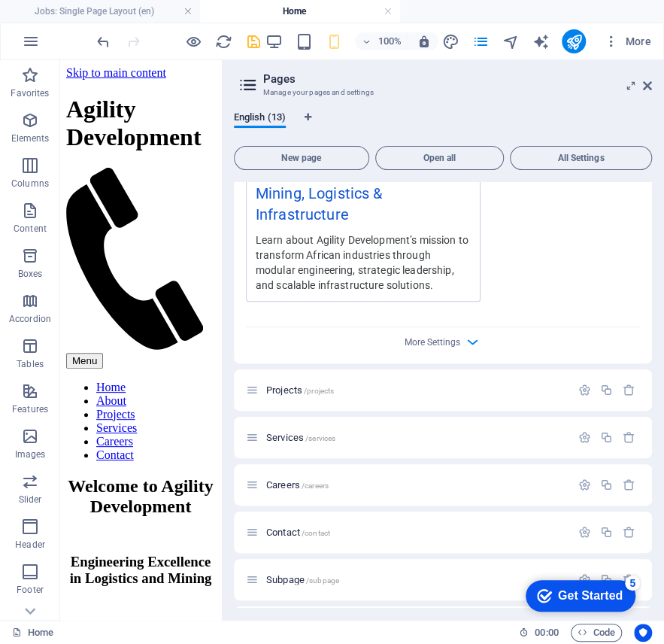
scroll to position [1204, 0]
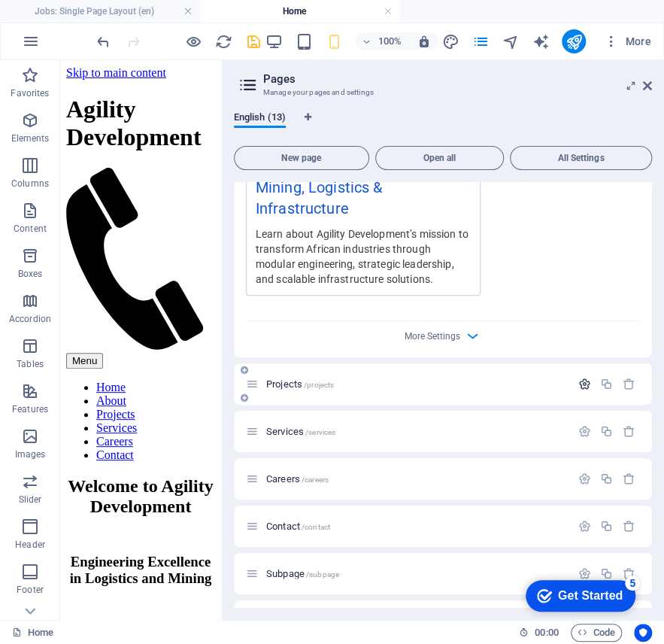
click at [574, 380] on button "button" at bounding box center [585, 384] width 22 height 13
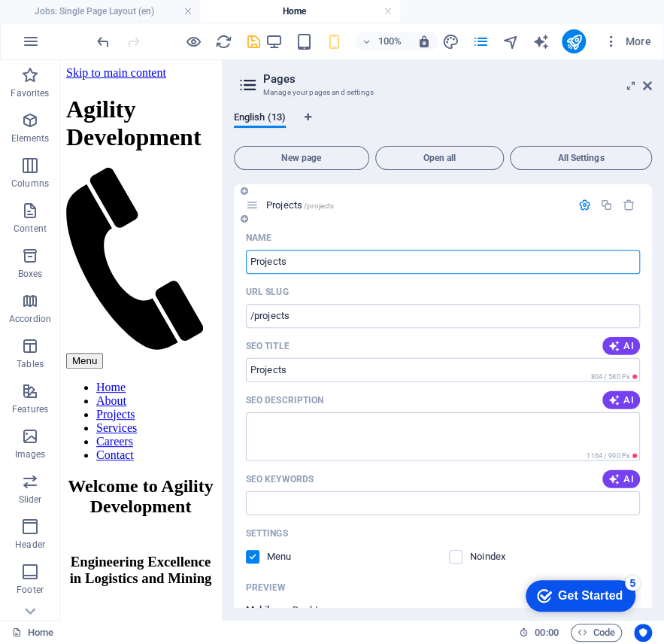
scroll to position [1404, 0]
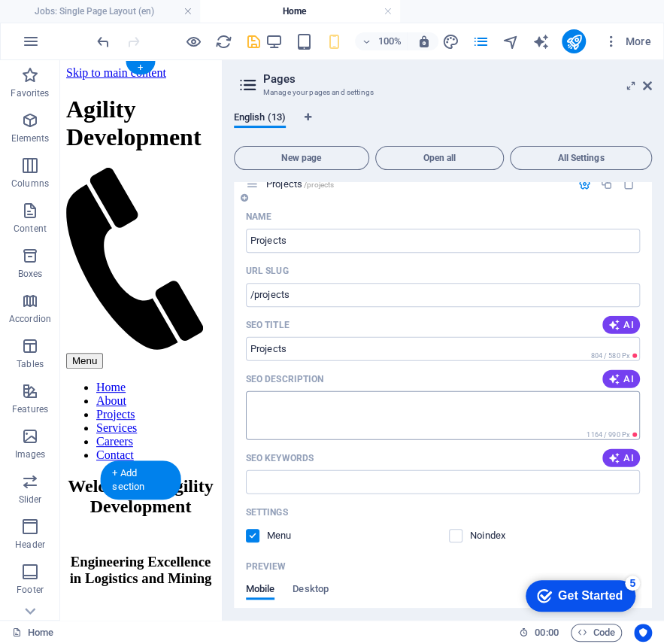
click at [266, 405] on textarea "SEO Description" at bounding box center [443, 415] width 394 height 49
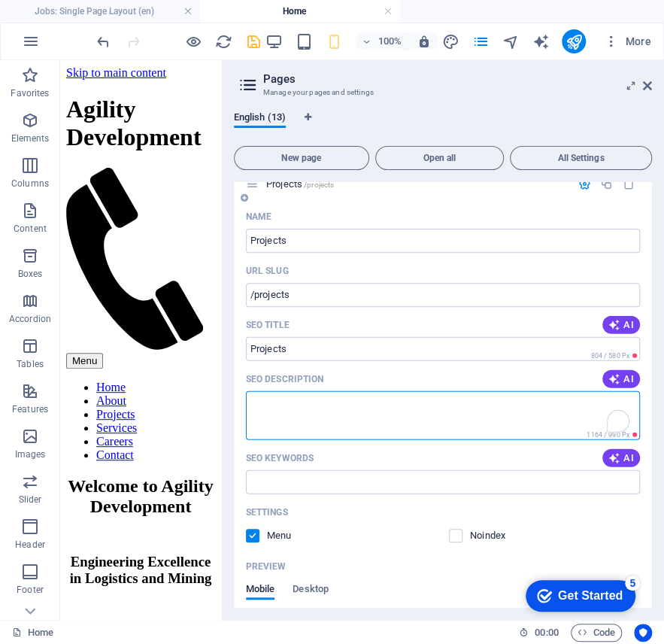
paste textarea "Discover how Agility Development delivers modular engineering projects across m…"
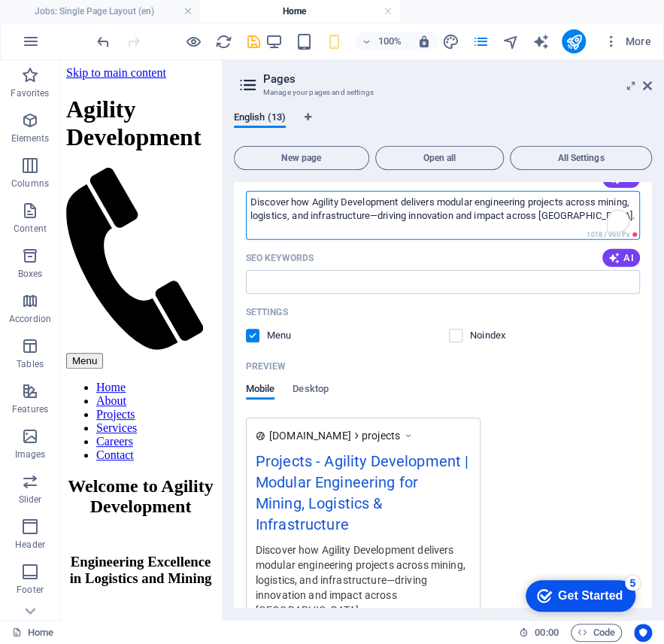
scroll to position [1605, 0]
type textarea "Discover how Agility Development delivers modular engineering projects across m…"
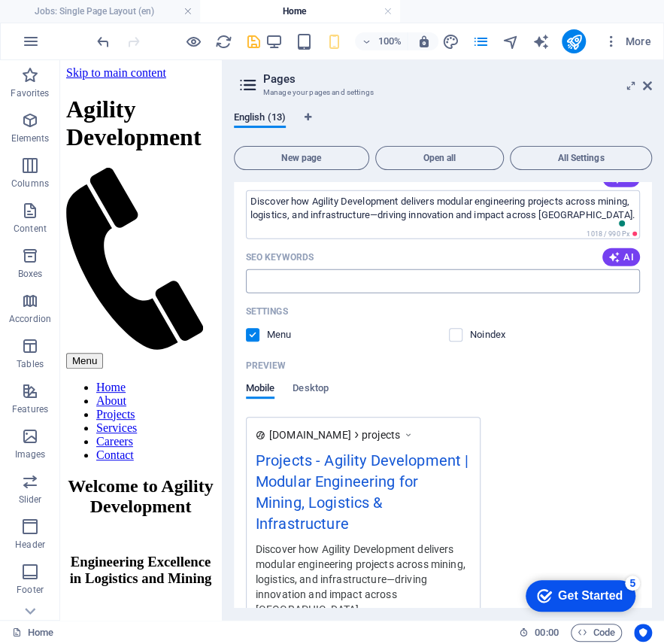
click at [341, 288] on input "SEO Keywords" at bounding box center [443, 281] width 394 height 24
paste input "engineering projects, African industries, mining logistics infrastructure, modu…"
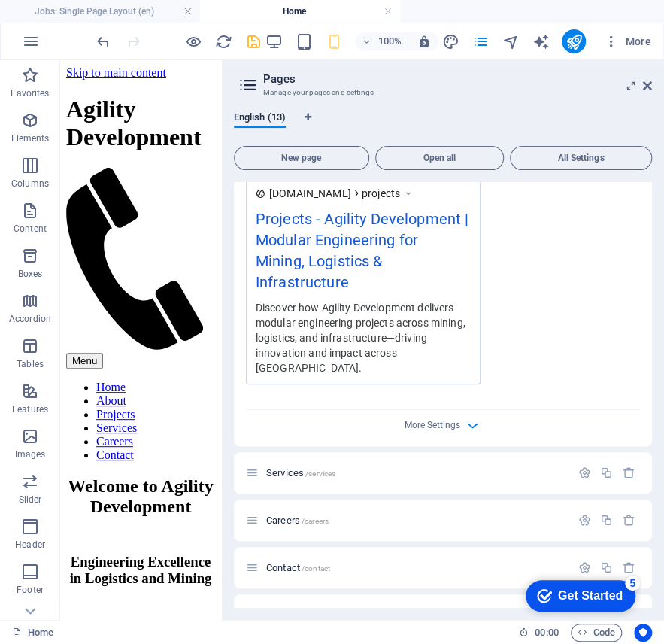
scroll to position [1855, 0]
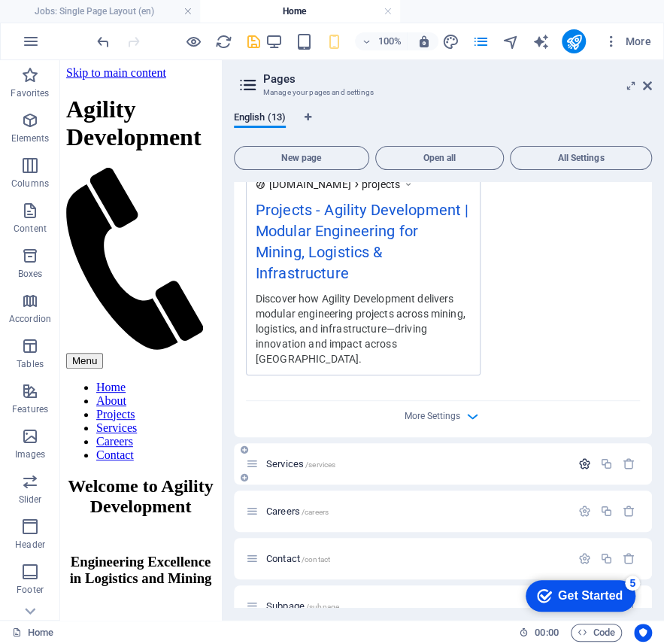
type input "engineering projects, African industries, mining logistics infrastructure, modu…"
click at [585, 457] on icon "button" at bounding box center [585, 463] width 13 height 13
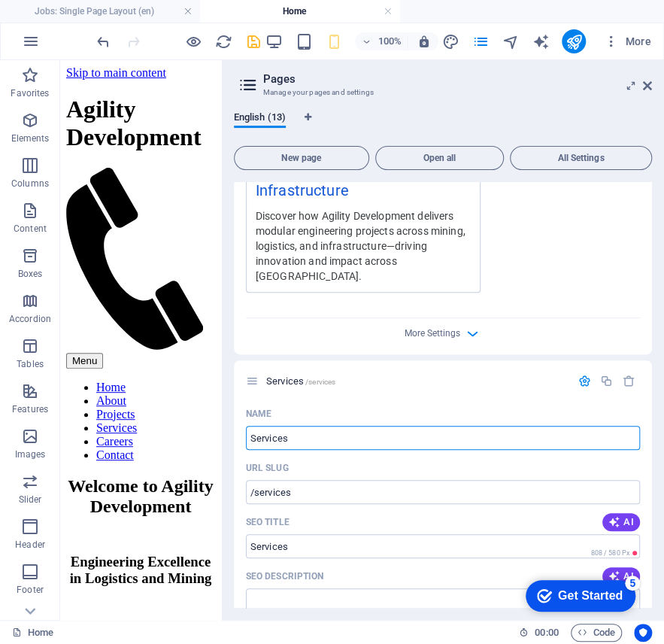
scroll to position [2056, 0]
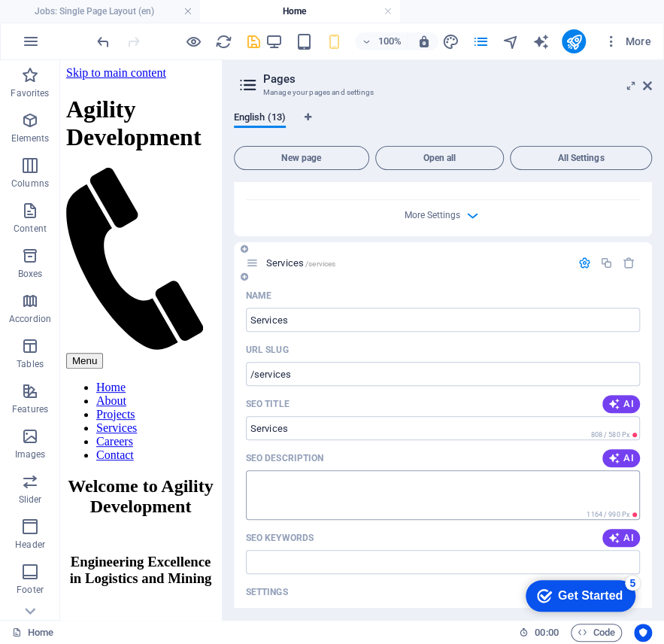
click at [368, 486] on textarea "SEO Description" at bounding box center [443, 494] width 394 height 49
paste textarea "Explore our consulting services in systems engineering, logistics optimization,…"
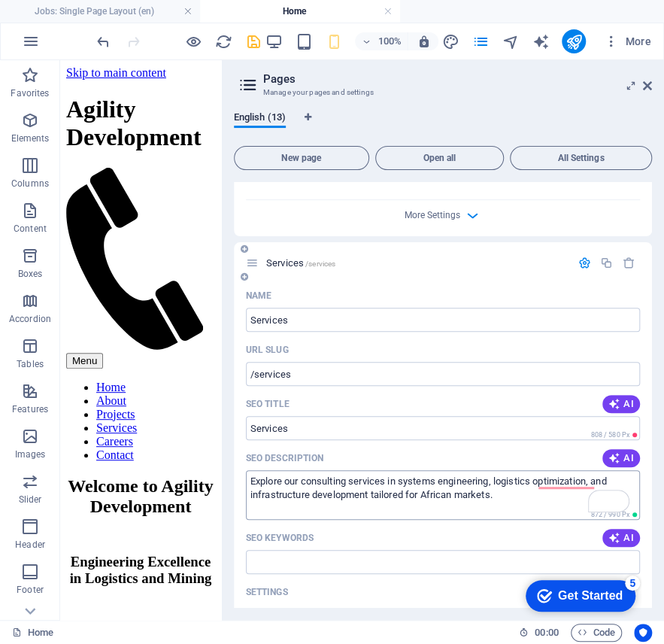
click at [572, 470] on textarea "Explore our consulting services in systems engineering, logistics optimization,…" at bounding box center [443, 494] width 394 height 49
click at [460, 530] on div "SEO Keywords AI" at bounding box center [443, 538] width 394 height 24
type textarea "Explore our consulting services in systems engineering, logistics optimisation,…"
click at [458, 550] on input "SEO Keywords" at bounding box center [443, 562] width 394 height 24
paste input "engineering consulting, logistics services, infrastructure development, systems…"
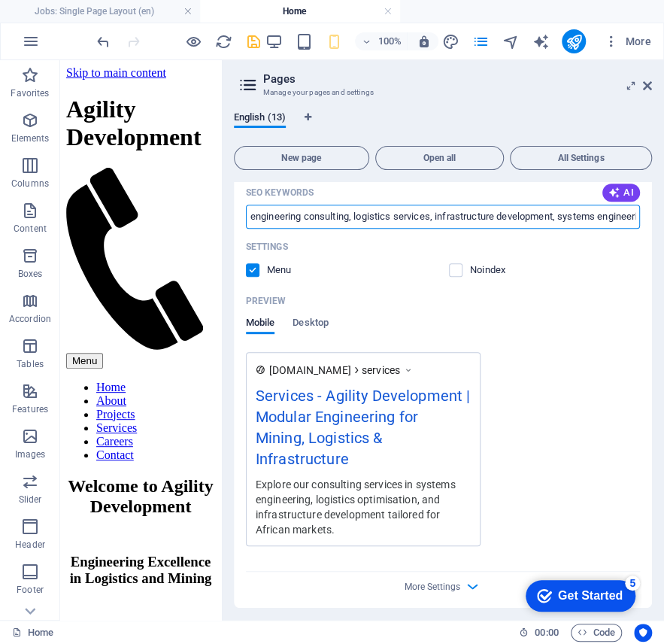
scroll to position [2558, 0]
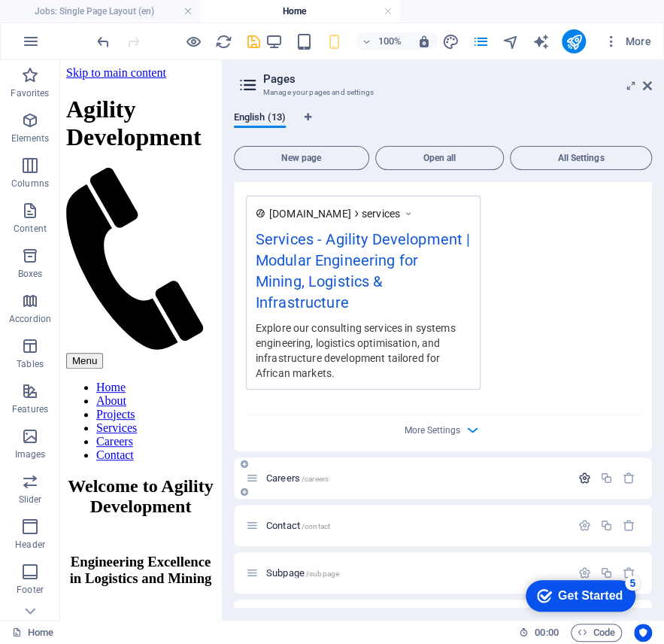
type input "engineering consulting, logistics services, infrastructure development, systems…"
click at [585, 472] on icon "button" at bounding box center [585, 478] width 13 height 13
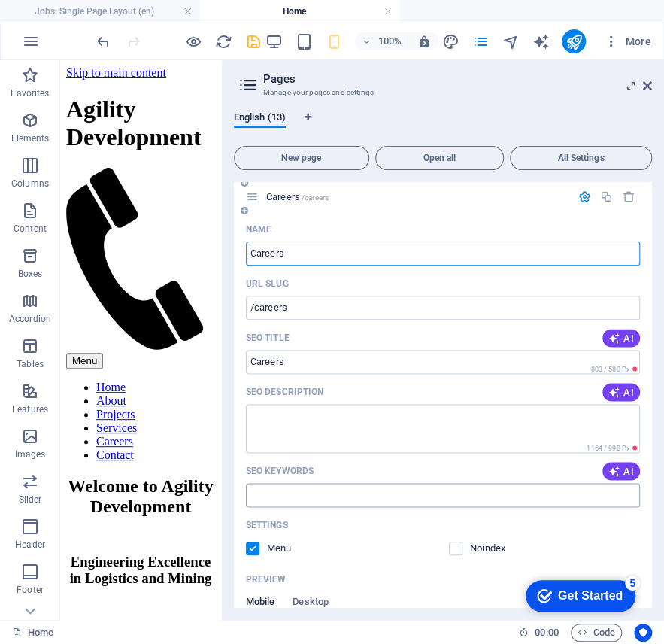
scroll to position [2859, 0]
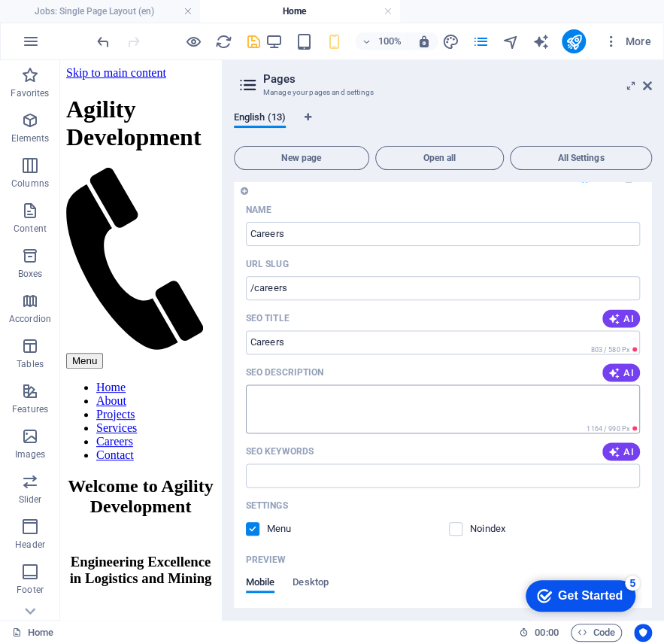
click at [334, 385] on textarea "SEO Description" at bounding box center [443, 408] width 394 height 49
paste textarea "oin Agility Development and contribute to transformative engineering projects a…"
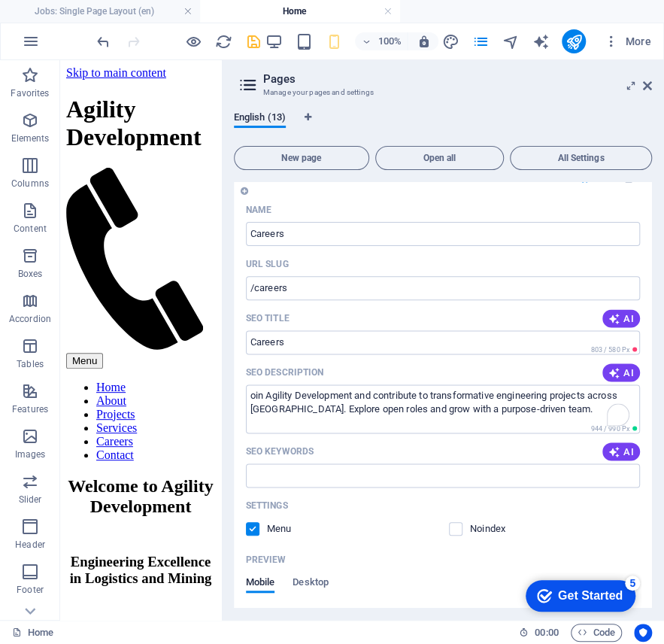
type textarea "oin Agility Development and contribute to transformative engineering projects a…"
drag, startPoint x: 386, startPoint y: 424, endPoint x: 379, endPoint y: 435, distance: 12.5
click at [383, 439] on div "SEO Keywords AI" at bounding box center [443, 451] width 394 height 24
click at [374, 463] on input "SEO Keywords" at bounding box center [443, 475] width 394 height 24
paste input "ngineering jobs, careers in [GEOGRAPHIC_DATA], infrastructure roles, logistics …"
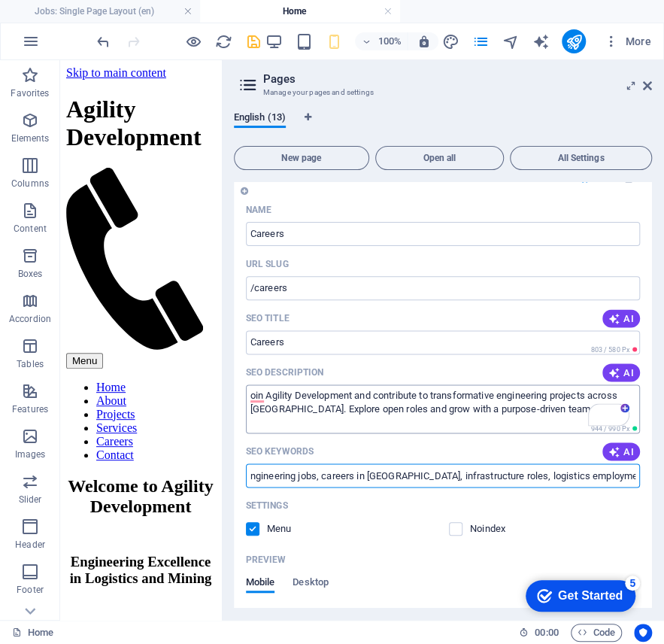
scroll to position [0, 33]
click at [251, 384] on textarea "oin Agility Development and contribute to transformative engineering projects a…" at bounding box center [443, 408] width 394 height 49
type input "ngineering jobs, careers in [GEOGRAPHIC_DATA], infrastructure roles, logistics …"
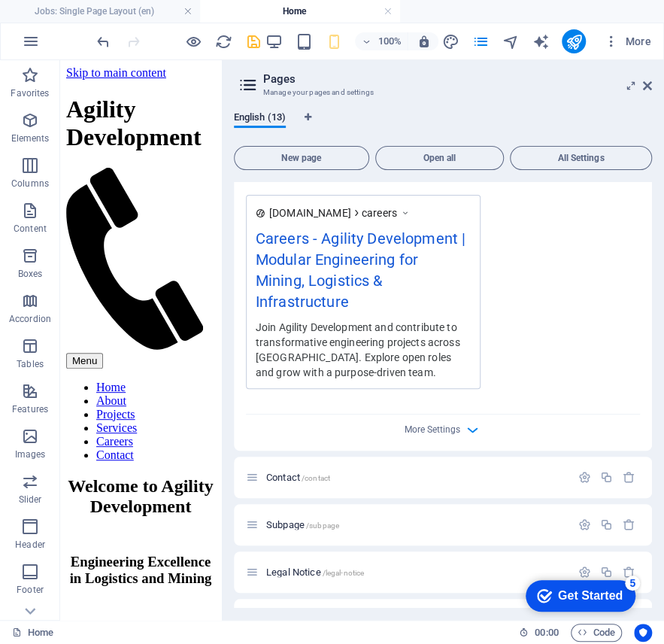
scroll to position [3260, 0]
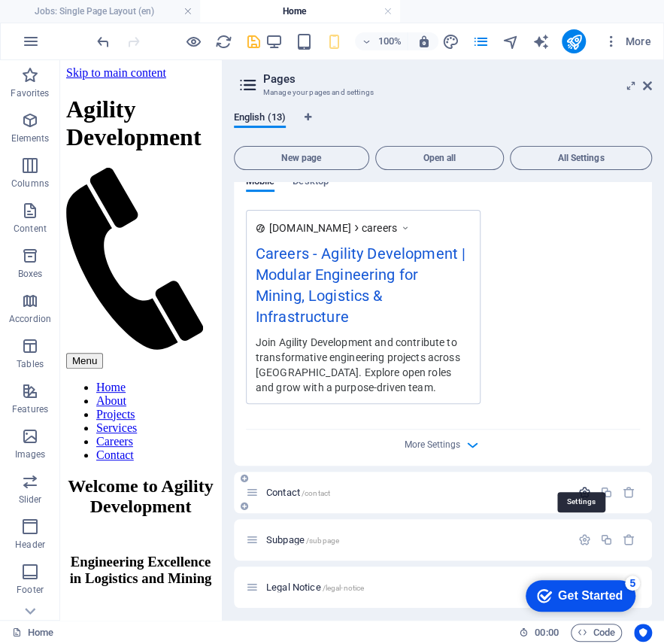
type textarea "Join Agility Development and contribute to transformative engineering projects …"
click at [579, 486] on icon "button" at bounding box center [585, 492] width 13 height 13
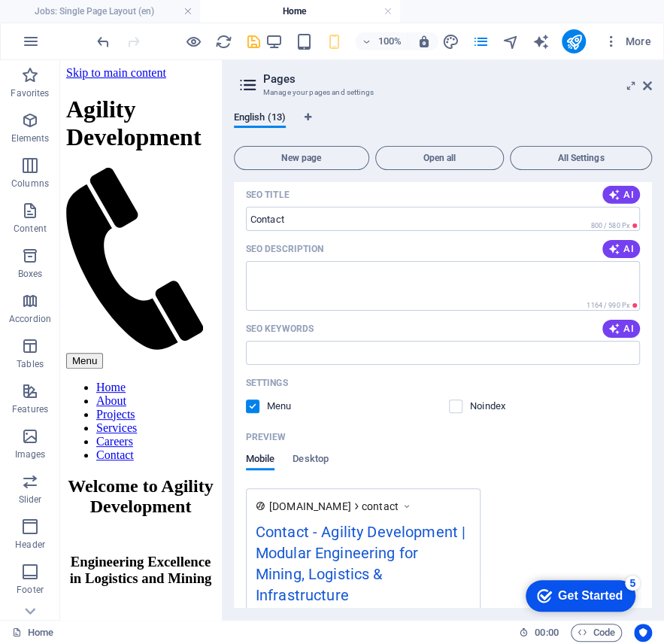
scroll to position [3711, 0]
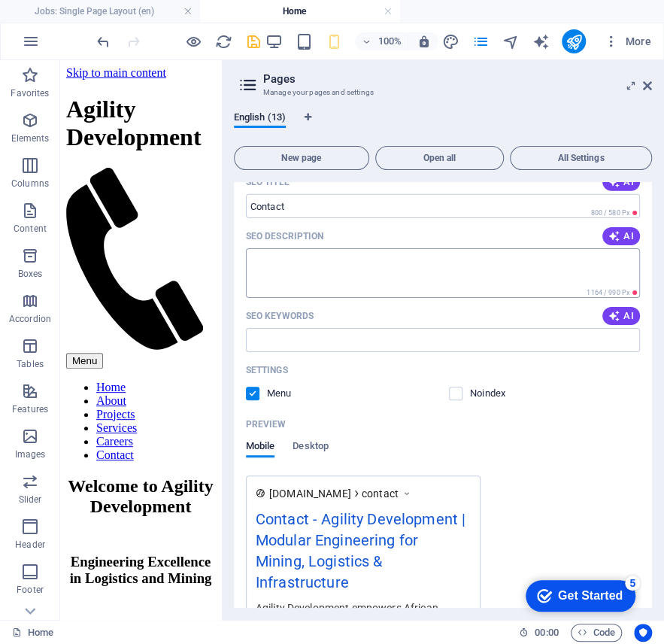
click at [290, 270] on textarea "SEO Description" at bounding box center [443, 272] width 394 height 49
paste textarea "Reach out to Agility Development for inquiries, partnerships, or project consul…"
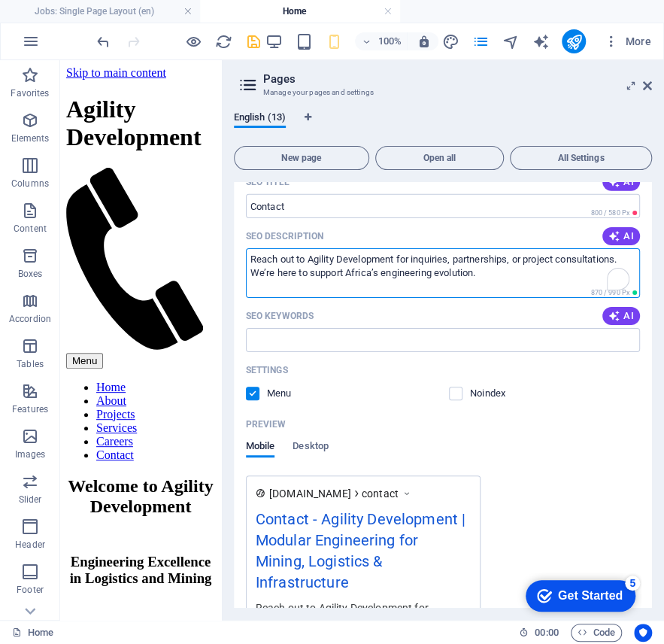
type textarea "Reach out to Agility Development for inquiries, partnerships, or project consul…"
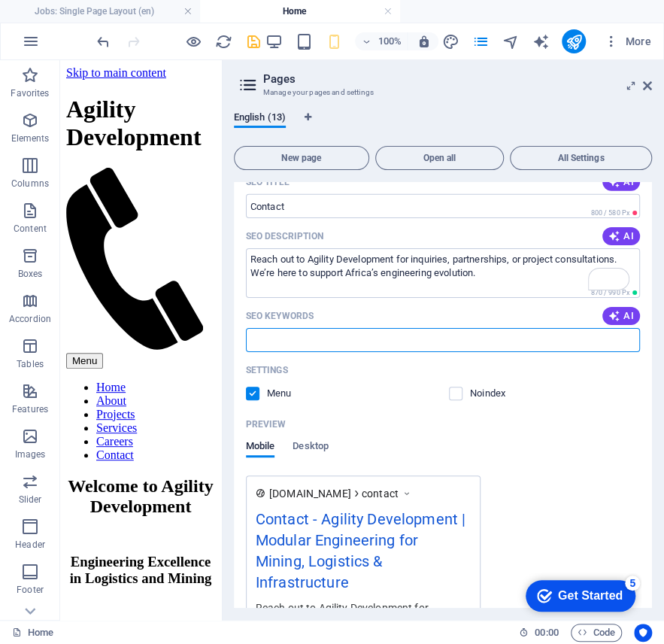
click at [302, 328] on input "SEO Keywords" at bounding box center [443, 340] width 394 height 24
paste input "contact engineering firm, project inquiries, logistics consulting, African infr…"
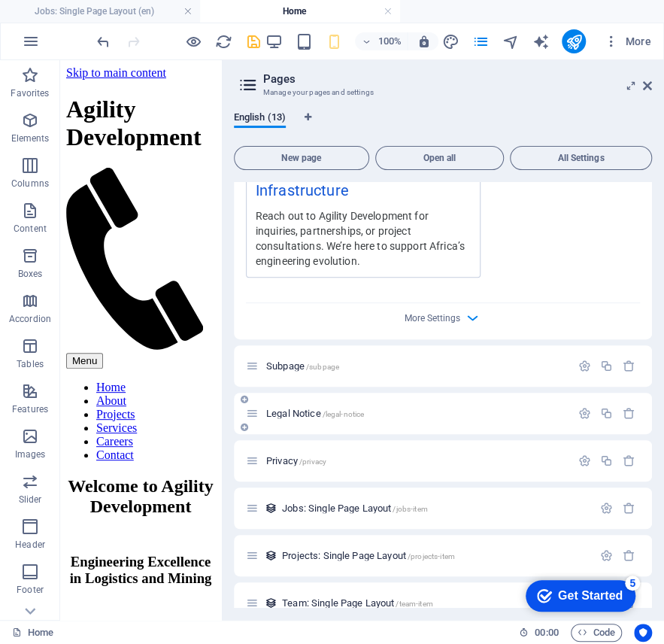
scroll to position [4112, 0]
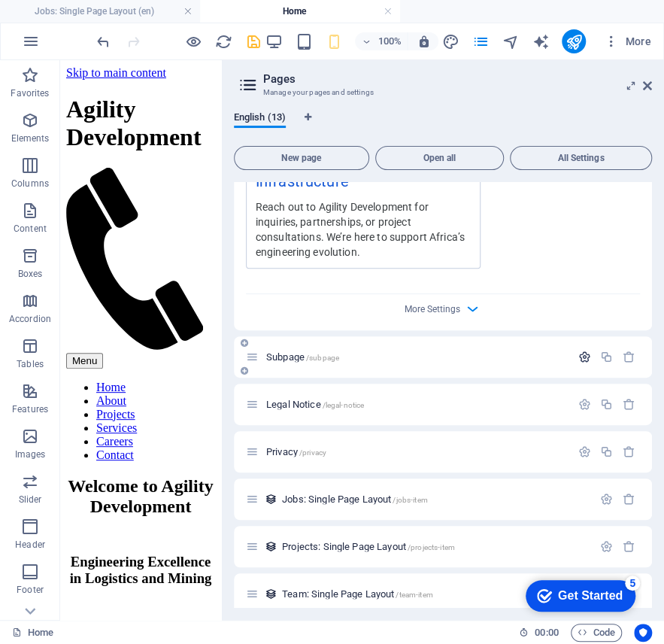
type input "contact engineering firm, project inquiries, logistics consulting, African infr…"
click at [587, 351] on icon "button" at bounding box center [585, 357] width 13 height 13
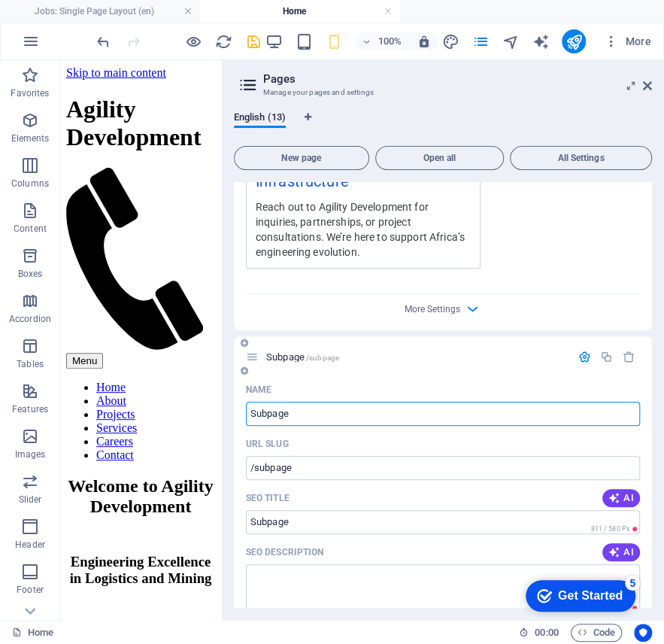
click at [296, 348] on div "Subpage /subpage" at bounding box center [408, 356] width 325 height 17
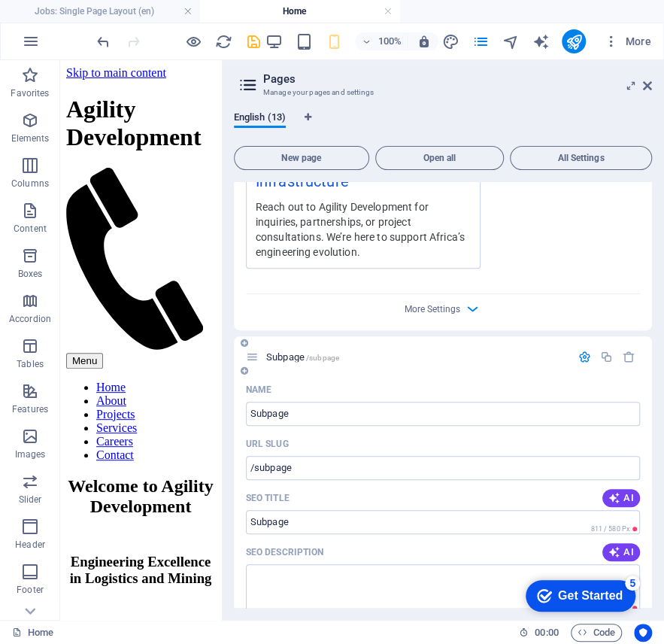
click at [287, 351] on span "Subpage /subpage" at bounding box center [302, 356] width 73 height 11
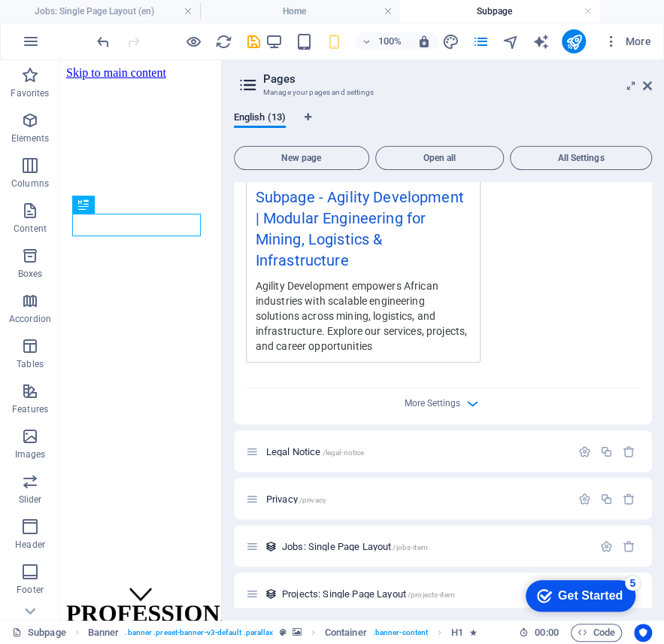
scroll to position [4815, 0]
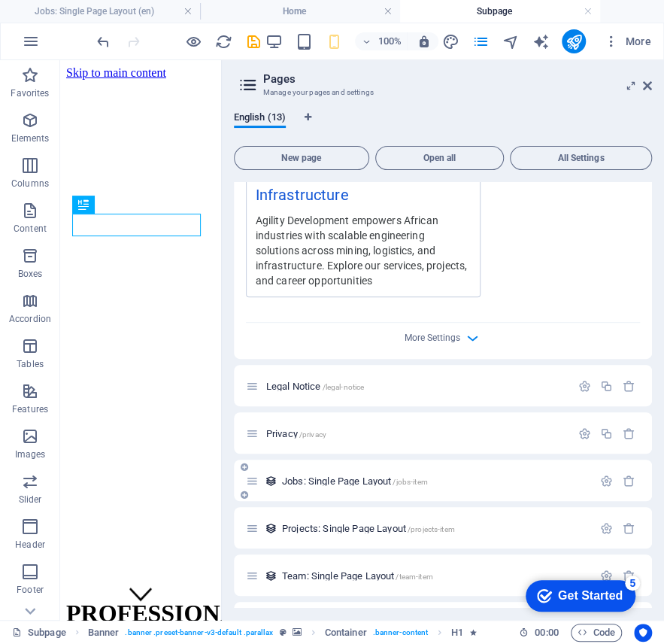
click at [323, 475] on span "Jobs: Single Page Layout /jobs-item" at bounding box center [355, 480] width 146 height 11
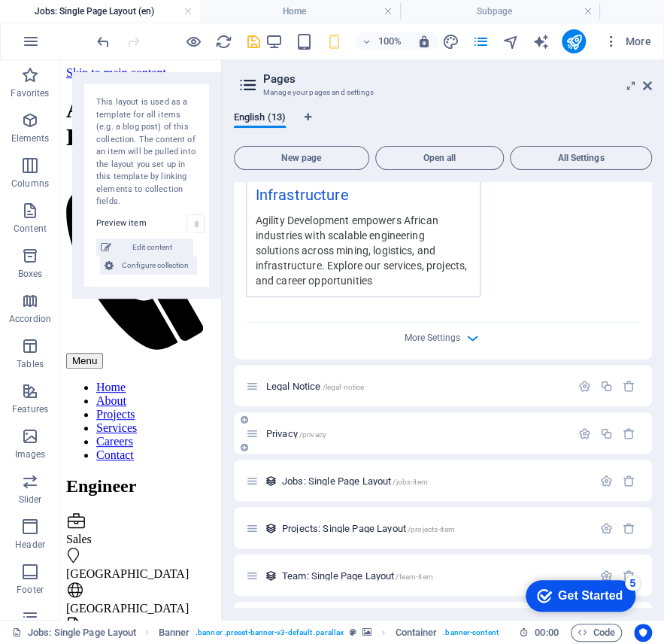
click at [279, 427] on span "Privacy /privacy" at bounding box center [296, 432] width 60 height 11
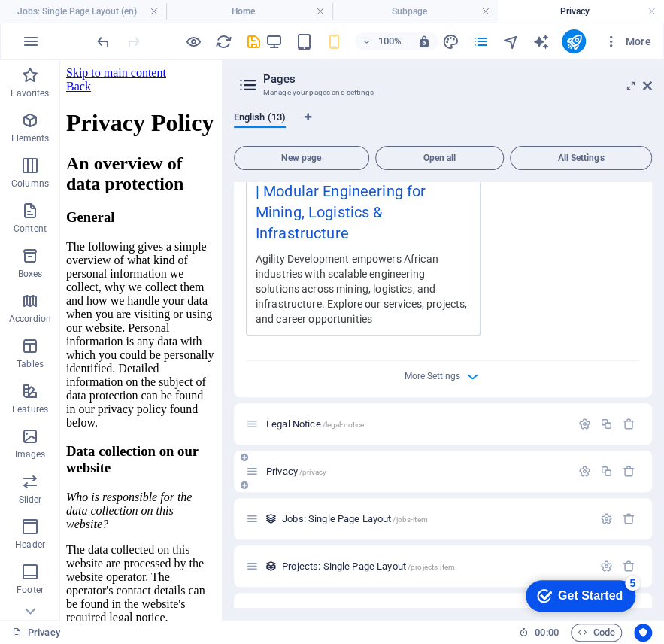
scroll to position [0, 0]
click at [579, 416] on div at bounding box center [607, 424] width 66 height 17
click at [579, 418] on icon "button" at bounding box center [585, 424] width 13 height 13
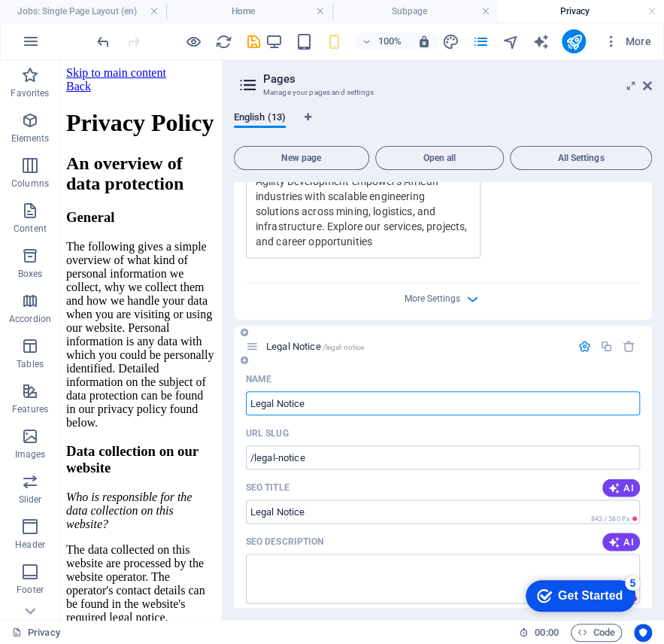
scroll to position [4977, 0]
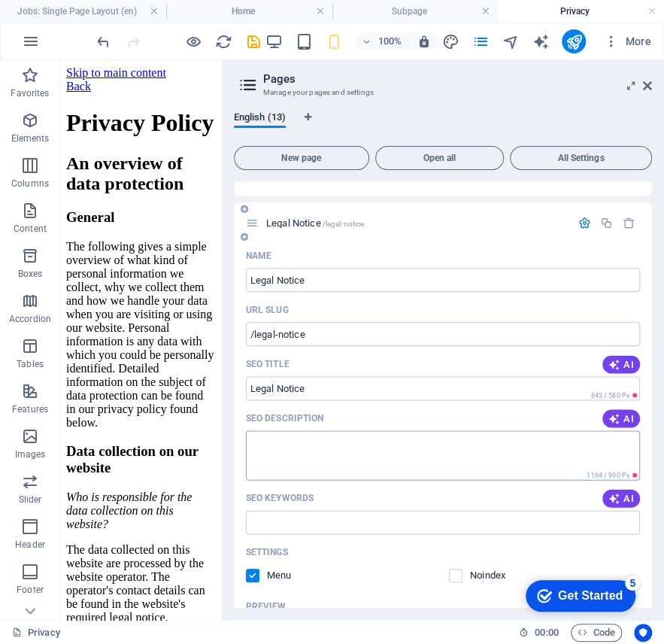
click at [278, 435] on textarea "SEO Description" at bounding box center [443, 454] width 394 height 49
paste textarea "Review our legal disclosures, terms of service, and compliance commitments to e…"
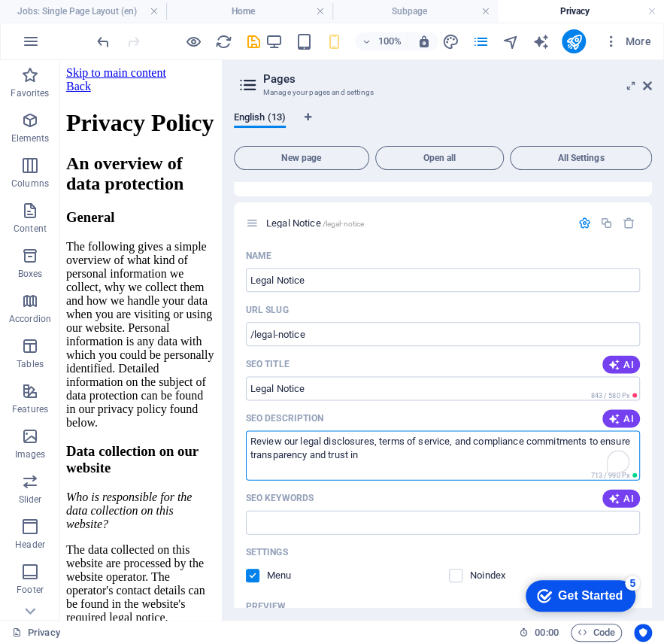
scroll to position [5278, 0]
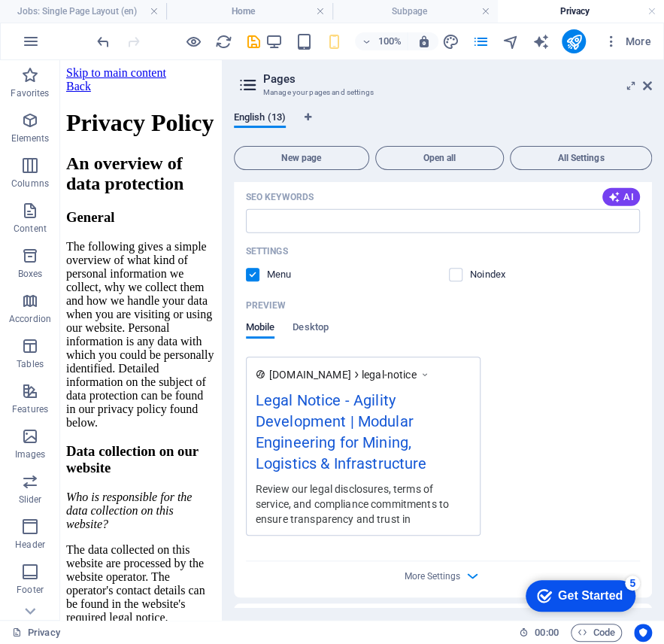
type textarea "Review our legal disclosures, terms of service, and compliance commitments to e…"
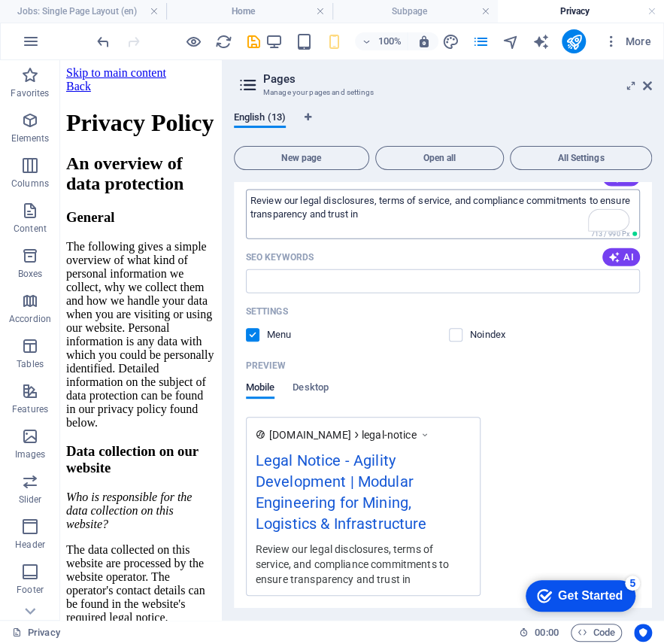
scroll to position [5077, 0]
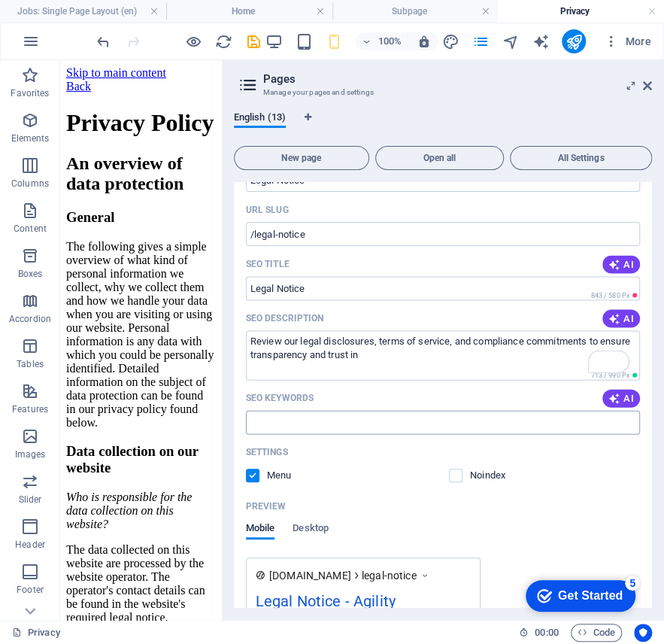
click at [297, 410] on input "SEO Keywords" at bounding box center [443, 422] width 394 height 24
paste input "legal notice, engineering compliance, terms of service, African consulting regu…"
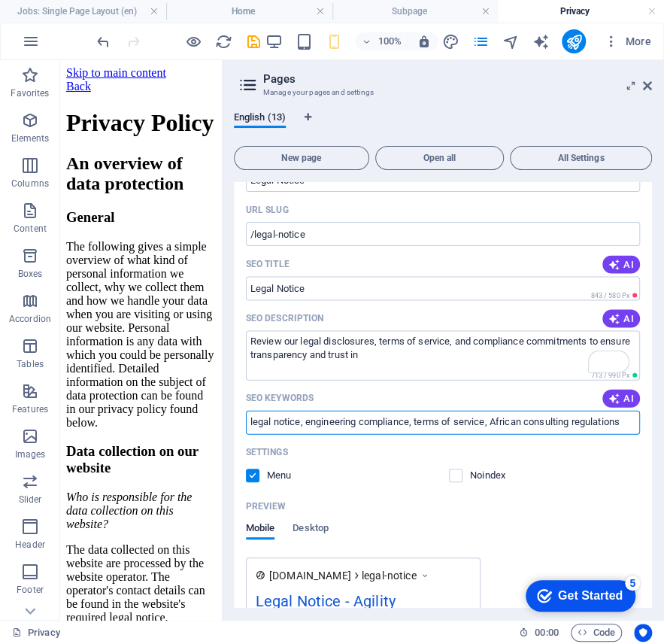
type input "legal notice, engineering compliance, terms of service, African consulting regu…"
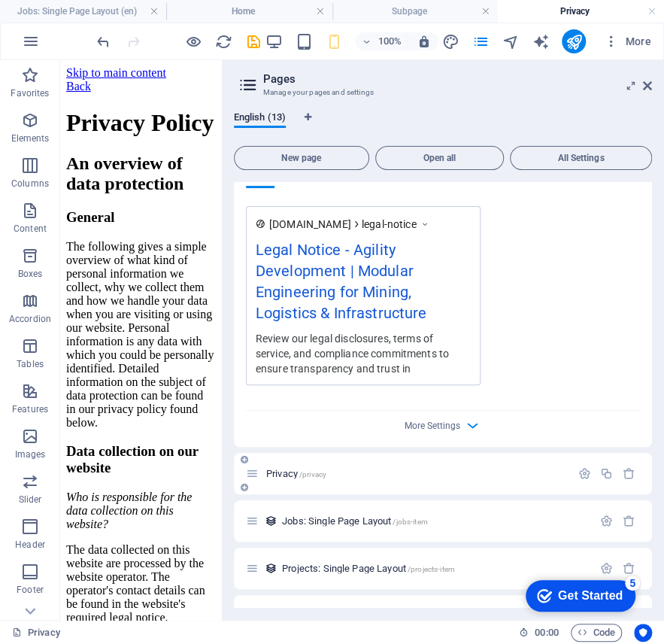
scroll to position [5491, 0]
